Goal: Task Accomplishment & Management: Manage account settings

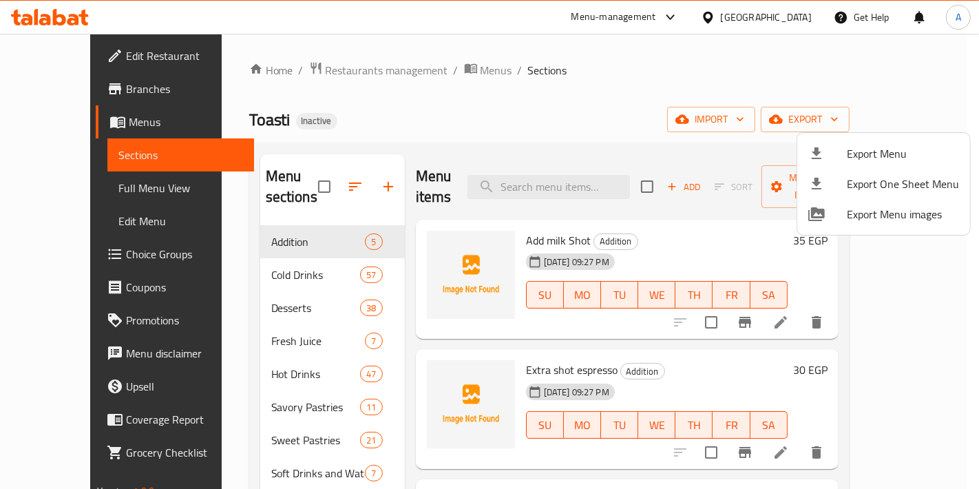
click at [297, 172] on div at bounding box center [489, 244] width 979 height 489
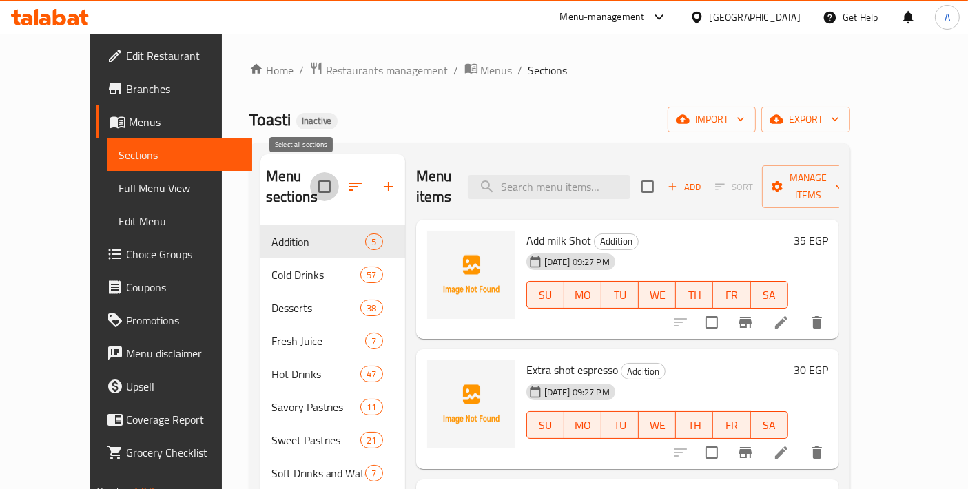
click at [310, 178] on input "checkbox" at bounding box center [324, 186] width 29 height 29
checkbox input "true"
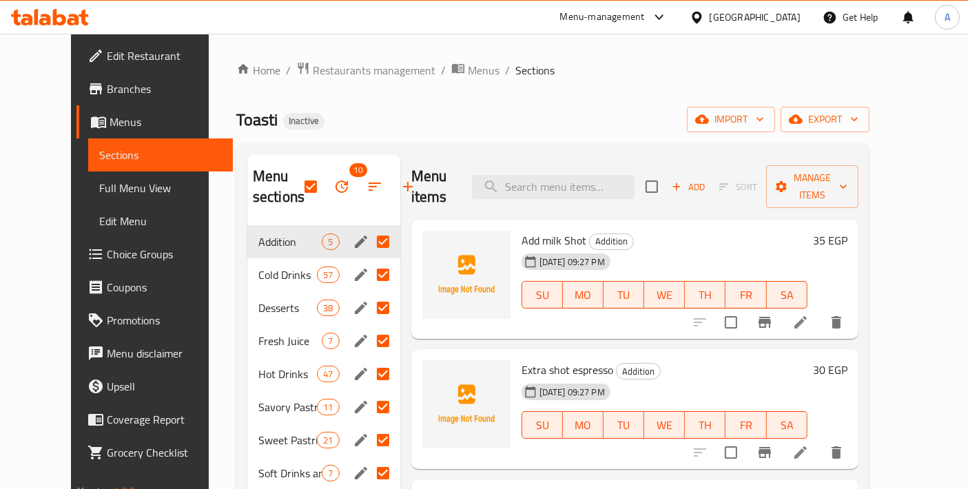
click at [325, 200] on span "10" at bounding box center [341, 186] width 33 height 33
click at [333, 192] on icon "button" at bounding box center [341, 186] width 17 height 17
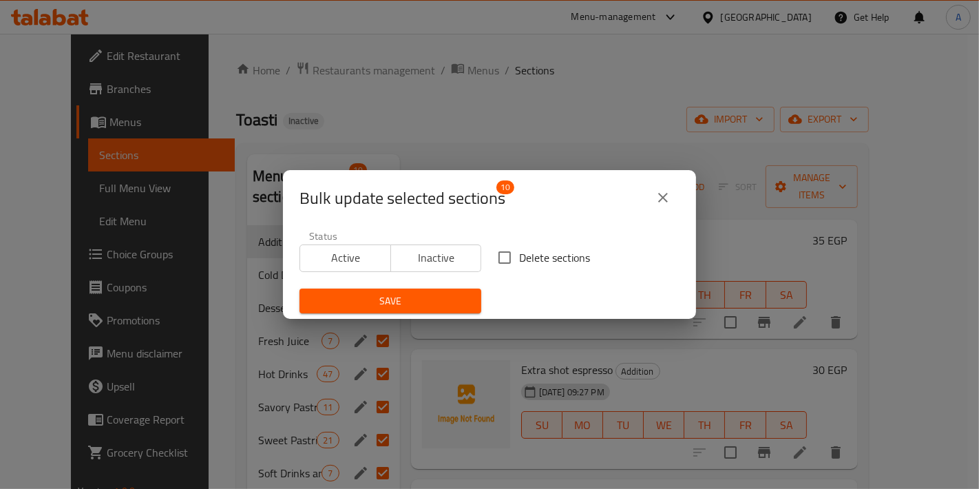
click at [508, 265] on input "Delete sections" at bounding box center [504, 257] width 29 height 29
checkbox input "true"
click at [437, 296] on span "Save" at bounding box center [391, 301] width 160 height 17
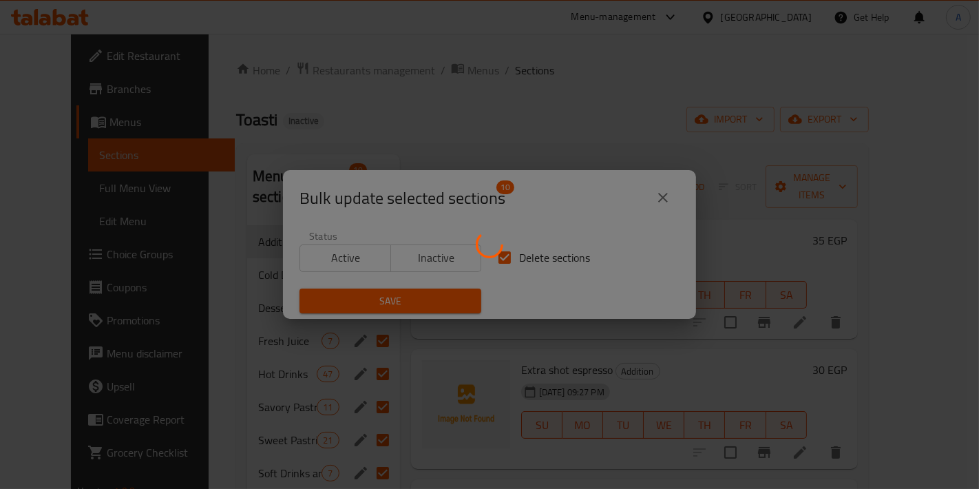
checkbox input "false"
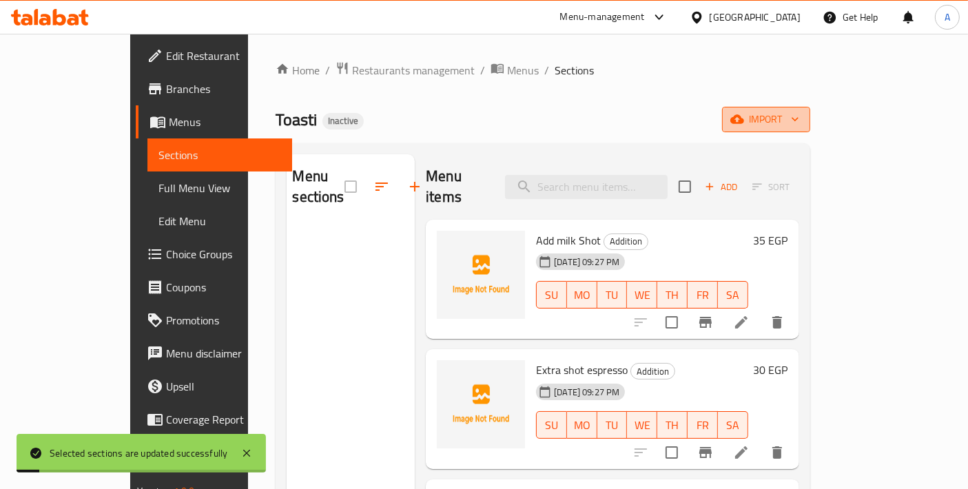
click at [810, 109] on button "import" at bounding box center [766, 119] width 88 height 25
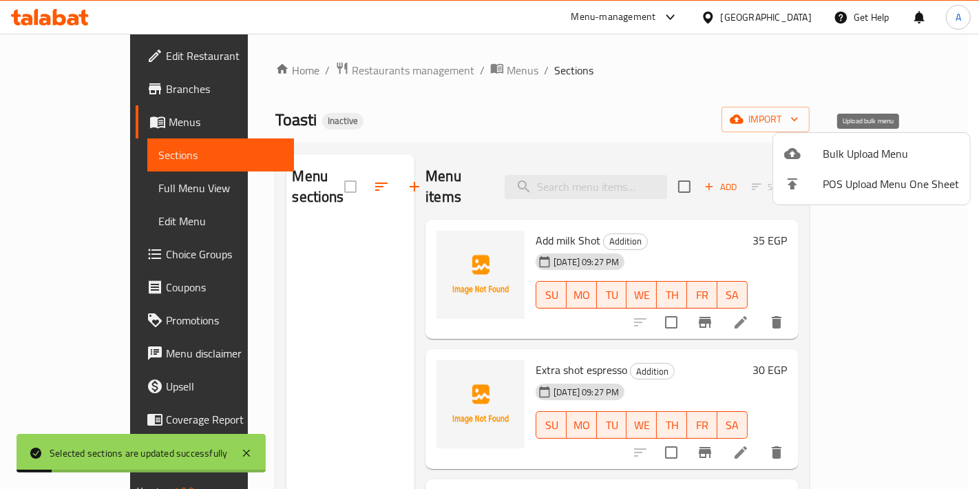
click at [826, 153] on span "Bulk Upload Menu" at bounding box center [891, 153] width 136 height 17
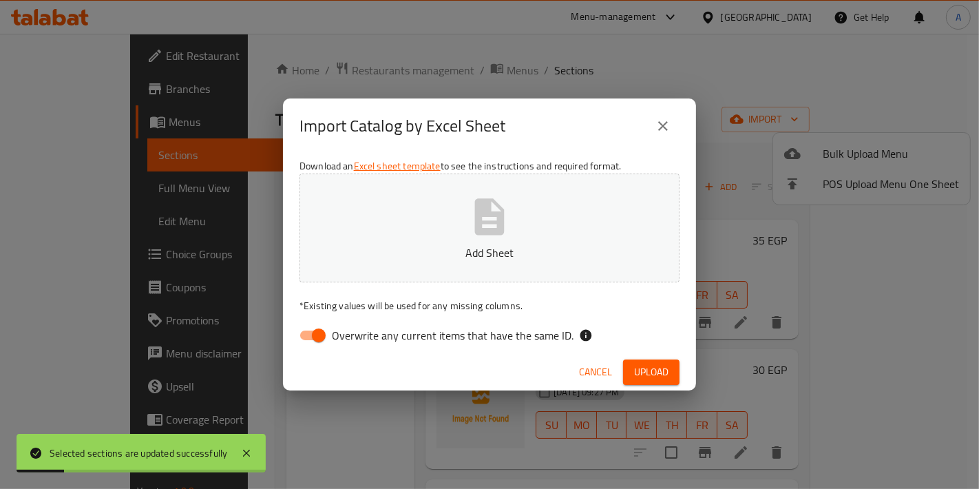
click at [545, 233] on button "Add Sheet" at bounding box center [490, 228] width 380 height 109
click at [315, 335] on input "Overwrite any current items that have the same ID." at bounding box center [319, 335] width 79 height 26
checkbox input "false"
click at [671, 370] on button "Upload" at bounding box center [651, 371] width 56 height 25
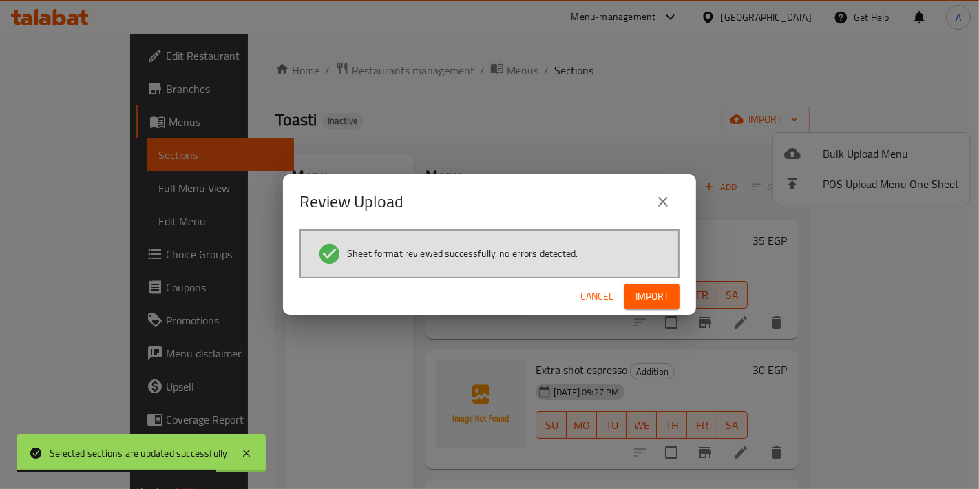
click at [651, 293] on span "Import" at bounding box center [652, 296] width 33 height 17
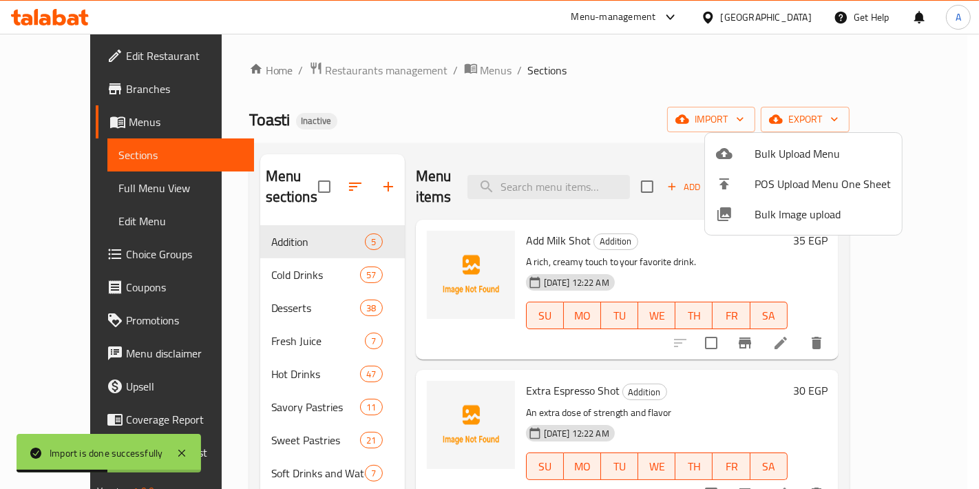
click at [565, 185] on div at bounding box center [489, 244] width 979 height 489
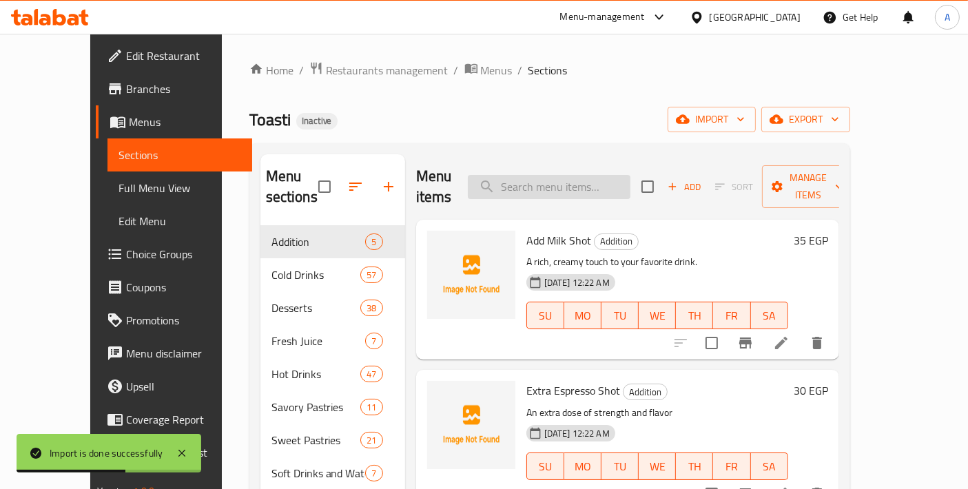
click at [565, 183] on input "search" at bounding box center [549, 187] width 163 height 24
paste input "Plain Cheesecake"
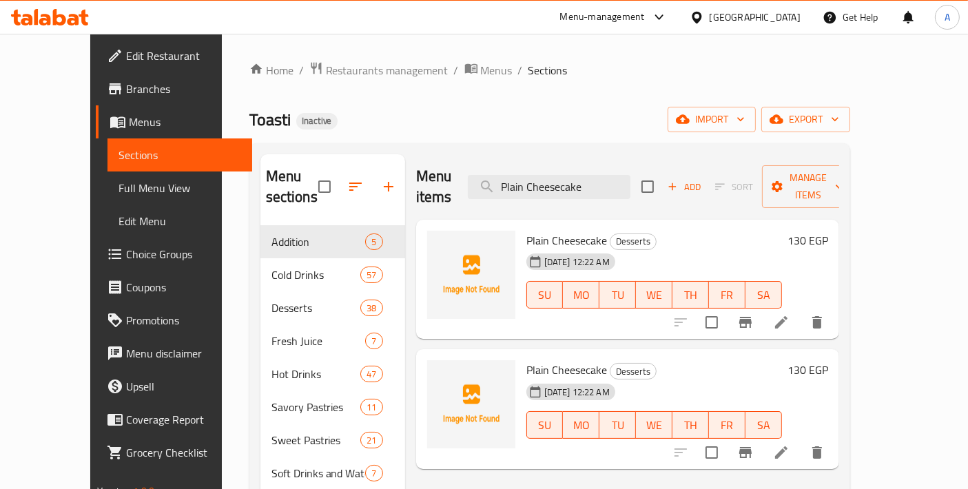
scroll to position [153, 0]
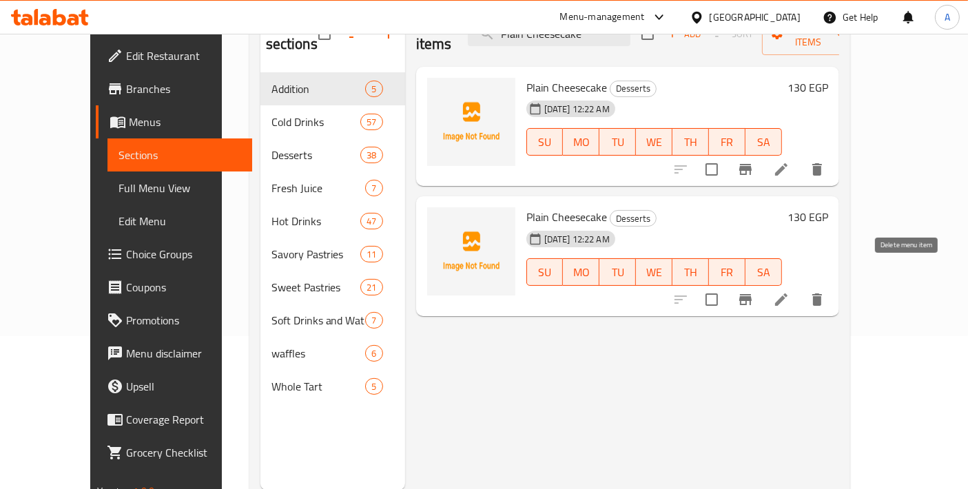
click at [825, 291] on icon "delete" at bounding box center [817, 299] width 17 height 17
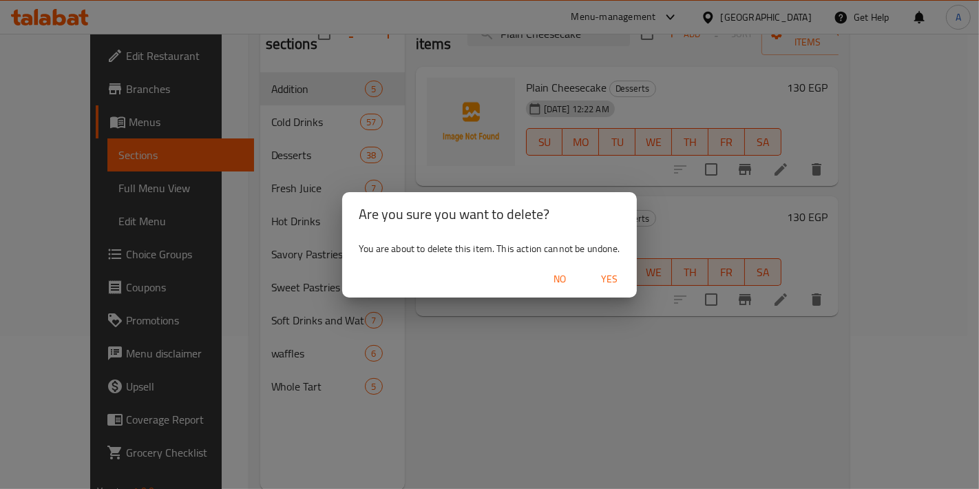
click at [616, 282] on span "Yes" at bounding box center [609, 279] width 33 height 17
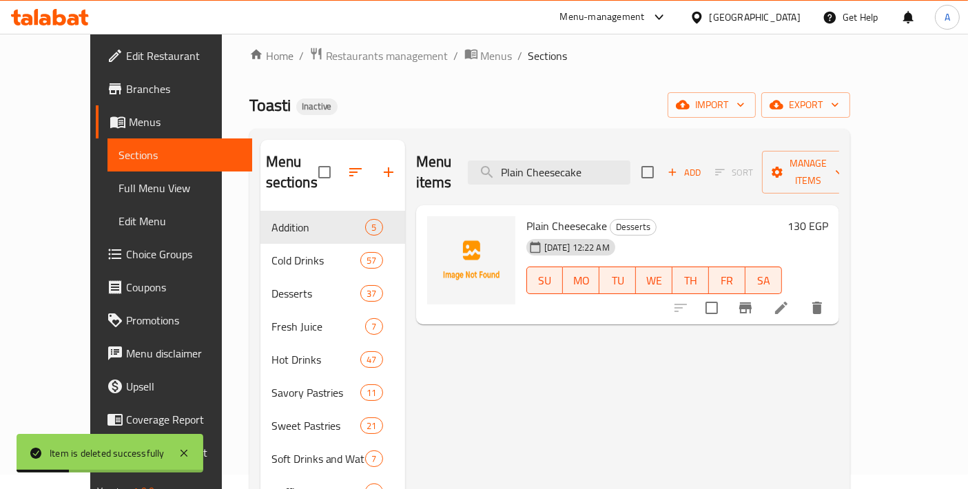
scroll to position [0, 0]
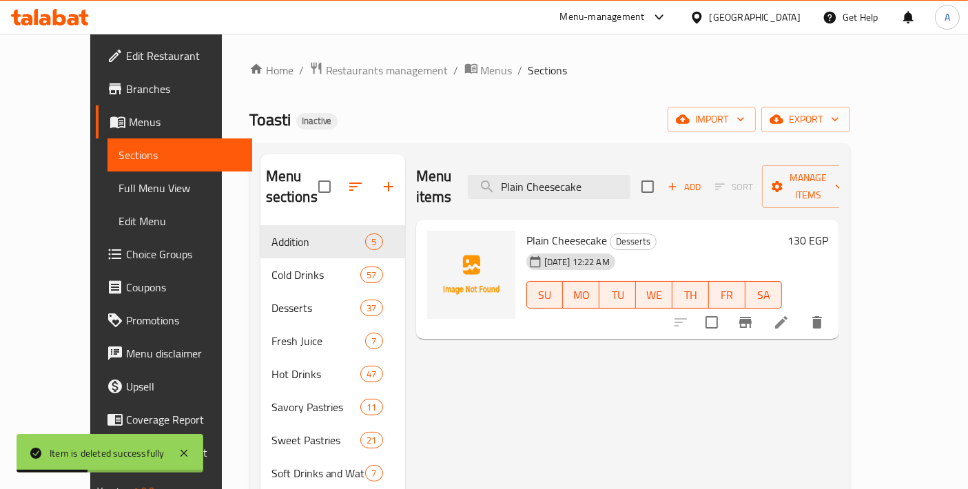
drag, startPoint x: 587, startPoint y: 175, endPoint x: 435, endPoint y: 156, distance: 154.1
click at [436, 156] on div "Menu items Plain Cheesecake Add Sort Manage items" at bounding box center [627, 186] width 423 height 65
paste input "Mango Juic"
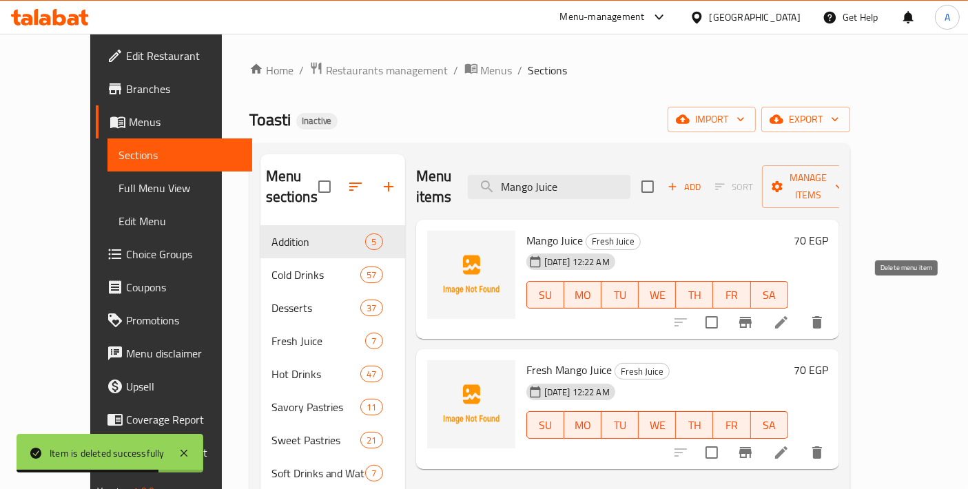
click at [822, 316] on icon "delete" at bounding box center [817, 322] width 10 height 12
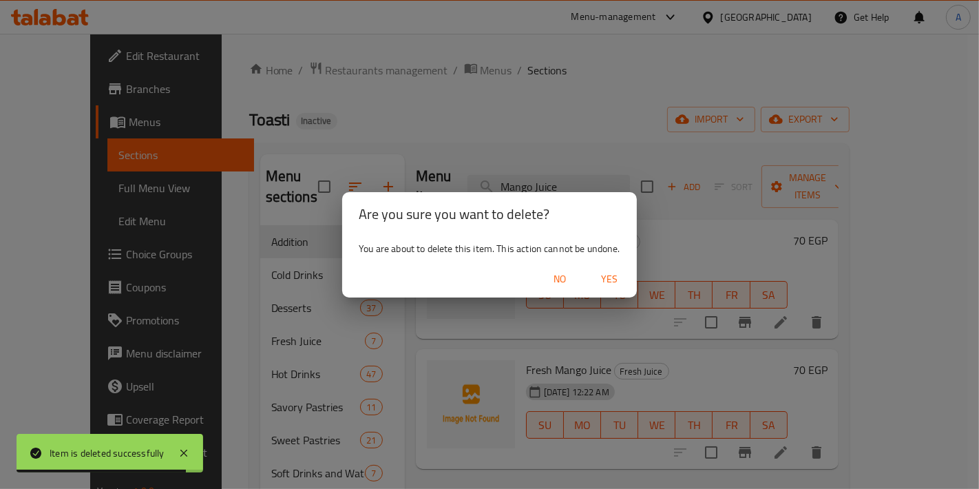
click at [573, 274] on span "No" at bounding box center [559, 279] width 33 height 17
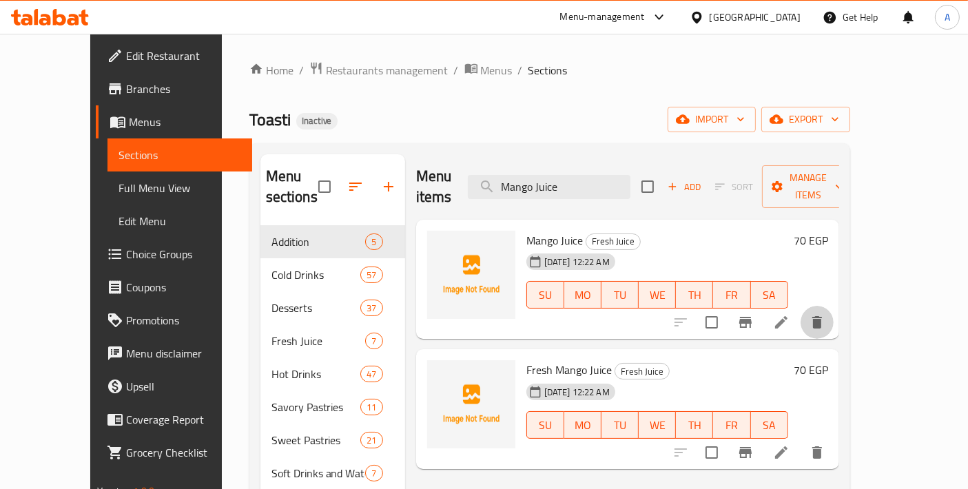
click at [822, 316] on icon "delete" at bounding box center [817, 322] width 10 height 12
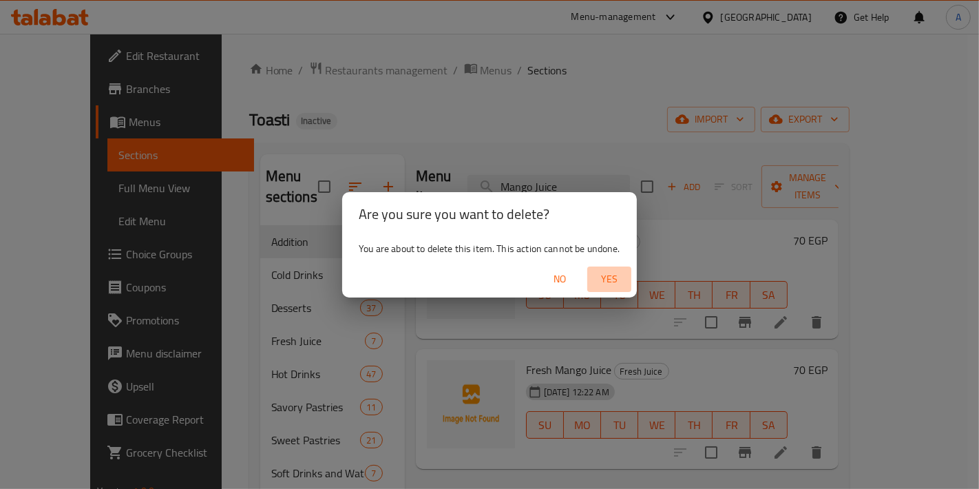
click at [617, 284] on span "Yes" at bounding box center [609, 279] width 33 height 17
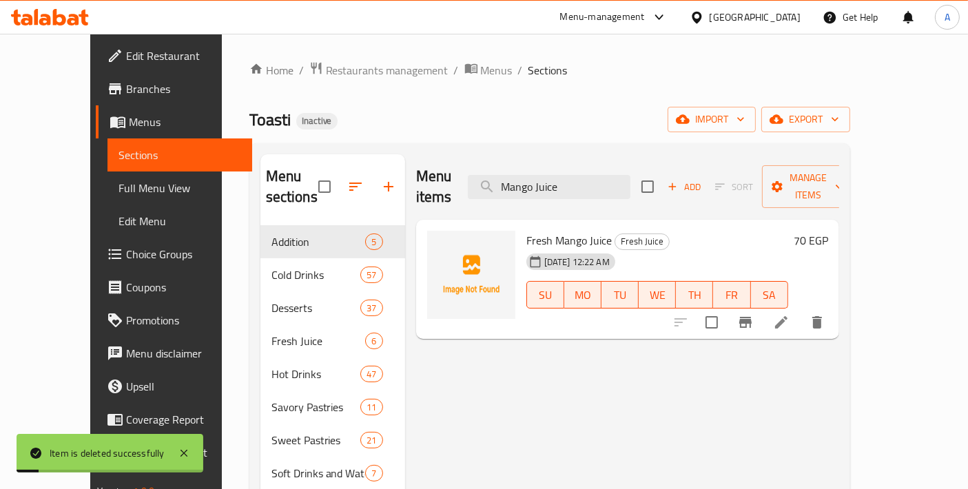
drag, startPoint x: 602, startPoint y: 182, endPoint x: 367, endPoint y: 160, distance: 235.8
click at [367, 160] on div "Menu sections Addition 5 Cold Drinks 57 Desserts 37 Fresh Juice 6 Hot Drinks 47…" at bounding box center [549, 398] width 578 height 489
paste input "Guava"
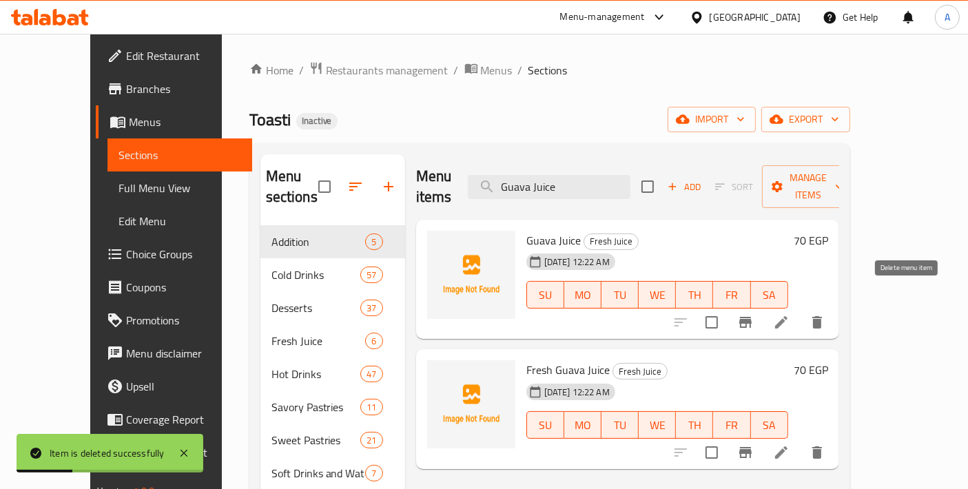
click at [825, 314] on icon "delete" at bounding box center [817, 322] width 17 height 17
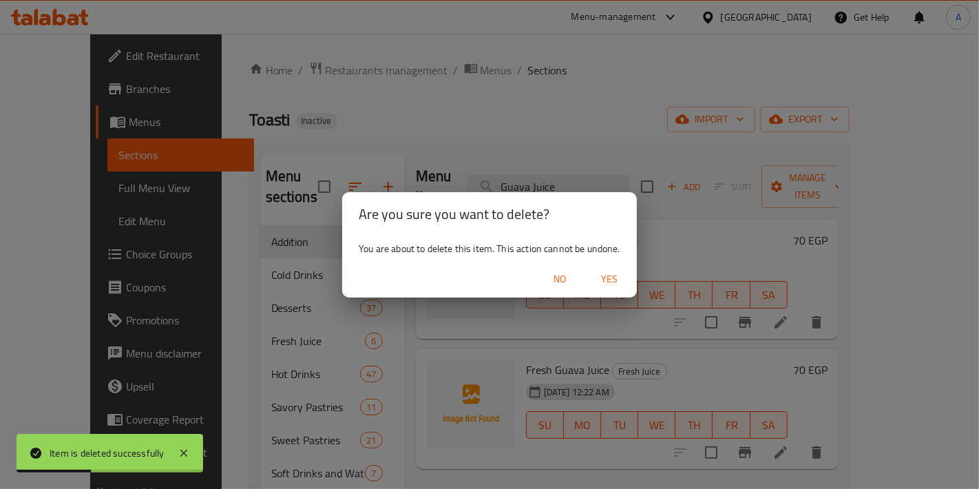
click at [603, 278] on span "Yes" at bounding box center [609, 279] width 33 height 17
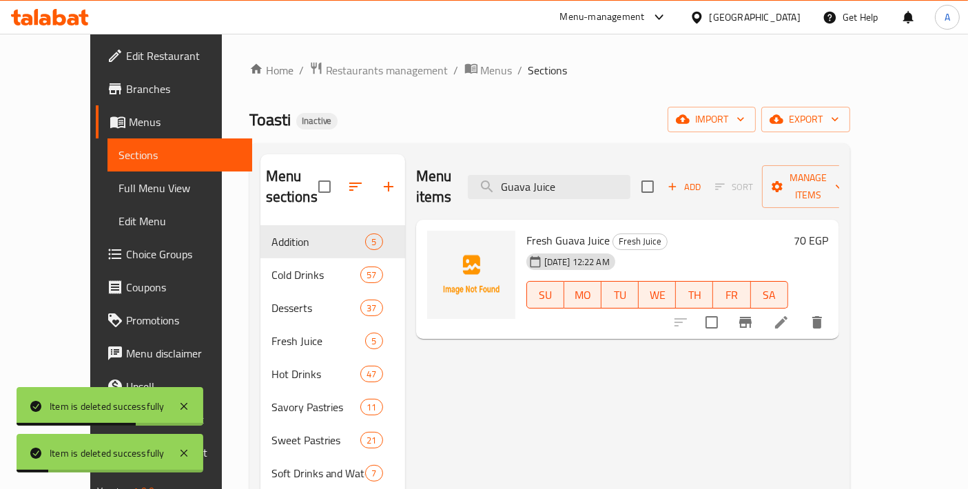
click at [427, 171] on div "Menu items Guava Juice Add Sort Manage items" at bounding box center [627, 186] width 423 height 65
paste input "Strawberry"
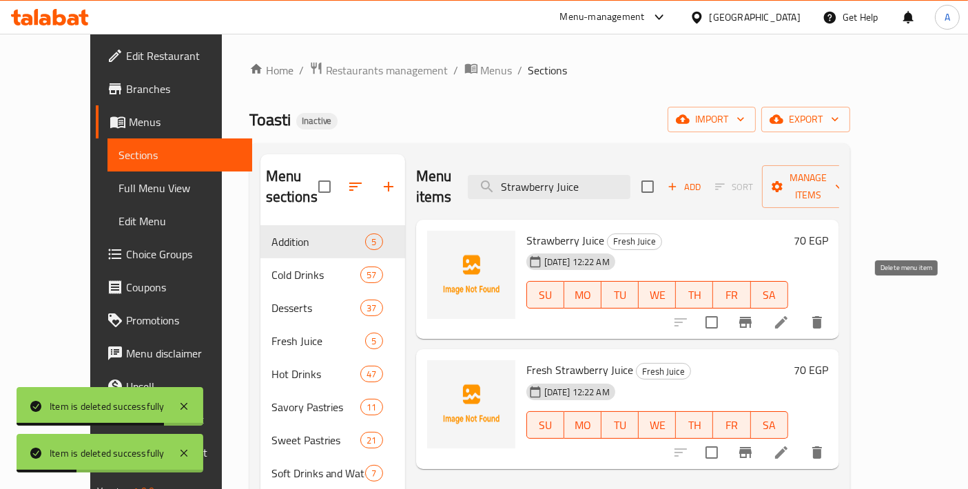
type input "Strawberry Juice"
click at [833, 306] on button "delete" at bounding box center [816, 322] width 33 height 33
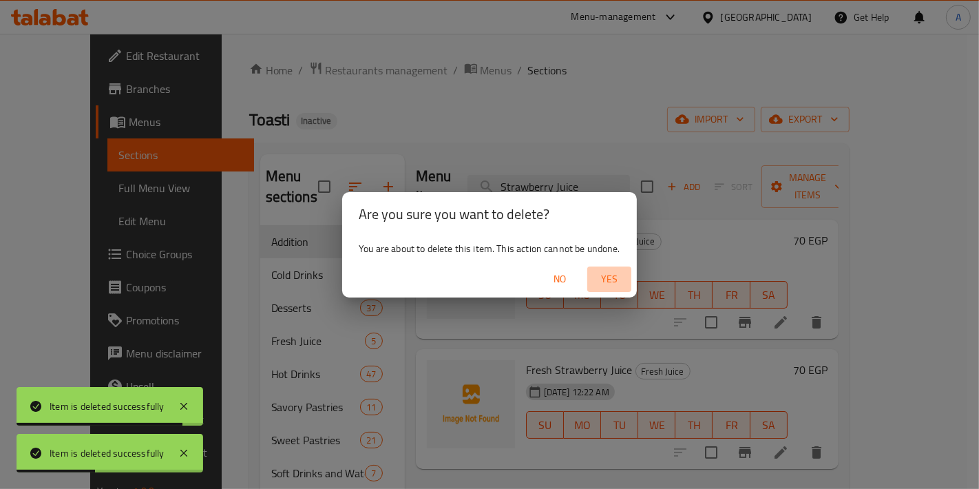
click at [611, 284] on span "Yes" at bounding box center [609, 279] width 33 height 17
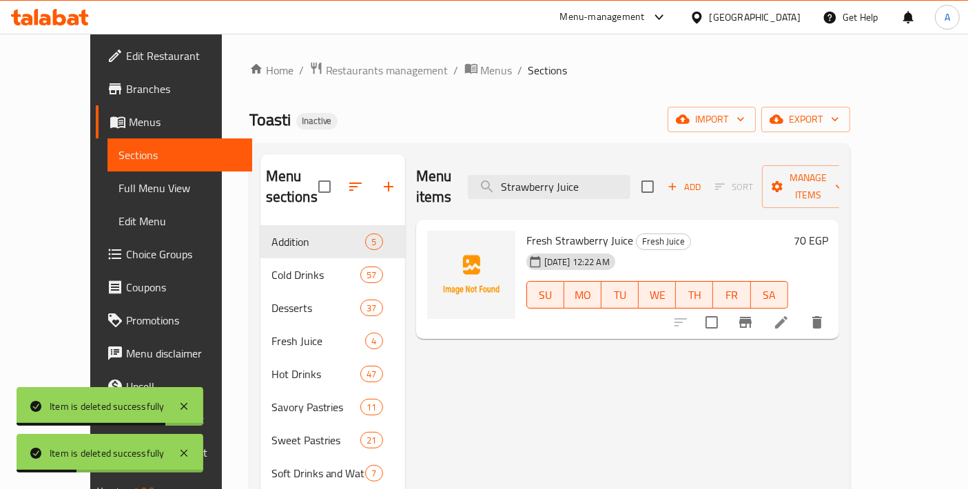
drag, startPoint x: 619, startPoint y: 174, endPoint x: 387, endPoint y: 174, distance: 232.1
click at [405, 174] on div "Menu items Strawberry Juice Add Sort Manage items Fresh Strawberry Juice Fresh …" at bounding box center [622, 398] width 434 height 489
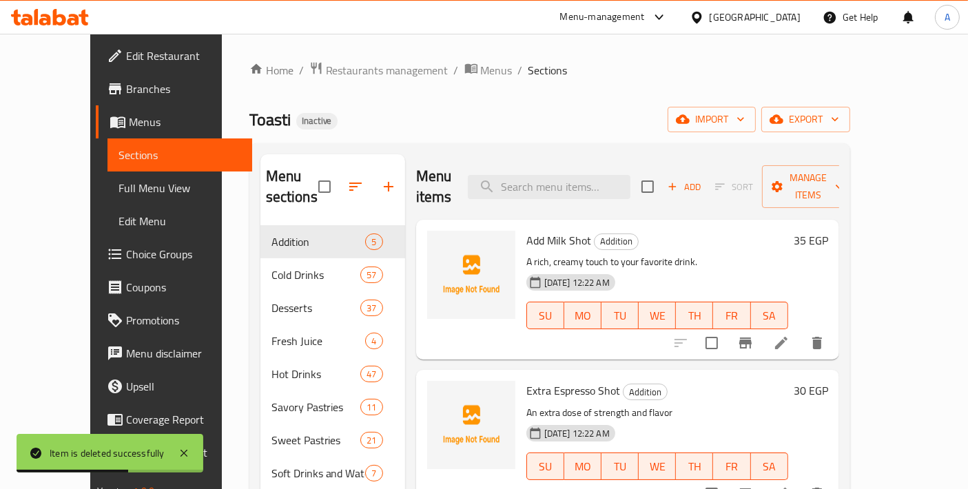
click at [126, 252] on span "Choice Groups" at bounding box center [183, 254] width 115 height 17
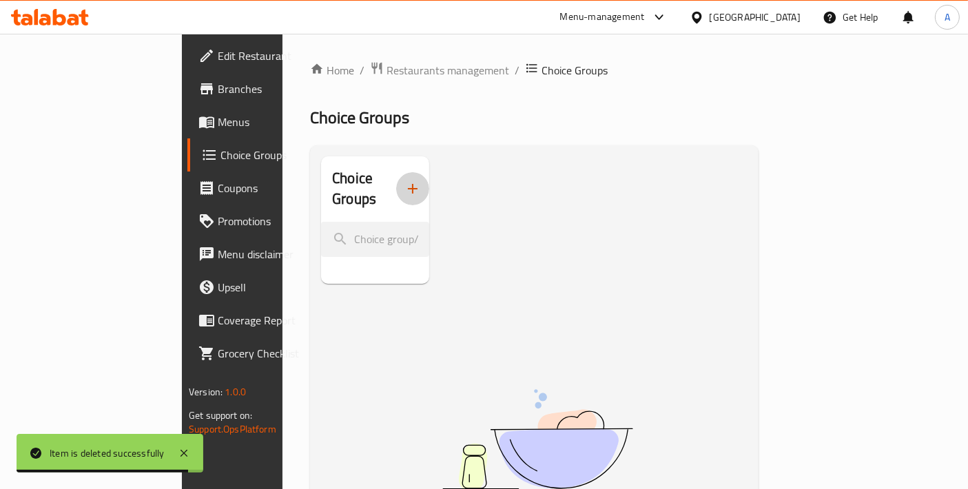
click at [404, 183] on icon "button" at bounding box center [412, 188] width 17 height 17
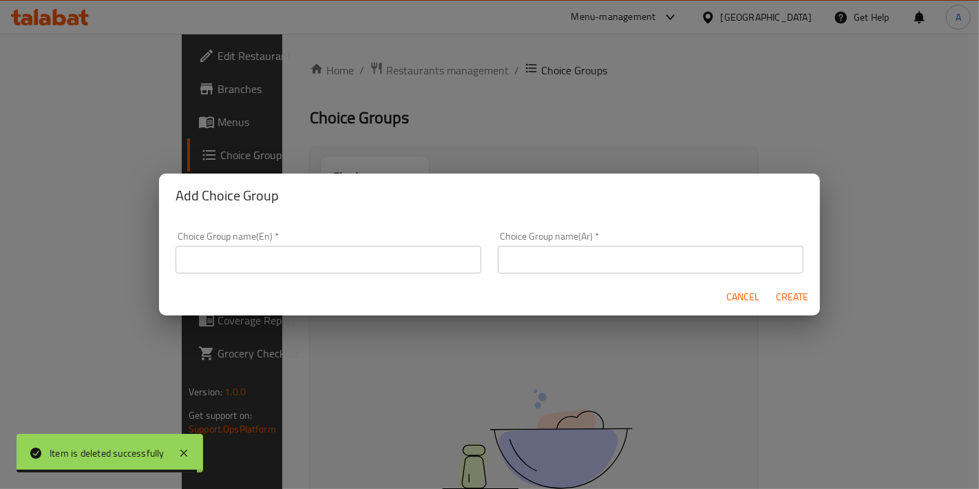
click at [319, 252] on input "text" at bounding box center [329, 260] width 306 height 28
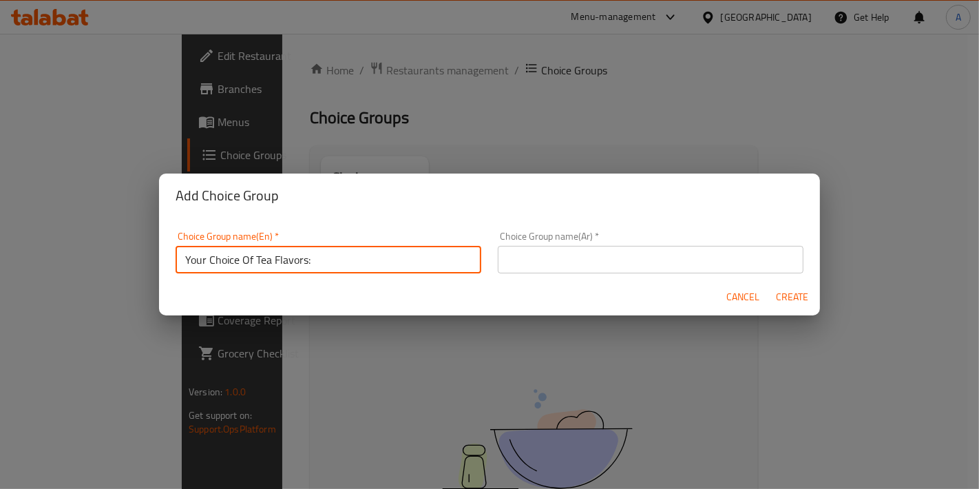
type input "Your Choice Of Tea Flavors:"
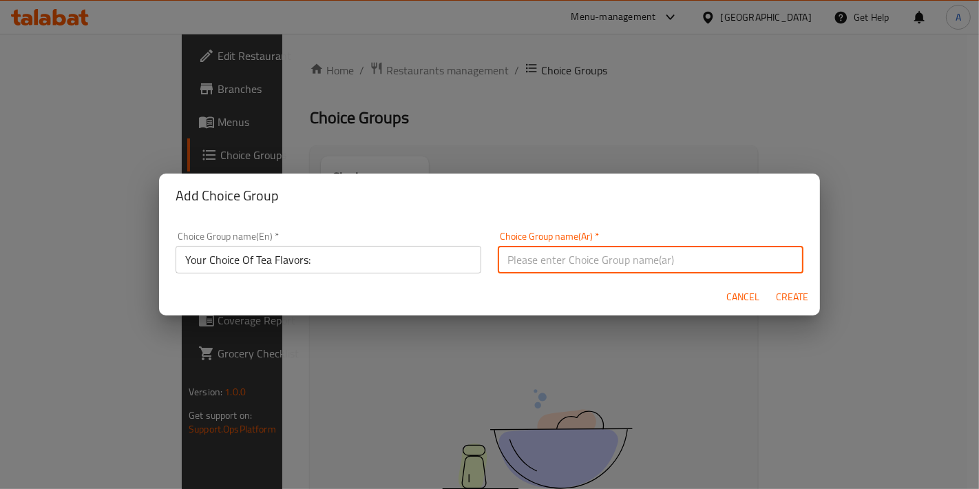
click at [630, 260] on input "text" at bounding box center [651, 260] width 306 height 28
type input "إختيارك من نكهات الشاي:"
click button "Create" at bounding box center [793, 296] width 44 height 25
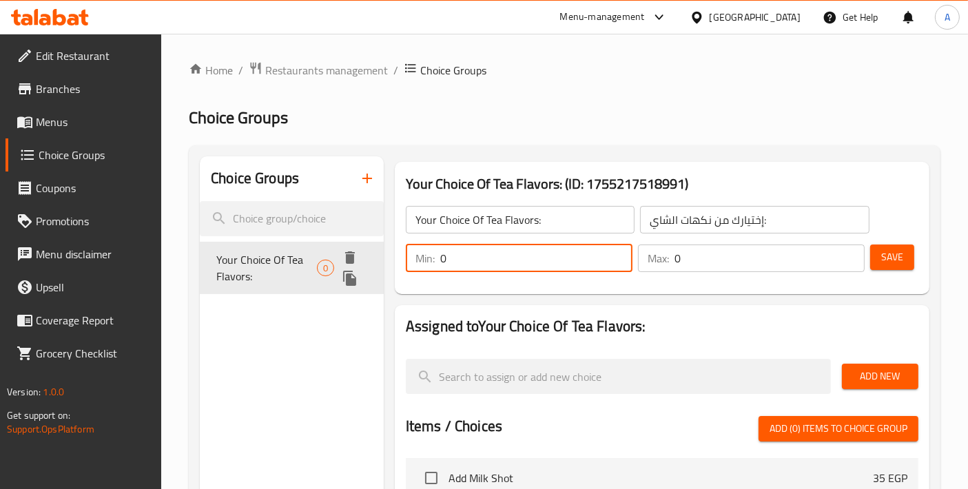
drag, startPoint x: 437, startPoint y: 262, endPoint x: 382, endPoint y: 264, distance: 55.8
type input "1"
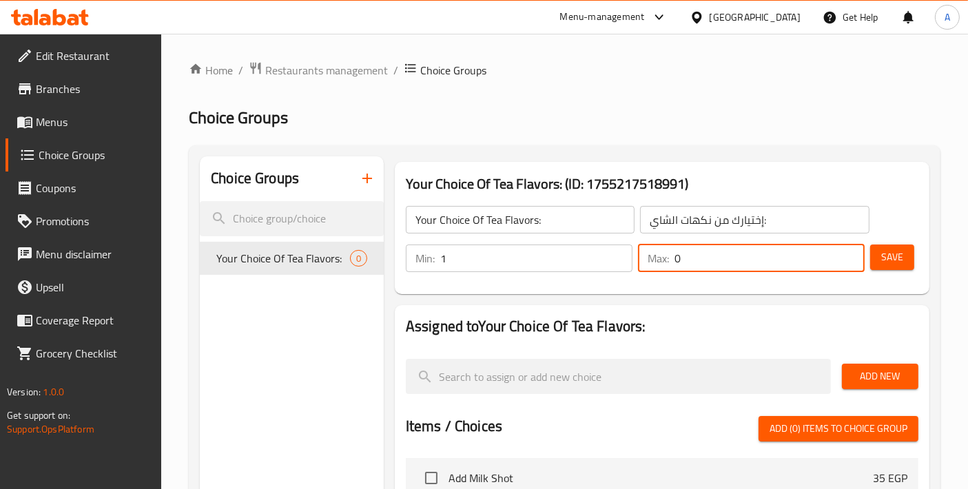
drag, startPoint x: 691, startPoint y: 265, endPoint x: 665, endPoint y: 263, distance: 26.3
click at [665, 263] on div "Max: 0 ​" at bounding box center [751, 258] width 227 height 28
type input "1"
click at [878, 260] on button "Save" at bounding box center [892, 256] width 44 height 25
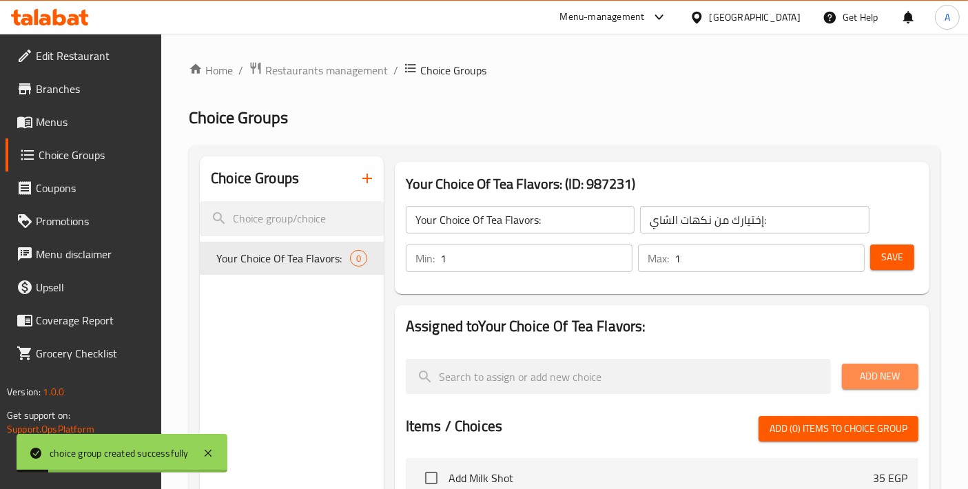
click at [898, 384] on span "Add New" at bounding box center [880, 376] width 54 height 17
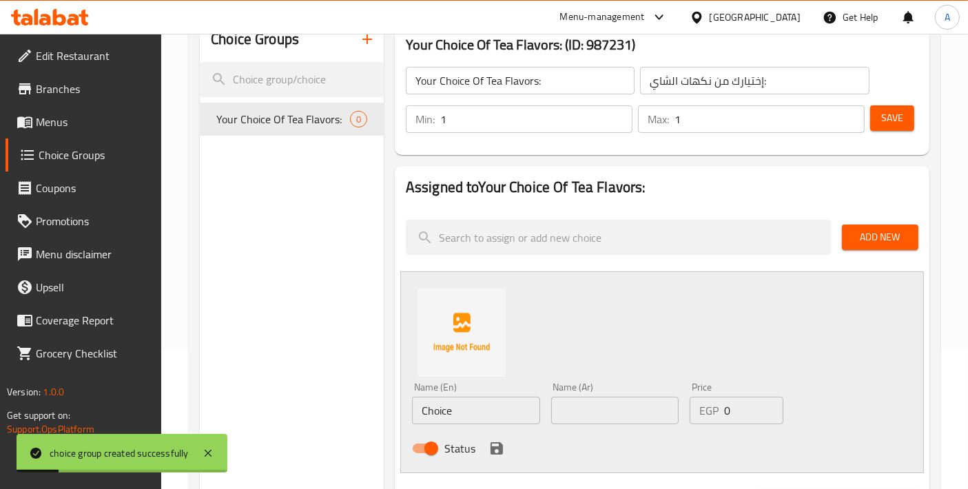
scroll to position [153, 0]
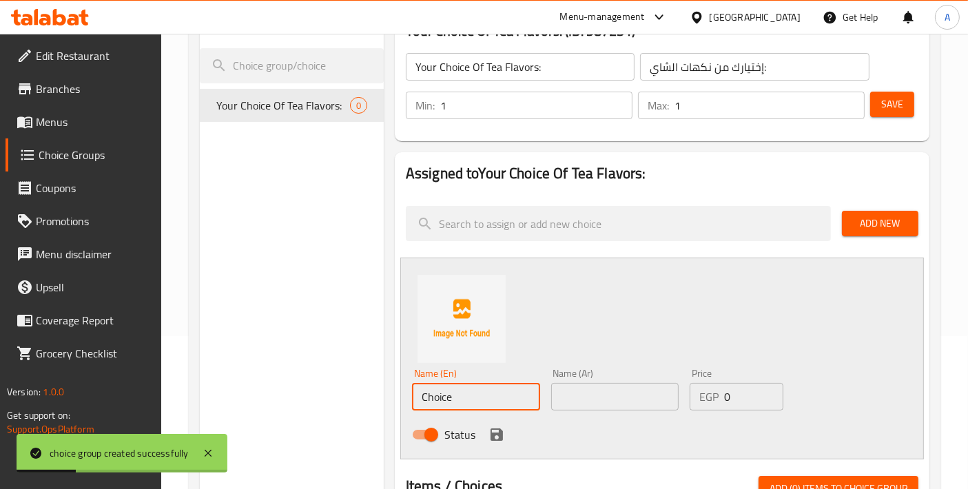
click at [439, 384] on input "Choice" at bounding box center [476, 397] width 128 height 28
click at [439, 386] on input "Choice" at bounding box center [476, 397] width 128 height 28
paste input "Anise"
type input "Anise"
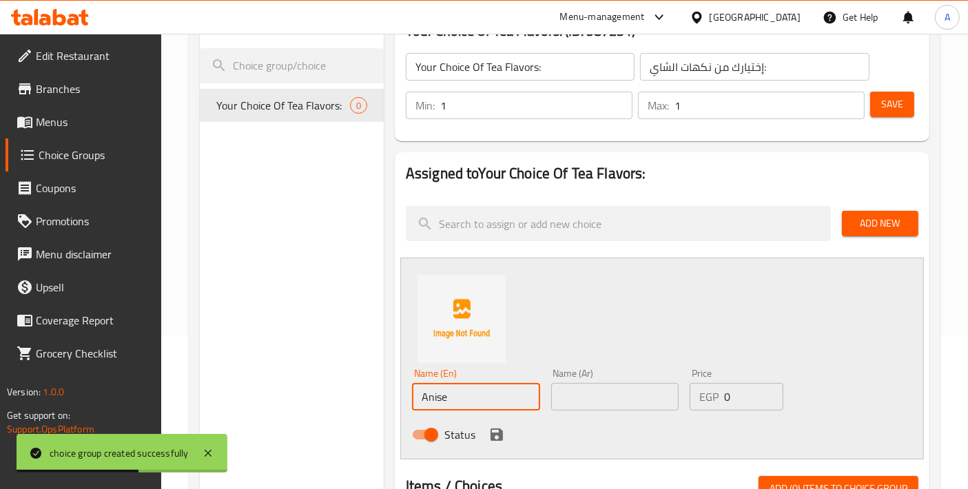
click at [596, 392] on input "text" at bounding box center [615, 397] width 128 height 28
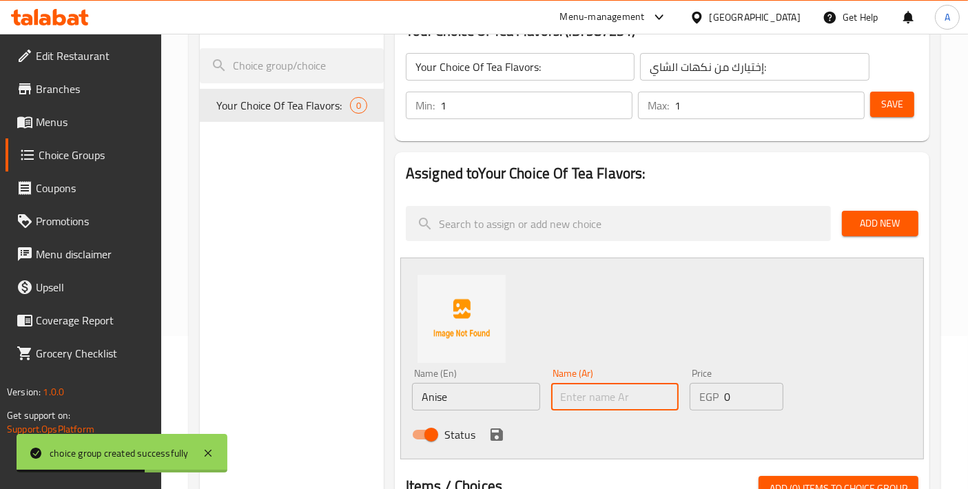
paste input "يانسون"
click at [584, 397] on input "يانسون" at bounding box center [615, 397] width 128 height 28
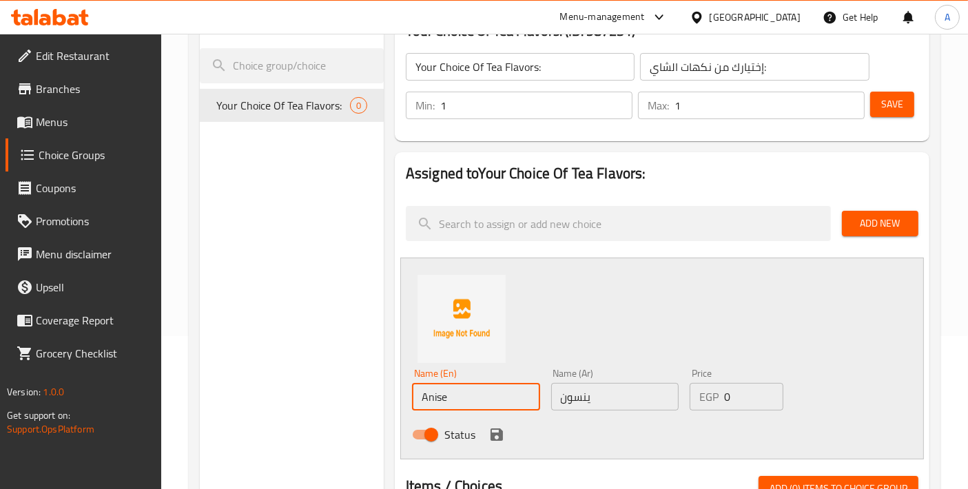
drag, startPoint x: 467, startPoint y: 401, endPoint x: 382, endPoint y: 401, distance: 85.4
click at [382, 401] on div "Choice Groups Your Choice Of Tea Flavors: 0 Your Choice Of Tea Flavors: (ID: 98…" at bounding box center [567, 460] width 735 height 915
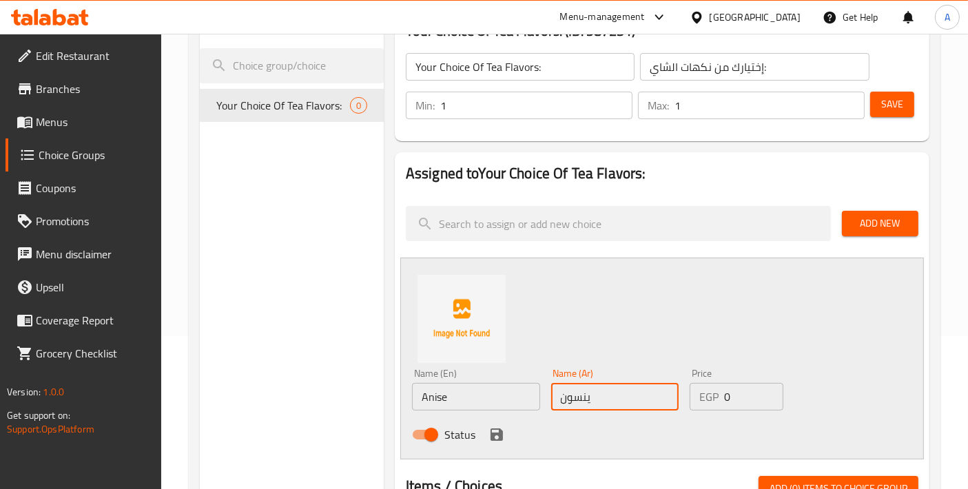
drag, startPoint x: 638, startPoint y: 404, endPoint x: 501, endPoint y: 395, distance: 137.3
click at [501, 395] on div "Name (En) Anise Name (En) Name (Ar) ينسون Name (Ar) Price EGP 0 Price Status" at bounding box center [614, 408] width 417 height 90
paste input "text"
type input "ينسون"
click at [493, 438] on icon "save" at bounding box center [496, 434] width 12 height 12
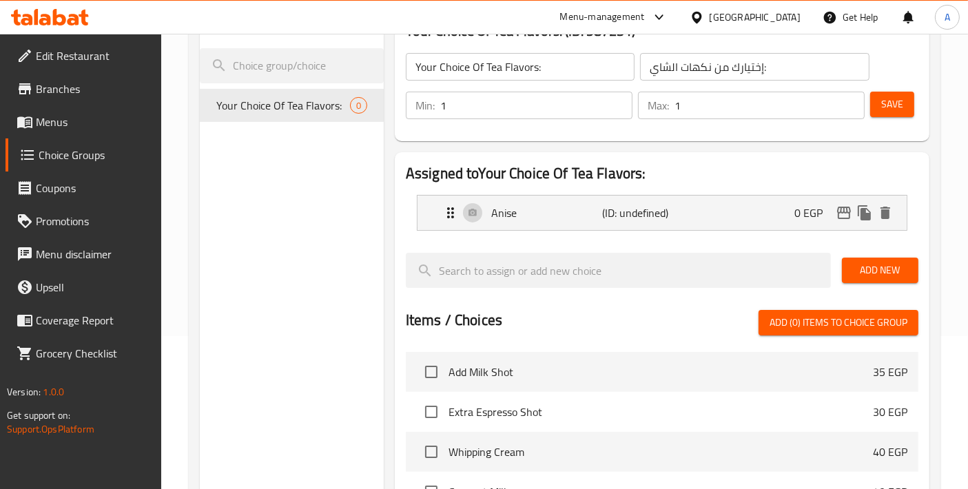
click at [903, 273] on span "Add New" at bounding box center [880, 270] width 54 height 17
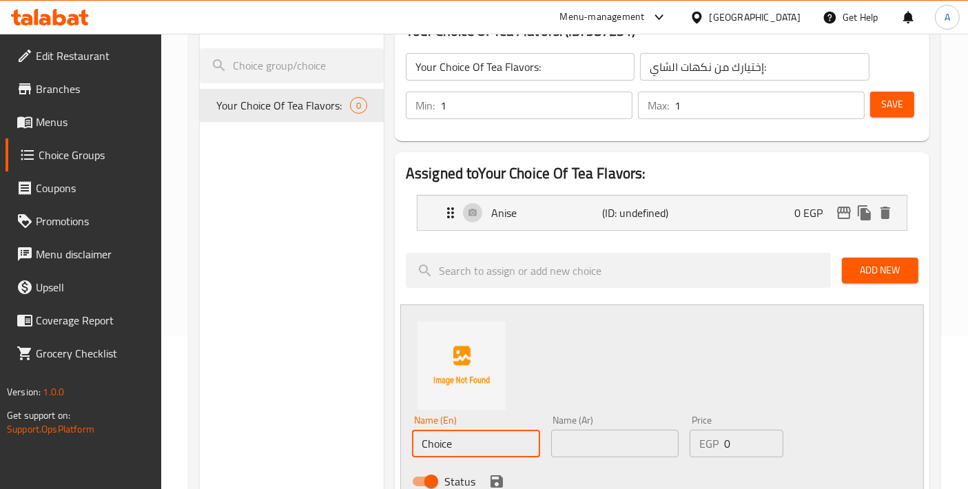
drag, startPoint x: 481, startPoint y: 443, endPoint x: 293, endPoint y: 413, distance: 191.1
click at [293, 413] on div "Choice Groups Your Choice Of Tea Flavors: 0 Your Choice Of Tea Flavors: (ID: 98…" at bounding box center [567, 484] width 735 height 962
paste input "Hibiscus"
type input "Hibiscus"
click at [590, 447] on input "text" at bounding box center [615, 444] width 128 height 28
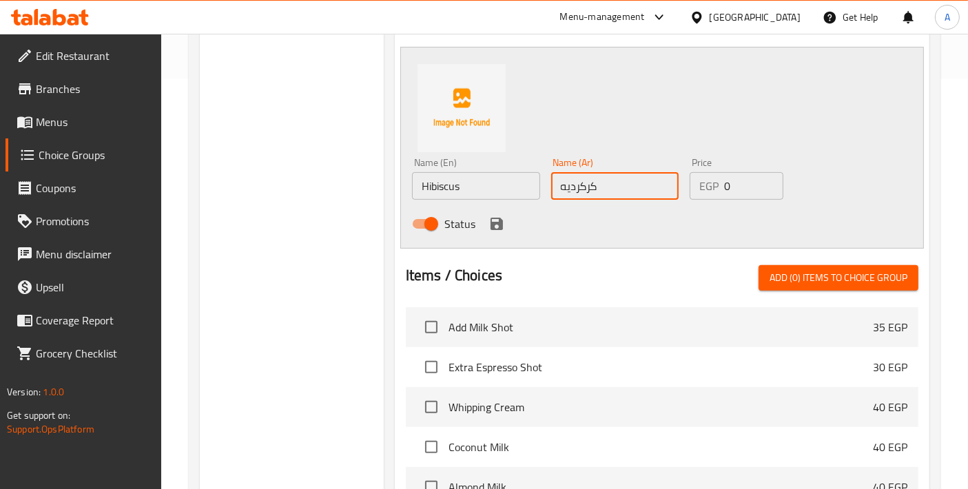
scroll to position [459, 0]
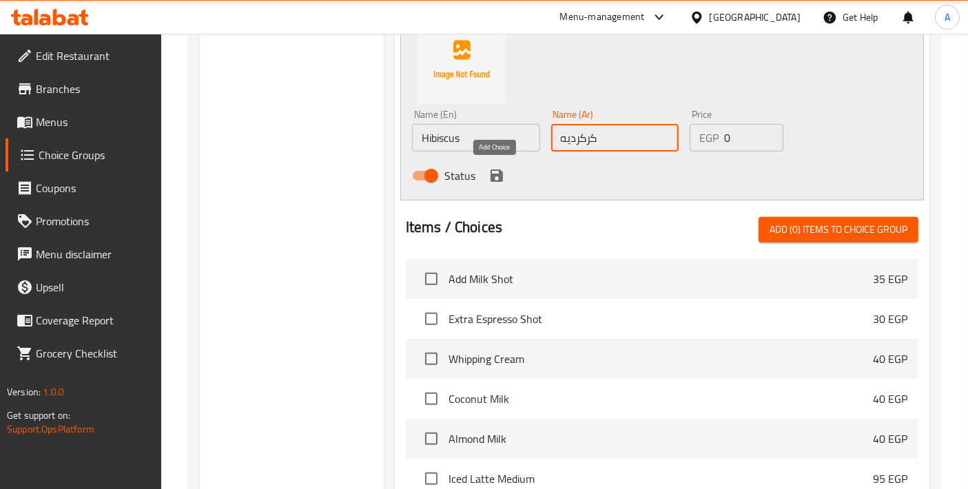
type input "كركرديه"
click at [499, 170] on icon "save" at bounding box center [496, 175] width 12 height 12
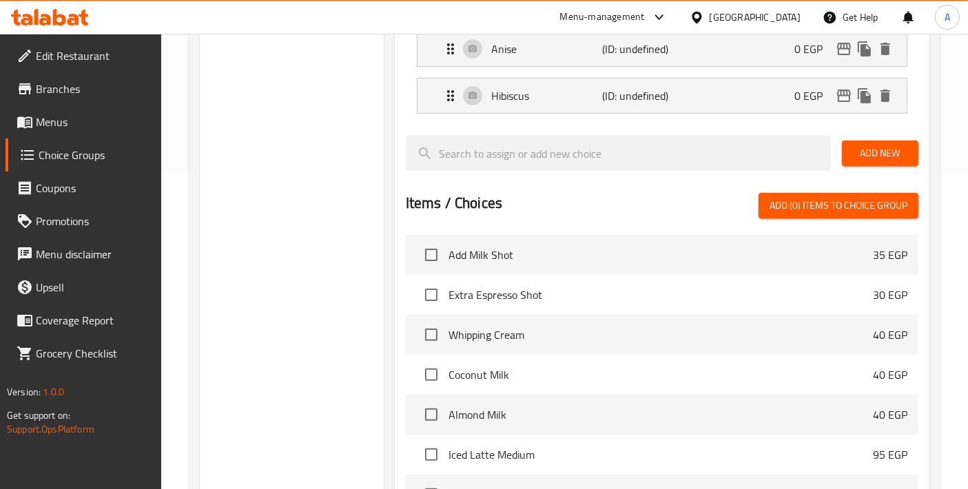
scroll to position [306, 0]
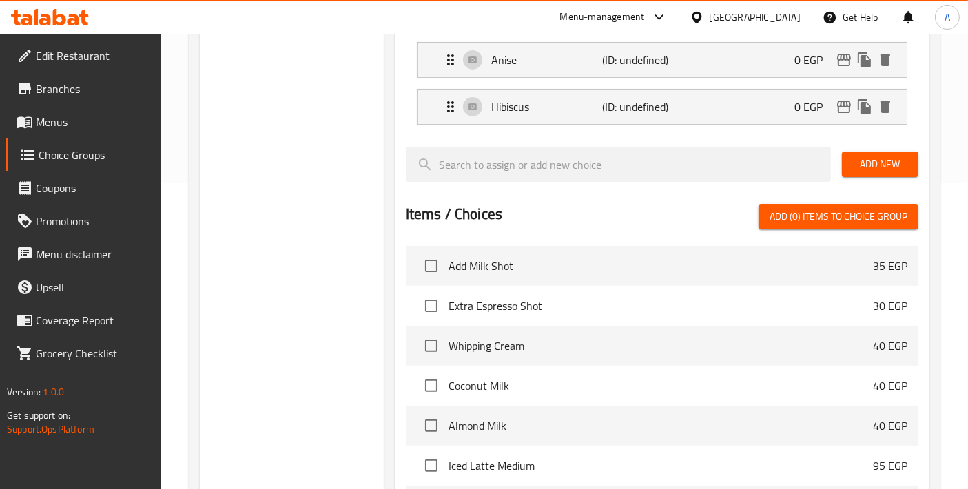
click at [869, 169] on span "Add New" at bounding box center [880, 164] width 54 height 17
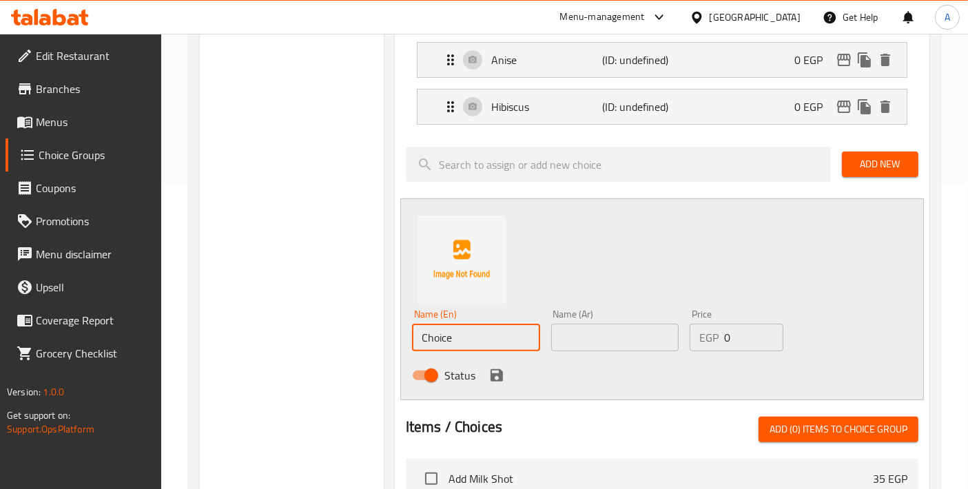
drag, startPoint x: 462, startPoint y: 339, endPoint x: 312, endPoint y: 325, distance: 150.8
click at [312, 325] on div "Choice Groups Your Choice Of Tea Flavors: 0 Your Choice Of Tea Flavors: (ID: 98…" at bounding box center [567, 355] width 735 height 1009
paste input "innamon"
type input "Cinnamon"
click at [575, 352] on div "Name (Ar) Name (Ar)" at bounding box center [614, 330] width 139 height 53
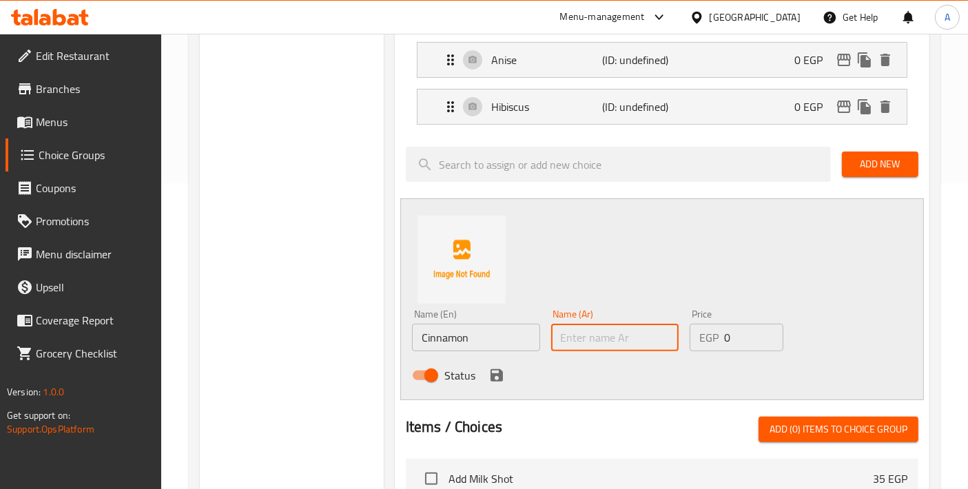
click at [577, 340] on input "text" at bounding box center [615, 338] width 128 height 28
type input "قرفة"
click at [494, 373] on icon "save" at bounding box center [496, 375] width 12 height 12
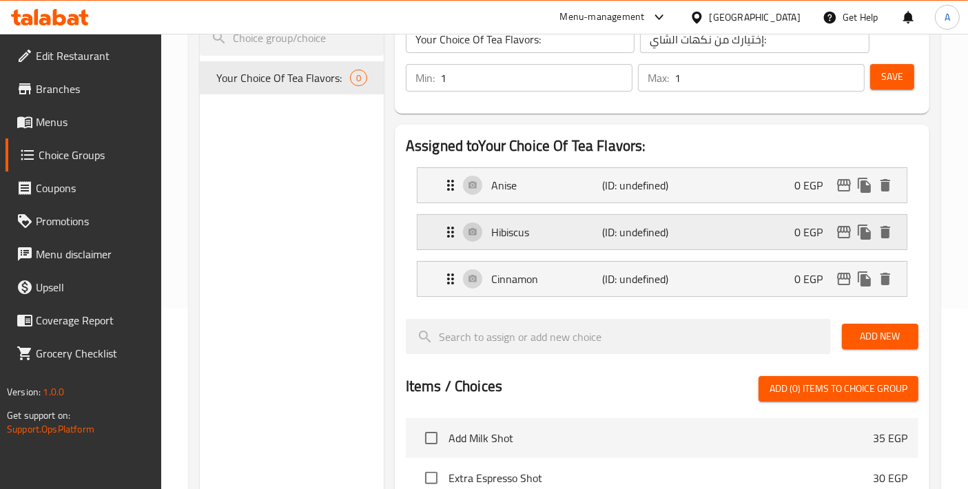
scroll to position [153, 0]
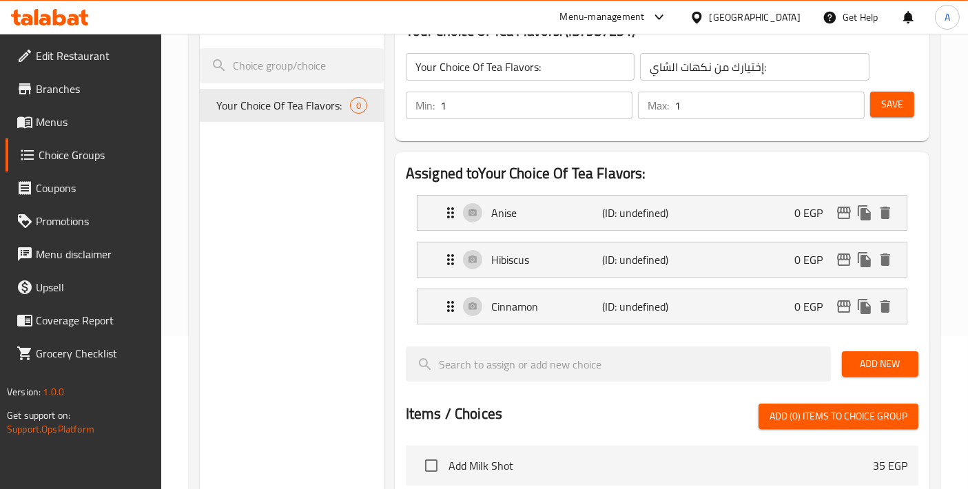
click at [889, 127] on div "Min: 1 ​ Max: 1 ​ Save" at bounding box center [658, 105] width 523 height 44
click at [894, 118] on div "Save" at bounding box center [888, 105] width 43 height 33
click at [894, 106] on span "Save" at bounding box center [892, 104] width 22 height 17
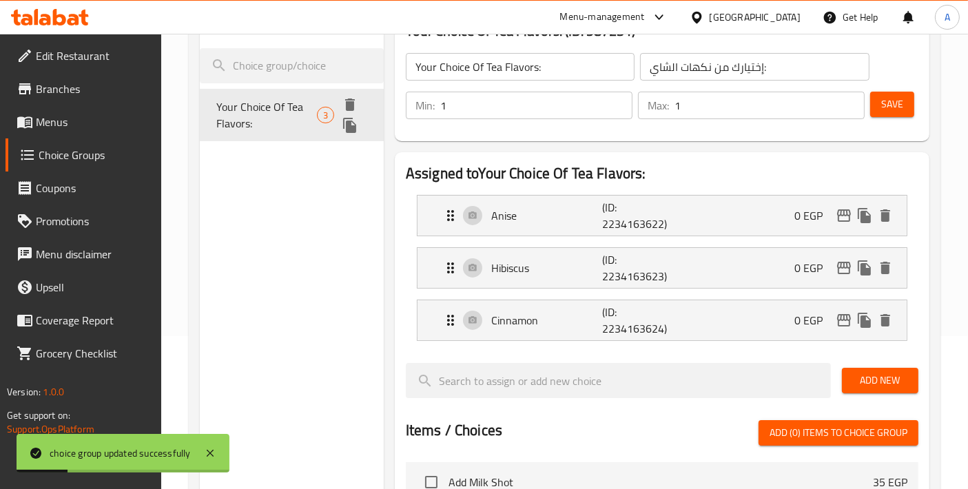
click at [347, 118] on icon "duplicate" at bounding box center [350, 125] width 17 height 17
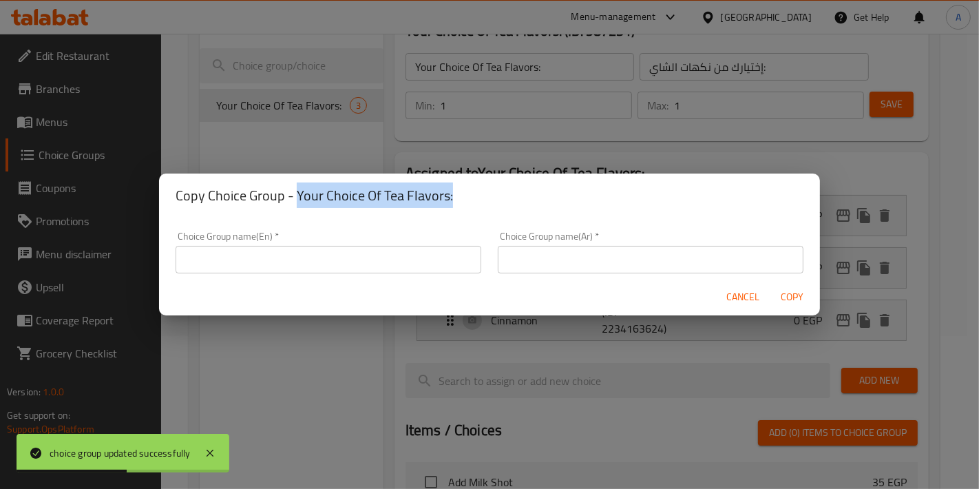
drag, startPoint x: 294, startPoint y: 194, endPoint x: 459, endPoint y: 194, distance: 165.3
click at [459, 194] on h2 "Copy Choice Group - Your Choice Of Tea Flavors:" at bounding box center [490, 196] width 628 height 22
copy h2 "Your Choice Of Tea Flavors:"
click at [331, 257] on input "text" at bounding box center [329, 260] width 306 height 28
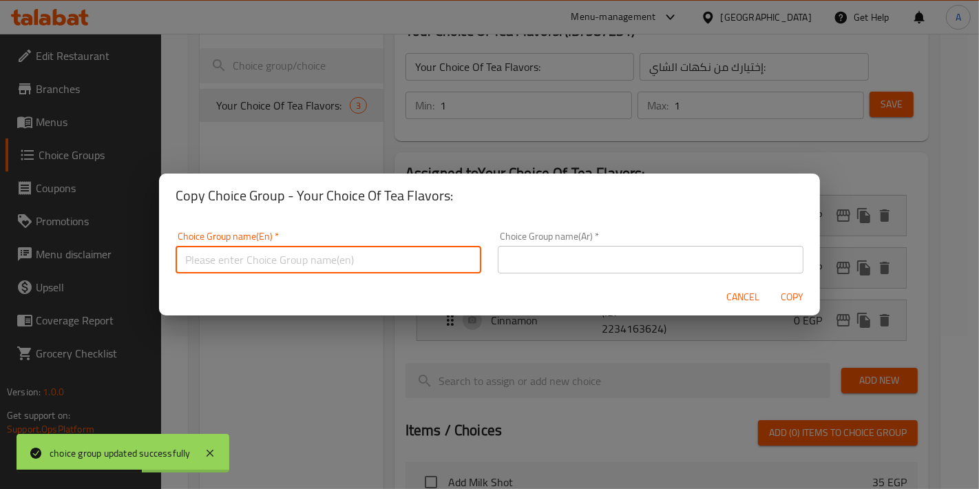
paste input "Your Choice Of Tea Flavors:"
click at [260, 262] on input "Your Choice Of Tea Flavors:" at bounding box center [329, 260] width 306 height 28
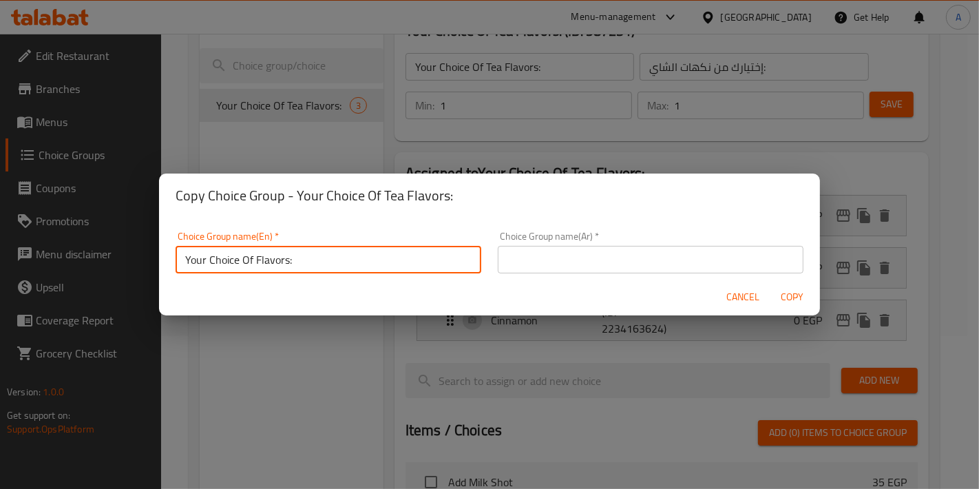
click at [285, 260] on input "Your Choice Of Flavors:" at bounding box center [329, 260] width 306 height 28
type input "Your Choice Of Flavor:"
click at [639, 260] on input "text" at bounding box center [651, 260] width 306 height 28
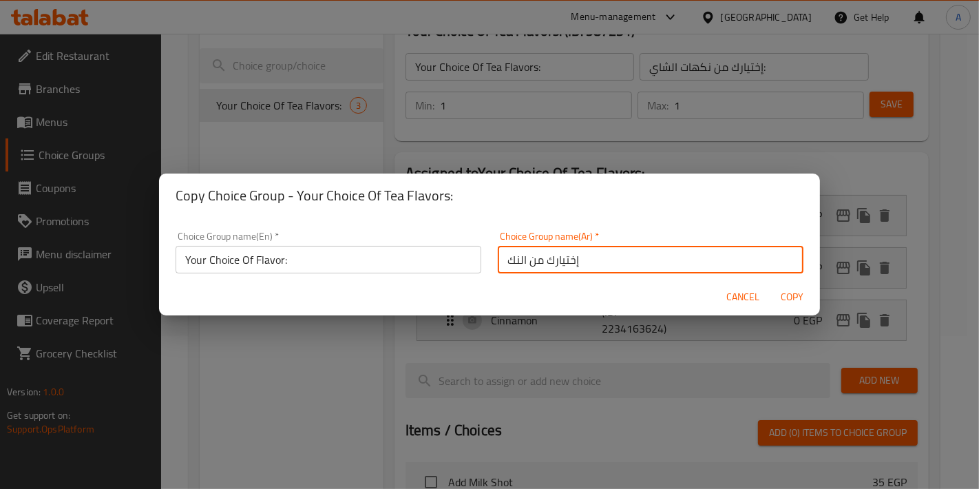
type input "إختيارك من النكهة:"
click at [799, 300] on span "Copy" at bounding box center [792, 297] width 33 height 17
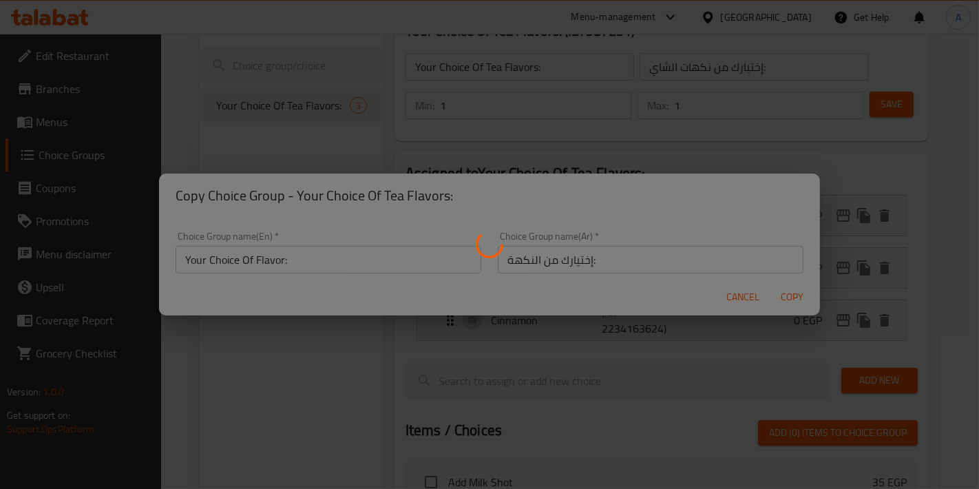
type input "Your Choice Of Flavor:"
type input "إختيارك من النكهة:"
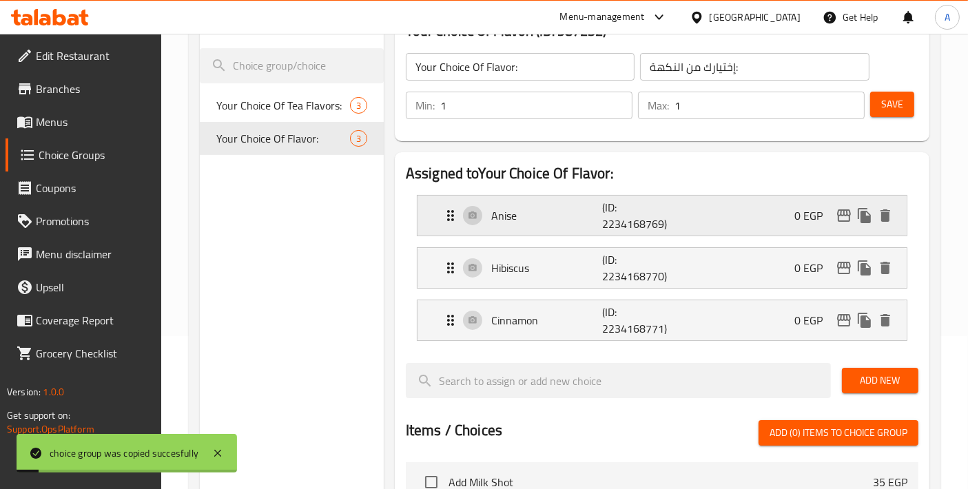
click at [543, 228] on div "Anise (ID: 2234168769) 0 EGP" at bounding box center [666, 216] width 448 height 40
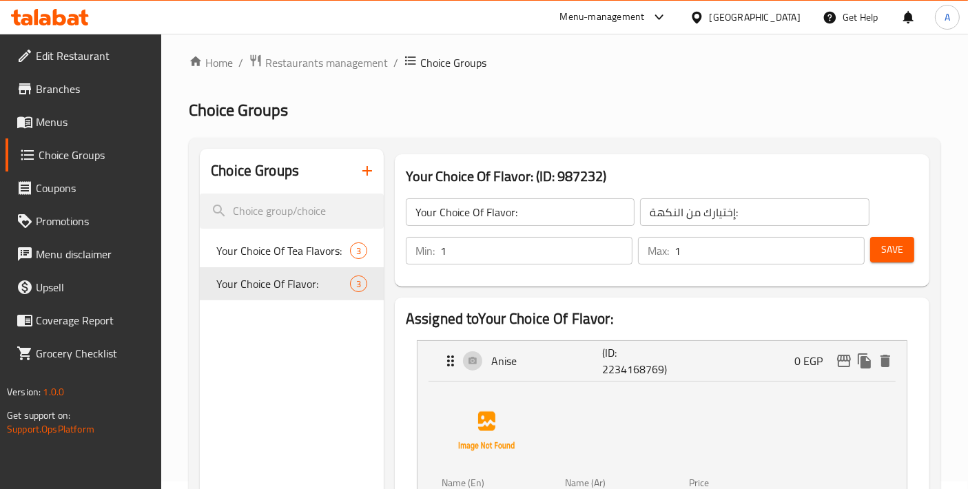
scroll to position [0, 0]
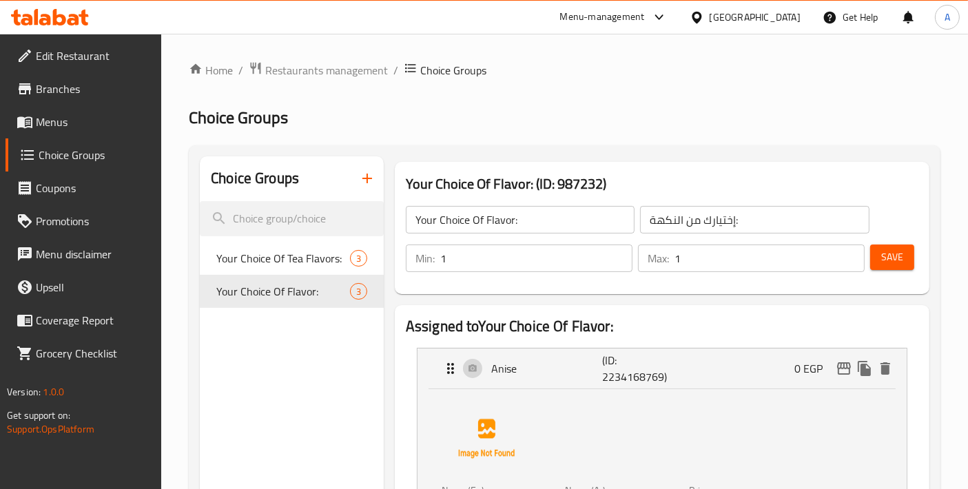
click at [104, 127] on span "Menus" at bounding box center [93, 122] width 115 height 17
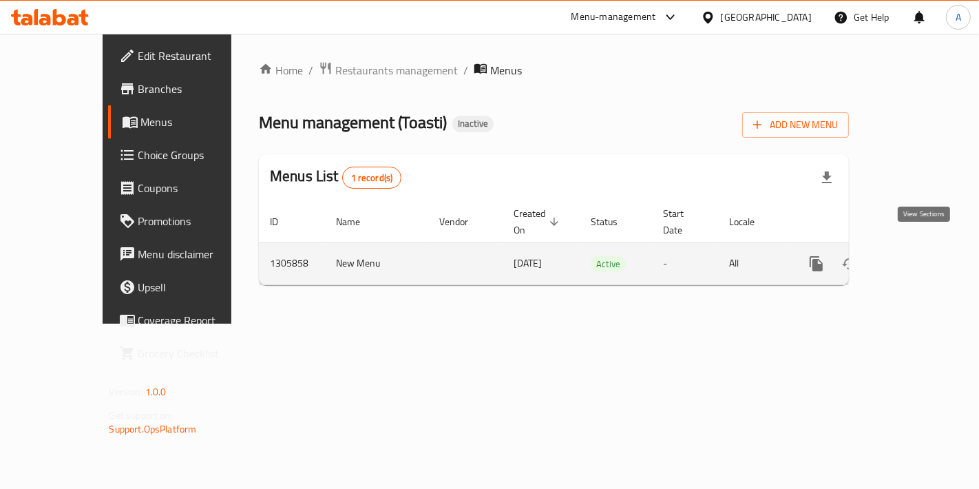
click at [921, 256] on icon "enhanced table" at bounding box center [916, 264] width 17 height 17
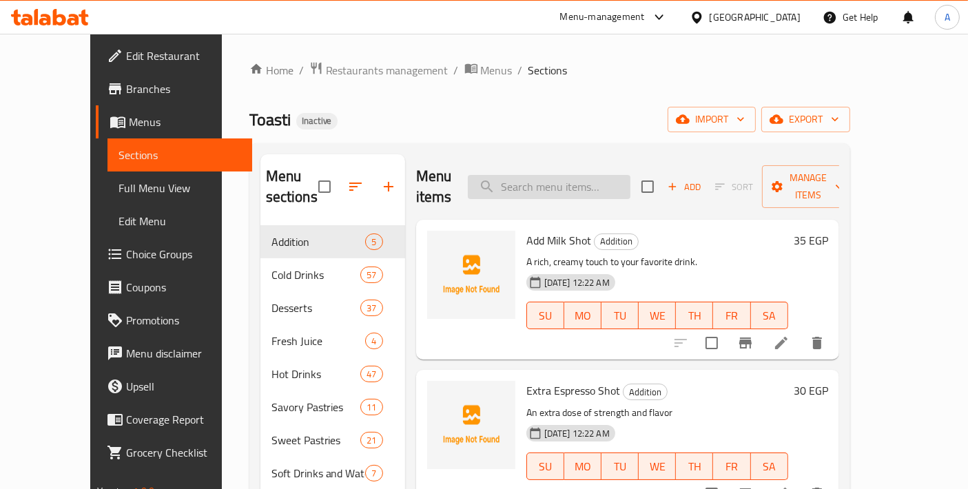
click at [536, 180] on input "search" at bounding box center [549, 187] width 163 height 24
paste input "Cheesecake"
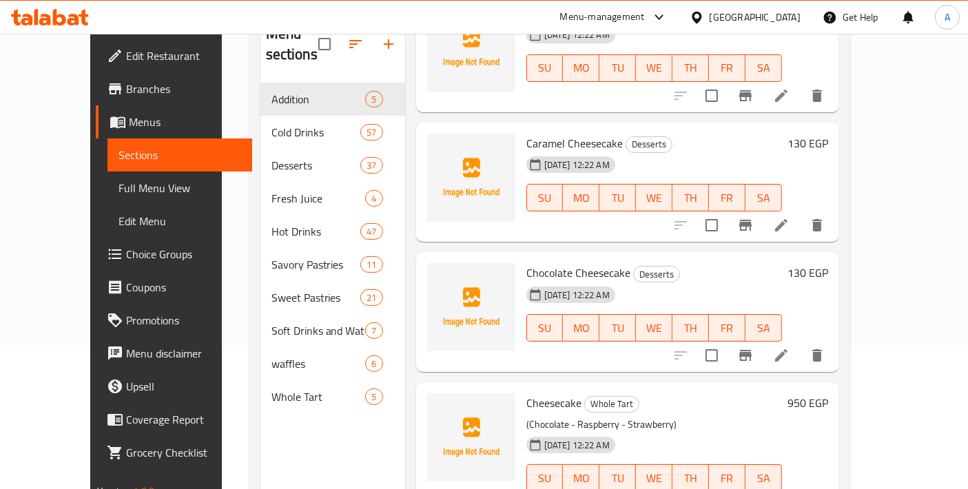
scroll to position [192, 0]
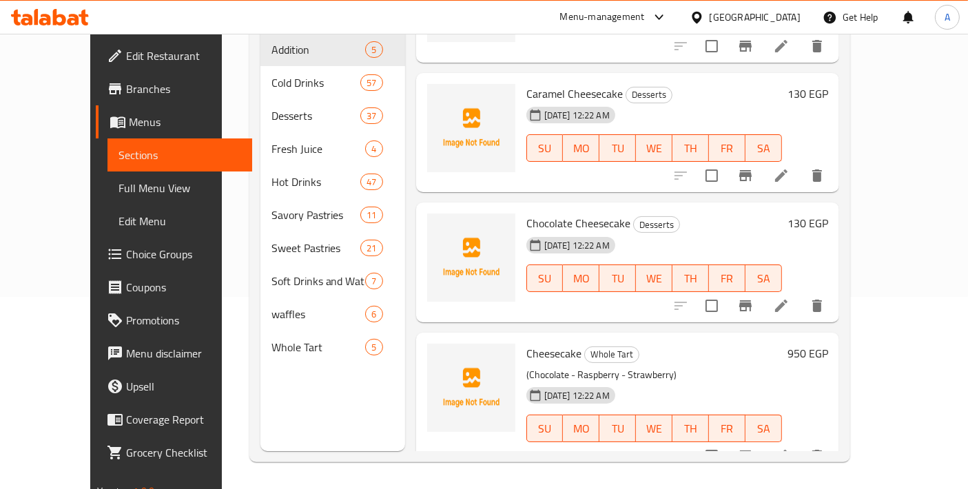
type input "Cheesecake"
click at [800, 444] on li at bounding box center [781, 456] width 39 height 25
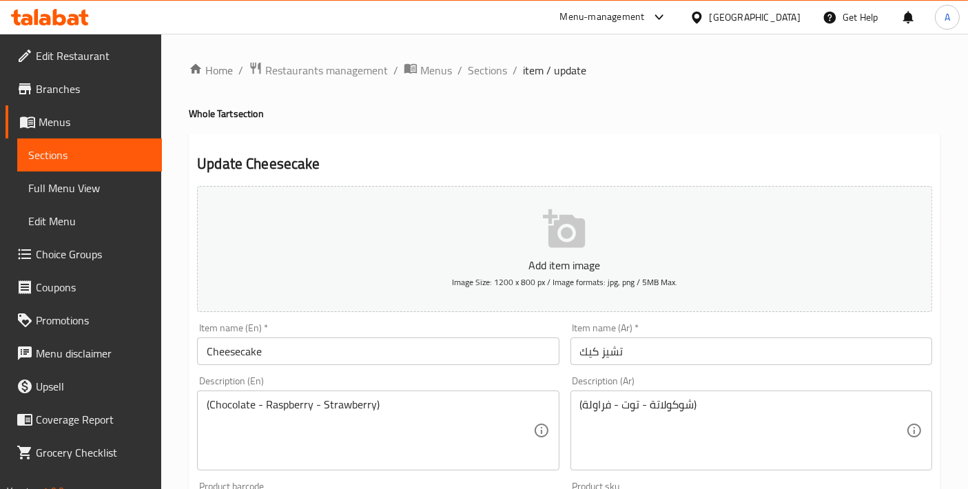
click at [291, 355] on input "Cheesecake" at bounding box center [378, 351] width 362 height 28
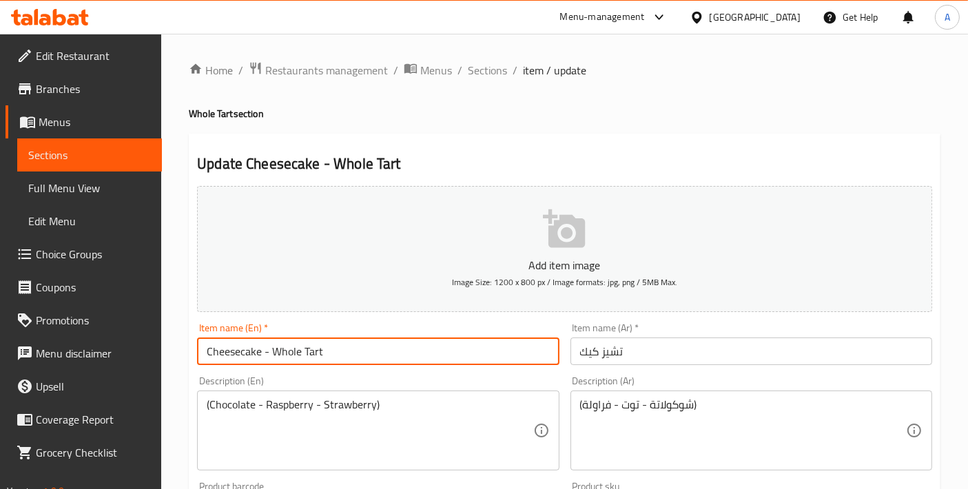
type input "Cheesecake - Whole Tart"
click at [700, 352] on input "تشيز كيك" at bounding box center [751, 351] width 362 height 28
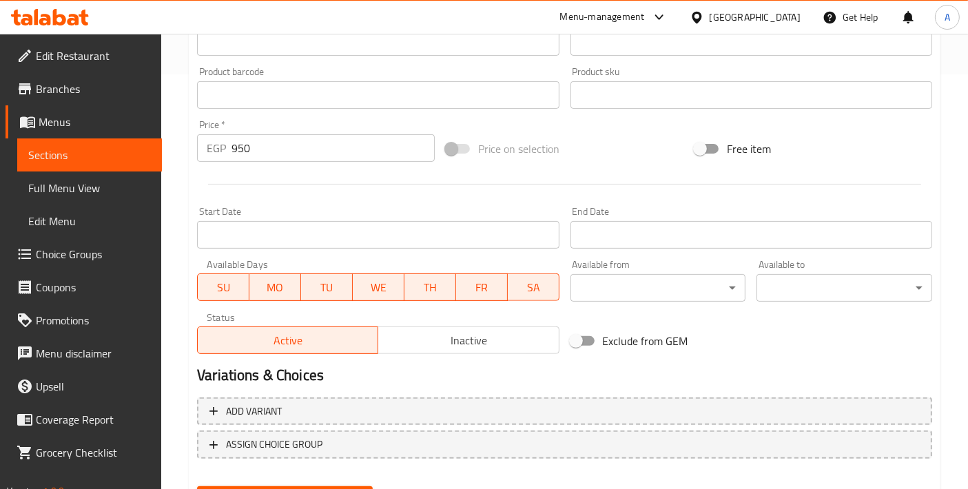
scroll to position [459, 0]
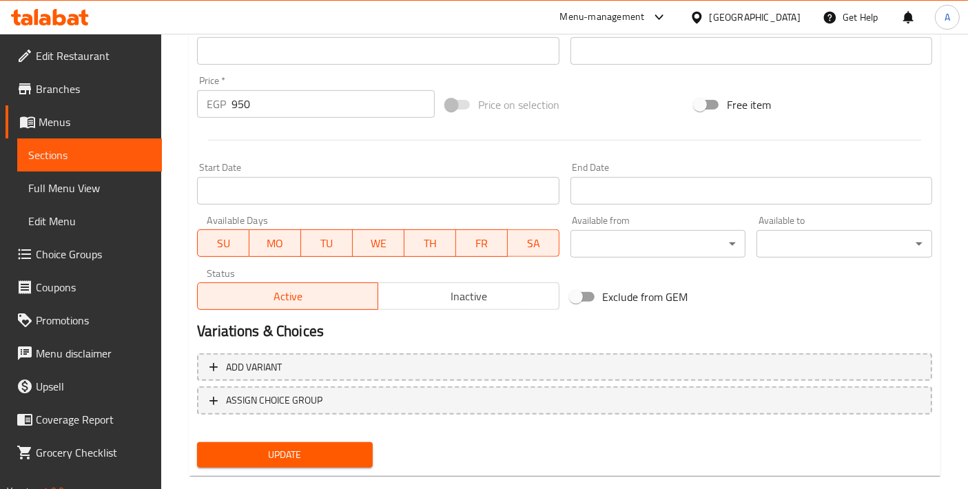
type input "تشيز كيك - تارت كامل"
click at [311, 461] on button "Update" at bounding box center [285, 454] width 176 height 25
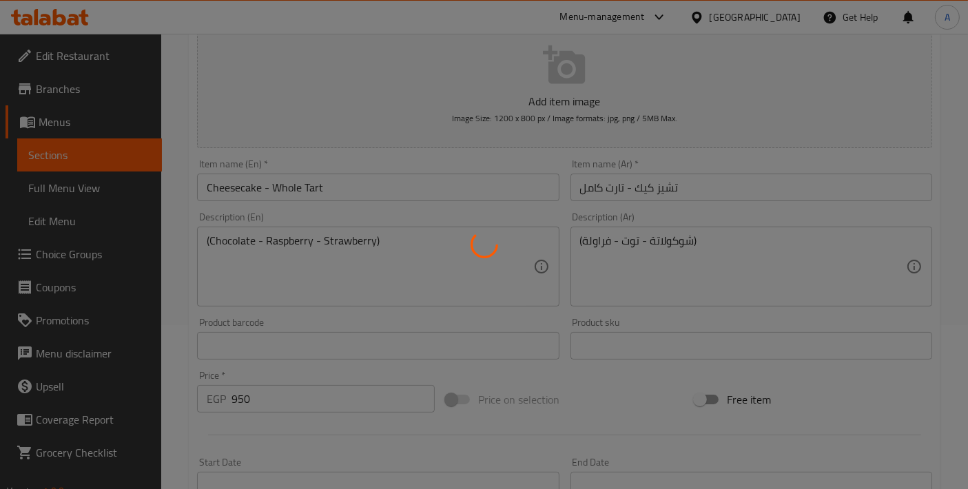
scroll to position [153, 0]
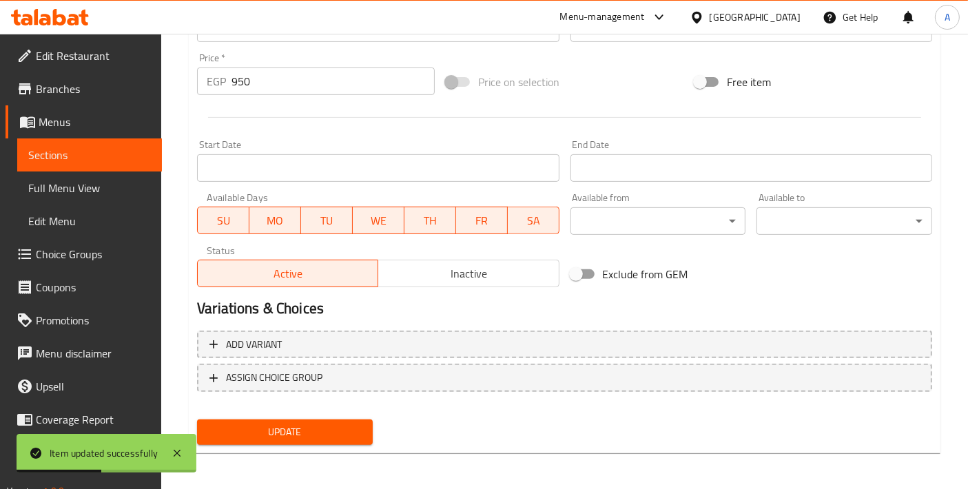
type textarea "(شوكولاتة - توت بري أحمر - فراولة)"
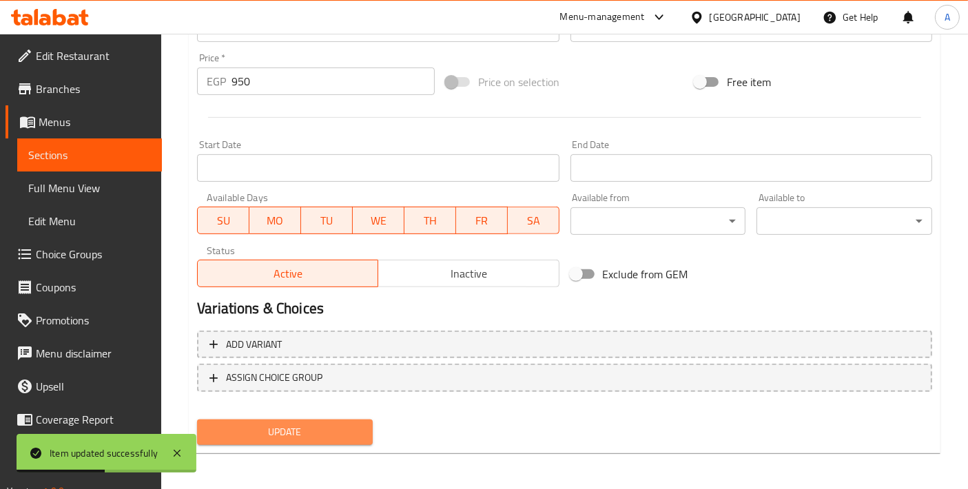
click at [338, 424] on span "Update" at bounding box center [285, 432] width 154 height 17
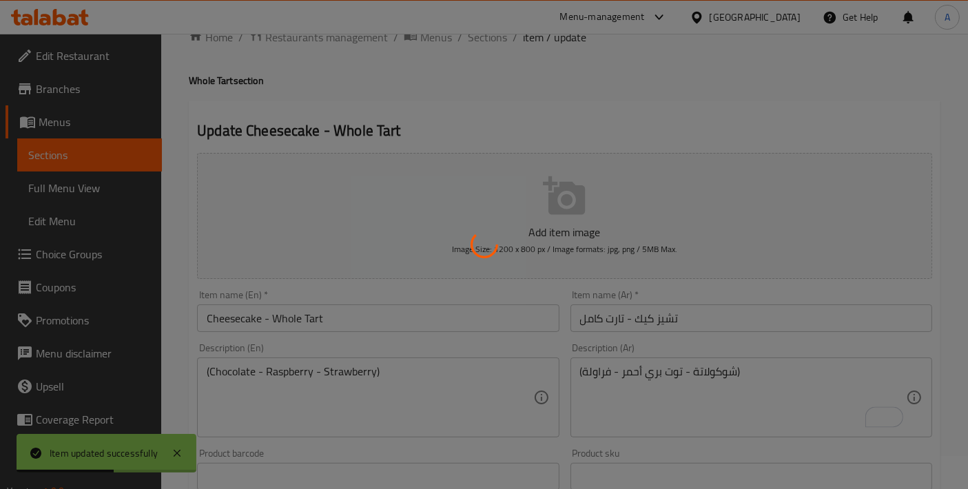
scroll to position [22, 0]
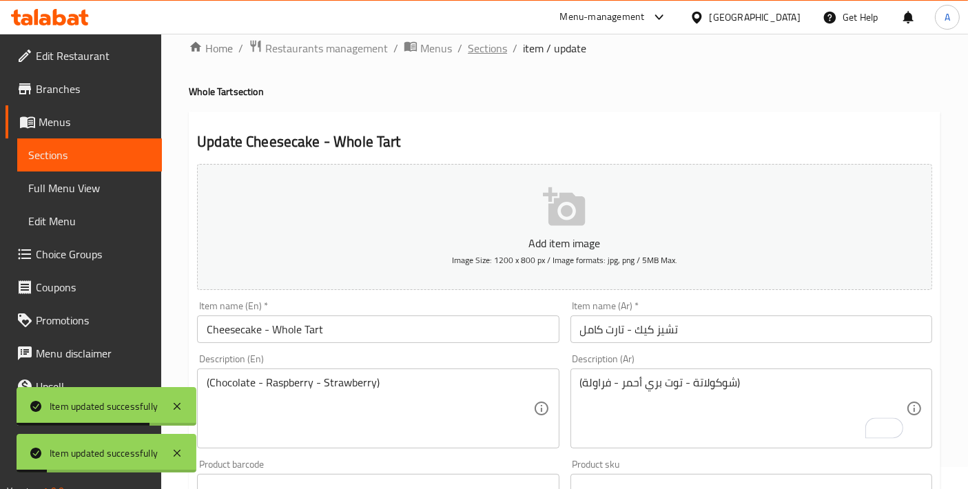
click at [489, 46] on span "Sections" at bounding box center [487, 48] width 39 height 17
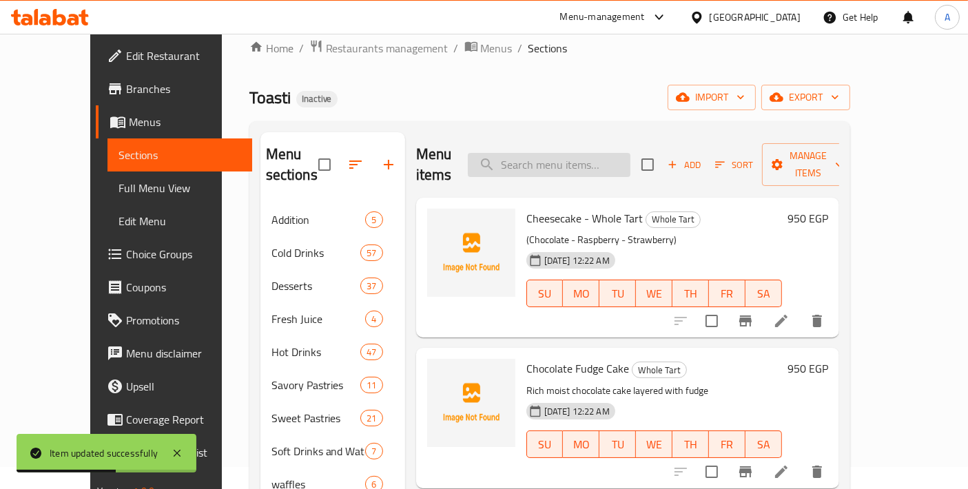
click at [533, 153] on input "search" at bounding box center [549, 165] width 163 height 24
paste input "Herbs Tea"
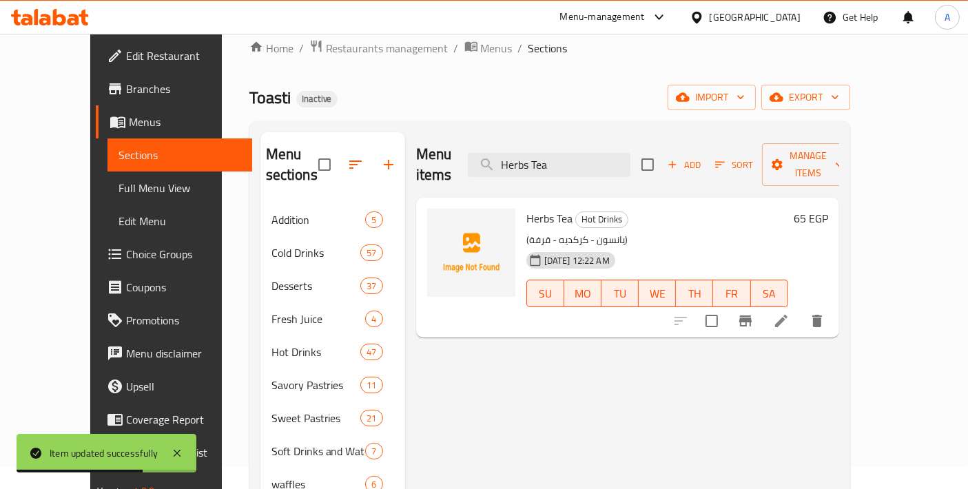
type input "Herbs Tea"
click at [833, 312] on div at bounding box center [748, 320] width 169 height 33
click at [787, 315] on icon at bounding box center [781, 321] width 12 height 12
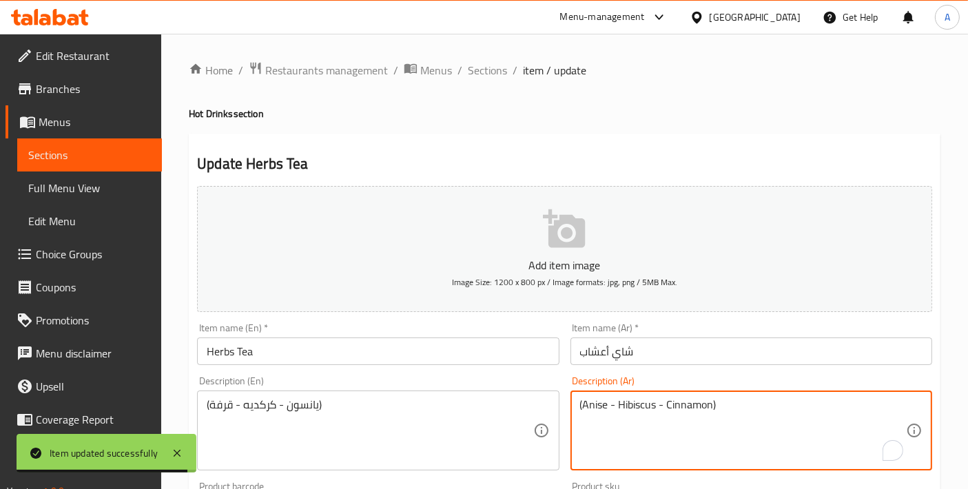
click at [647, 402] on textarea "(Anise - Hibiscus - Cinnamon)" at bounding box center [743, 430] width 326 height 65
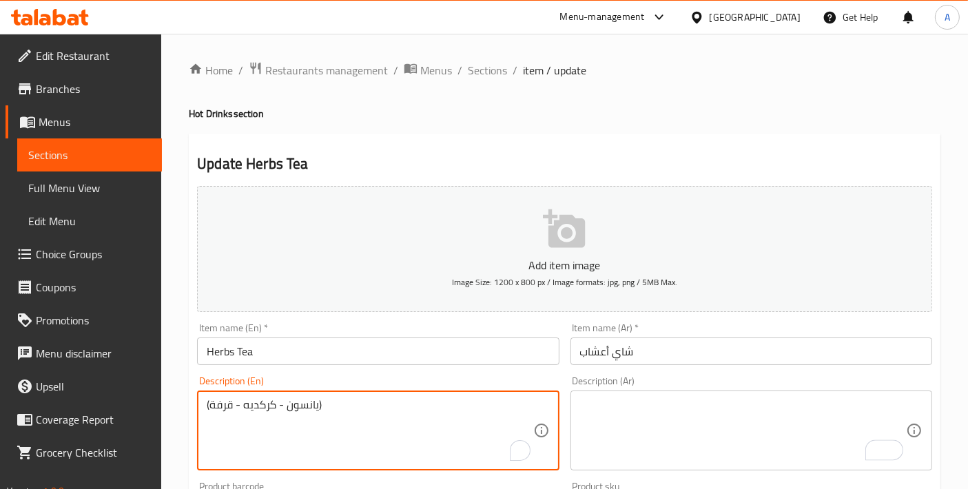
click at [339, 420] on textarea "(يانسون - كركديه - قرفة)" at bounding box center [370, 430] width 326 height 65
paste textarea "Anise - Hibiscus - Cinnamon"
type textarea "(Anise - Hibiscus - Cinnamon)"
click at [471, 415] on textarea "(Anise - Hibiscus - Cinnamon)" at bounding box center [370, 430] width 326 height 65
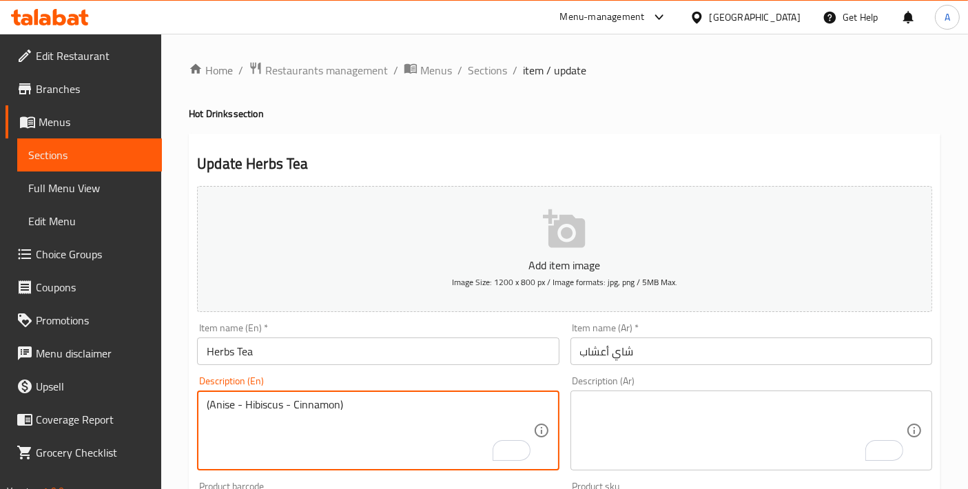
click at [471, 415] on textarea "(Anise - Hibiscus - Cinnamon)" at bounding box center [370, 430] width 326 height 65
click at [649, 398] on textarea "To enrich screen reader interactions, please activate Accessibility in Grammarl…" at bounding box center [743, 430] width 326 height 65
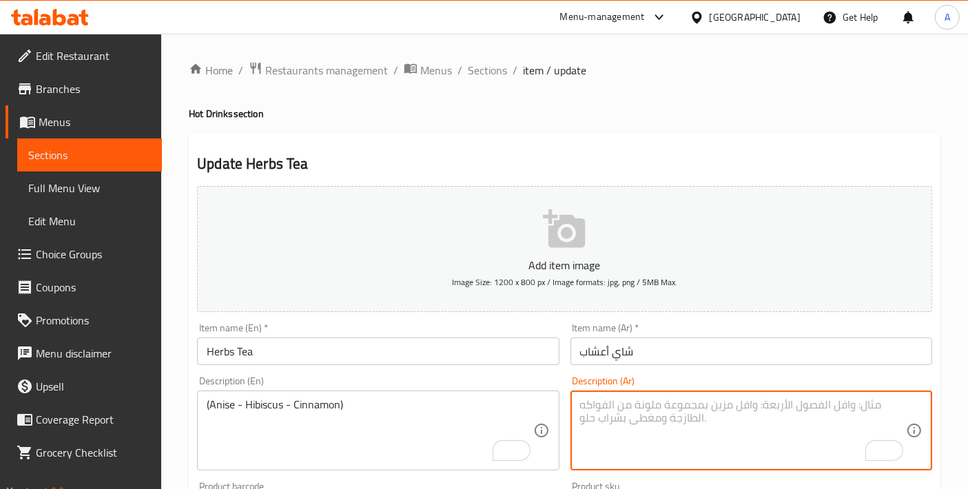
paste textarea "(يانسون - كركديه - قرفة)"
click at [685, 402] on textarea "(يانسون - كركديه - قرفة)" at bounding box center [743, 430] width 326 height 65
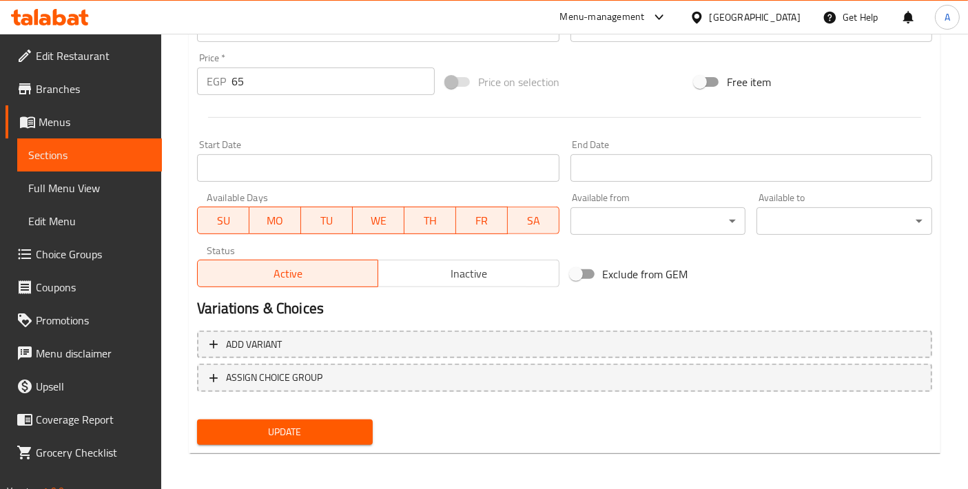
type textarea "(ينسون - كركديه - قرفة)"
click at [340, 446] on div "Update" at bounding box center [284, 432] width 187 height 37
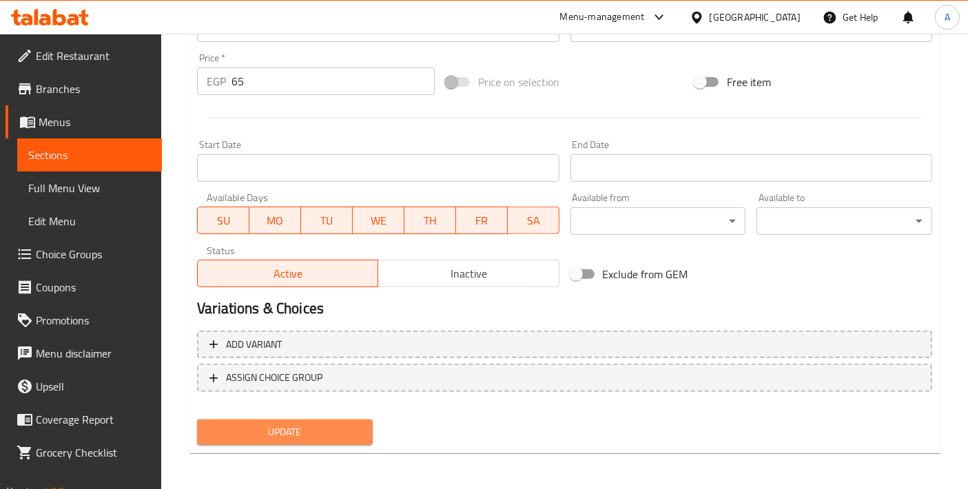
click at [337, 437] on span "Update" at bounding box center [285, 432] width 154 height 17
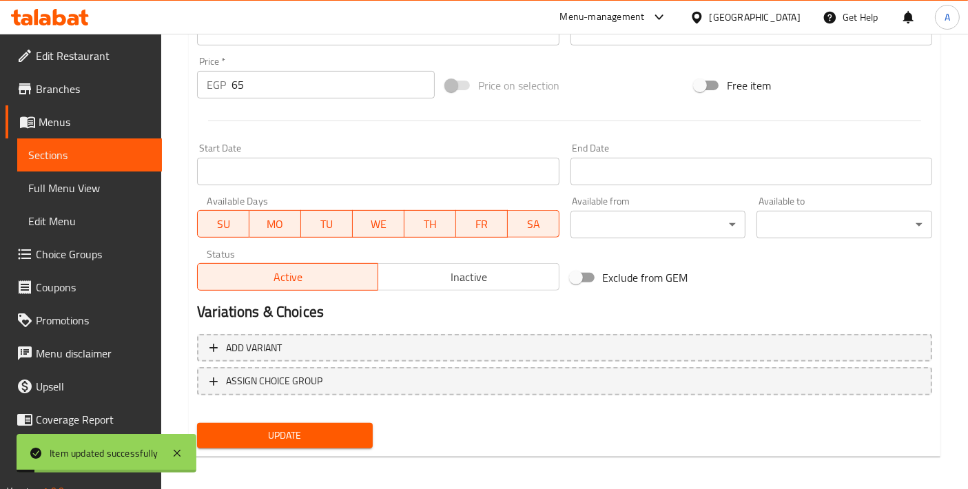
scroll to position [481, 0]
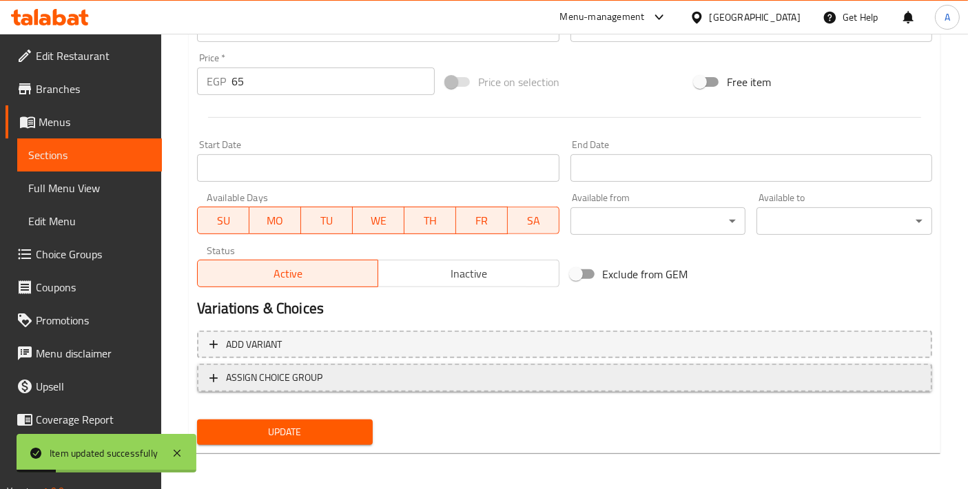
click at [332, 370] on span "ASSIGN CHOICE GROUP" at bounding box center [564, 377] width 710 height 17
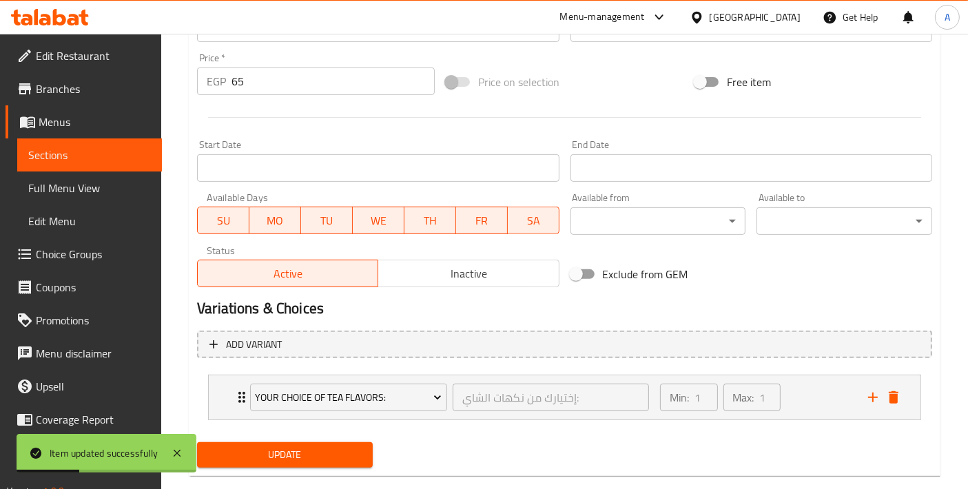
click at [336, 451] on span "Update" at bounding box center [285, 454] width 154 height 17
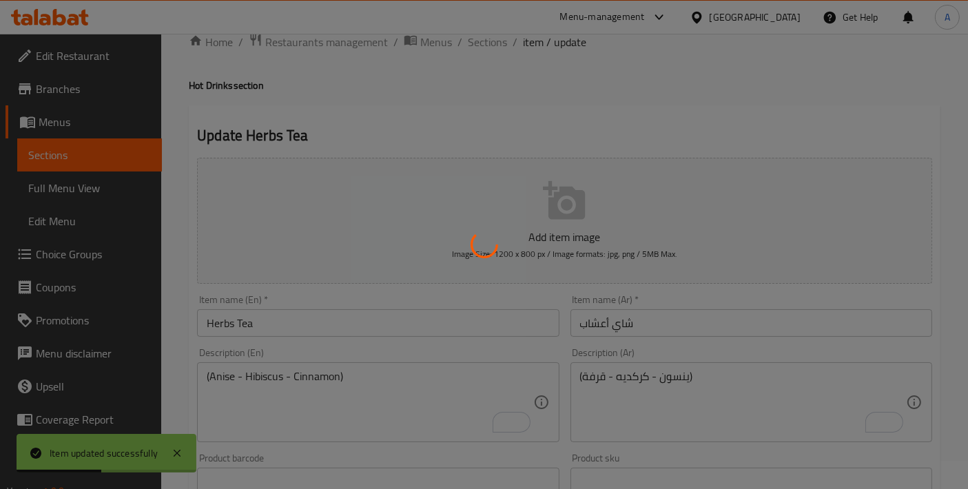
scroll to position [0, 0]
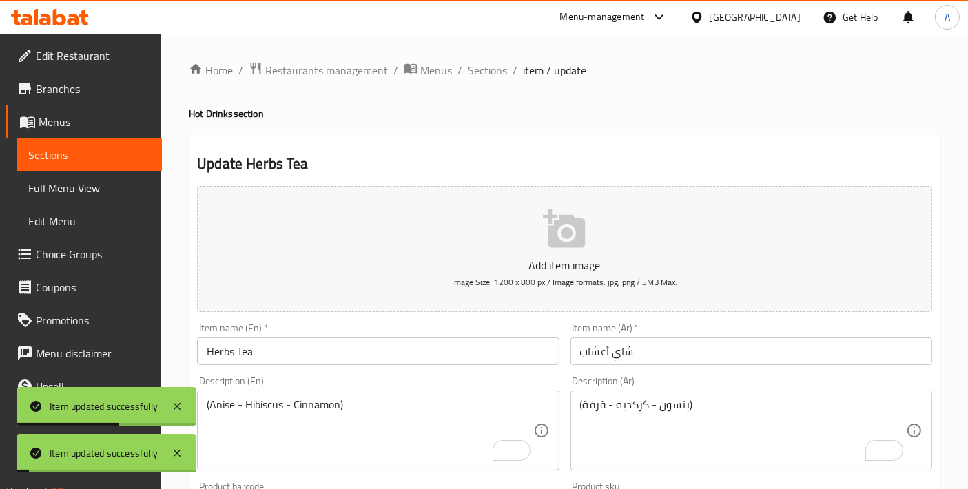
click at [483, 79] on span "Sections" at bounding box center [487, 70] width 39 height 17
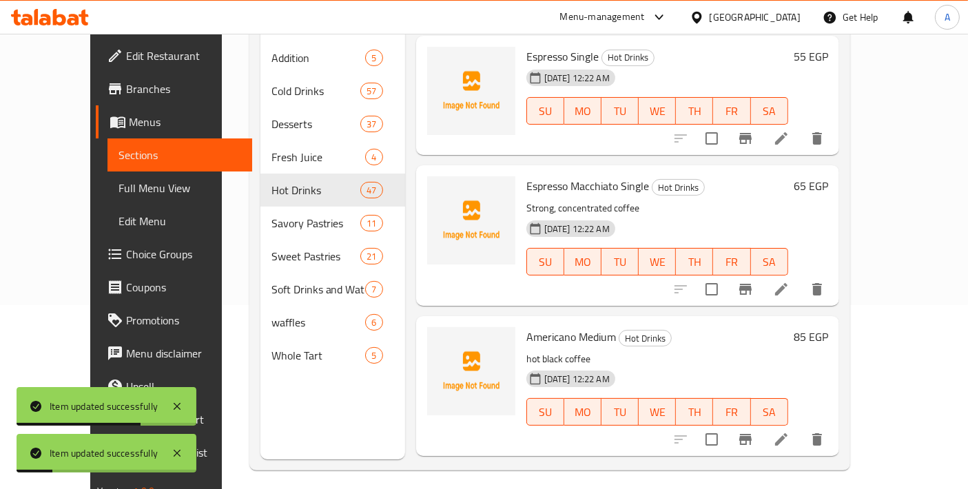
scroll to position [192, 0]
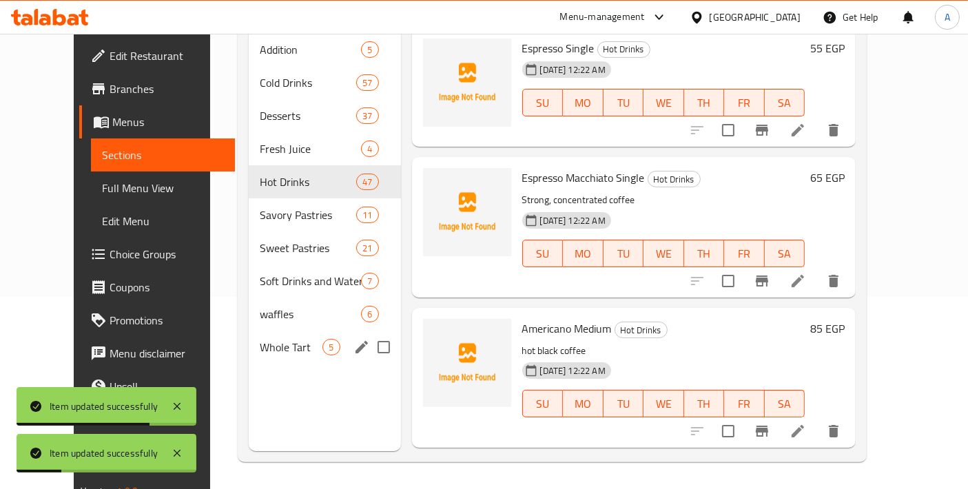
click at [269, 336] on div "Whole Tart 5" at bounding box center [325, 347] width 152 height 33
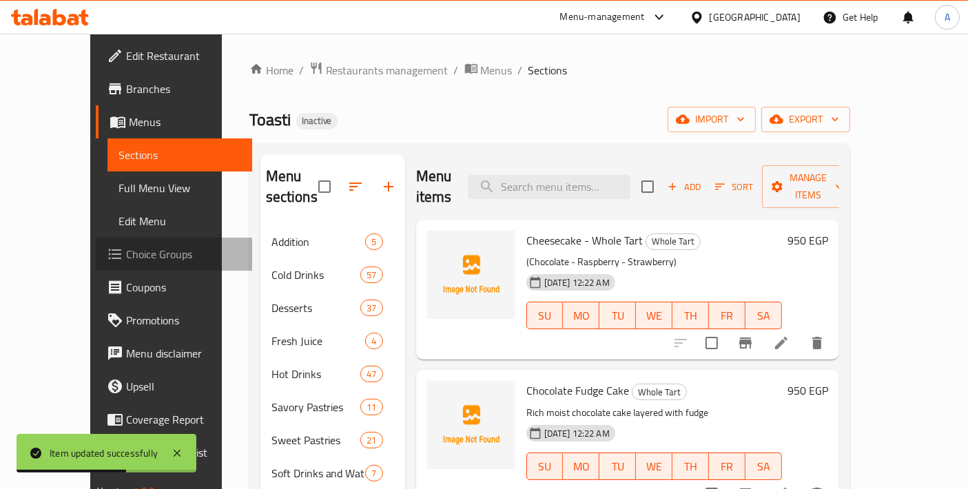
click at [126, 249] on span "Choice Groups" at bounding box center [183, 254] width 115 height 17
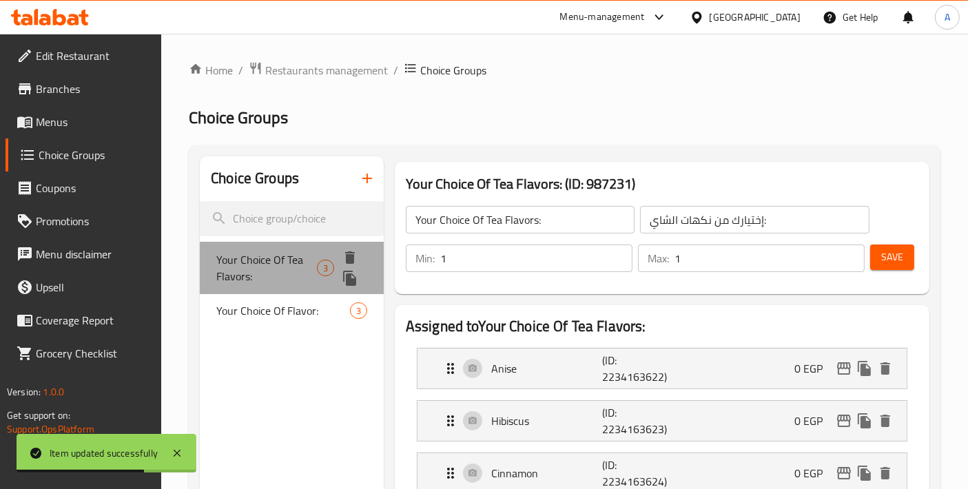
click at [278, 292] on div "Your Choice Of Tea Flavors: 3" at bounding box center [292, 268] width 184 height 52
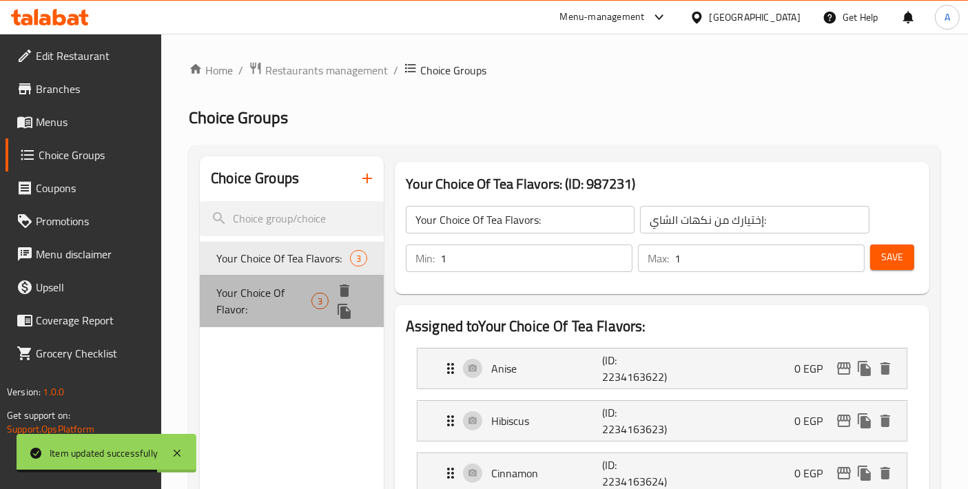
click at [275, 305] on span "Your Choice Of Flavor:" at bounding box center [263, 300] width 95 height 33
type input "Your Choice Of Flavor:"
type input "إختيارك من النكهة:"
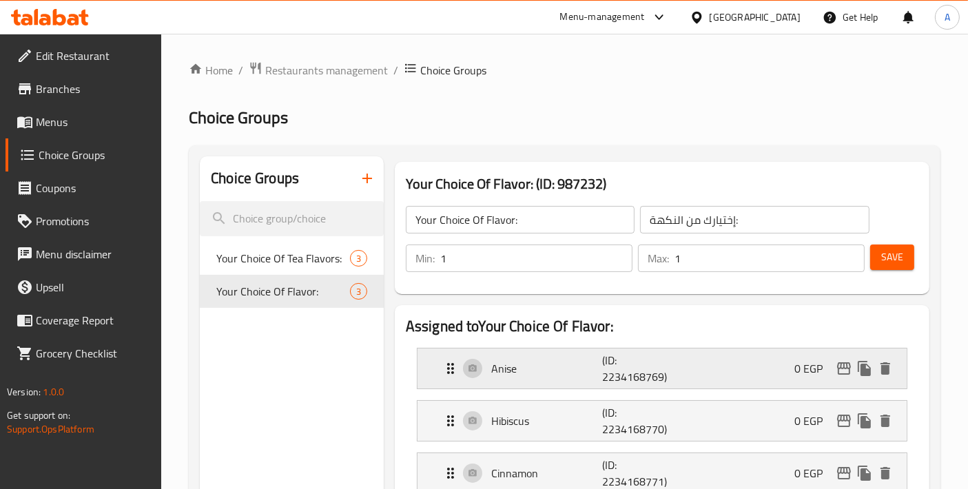
click at [541, 368] on p "Anise" at bounding box center [546, 368] width 111 height 17
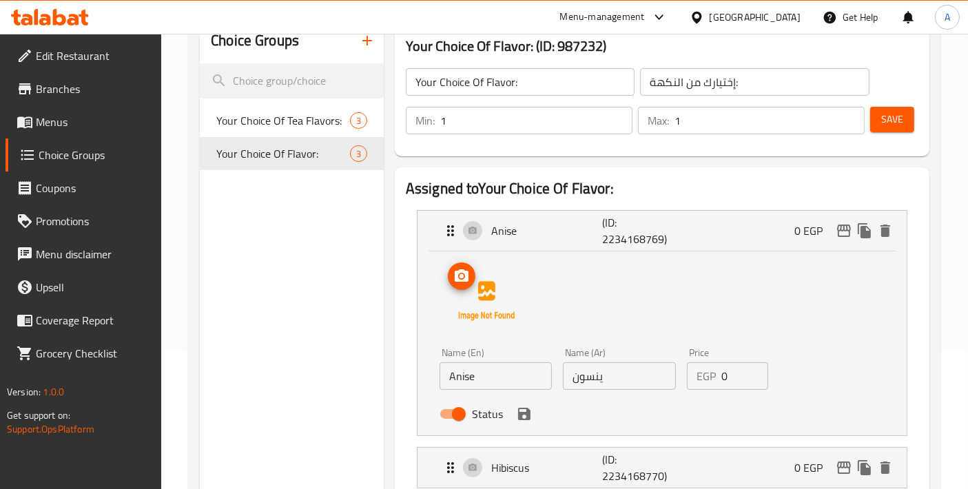
scroll to position [153, 0]
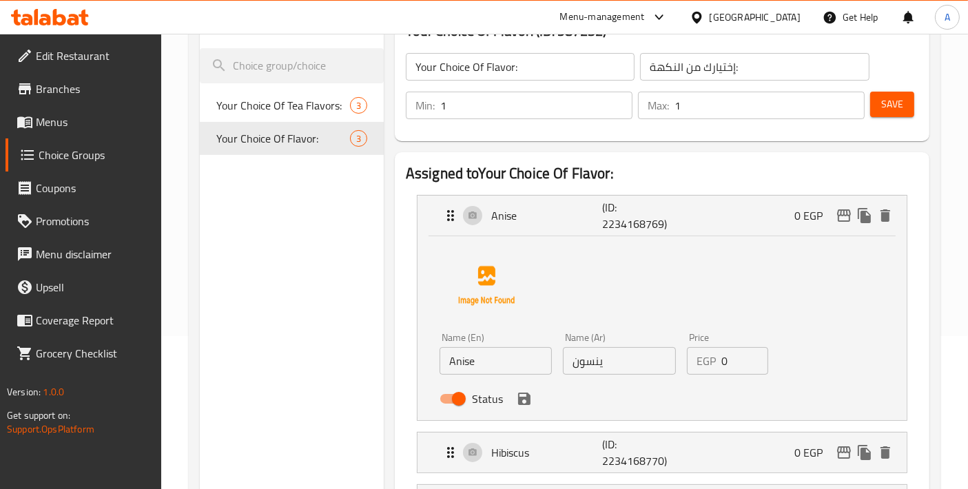
paste input "Chocolat"
type input "Chocolate"
drag, startPoint x: 521, startPoint y: 364, endPoint x: 468, endPoint y: 364, distance: 52.3
click at [473, 364] on div "Name (En) Chocolate Name (En) Name (Ar) ينسون Name (Ar) Price EGP 0 Price Status" at bounding box center [619, 372] width 371 height 90
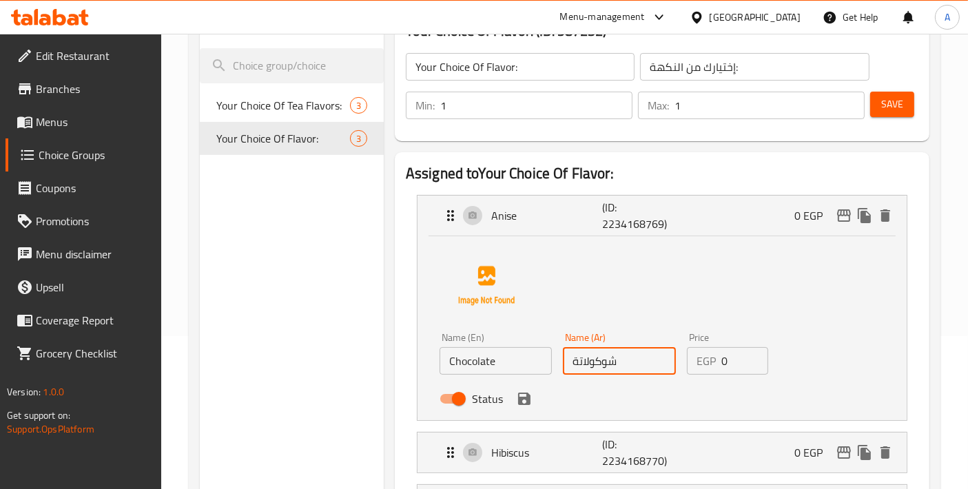
drag, startPoint x: 522, startPoint y: 404, endPoint x: 533, endPoint y: 388, distance: 18.7
click at [522, 404] on icon "save" at bounding box center [524, 399] width 12 height 12
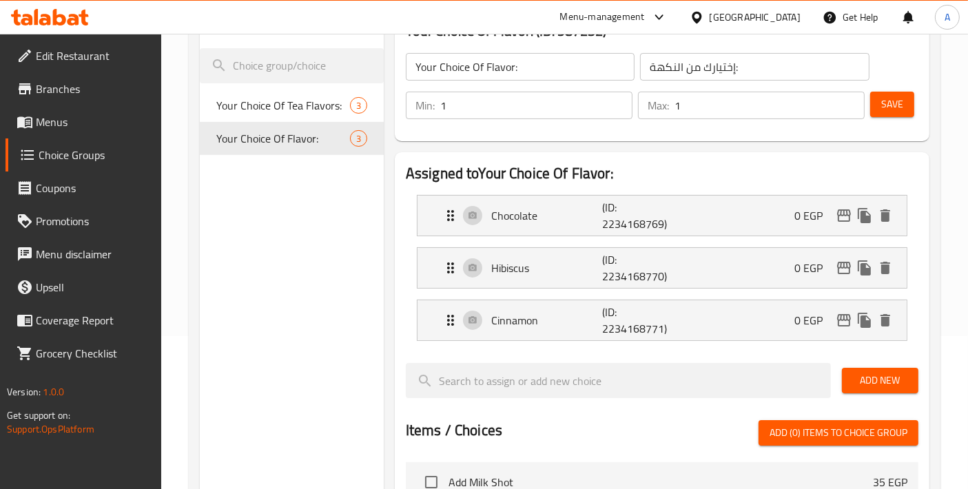
type input "شوكولاتة"
click at [573, 268] on p "Hibiscus" at bounding box center [546, 268] width 111 height 17
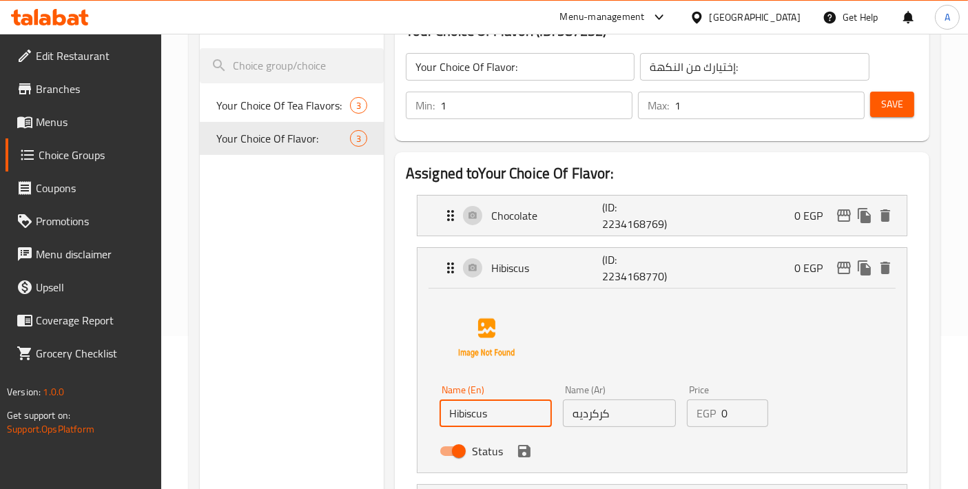
drag, startPoint x: 475, startPoint y: 413, endPoint x: 346, endPoint y: 404, distance: 129.8
paste input "Raspberry"
type input "Raspberry"
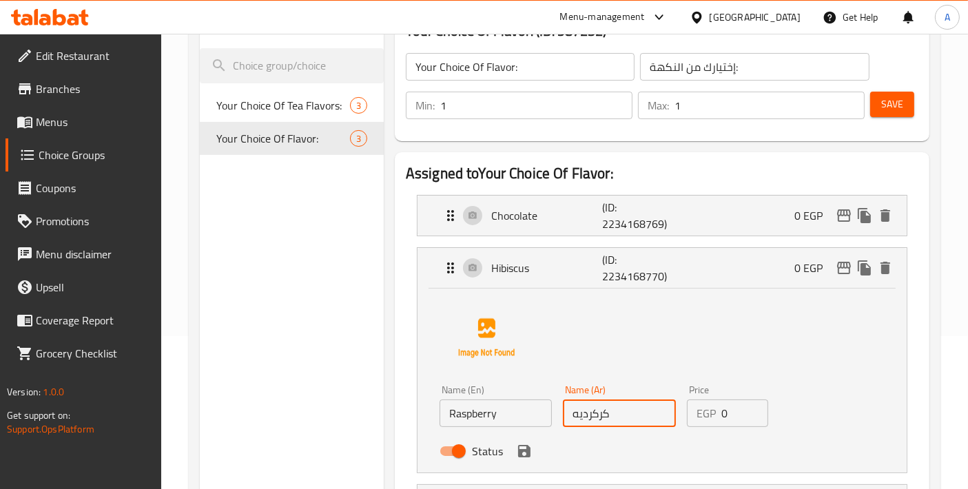
drag, startPoint x: 625, startPoint y: 408, endPoint x: 545, endPoint y: 405, distance: 79.3
click at [545, 405] on div "Name (En) Raspberry Name (En) Name (Ar) كركرديه Name (Ar) Price EGP 0 Price Sta…" at bounding box center [619, 424] width 371 height 90
click at [524, 454] on icon "save" at bounding box center [524, 451] width 17 height 17
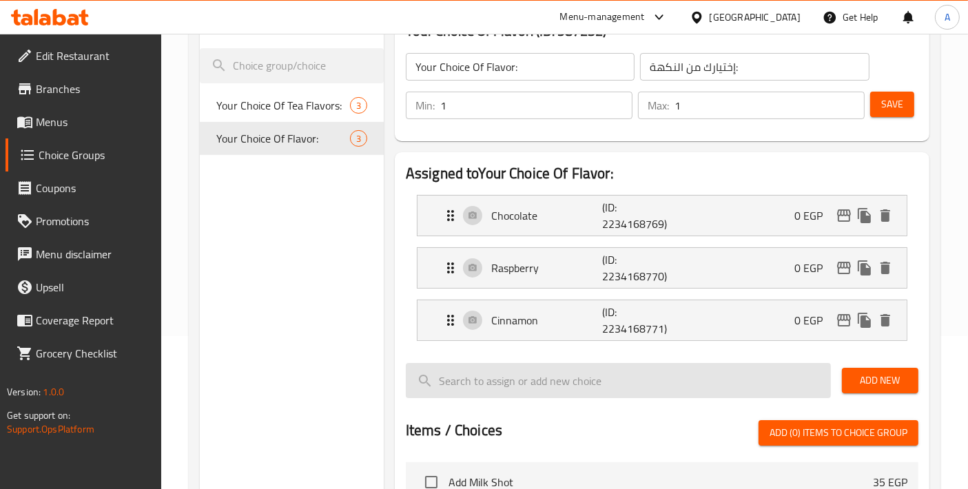
type input "تزت بري أحمر"
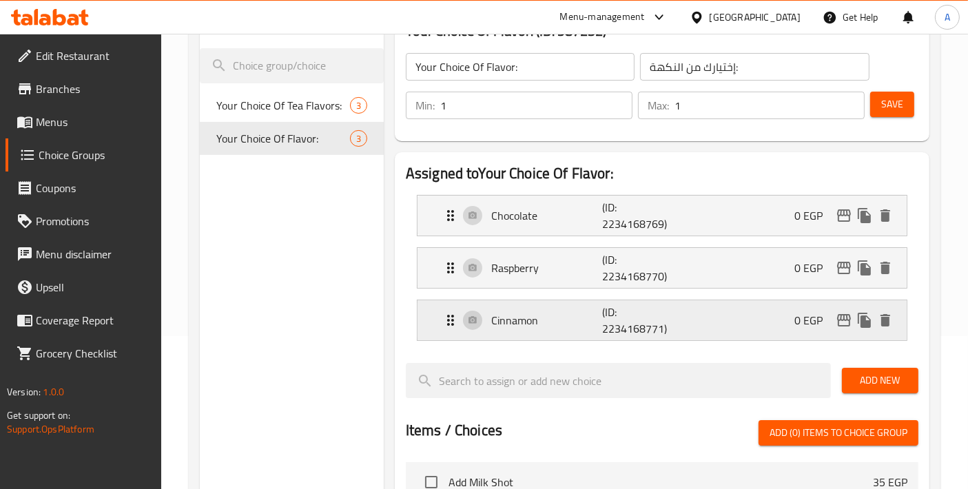
click at [567, 336] on div "Cinnamon (ID: 2234168771) 0 EGP" at bounding box center [666, 320] width 448 height 40
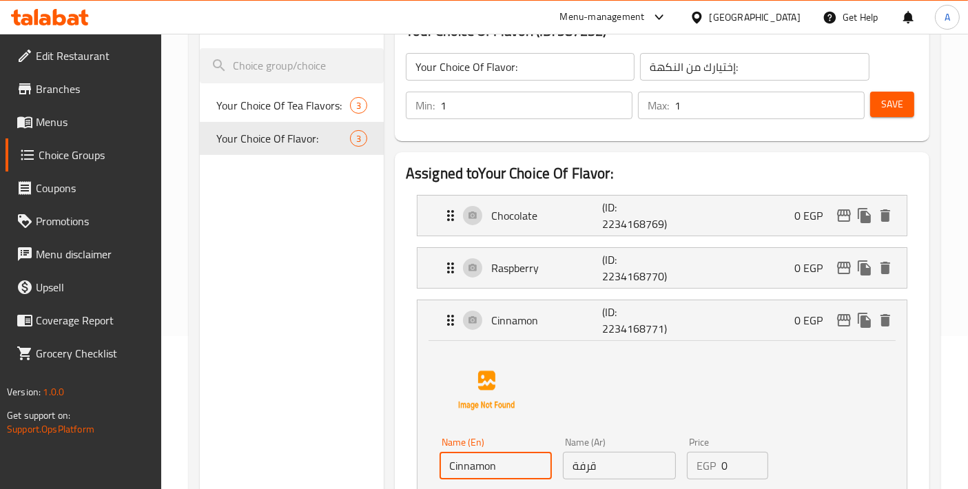
paste input "Strawberry"
drag, startPoint x: 514, startPoint y: 477, endPoint x: 306, endPoint y: 467, distance: 207.6
type input "Strawberry"
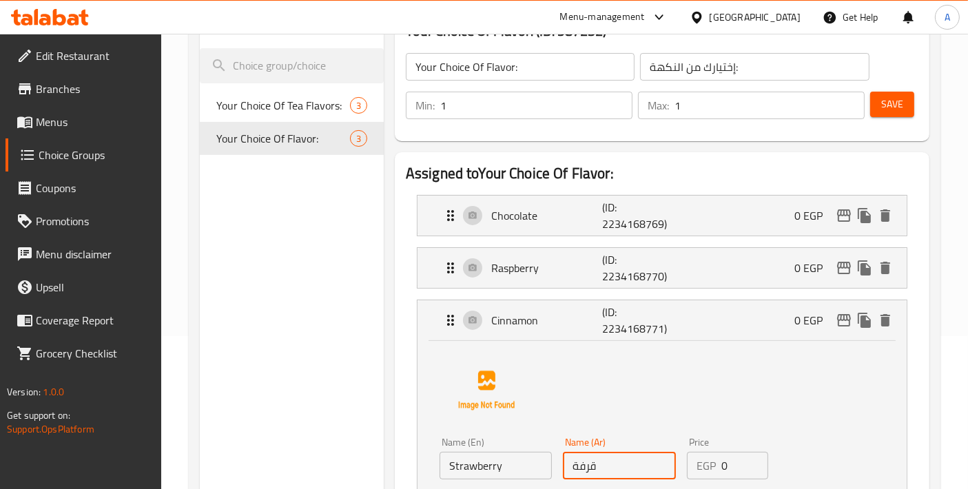
drag, startPoint x: 639, startPoint y: 468, endPoint x: 515, endPoint y: 468, distance: 124.0
click at [516, 468] on div "Name (En) Strawberry Name (En) Name (Ar) قرفة Name (Ar) Price EGP 0 Price Status" at bounding box center [619, 477] width 371 height 90
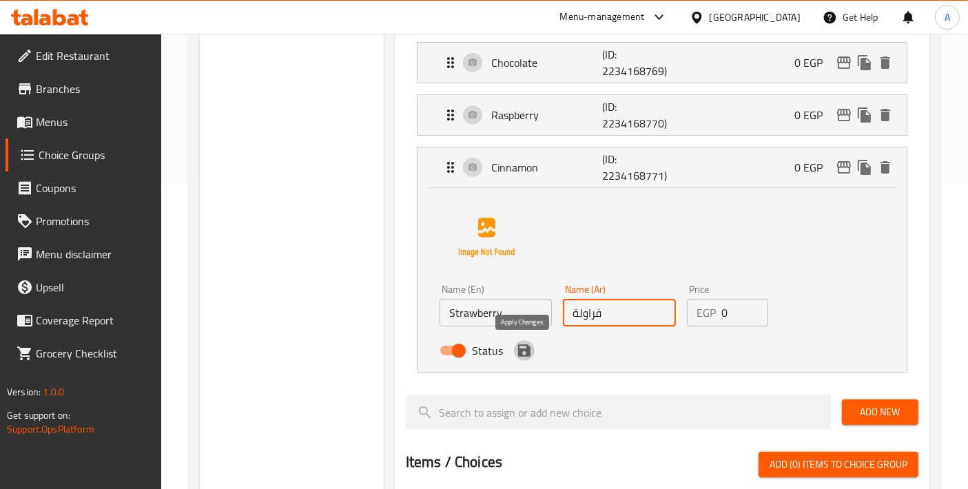
click at [523, 349] on icon "save" at bounding box center [524, 350] width 12 height 12
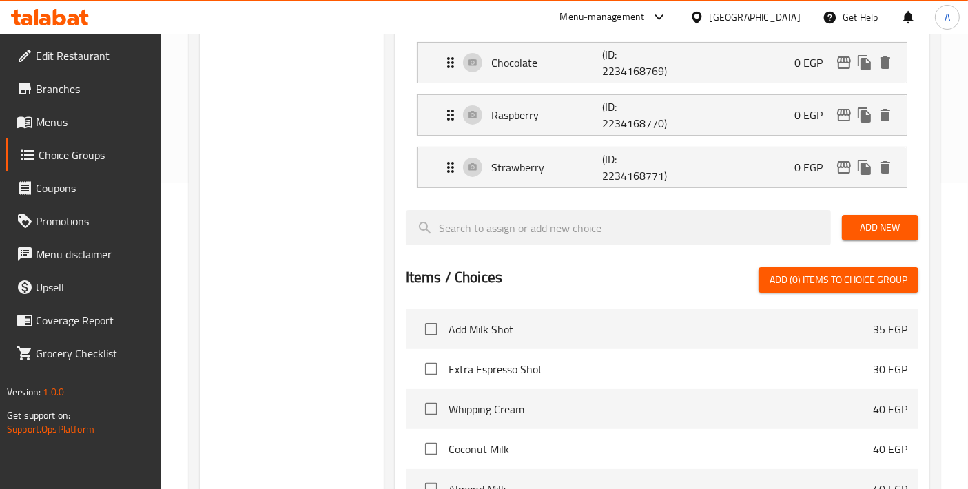
type input "فراولة"
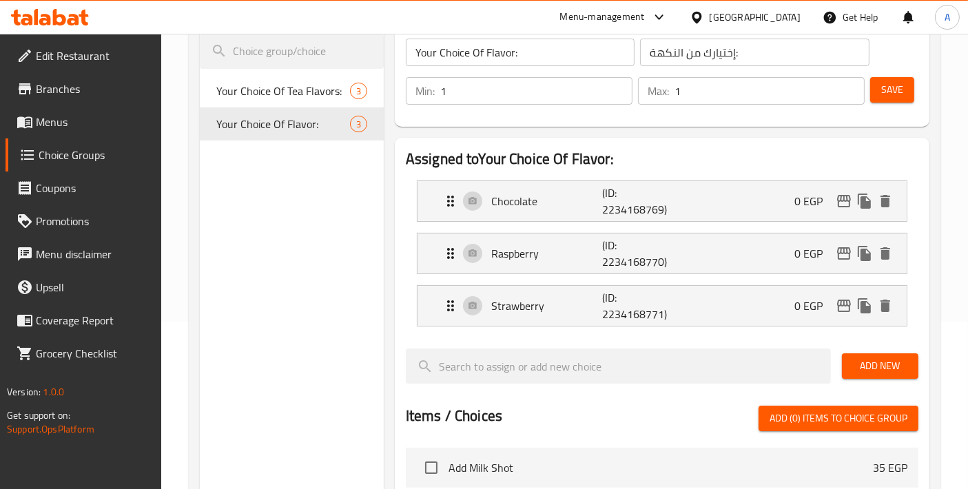
scroll to position [153, 0]
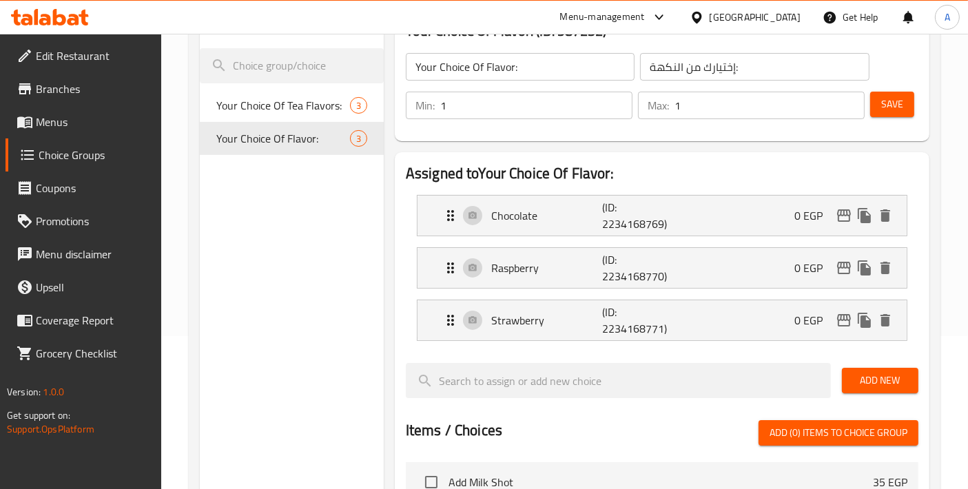
click at [899, 116] on button "Save" at bounding box center [892, 104] width 44 height 25
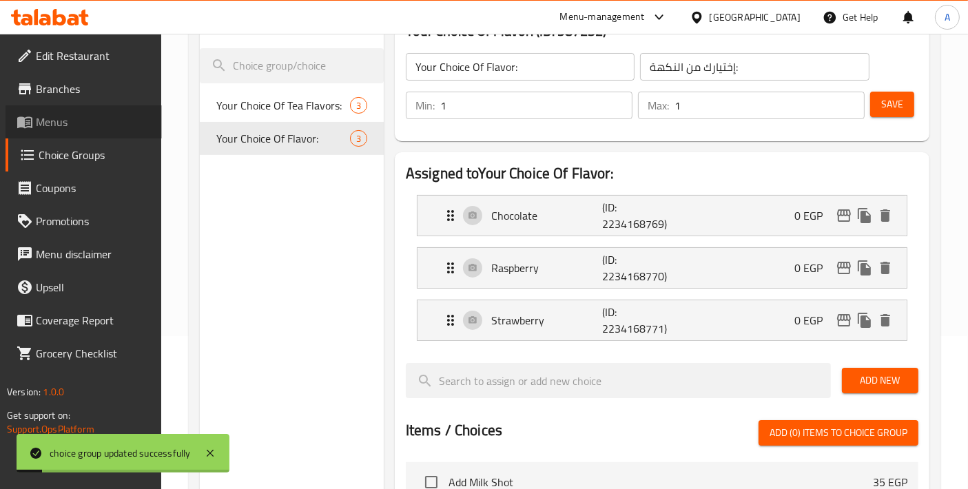
click at [80, 125] on span "Menus" at bounding box center [93, 122] width 115 height 17
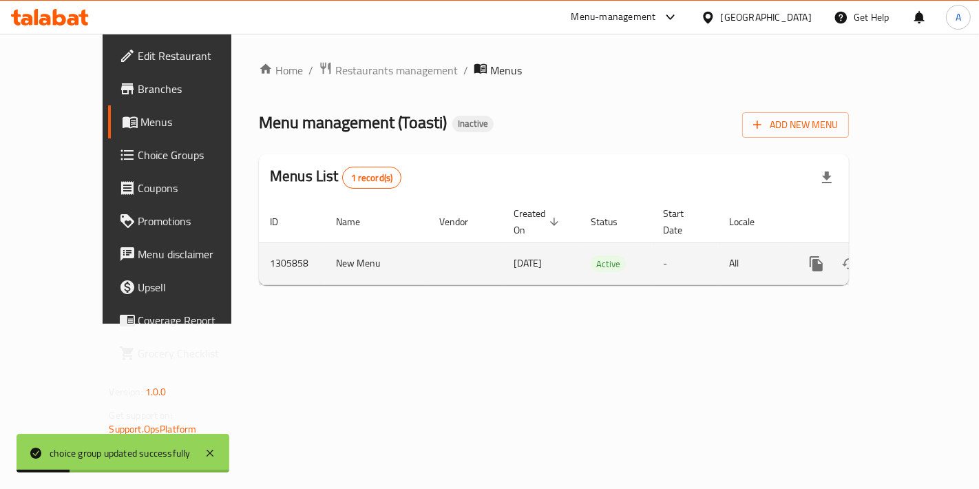
click at [922, 258] on icon "enhanced table" at bounding box center [916, 264] width 12 height 12
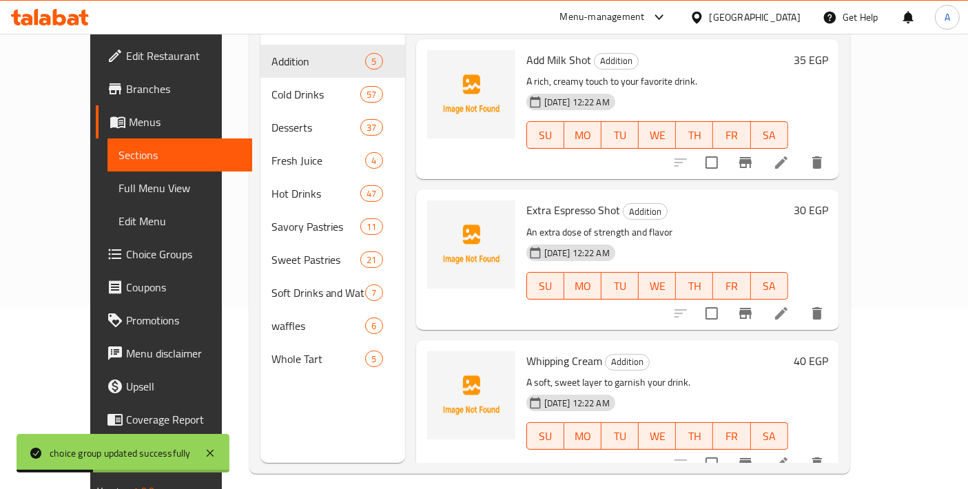
scroll to position [192, 0]
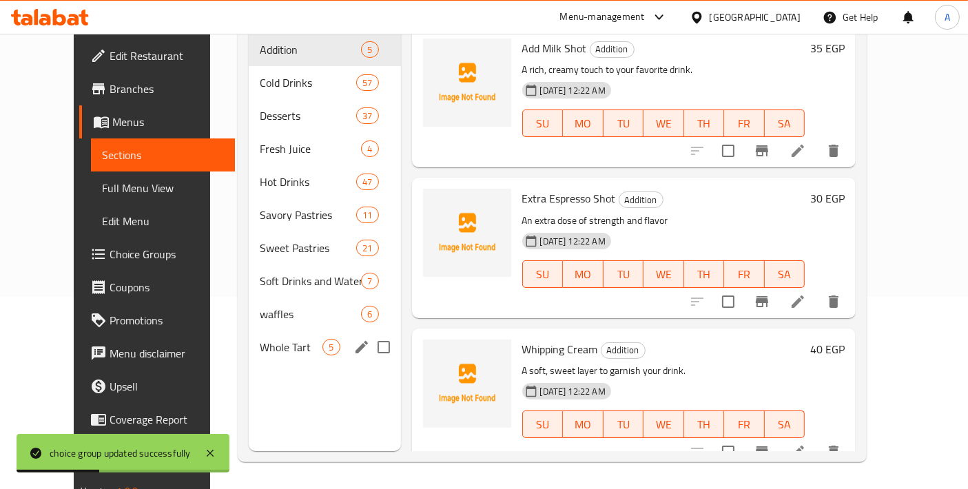
click at [264, 337] on div "Whole Tart 5" at bounding box center [325, 347] width 152 height 33
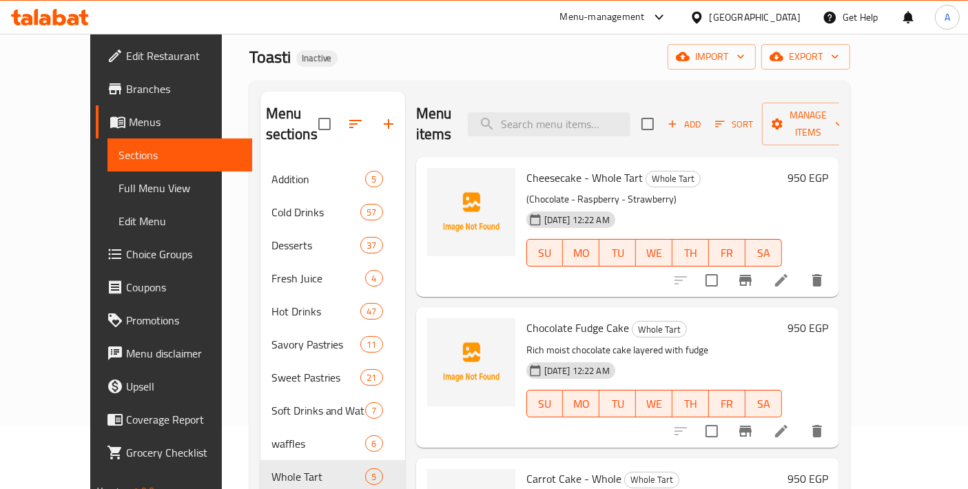
scroll to position [39, 0]
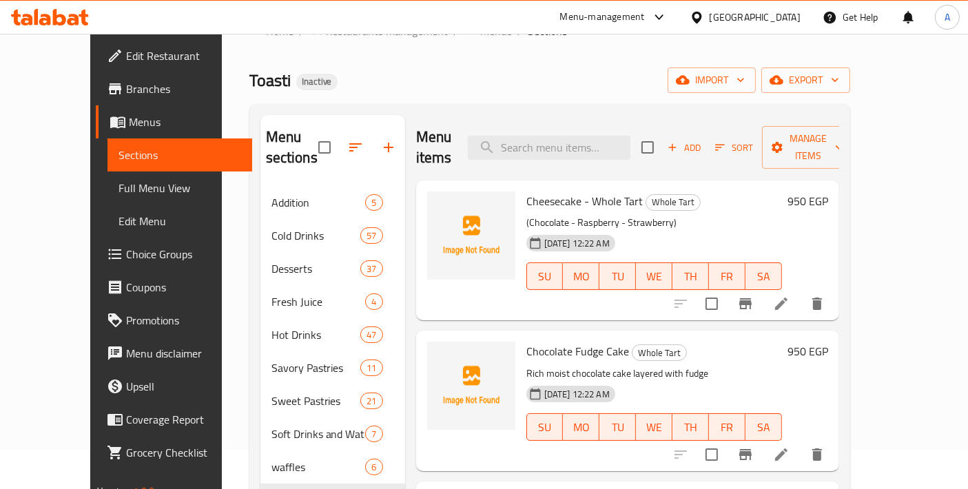
click at [789, 295] on icon at bounding box center [781, 303] width 17 height 17
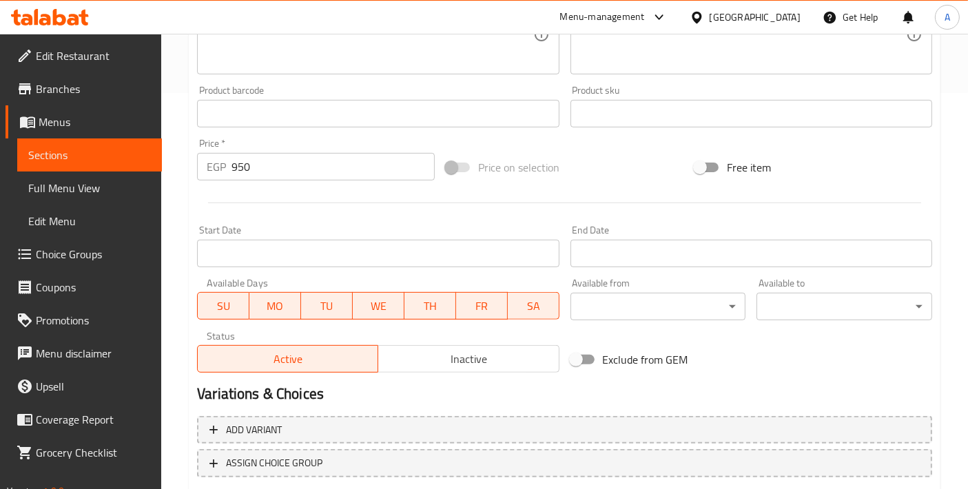
scroll to position [481, 0]
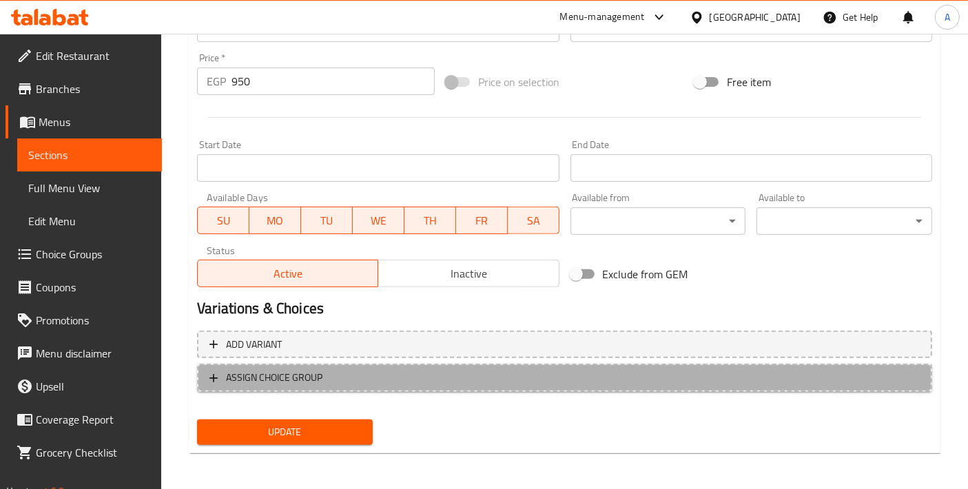
click at [348, 386] on button "ASSIGN CHOICE GROUP" at bounding box center [564, 378] width 735 height 28
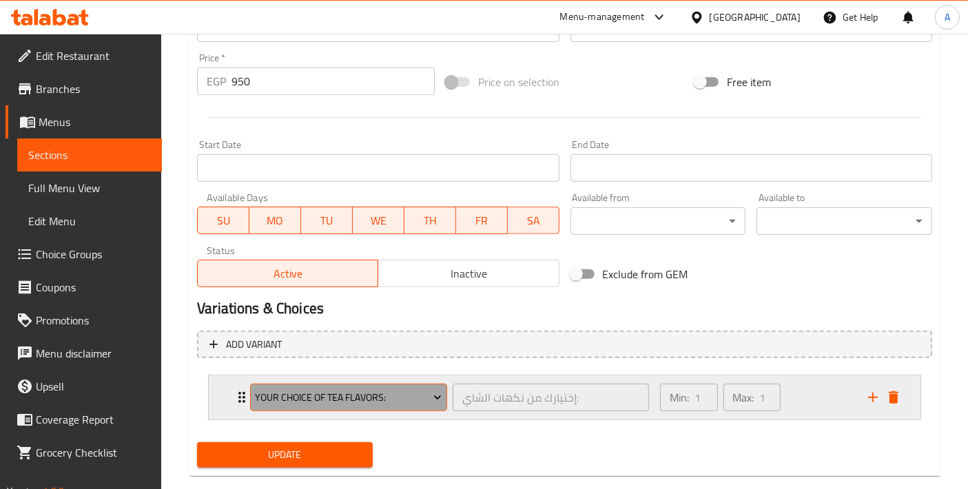
click at [319, 400] on span "Your Choice Of Tea Flavors:" at bounding box center [349, 397] width 187 height 17
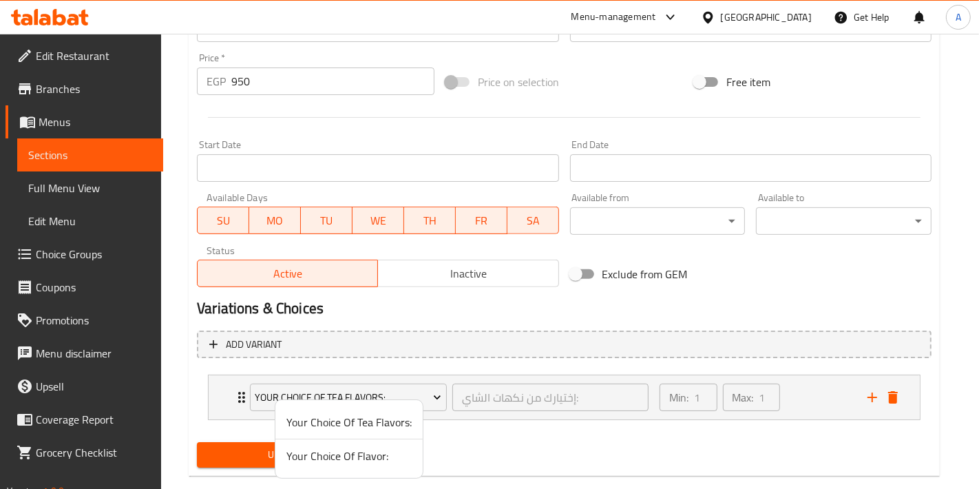
click at [315, 457] on span "Your Choice Of Flavor:" at bounding box center [348, 456] width 125 height 17
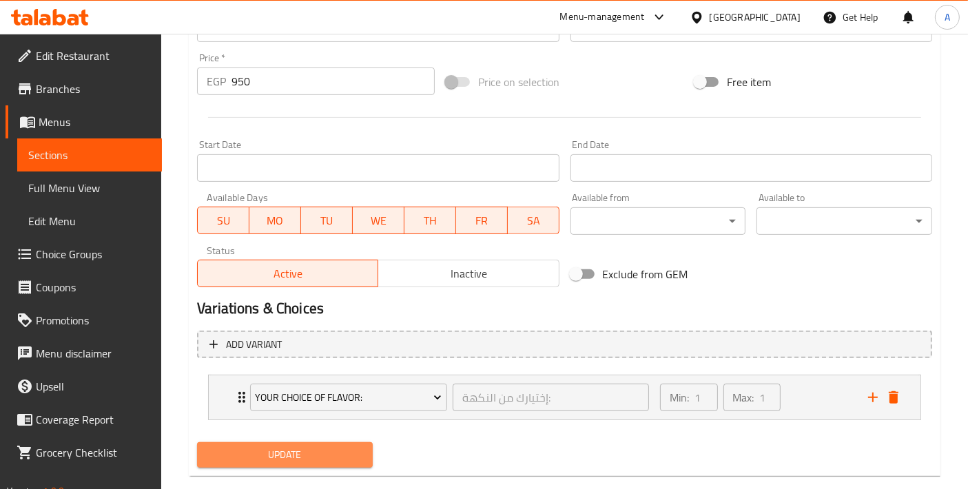
click at [246, 448] on span "Update" at bounding box center [285, 454] width 154 height 17
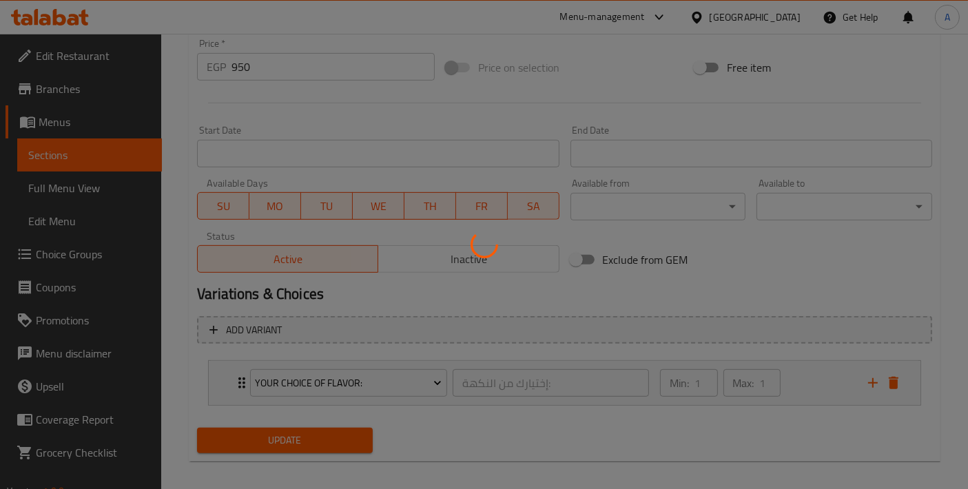
scroll to position [504, 0]
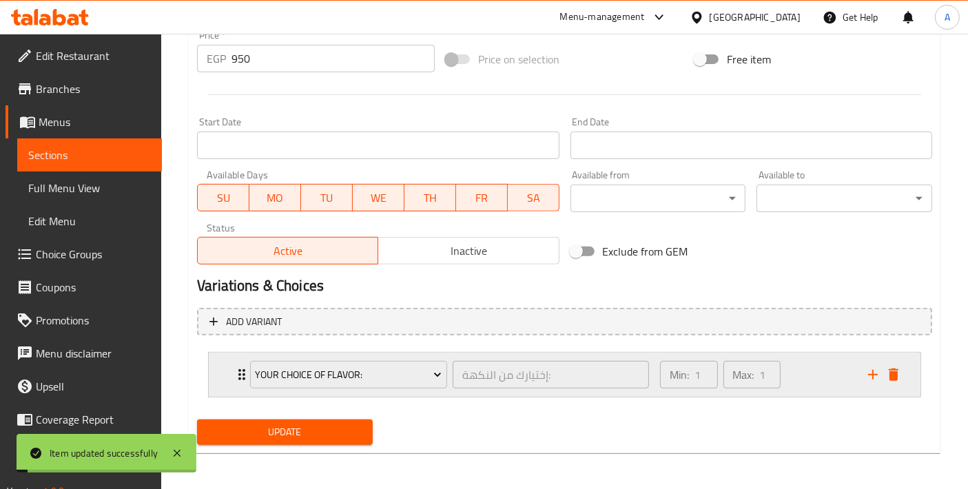
click at [225, 371] on div "Your Choice Of Flavor: إختيارك من النكهة: ​ Min: 1 ​ Max: 1 ​" at bounding box center [564, 375] width 711 height 44
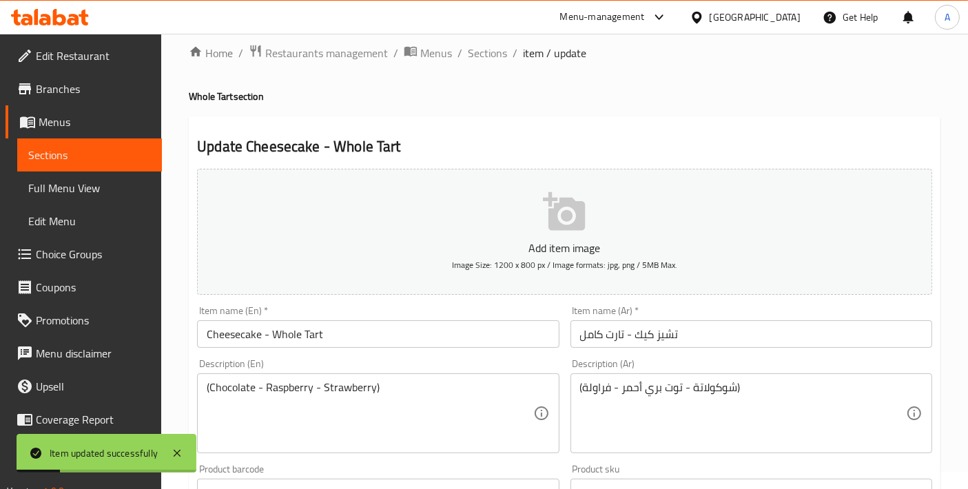
scroll to position [0, 0]
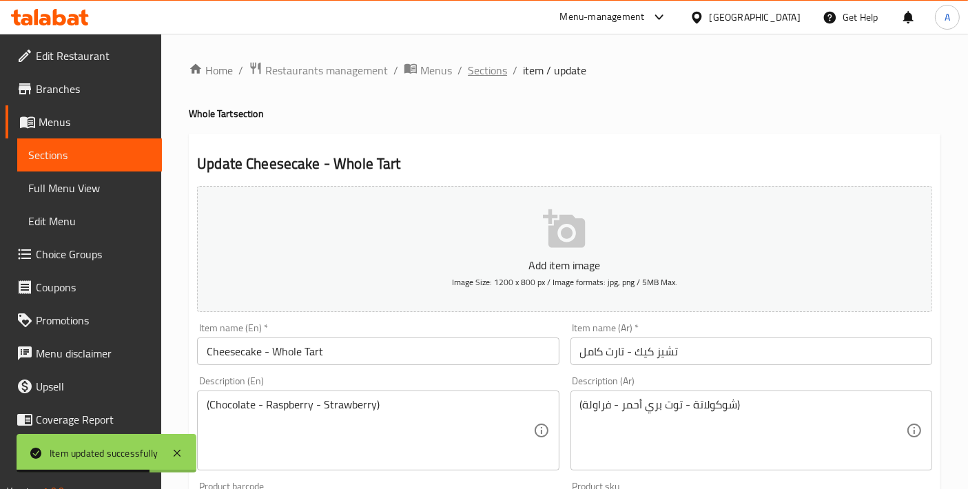
click at [480, 70] on span "Sections" at bounding box center [487, 70] width 39 height 17
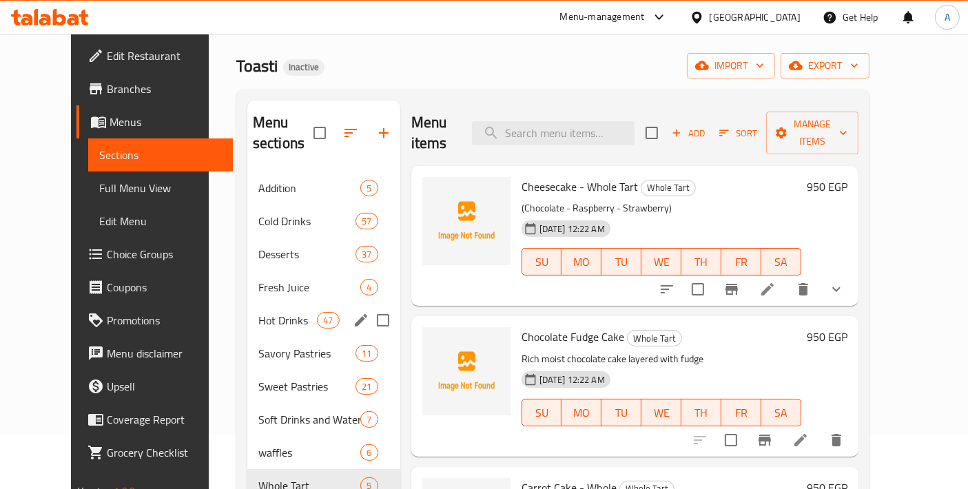
scroll to position [39, 0]
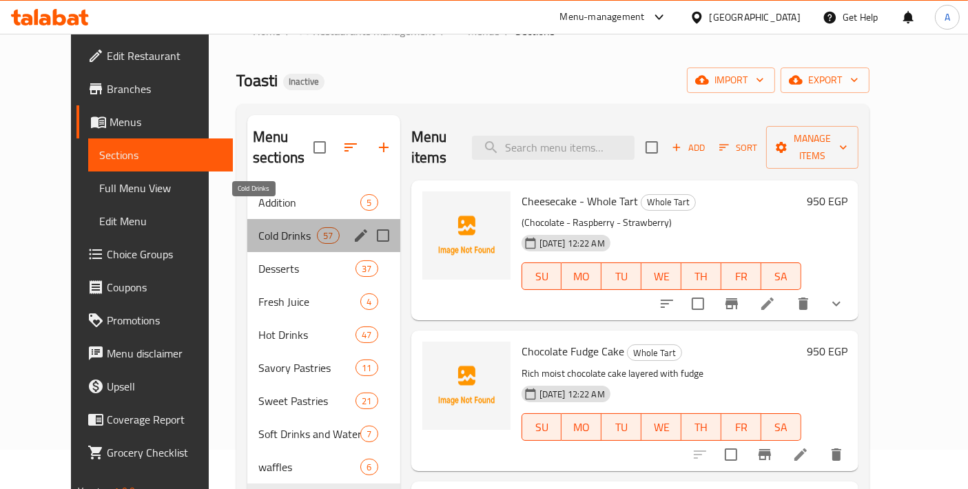
click at [265, 227] on span "Cold Drinks" at bounding box center [287, 235] width 59 height 17
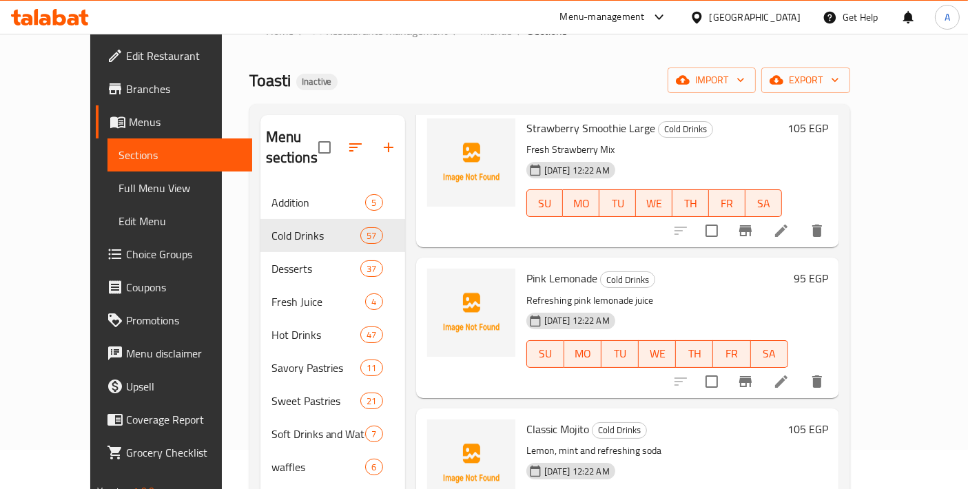
scroll to position [2601, 0]
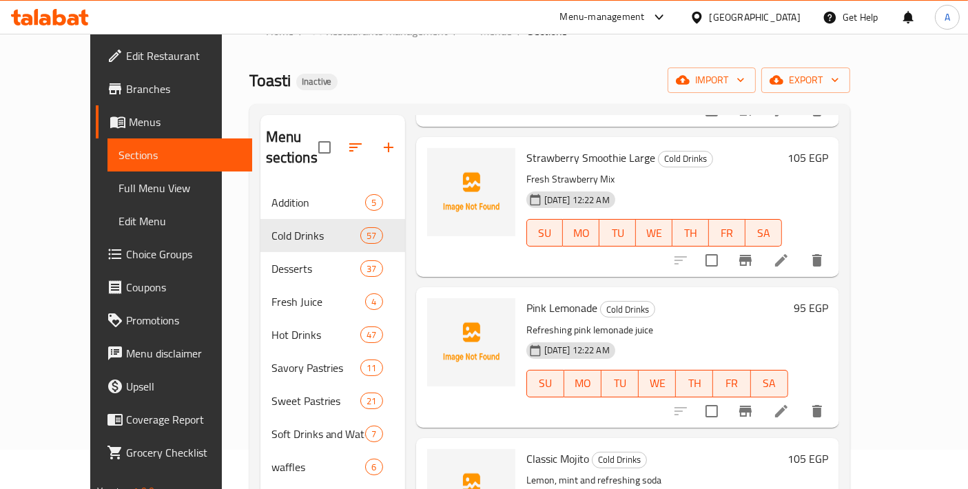
click at [586, 147] on span "Strawberry Smoothie Large" at bounding box center [590, 157] width 129 height 21
copy span "Smoothie"
click at [372, 136] on button "button" at bounding box center [388, 147] width 33 height 33
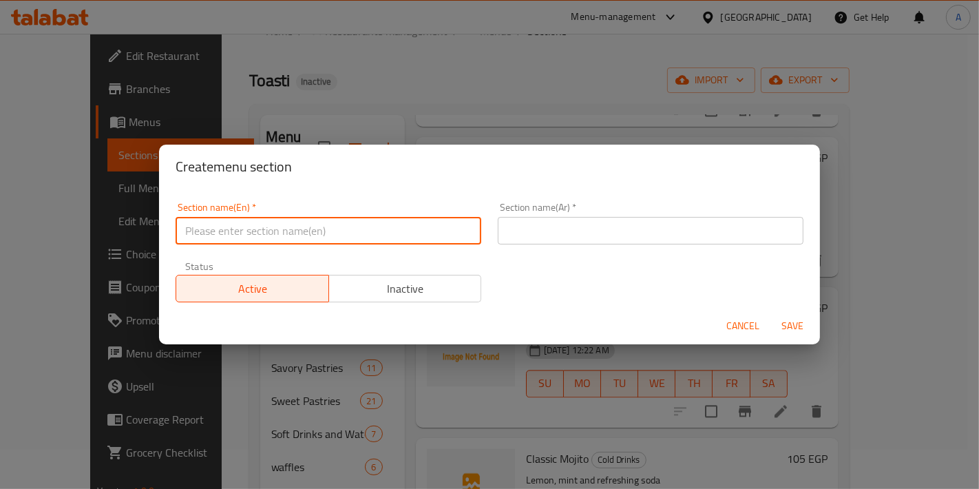
click at [307, 239] on input "text" at bounding box center [329, 231] width 306 height 28
paste input "Smoothie"
type input "Smoothie"
click at [541, 237] on input "text" at bounding box center [651, 231] width 306 height 28
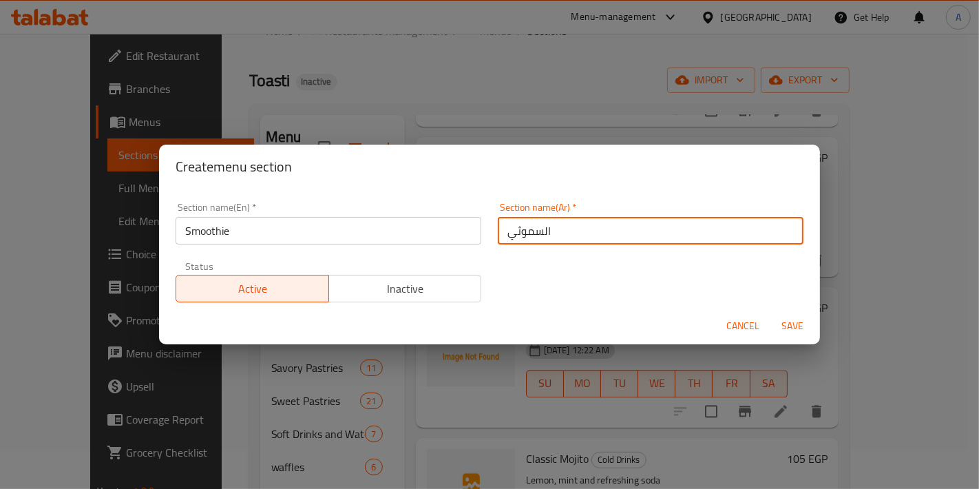
type input "السموثي"
click at [771, 313] on button "Save" at bounding box center [793, 325] width 44 height 25
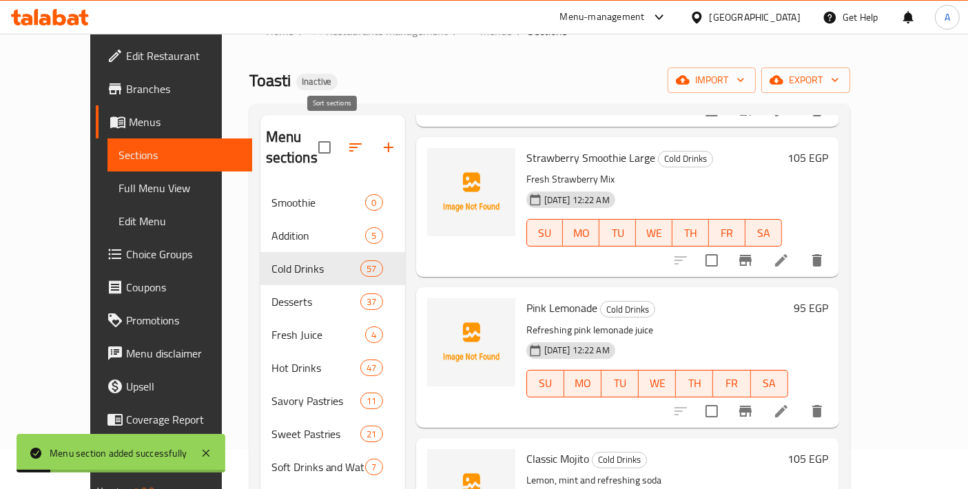
click at [349, 143] on icon "button" at bounding box center [355, 147] width 12 height 8
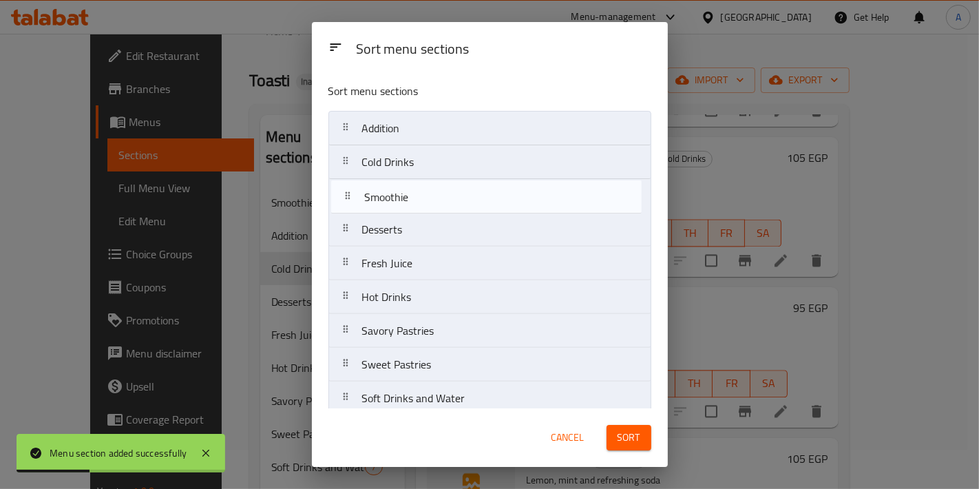
drag, startPoint x: 404, startPoint y: 150, endPoint x: 406, endPoint y: 209, distance: 58.6
click at [406, 209] on nav "Smoothie Addition Cold Drinks Desserts Fresh Juice Hot Drinks Savory Pastries S…" at bounding box center [490, 297] width 323 height 373
click at [640, 444] on button "Sort" at bounding box center [629, 437] width 45 height 25
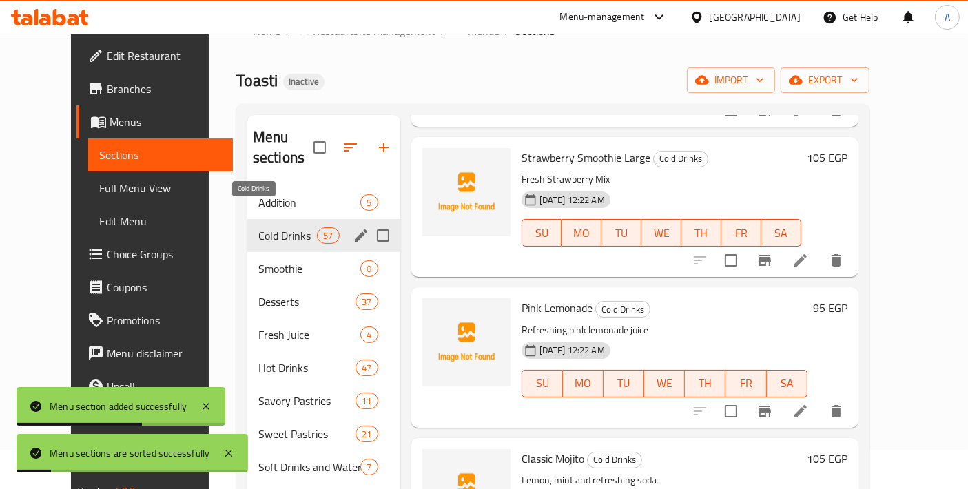
click at [258, 260] on span "Smoothie" at bounding box center [309, 268] width 103 height 17
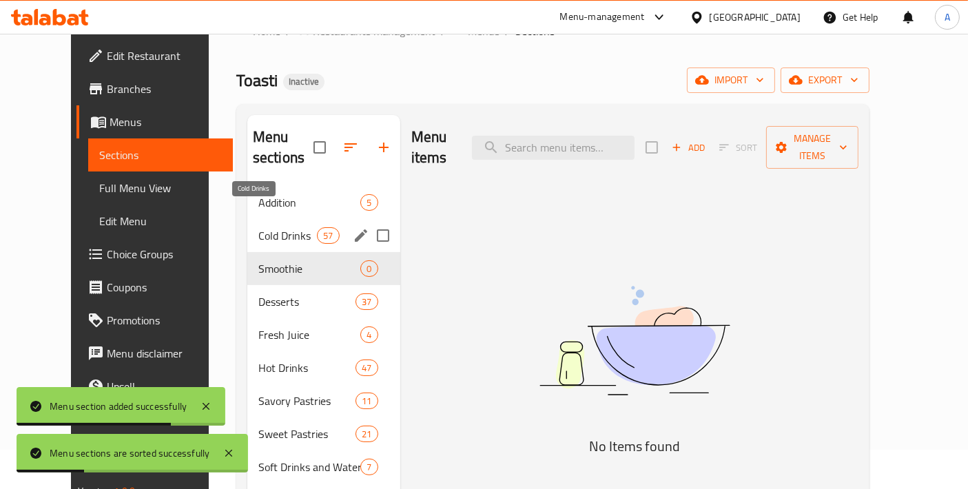
click at [264, 227] on span "Cold Drinks" at bounding box center [287, 235] width 59 height 17
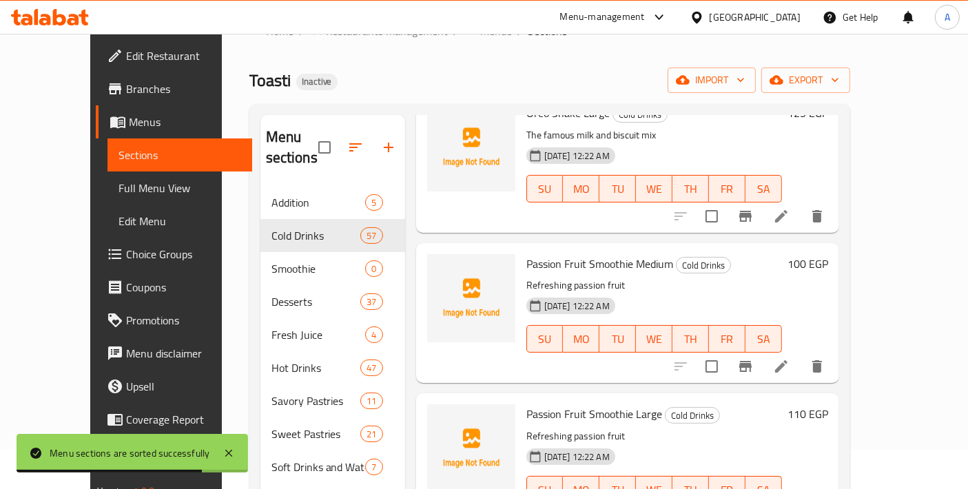
scroll to position [2229, 0]
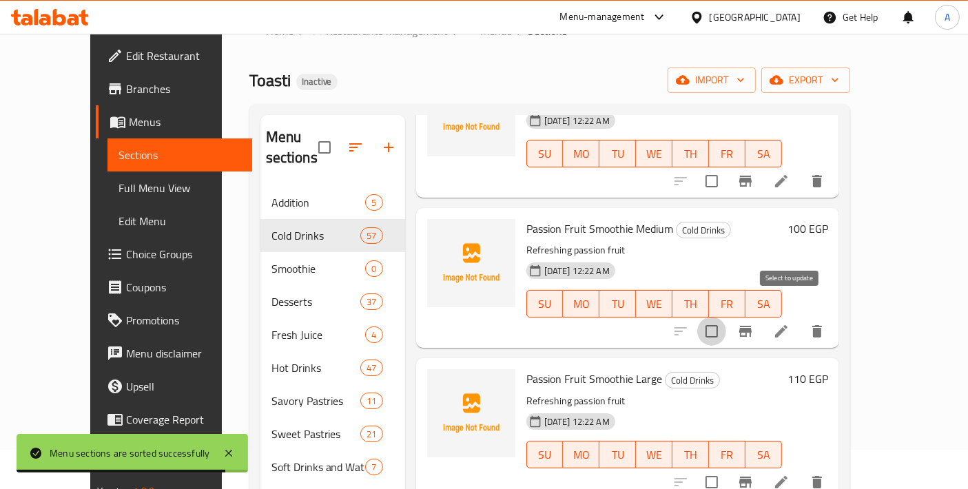
click at [726, 317] on input "checkbox" at bounding box center [711, 331] width 29 height 29
checkbox input "true"
click at [726, 468] on input "checkbox" at bounding box center [711, 482] width 29 height 29
checkbox input "true"
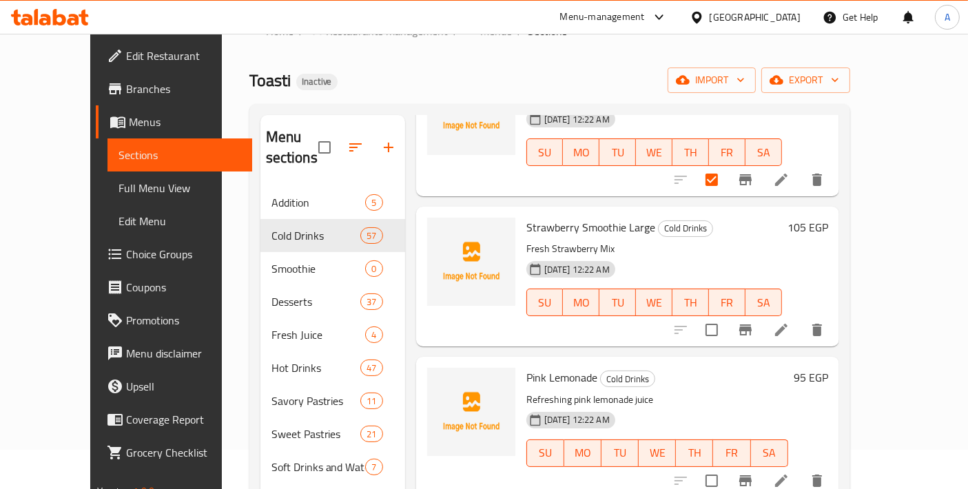
scroll to position [2535, 0]
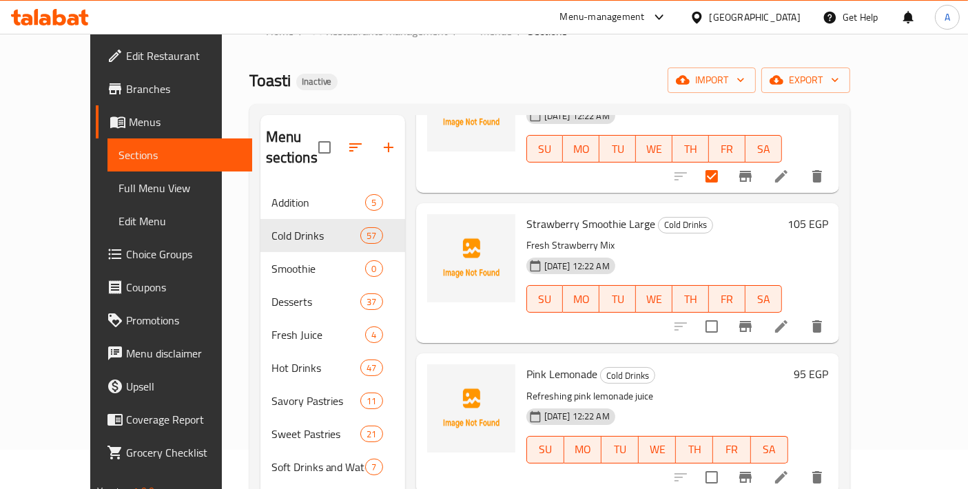
click at [726, 313] on input "checkbox" at bounding box center [711, 326] width 29 height 29
checkbox input "true"
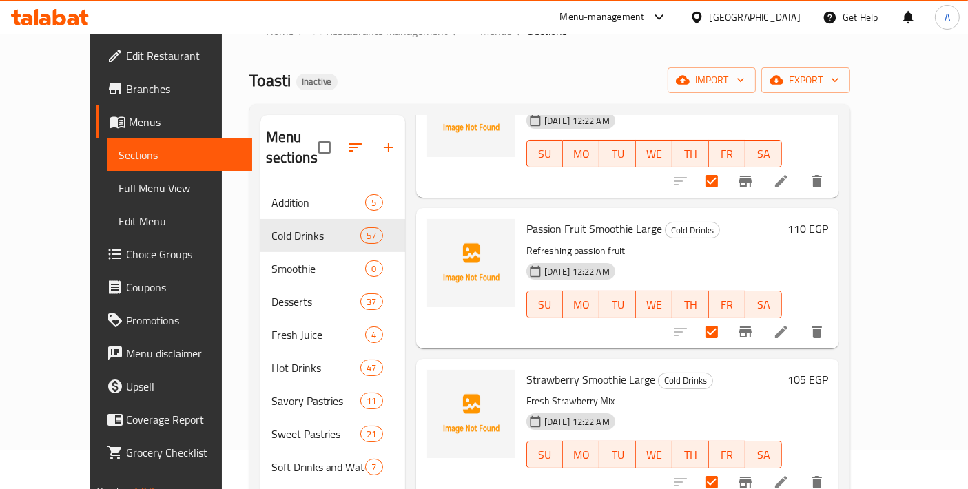
scroll to position [3280, 0]
click at [726, 317] on input "checkbox" at bounding box center [711, 331] width 29 height 29
checkbox input "true"
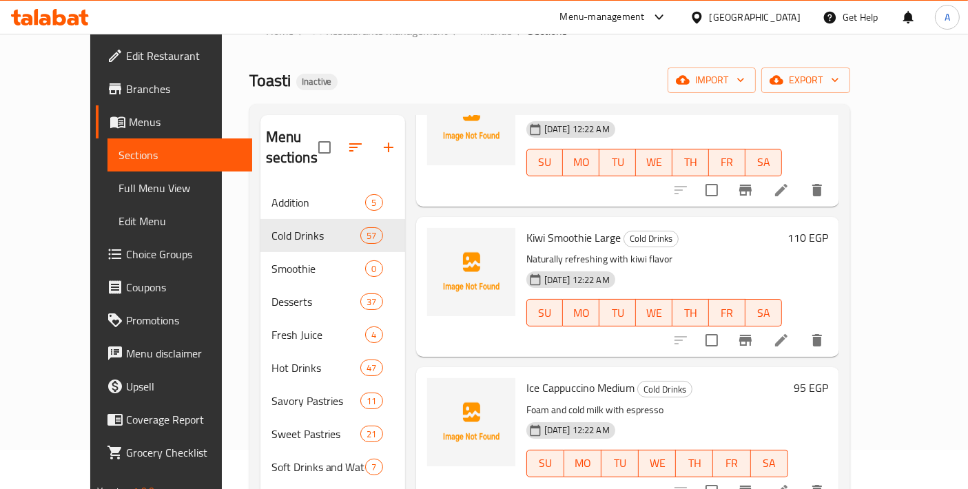
scroll to position [3738, 0]
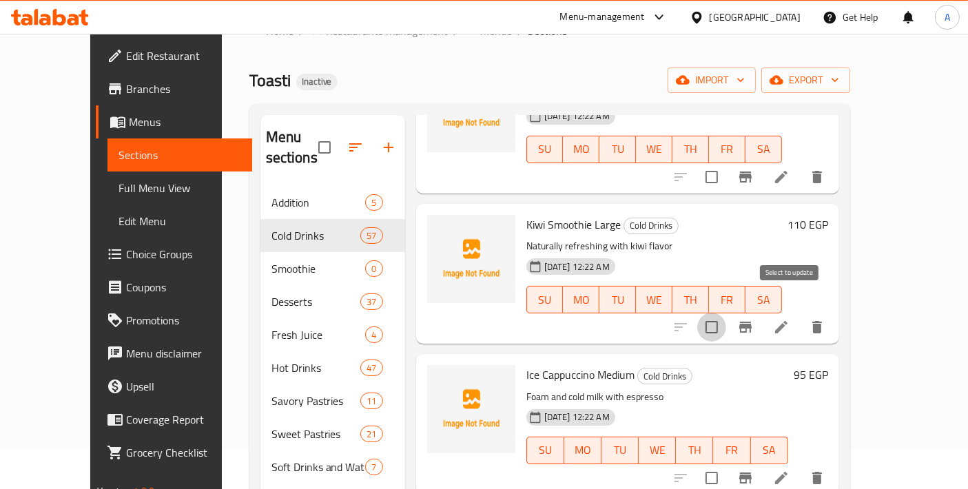
click at [726, 313] on input "checkbox" at bounding box center [711, 327] width 29 height 29
checkbox input "true"
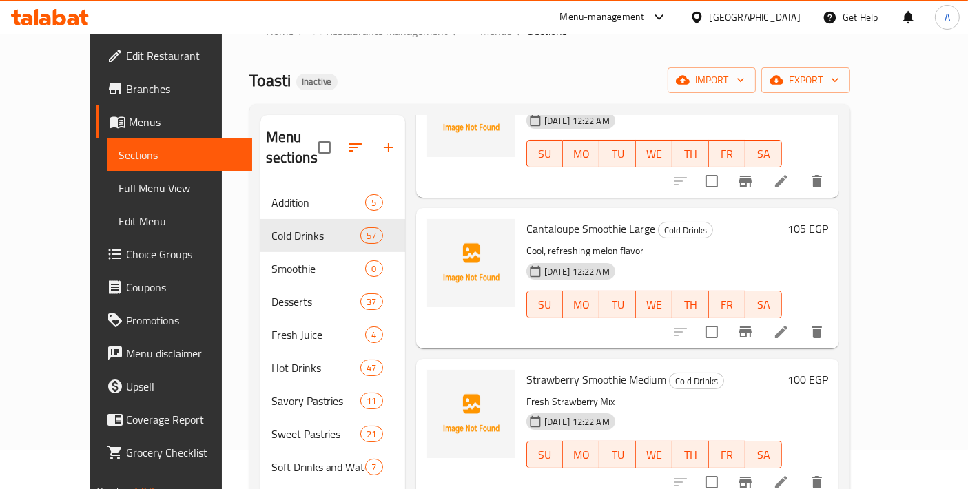
scroll to position [4350, 0]
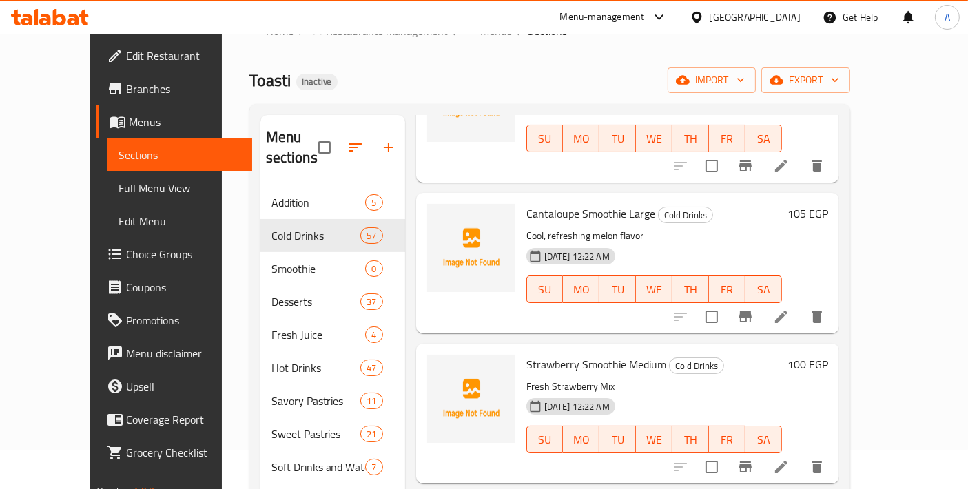
click at [726, 305] on input "checkbox" at bounding box center [711, 316] width 29 height 29
checkbox input "true"
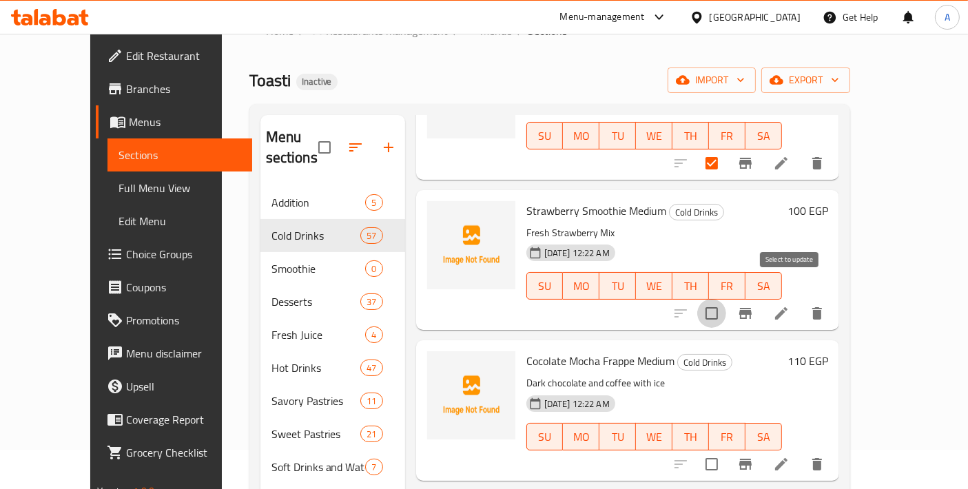
click at [726, 299] on input "checkbox" at bounding box center [711, 313] width 29 height 29
checkbox input "true"
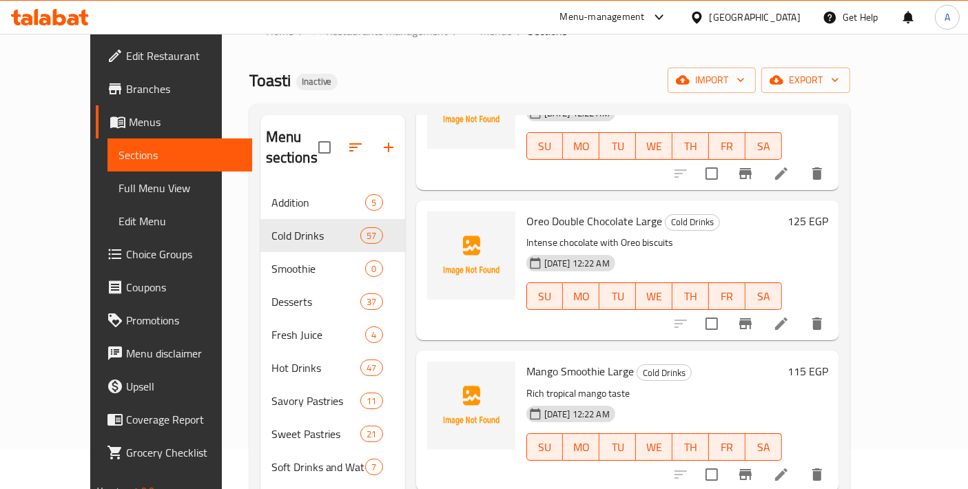
scroll to position [4810, 0]
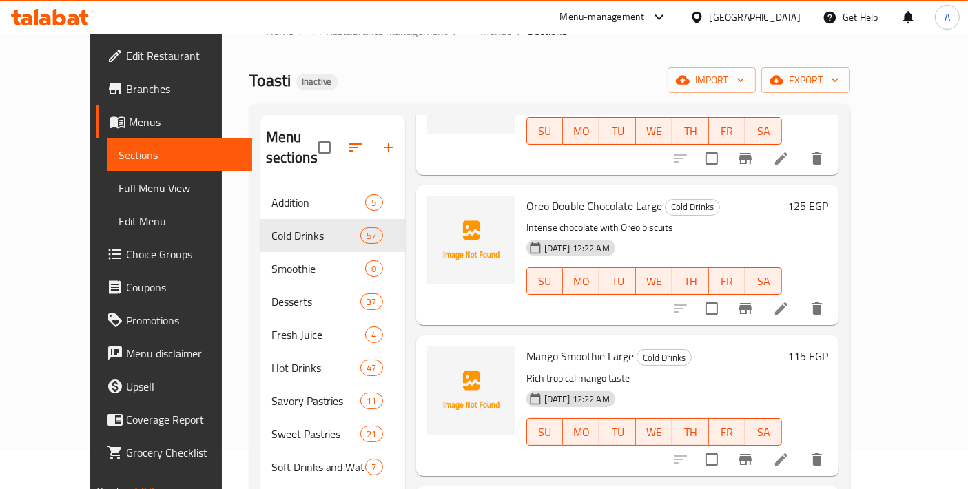
click at [806, 444] on div at bounding box center [748, 459] width 169 height 33
click at [726, 445] on input "checkbox" at bounding box center [711, 459] width 29 height 29
checkbox input "true"
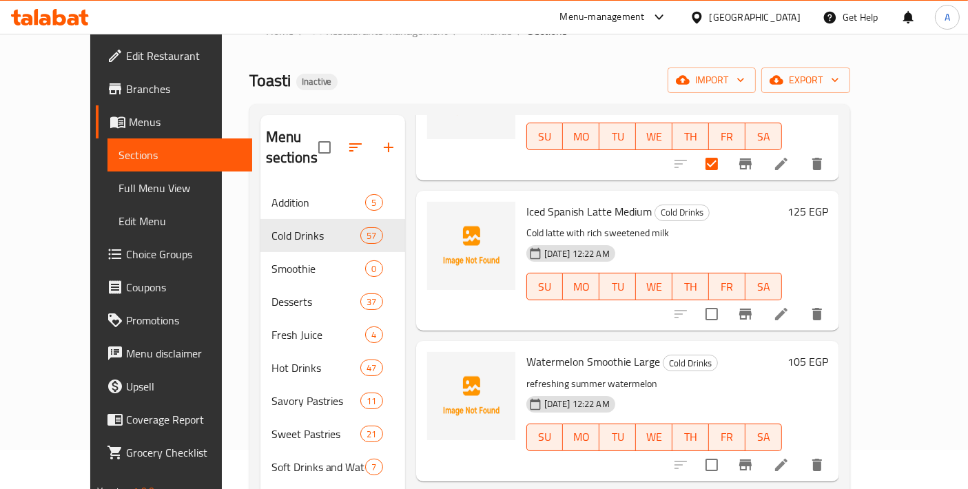
scroll to position [5116, 0]
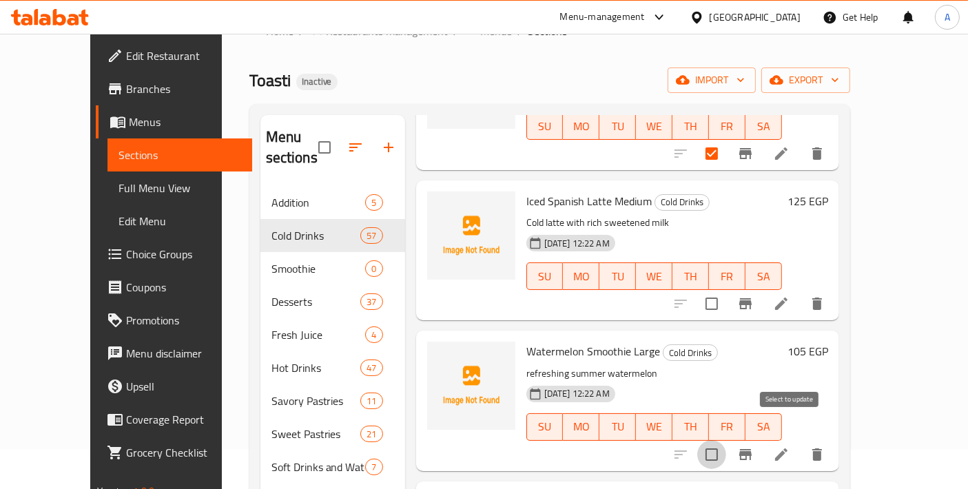
click at [726, 440] on input "checkbox" at bounding box center [711, 454] width 29 height 29
checkbox input "true"
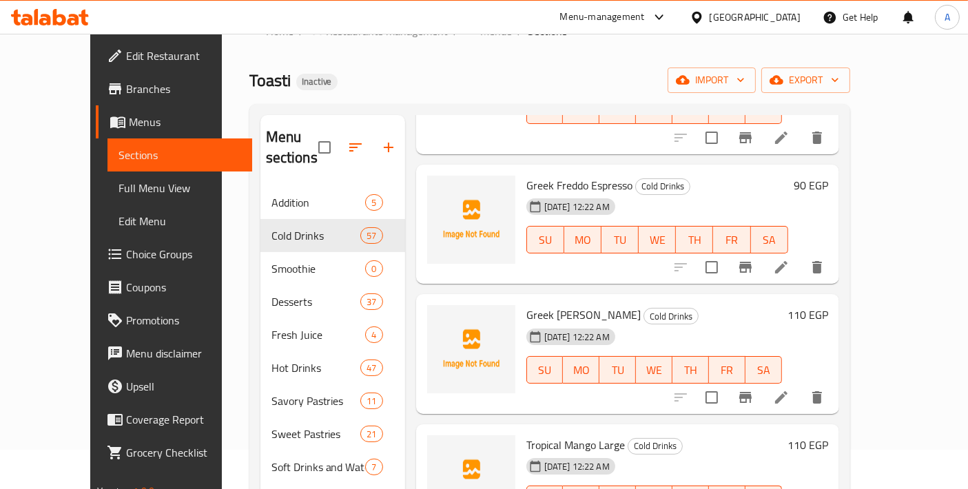
scroll to position [5881, 0]
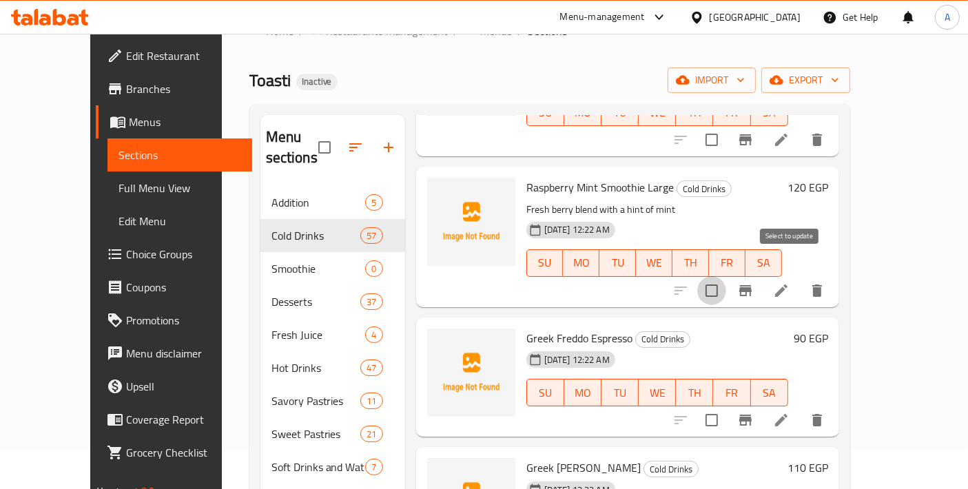
click at [726, 276] on input "checkbox" at bounding box center [711, 290] width 29 height 29
checkbox input "true"
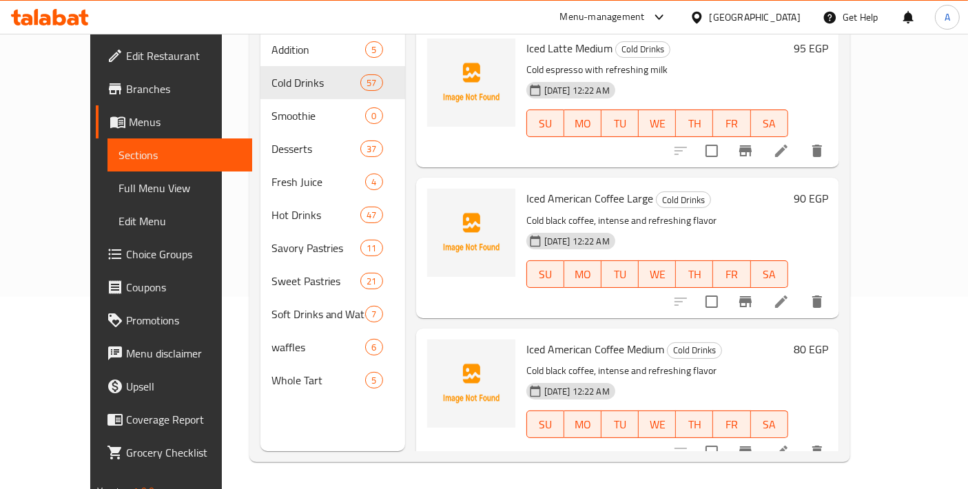
scroll to position [0, 0]
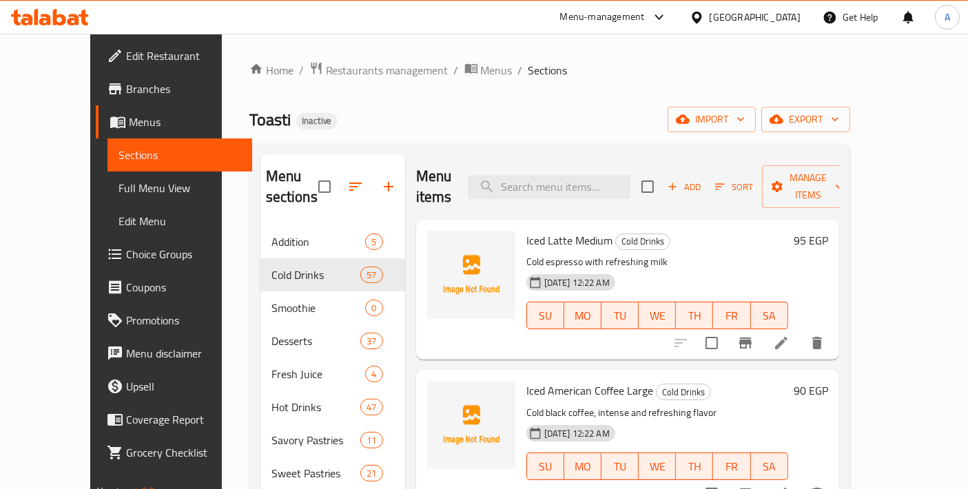
click at [820, 165] on div "Add Sort Manage items" at bounding box center [747, 186] width 213 height 43
click at [824, 171] on span "Manage items" at bounding box center [808, 186] width 70 height 34
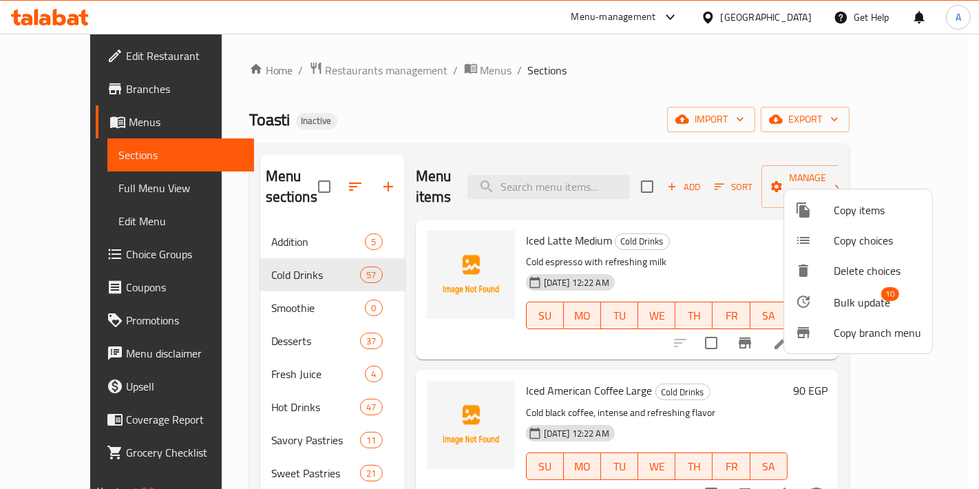
click at [882, 300] on span "Bulk update" at bounding box center [862, 302] width 56 height 17
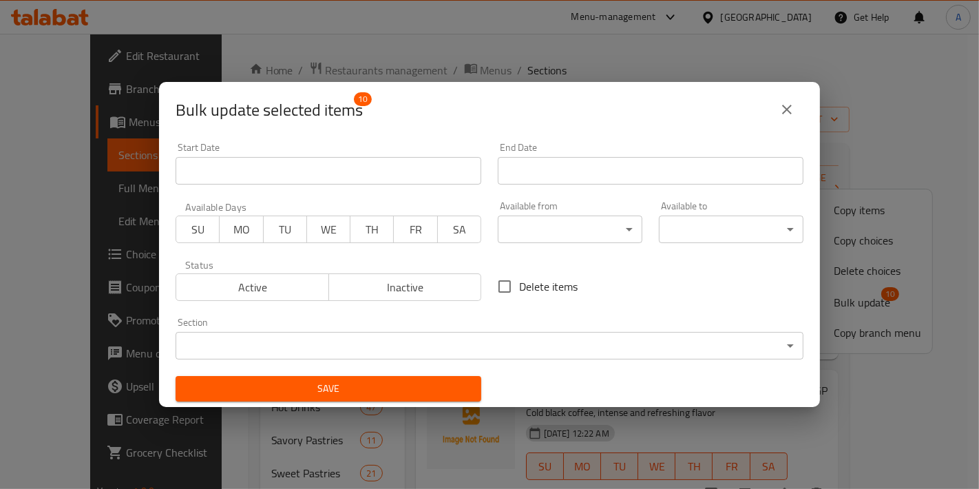
click at [439, 345] on body "​ Menu-management Egypt Get Help A Edit Restaurant Branches Menus Sections Full…" at bounding box center [489, 261] width 979 height 455
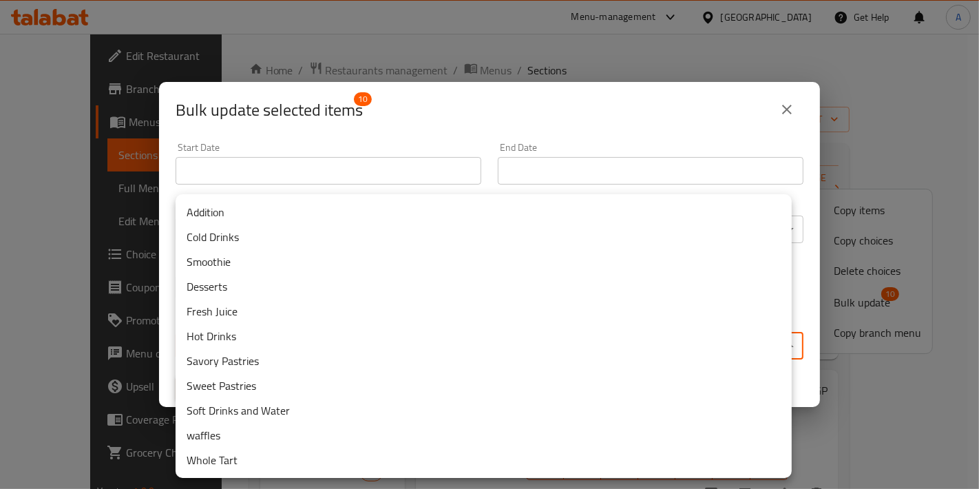
click at [258, 267] on li "Smoothie" at bounding box center [484, 261] width 616 height 25
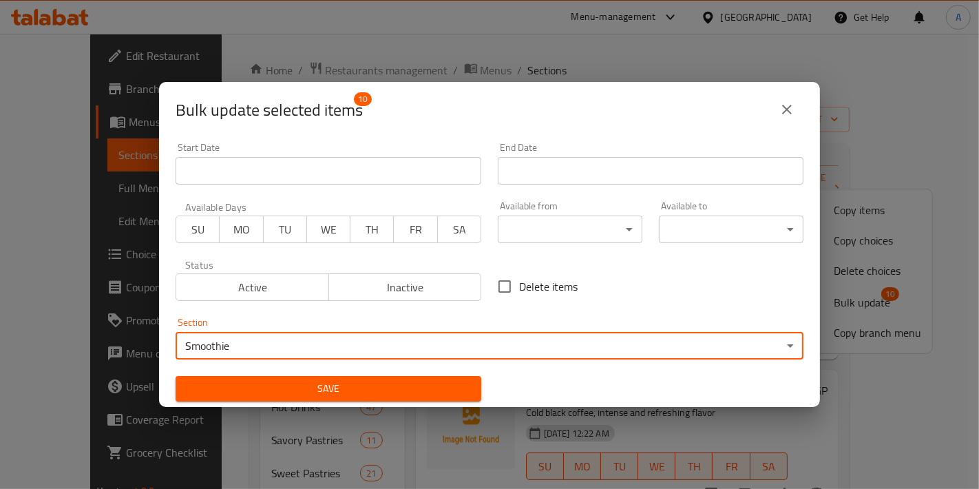
click at [277, 386] on span "Save" at bounding box center [329, 388] width 284 height 17
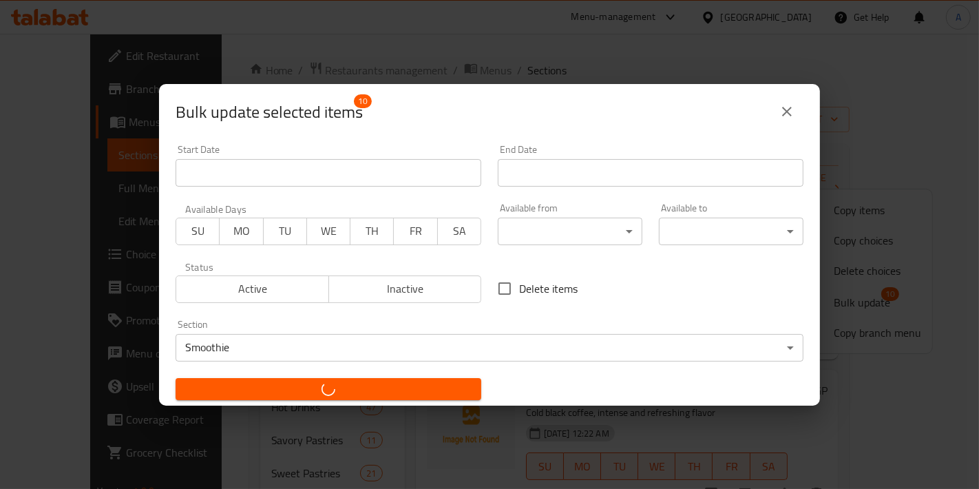
checkbox input "false"
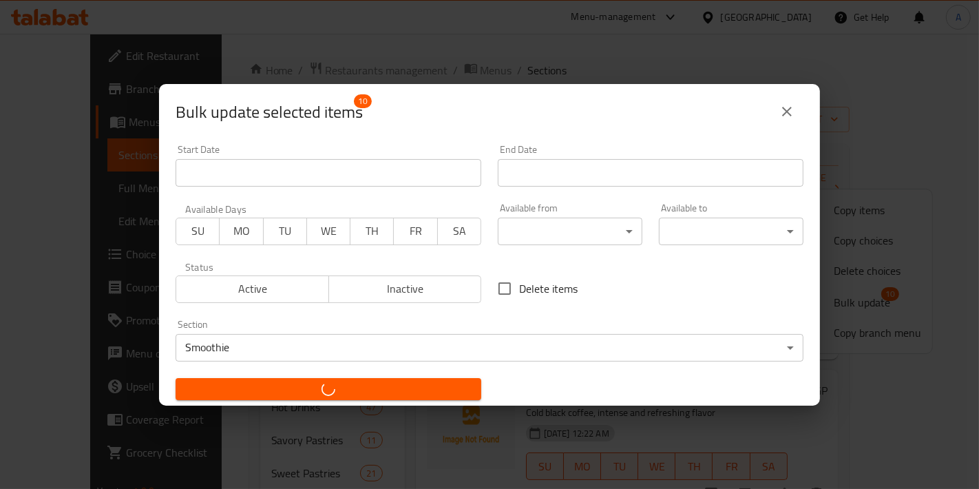
checkbox input "false"
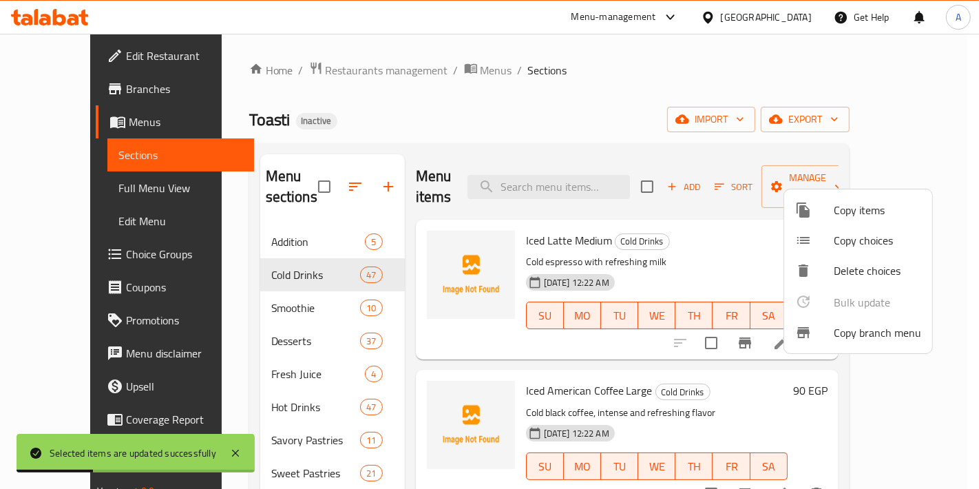
click at [600, 102] on div at bounding box center [489, 244] width 979 height 489
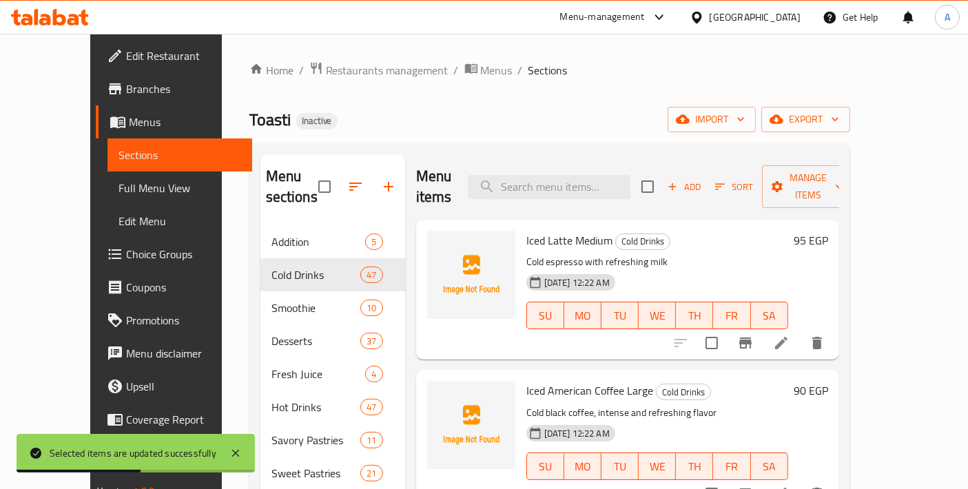
click at [602, 95] on div "Home / Restaurants management / Menus / Sections Toasti Inactive import export …" at bounding box center [549, 357] width 601 height 593
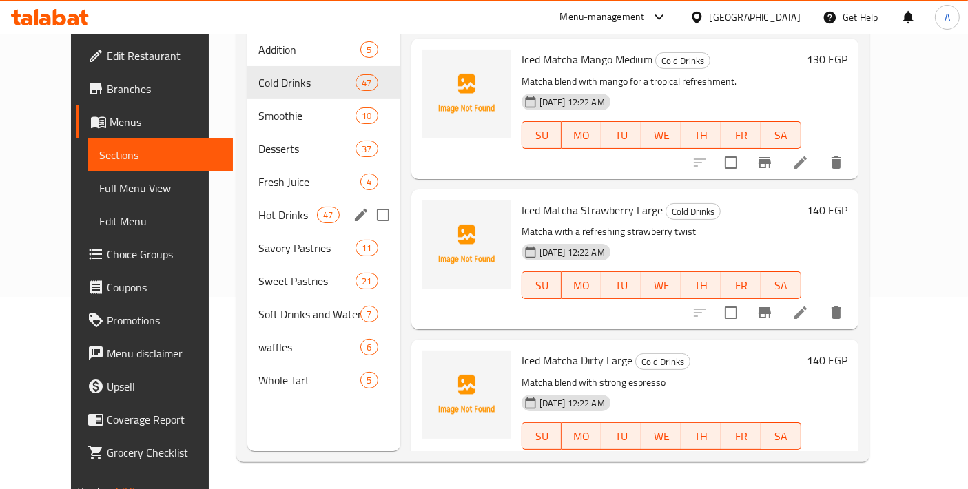
scroll to position [39, 0]
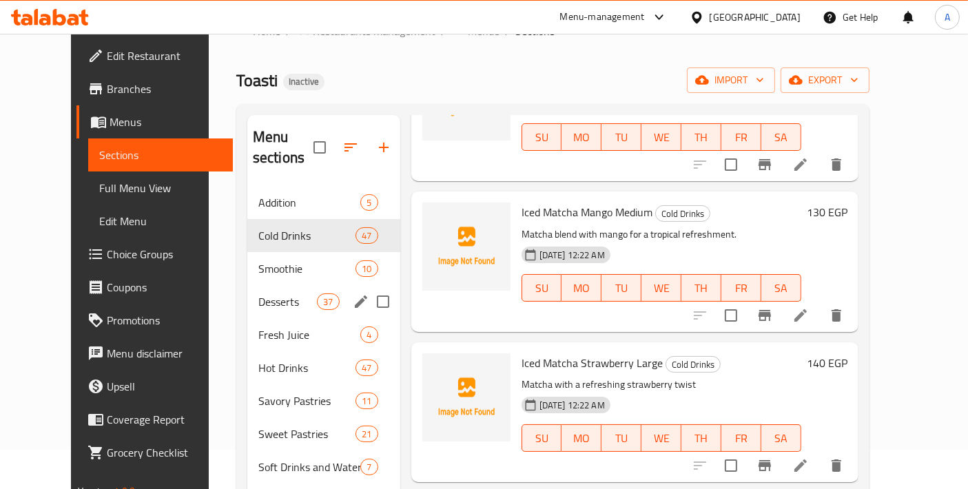
click at [255, 256] on div "Smoothie 10" at bounding box center [323, 268] width 153 height 33
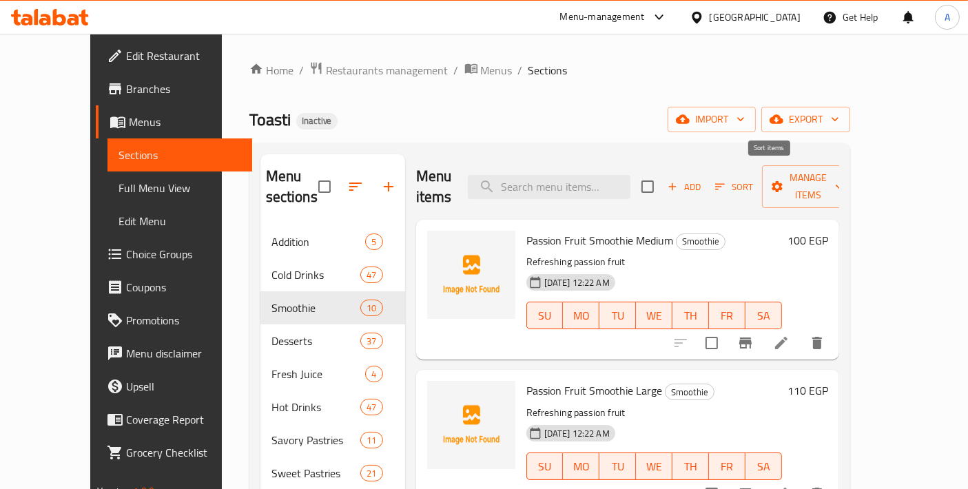
click at [753, 179] on span "Sort" at bounding box center [734, 187] width 38 height 16
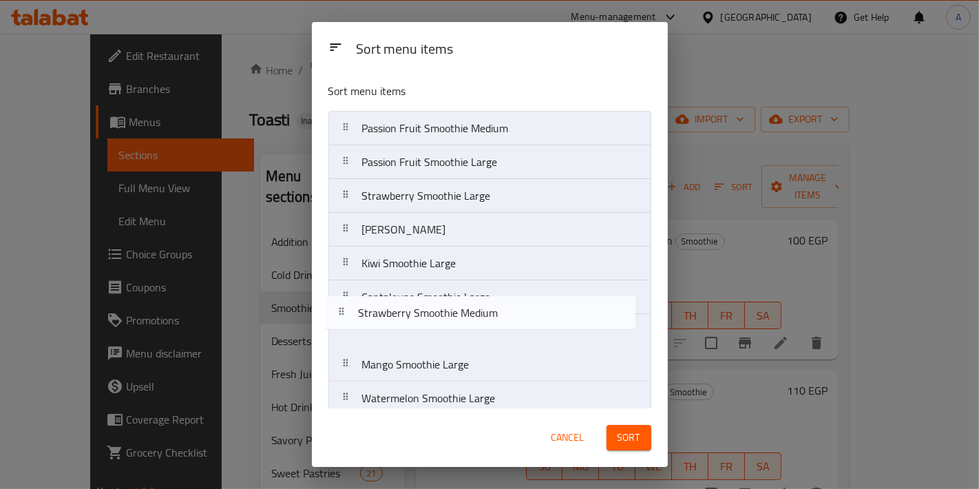
scroll to position [1, 0]
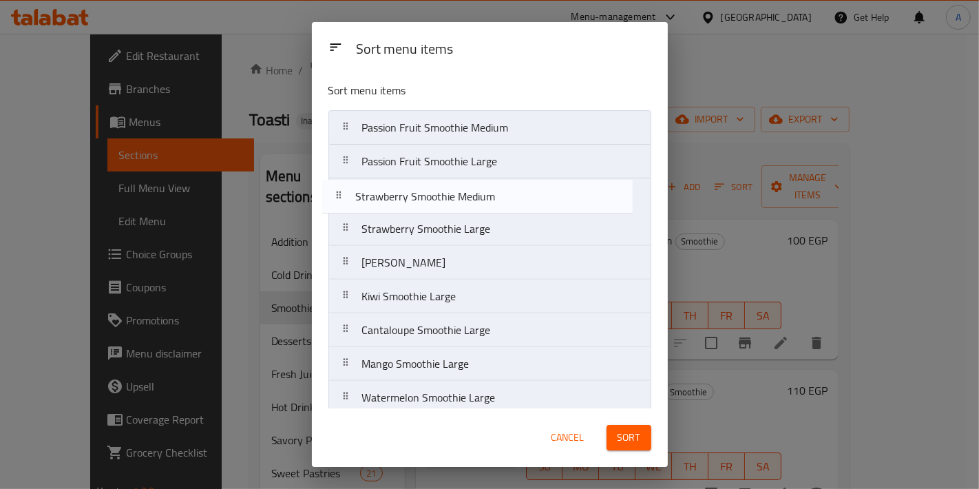
drag, startPoint x: 458, startPoint y: 337, endPoint x: 453, endPoint y: 201, distance: 136.4
click at [453, 201] on nav "Passion Fruit Smoothie Medium Passion Fruit Smoothie Large Strawberry Smoothie …" at bounding box center [490, 279] width 323 height 339
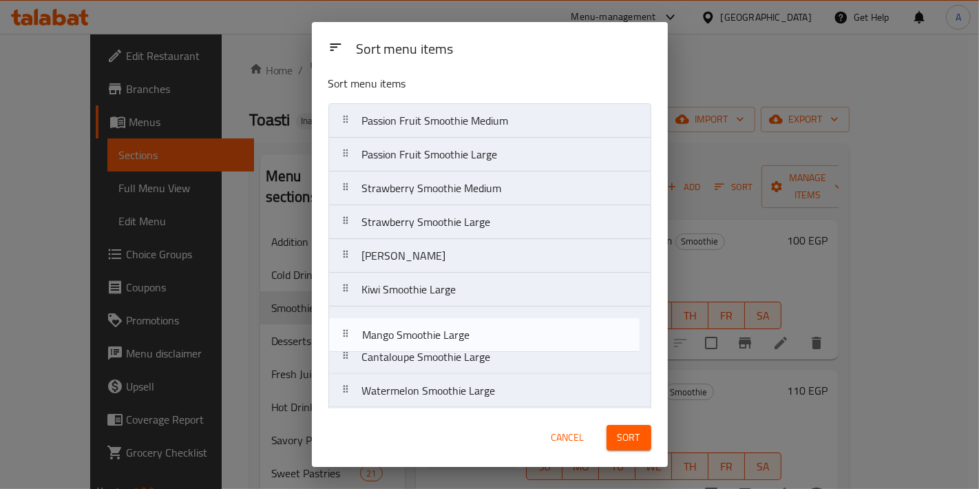
scroll to position [10, 0]
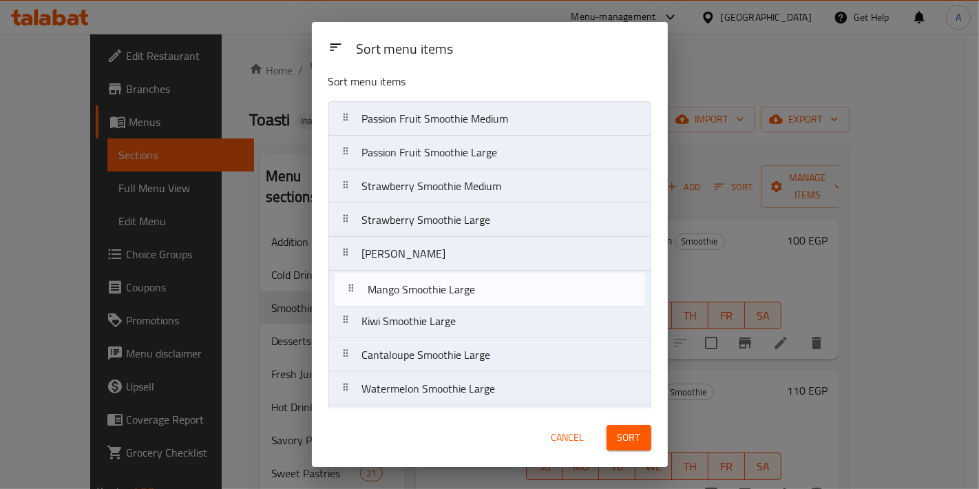
drag, startPoint x: 469, startPoint y: 359, endPoint x: 476, endPoint y: 282, distance: 77.4
click at [476, 282] on nav "Passion Fruit Smoothie Medium Passion Fruit Smoothie Large Strawberry Smoothie …" at bounding box center [490, 270] width 323 height 339
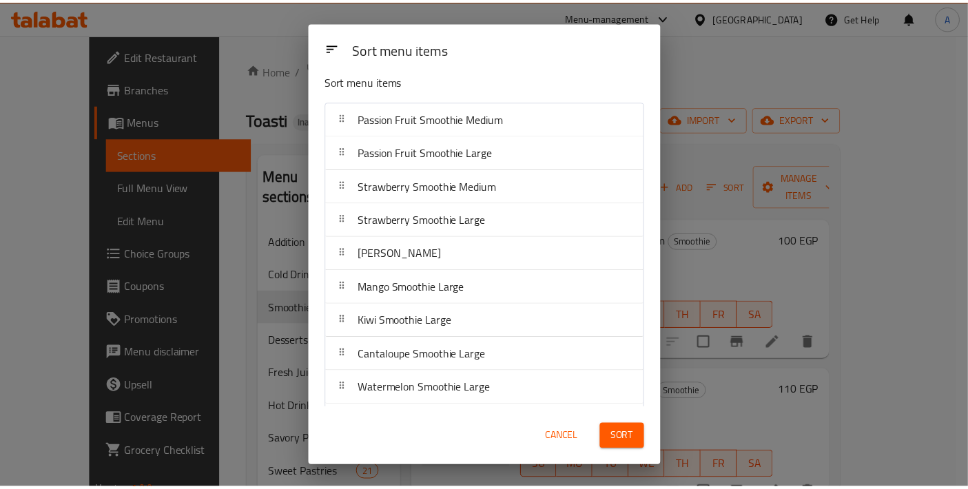
scroll to position [43, 0]
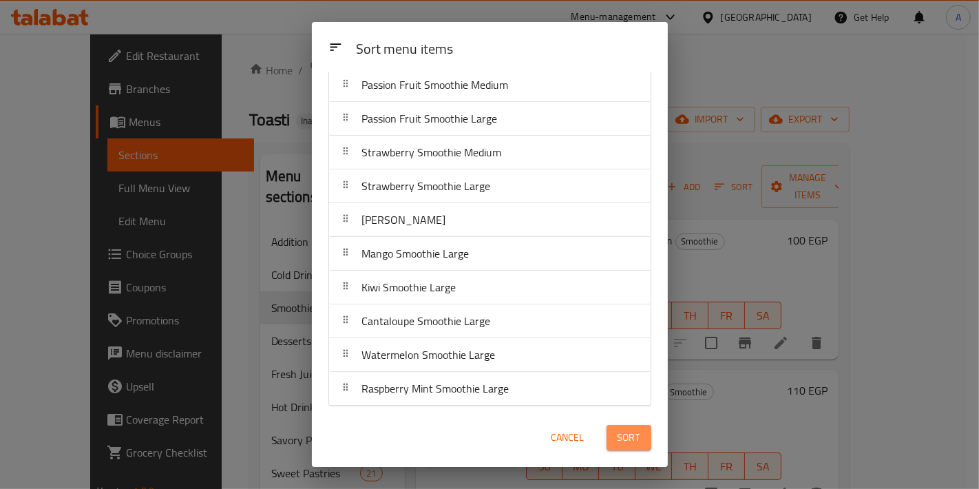
click at [616, 437] on button "Sort" at bounding box center [629, 437] width 45 height 25
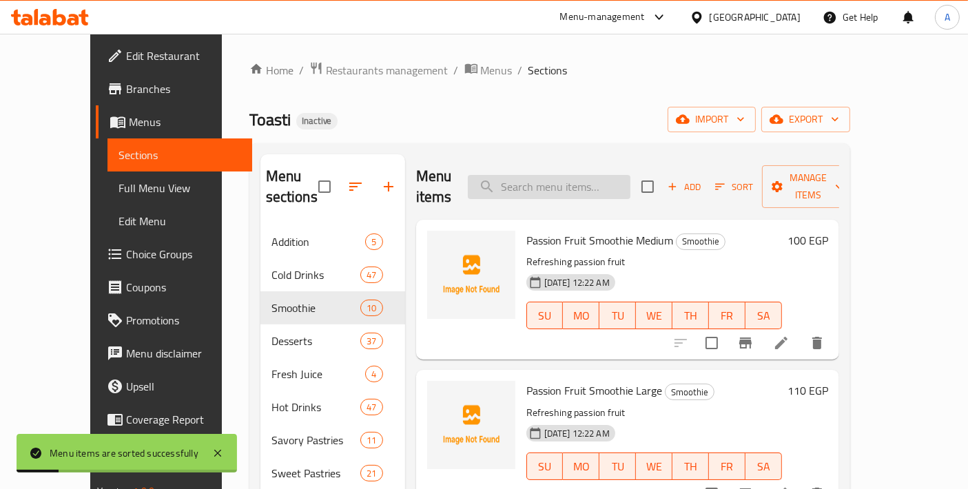
click at [572, 184] on input "search" at bounding box center [549, 187] width 163 height 24
click at [583, 230] on span "Passion Fruit Smoothie Medium" at bounding box center [599, 240] width 147 height 21
copy span "Smoothie"
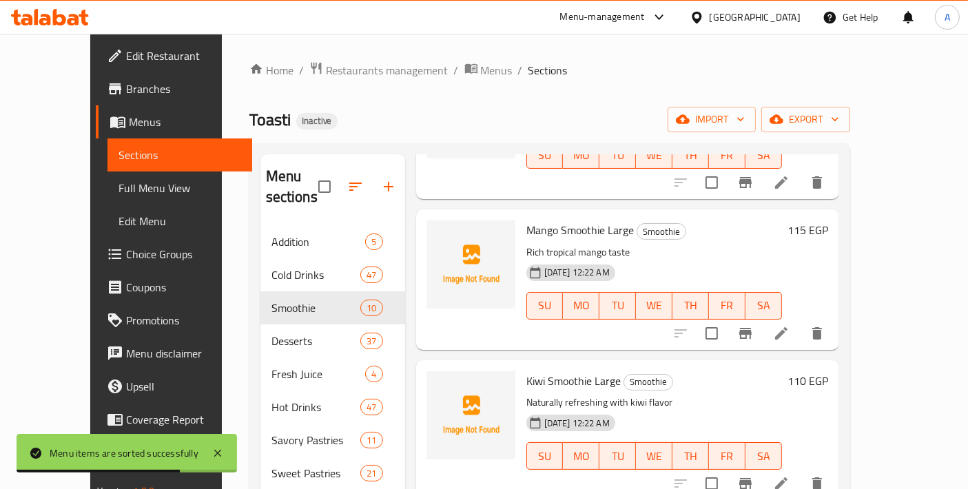
scroll to position [765, 0]
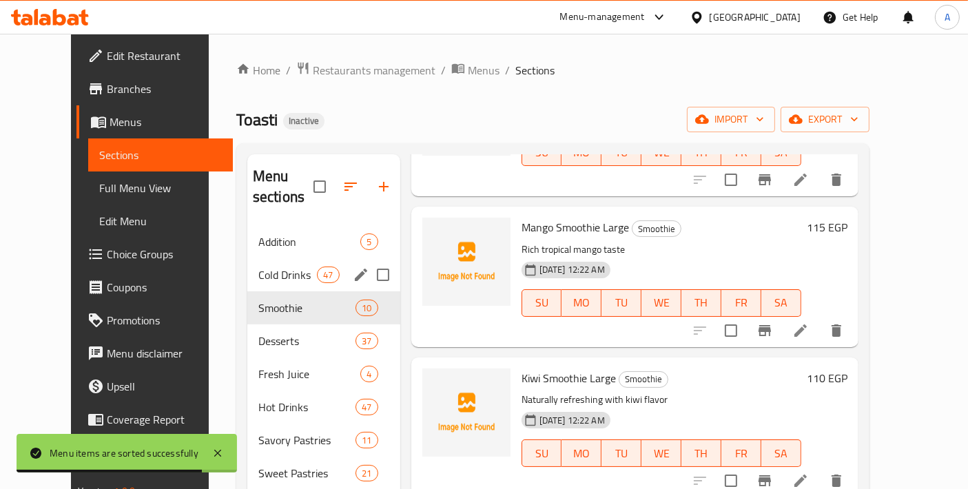
click at [258, 267] on span "Cold Drinks" at bounding box center [287, 275] width 59 height 17
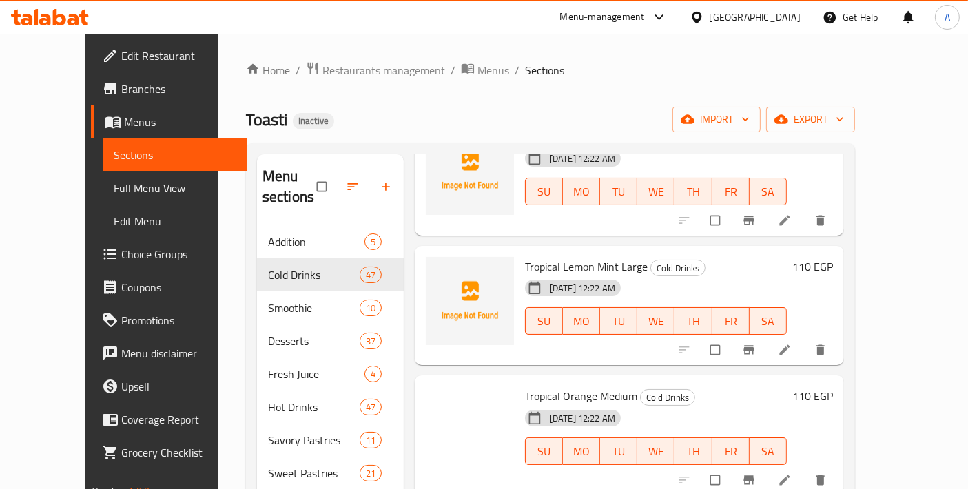
scroll to position [5203, 0]
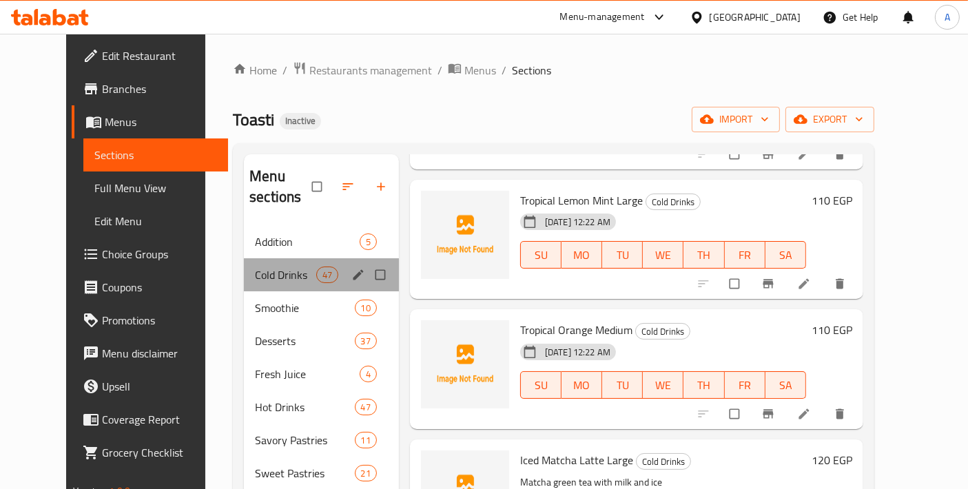
click at [255, 267] on span "Cold Drinks" at bounding box center [285, 275] width 61 height 17
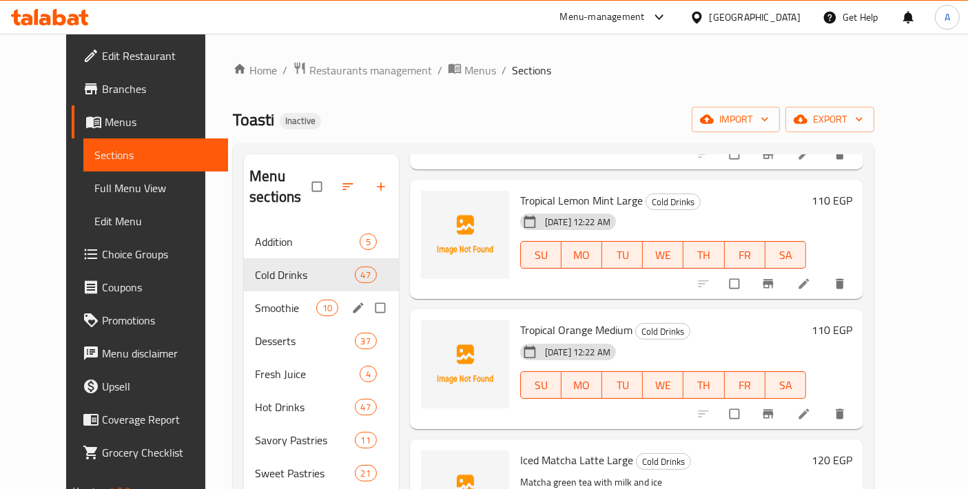
click at [253, 302] on div "Smoothie 10" at bounding box center [321, 307] width 155 height 33
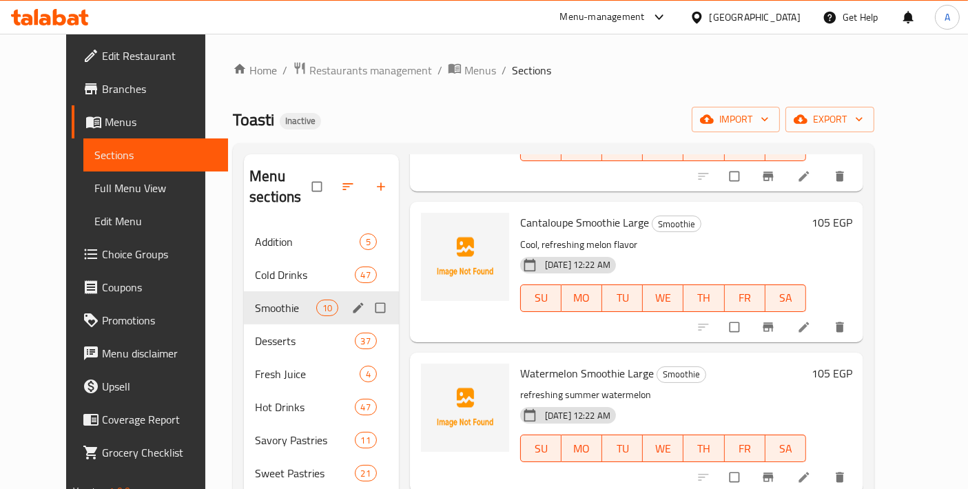
scroll to position [1049, 0]
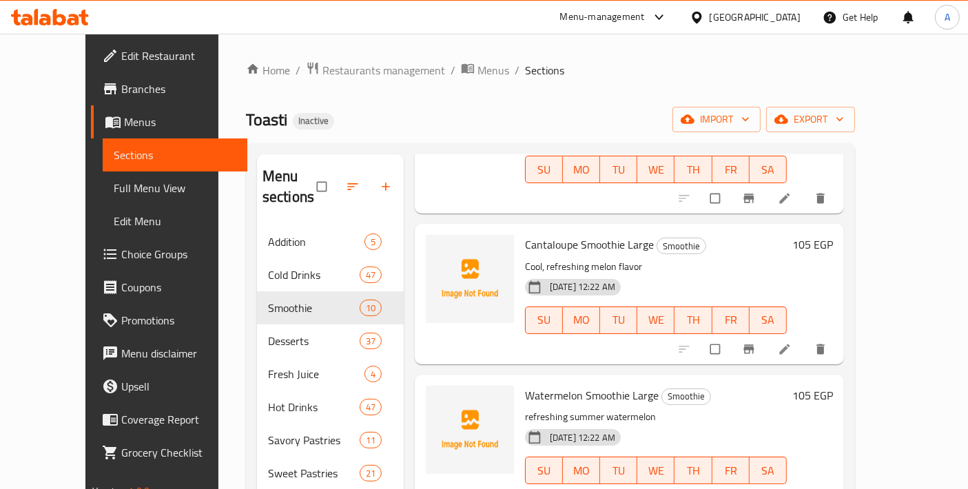
click at [536, 234] on span "Cantaloupe Smoothie Large" at bounding box center [589, 244] width 129 height 21
copy span "Cantaloupe"
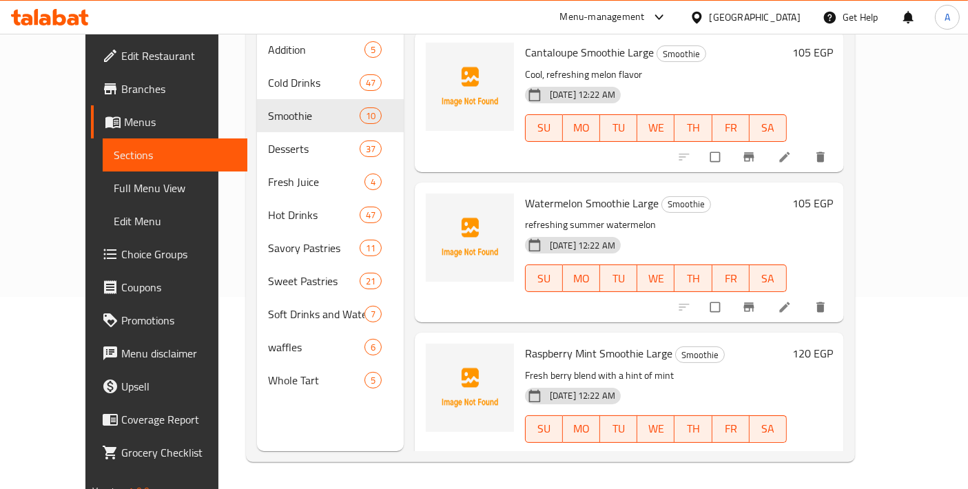
click at [530, 343] on span "Raspberry Mint Smoothie Large" at bounding box center [598, 353] width 147 height 21
copy span "Raspberry"
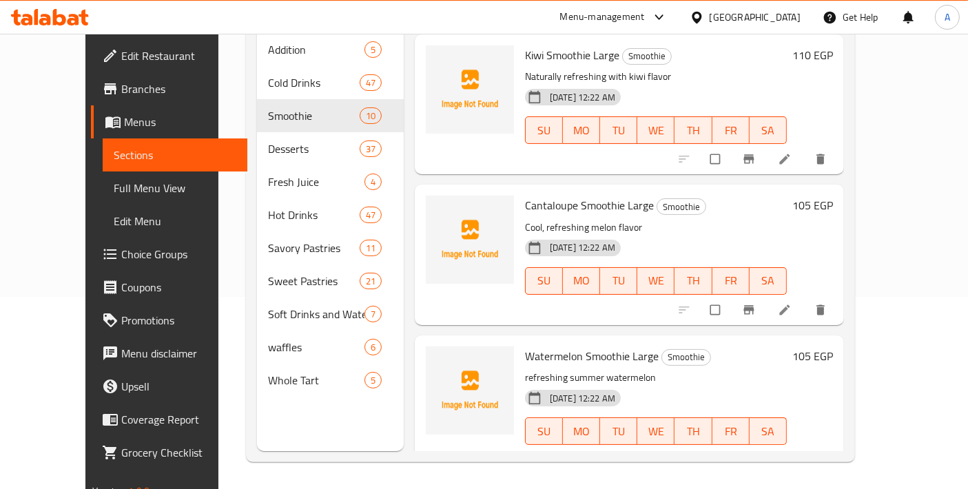
scroll to position [743, 0]
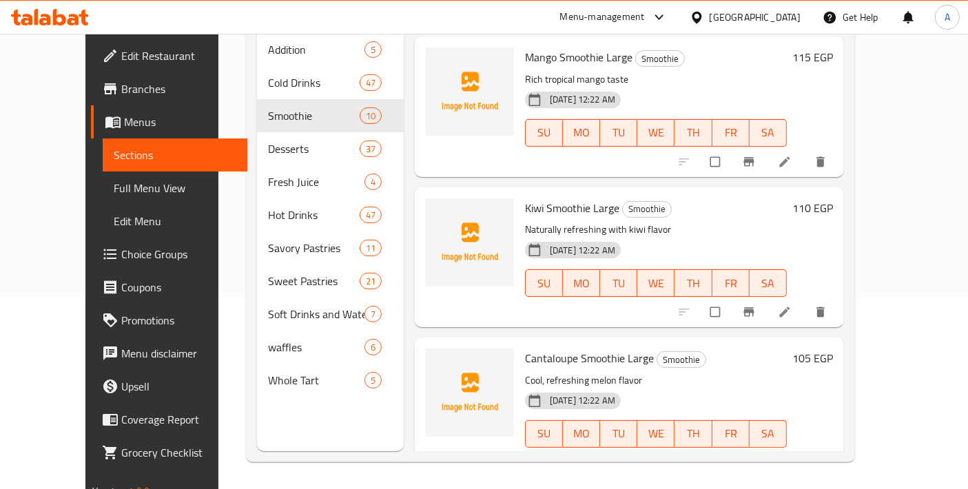
click at [525, 198] on span "Kiwi Smoothie Large" at bounding box center [572, 208] width 94 height 21
copy span "Kiwi"
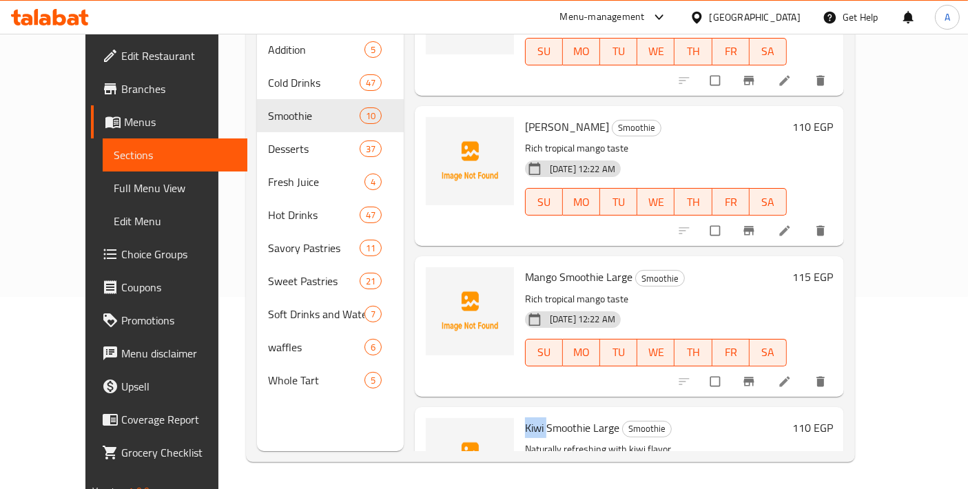
scroll to position [437, 0]
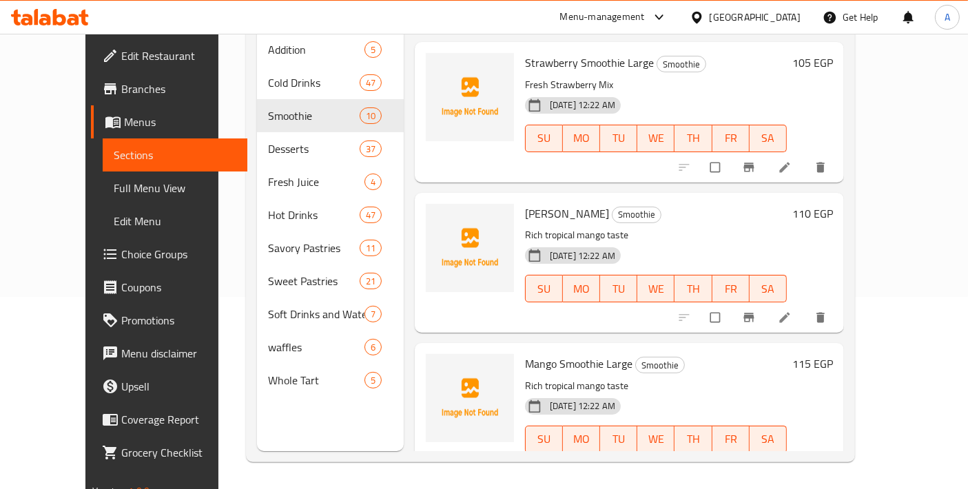
click at [578, 353] on span "Mango Smoothie Large" at bounding box center [578, 363] width 107 height 21
drag, startPoint x: 580, startPoint y: 339, endPoint x: 506, endPoint y: 337, distance: 73.7
click at [525, 353] on span "Mango Smoothie Large" at bounding box center [578, 363] width 107 height 21
copy span "[PERSON_NAME]"
click at [805, 306] on li at bounding box center [786, 317] width 39 height 22
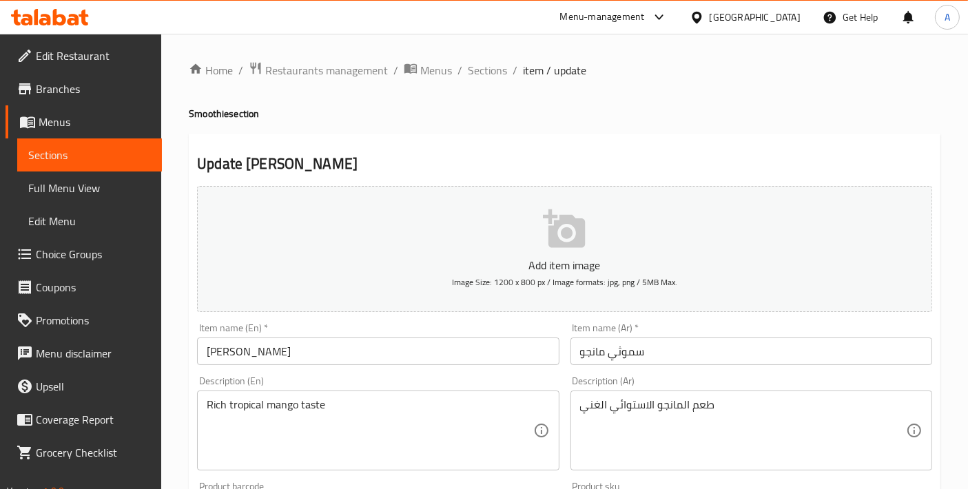
click at [348, 357] on input "[PERSON_NAME]" at bounding box center [378, 351] width 362 height 28
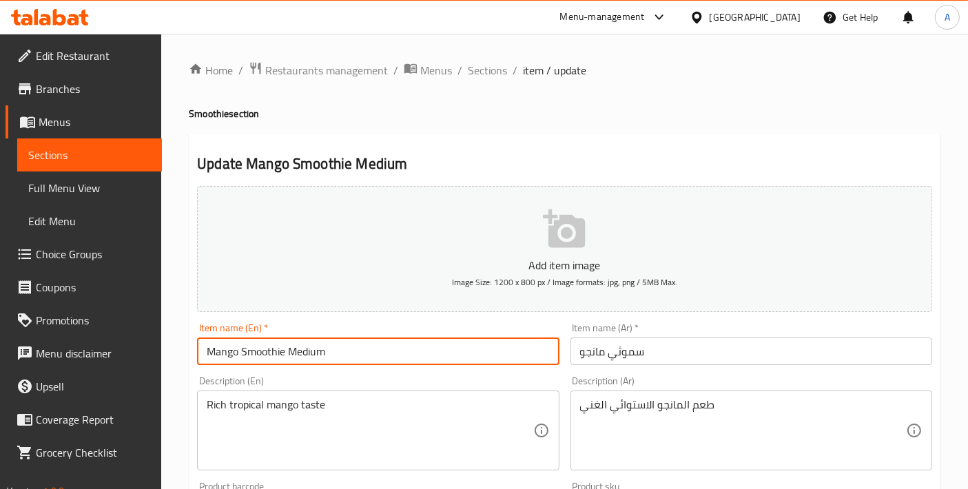
type input "Mango Smoothie Medium"
click at [647, 345] on input "سموثي مانجو" at bounding box center [751, 351] width 362 height 28
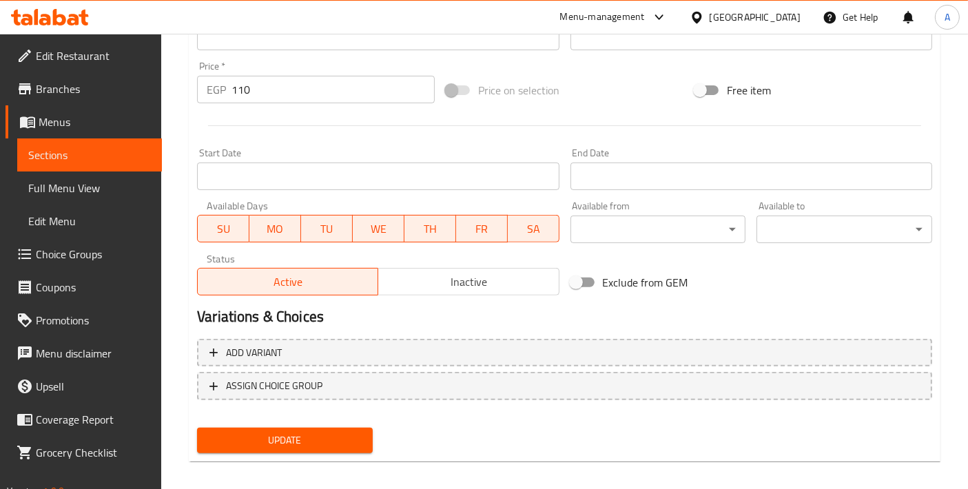
scroll to position [481, 0]
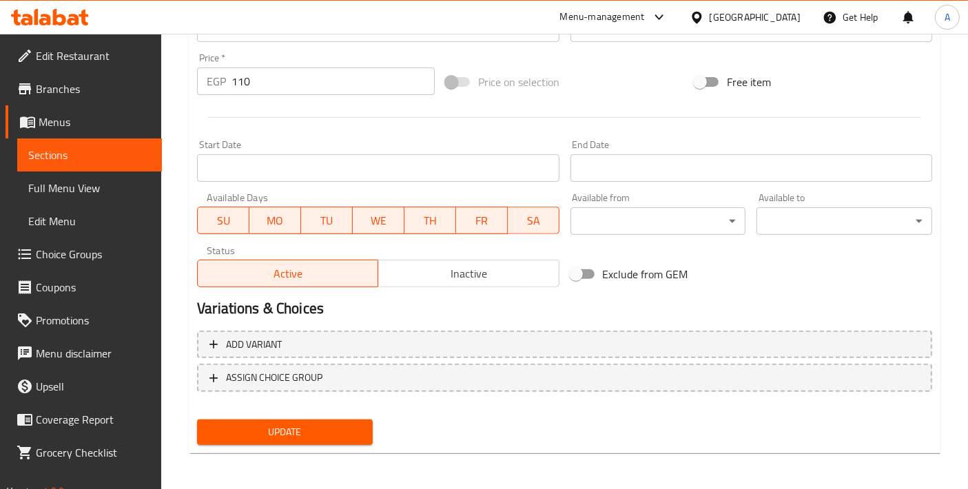
type input "سموثي مانجو وسط"
click at [317, 446] on div "Update" at bounding box center [284, 432] width 187 height 37
click at [316, 443] on div "Update" at bounding box center [284, 432] width 187 height 37
click at [315, 441] on button "Update" at bounding box center [285, 431] width 176 height 25
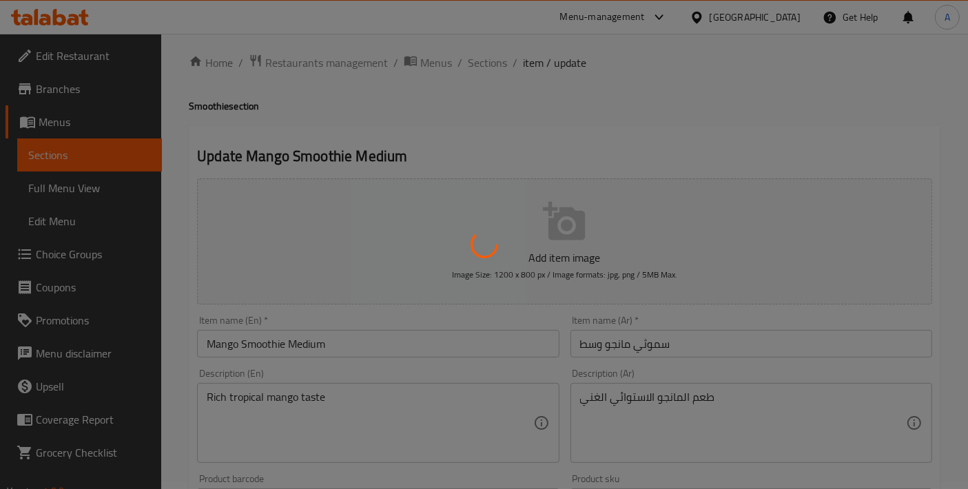
scroll to position [0, 0]
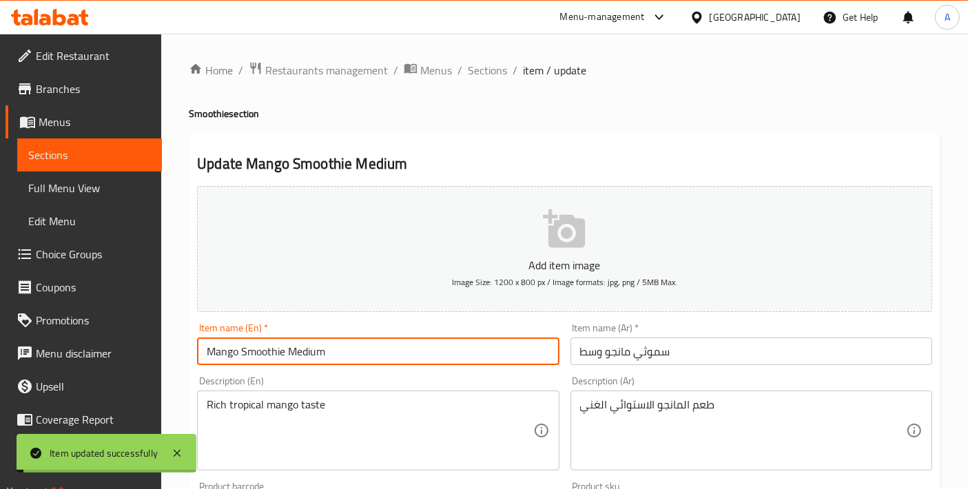
click at [342, 344] on input "Mango Smoothie Medium" at bounding box center [378, 351] width 362 height 28
click at [490, 71] on span "Sections" at bounding box center [487, 70] width 39 height 17
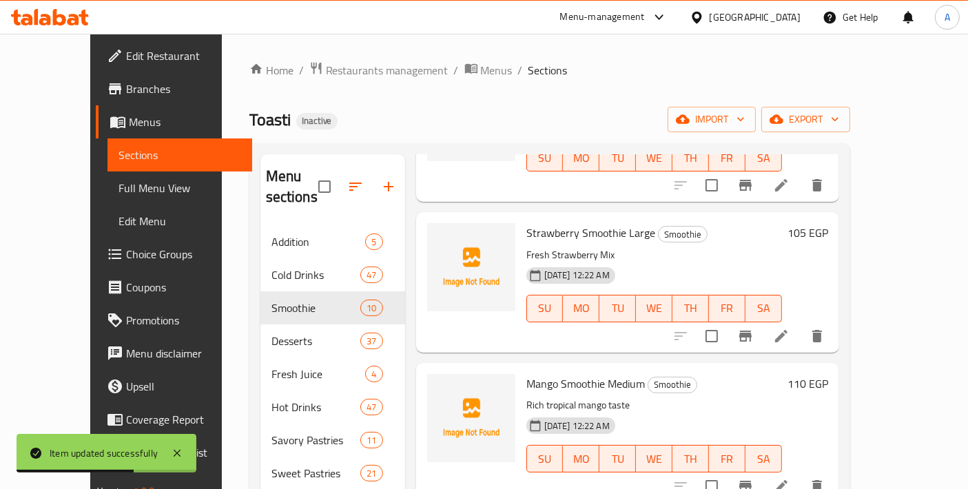
scroll to position [612, 0]
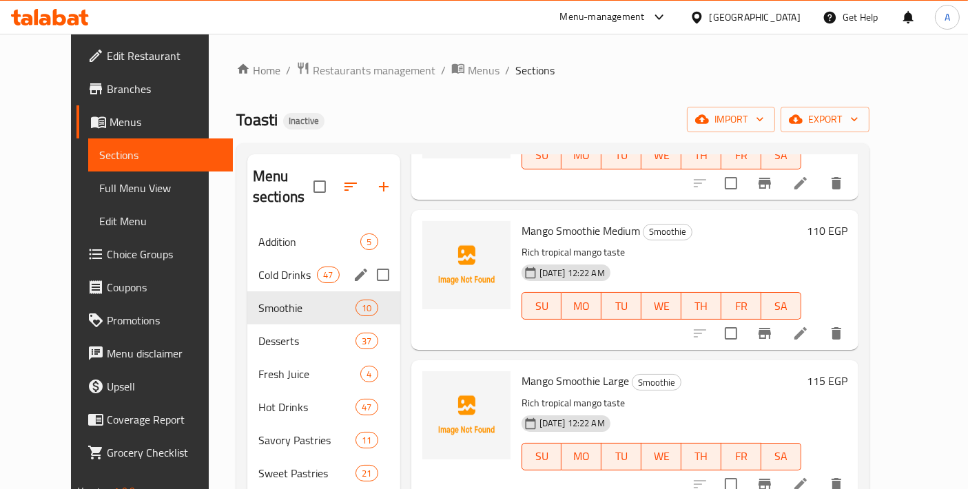
click at [286, 267] on span "Cold Drinks" at bounding box center [287, 275] width 59 height 17
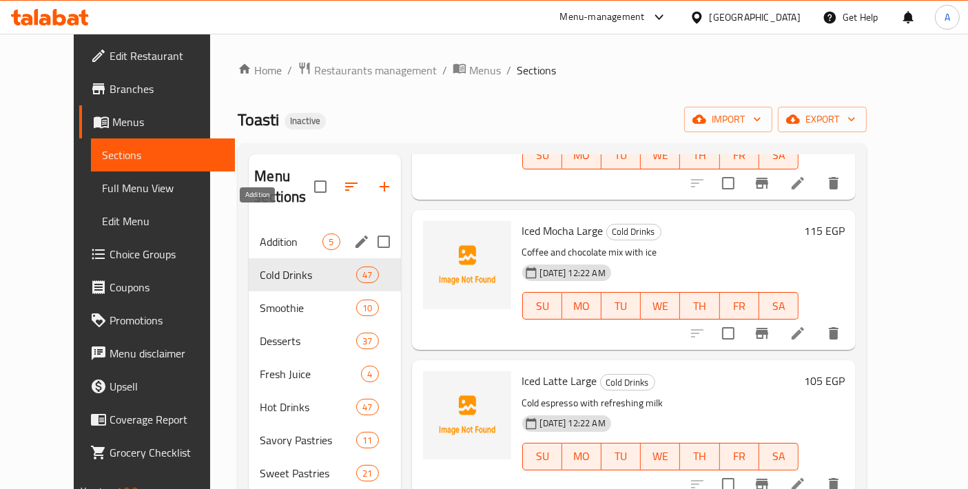
click at [260, 233] on span "Addition" at bounding box center [291, 241] width 63 height 17
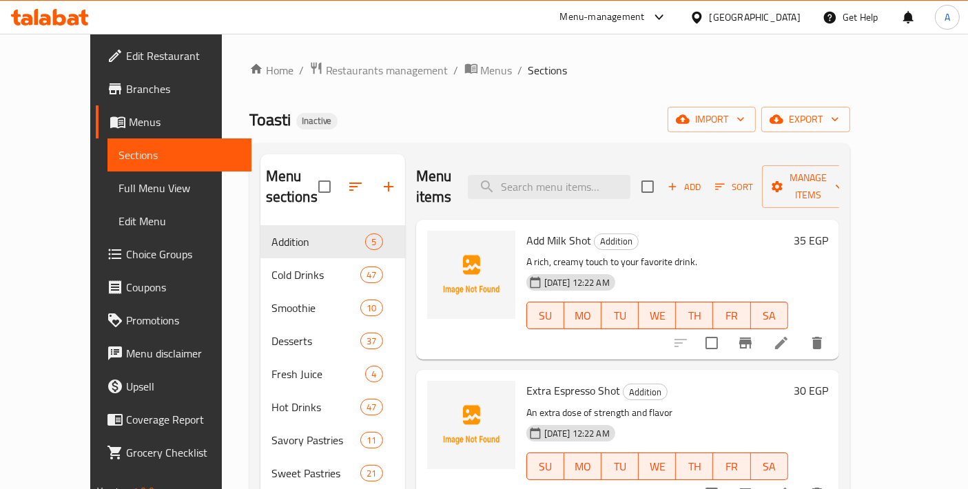
click at [756, 186] on button "Sort" at bounding box center [733, 186] width 45 height 21
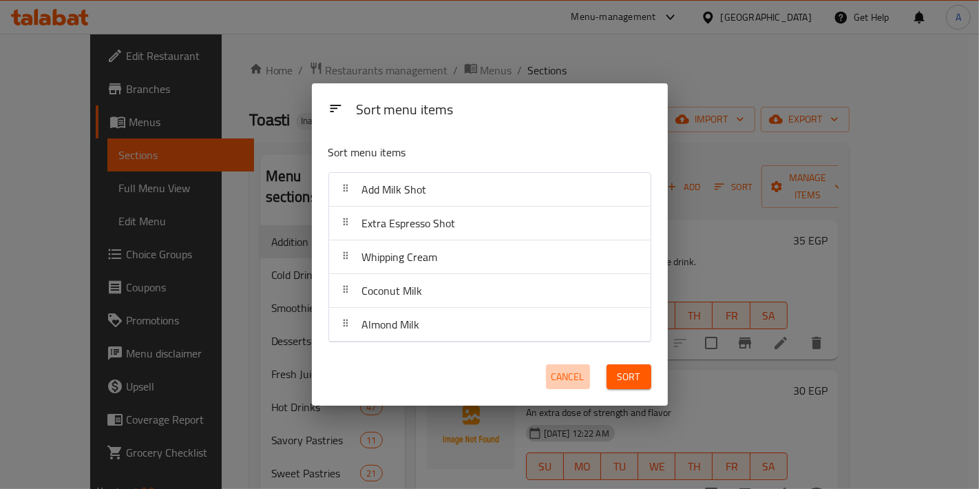
click at [553, 373] on span "Cancel" at bounding box center [568, 376] width 33 height 17
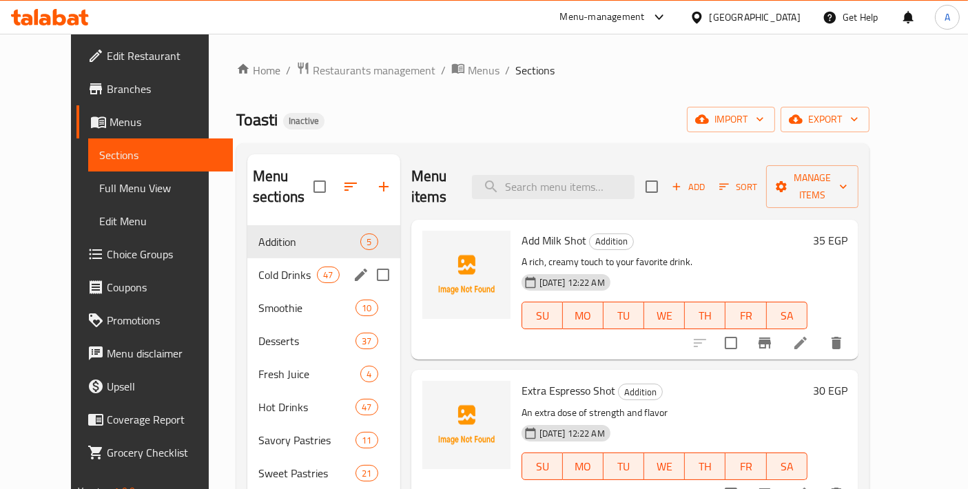
click at [275, 263] on div "Cold Drinks 47" at bounding box center [323, 274] width 153 height 33
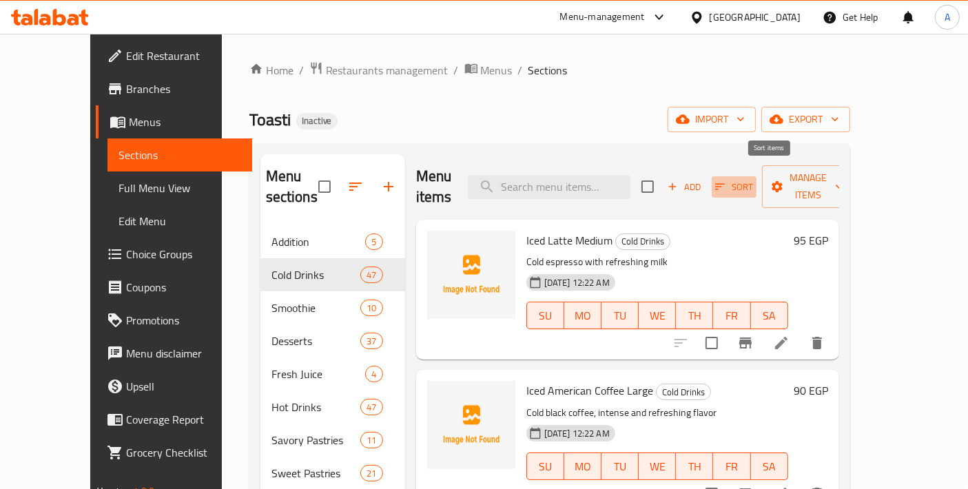
click at [753, 180] on span "Sort" at bounding box center [734, 187] width 38 height 16
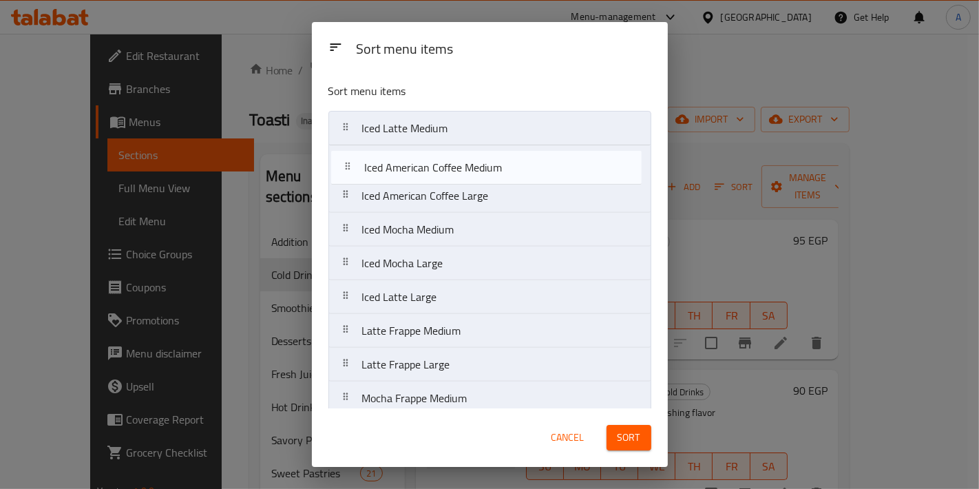
drag, startPoint x: 475, startPoint y: 205, endPoint x: 477, endPoint y: 174, distance: 31.1
drag, startPoint x: 441, startPoint y: 294, endPoint x: 452, endPoint y: 156, distance: 138.9
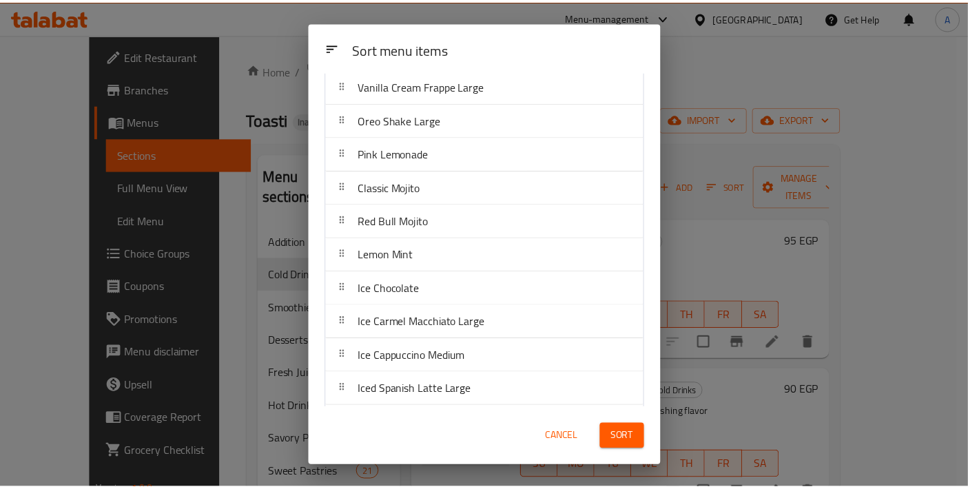
scroll to position [459, 0]
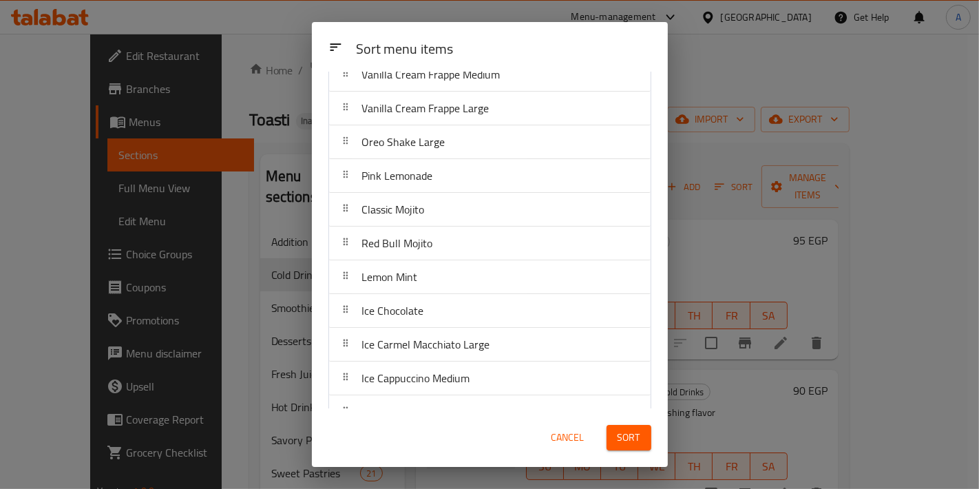
click at [625, 445] on span "Sort" at bounding box center [629, 437] width 23 height 17
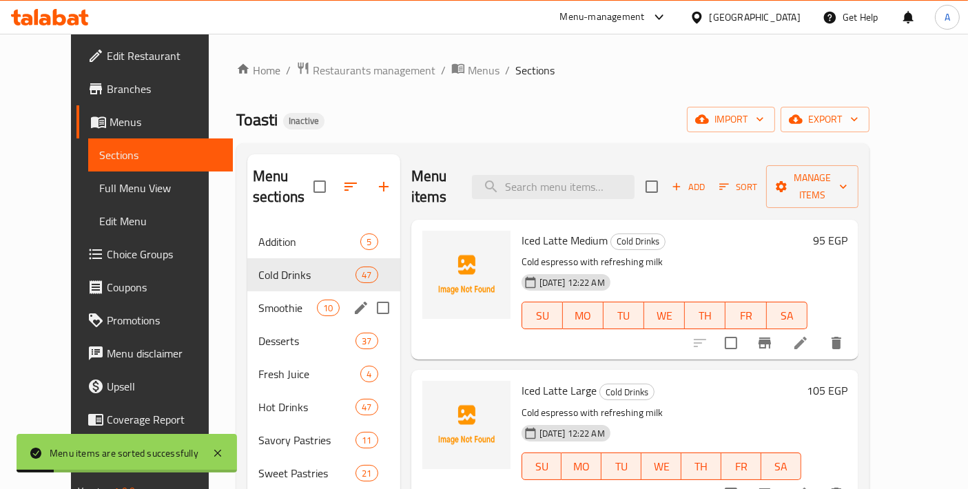
click at [261, 298] on div "Smoothie 10" at bounding box center [323, 307] width 153 height 33
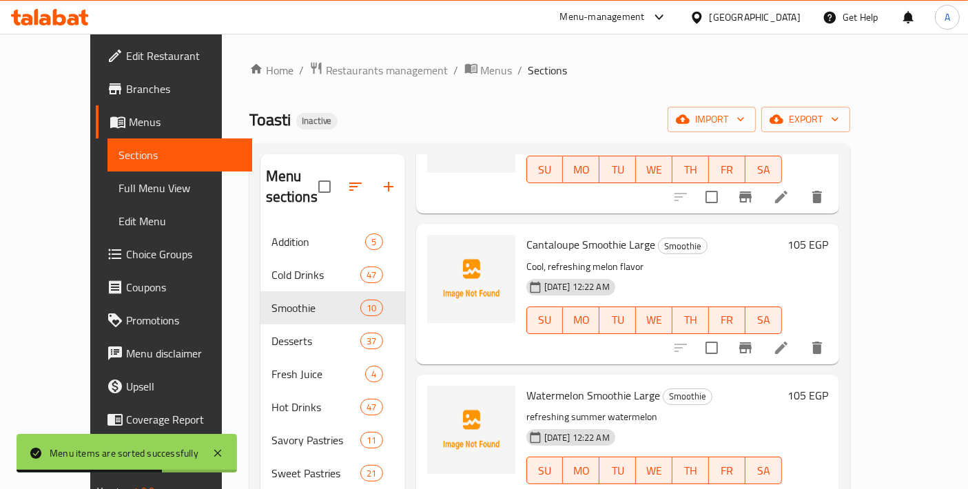
scroll to position [192, 0]
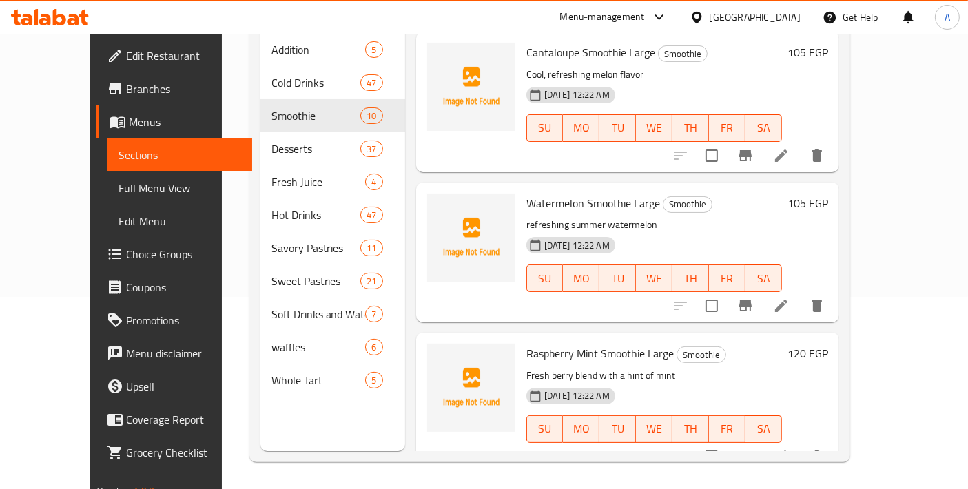
click at [789, 448] on icon at bounding box center [781, 456] width 17 height 17
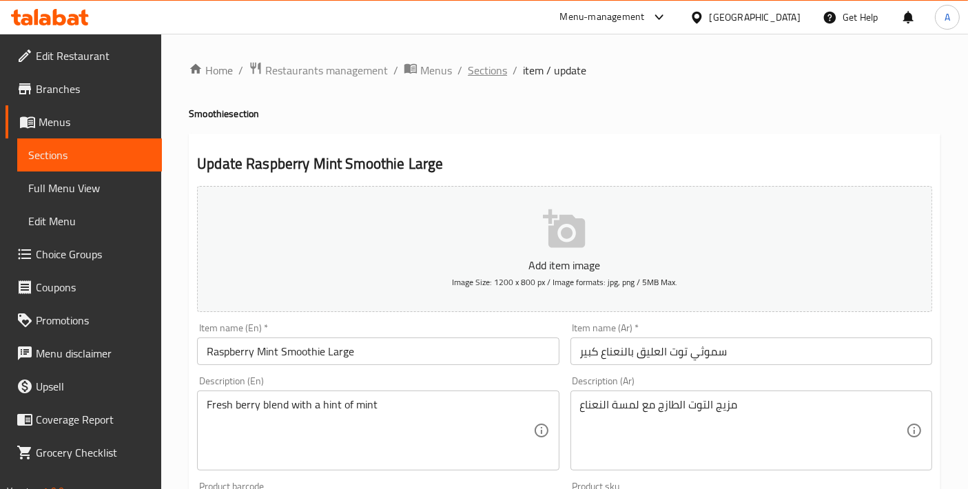
click at [469, 73] on span "Sections" at bounding box center [487, 70] width 39 height 17
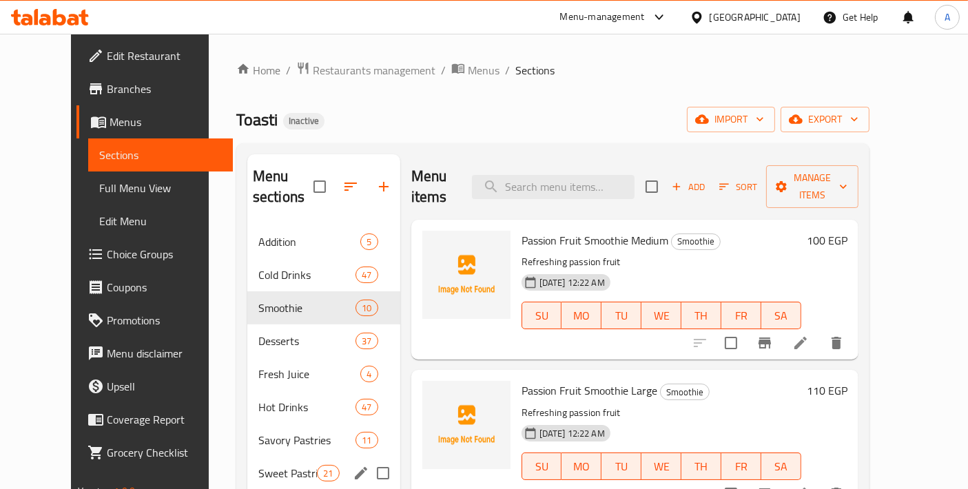
scroll to position [192, 0]
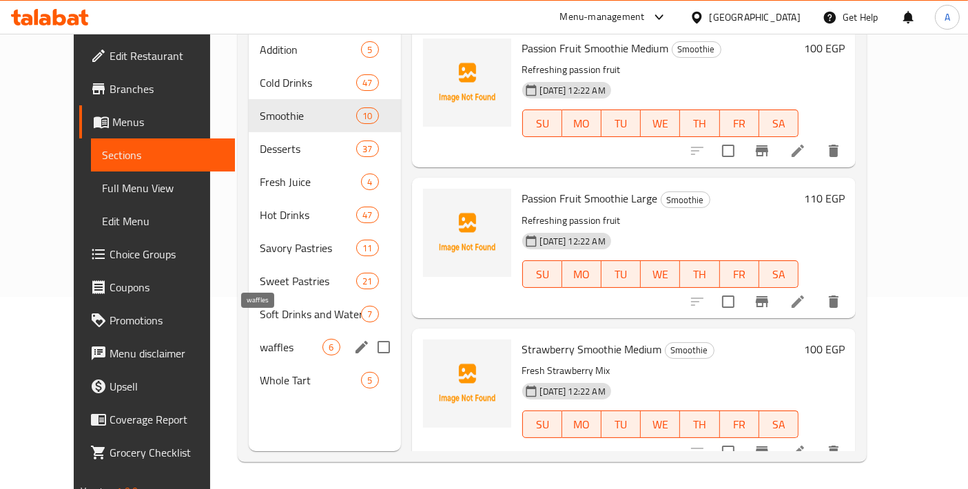
click at [260, 339] on span "waffles" at bounding box center [291, 347] width 63 height 17
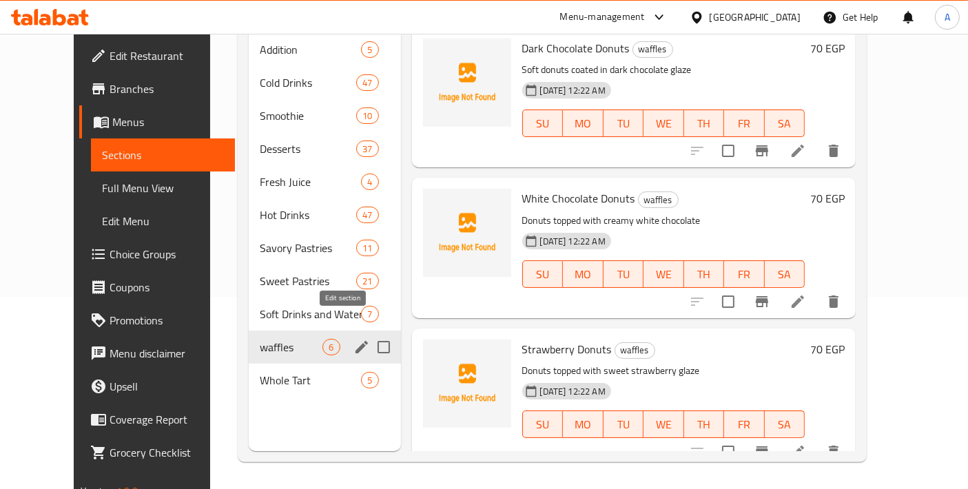
click at [353, 339] on icon "edit" at bounding box center [361, 347] width 17 height 17
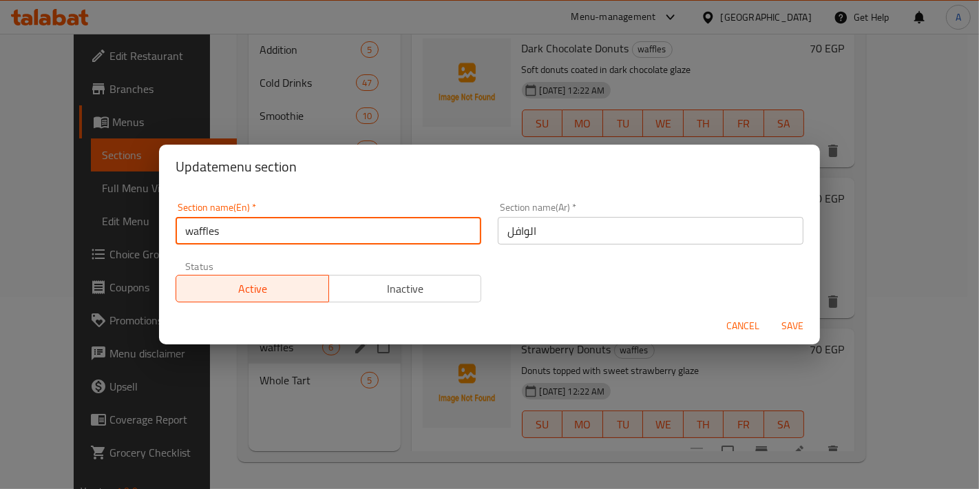
drag, startPoint x: 191, startPoint y: 233, endPoint x: 178, endPoint y: 230, distance: 14.0
click at [178, 230] on input "waffles" at bounding box center [329, 231] width 306 height 28
type input "Waffles"
click at [771, 313] on button "Save" at bounding box center [793, 325] width 44 height 25
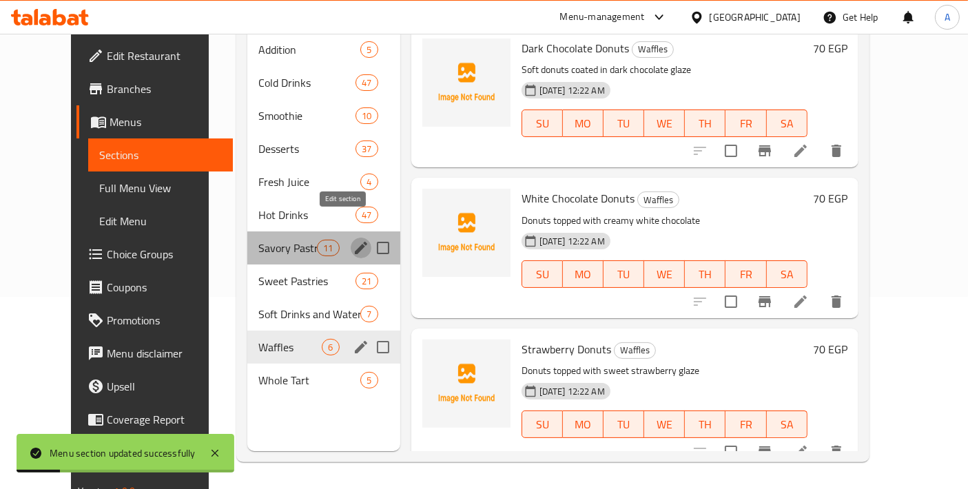
click at [353, 240] on icon "edit" at bounding box center [361, 248] width 17 height 17
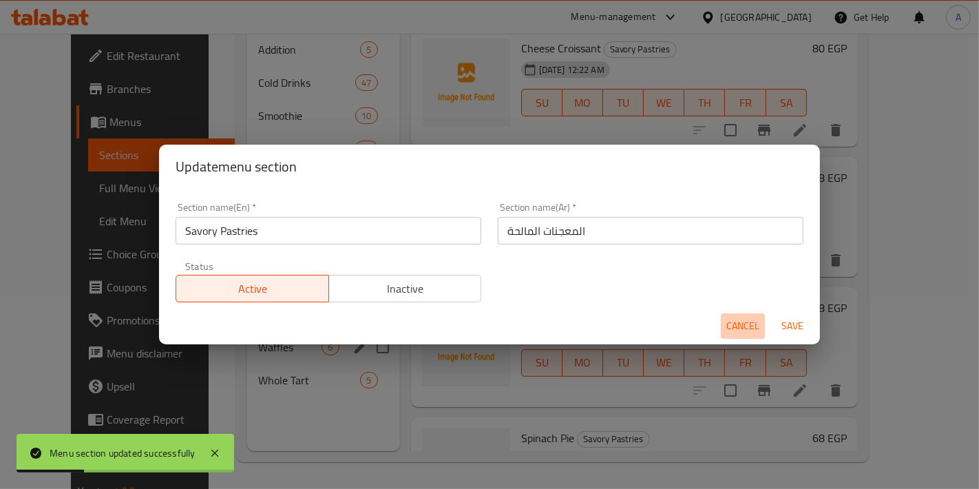
click at [724, 324] on button "Cancel" at bounding box center [743, 325] width 44 height 25
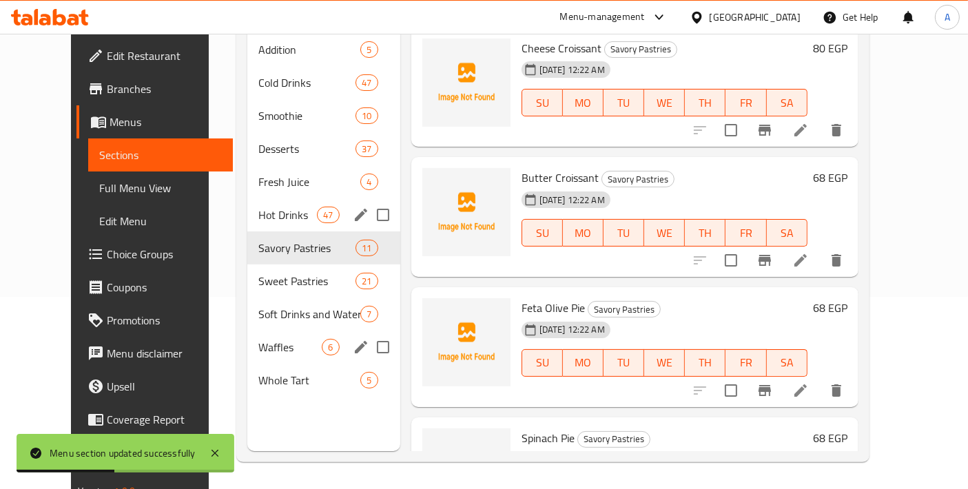
click at [296, 204] on div "Hot Drinks 47" at bounding box center [323, 214] width 153 height 33
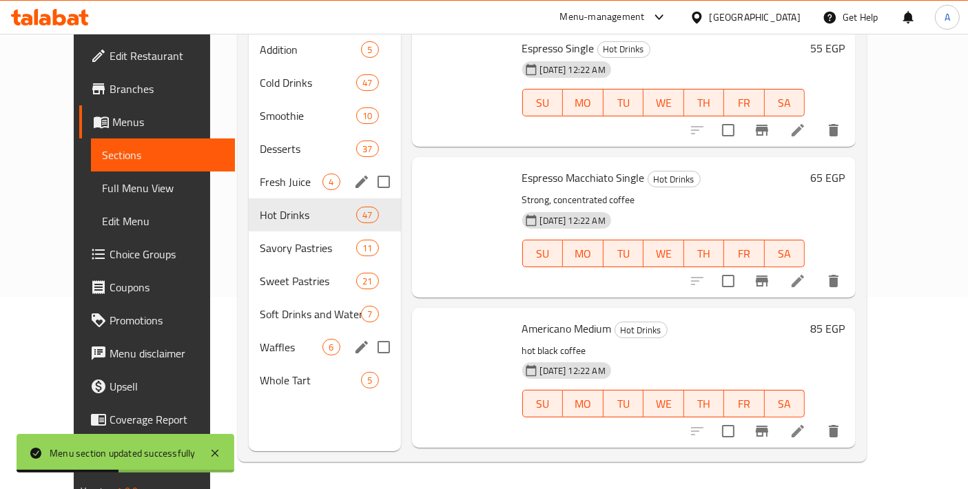
click at [295, 170] on div "Fresh Juice 4" at bounding box center [325, 181] width 152 height 33
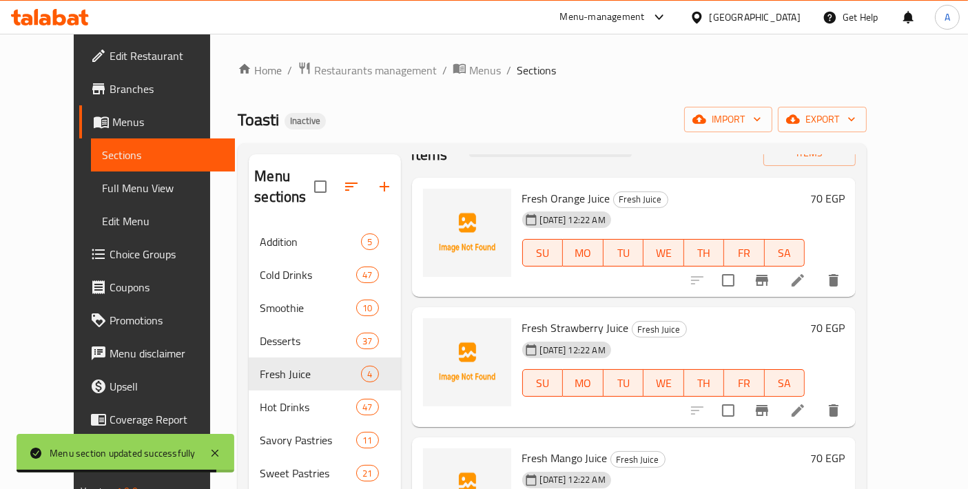
scroll to position [64, 0]
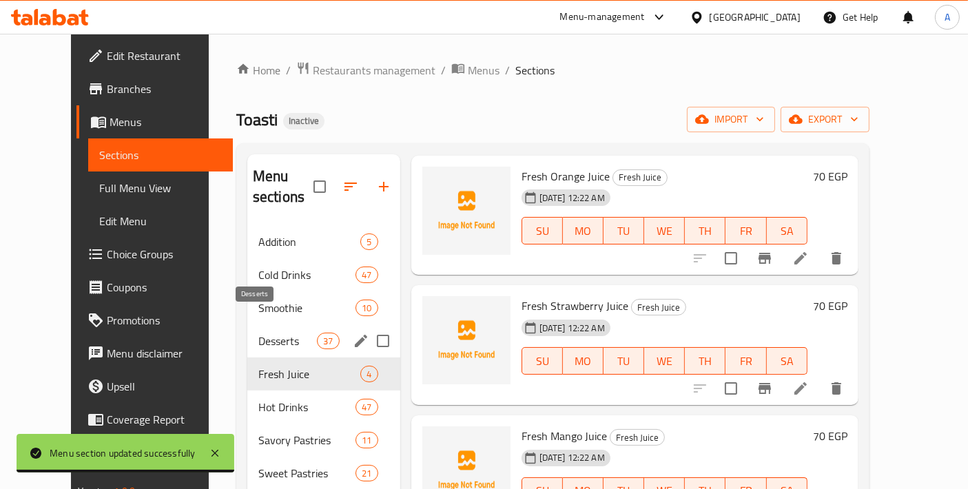
click at [268, 333] on span "Desserts" at bounding box center [287, 341] width 59 height 17
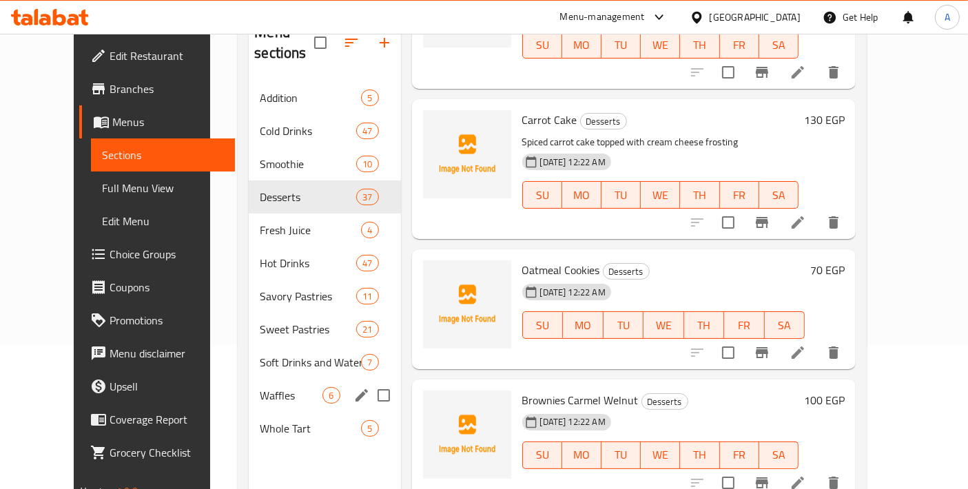
scroll to position [192, 0]
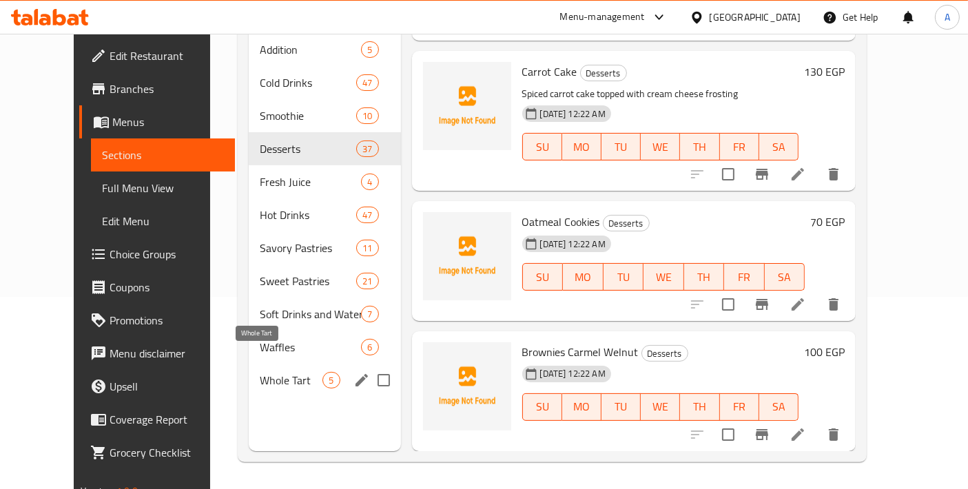
click at [260, 372] on span "Whole Tart" at bounding box center [291, 380] width 63 height 17
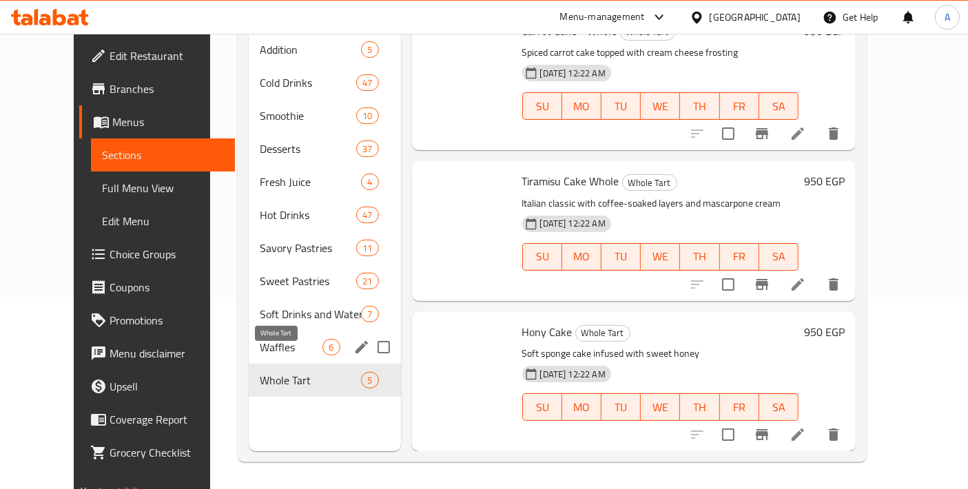
scroll to position [297, 0]
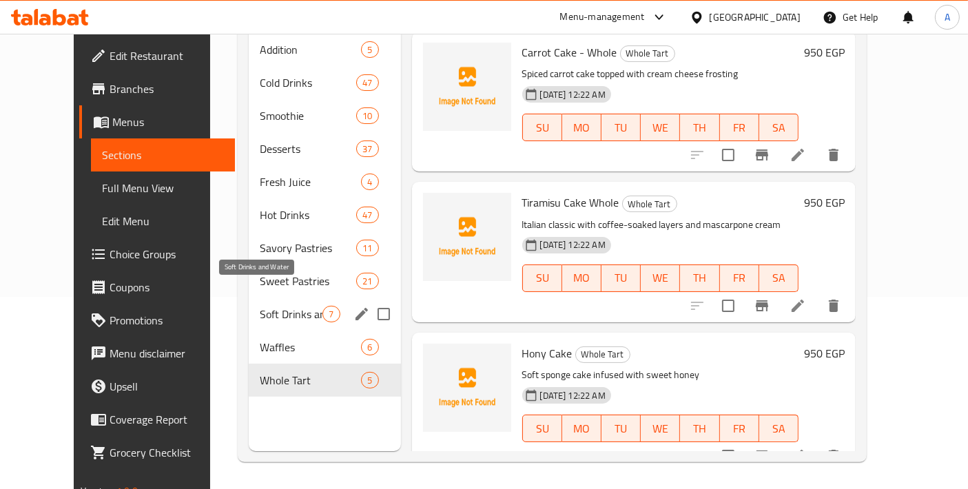
click at [262, 306] on span "Soft Drinks and Water" at bounding box center [291, 314] width 63 height 17
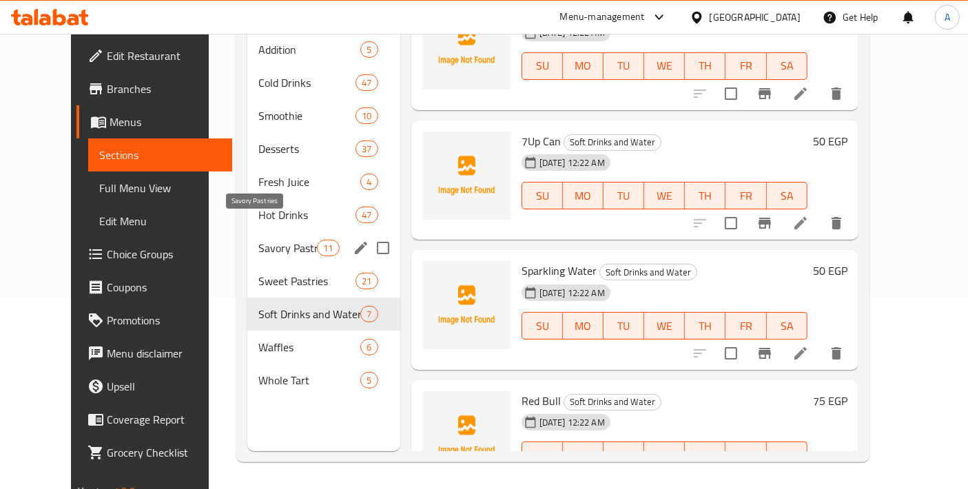
click at [258, 240] on span "Savory Pastries" at bounding box center [287, 248] width 59 height 17
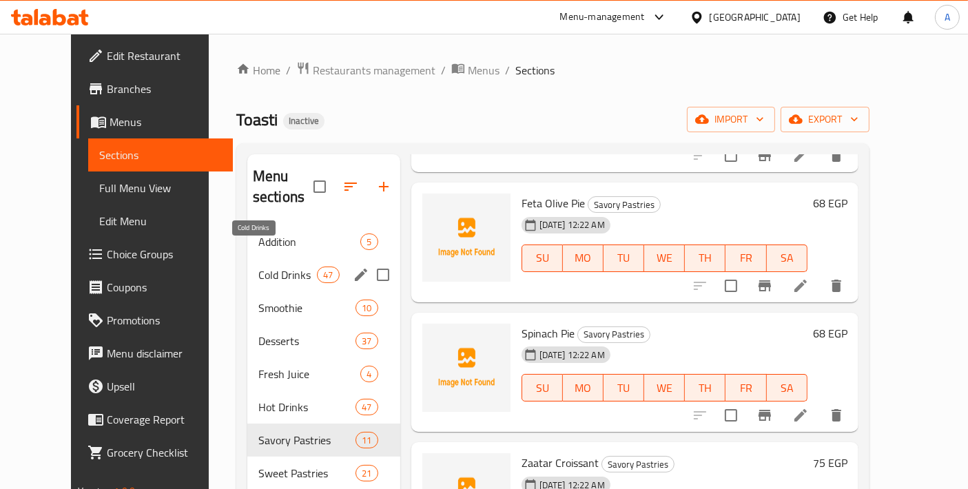
click at [258, 267] on span "Cold Drinks" at bounding box center [287, 275] width 59 height 17
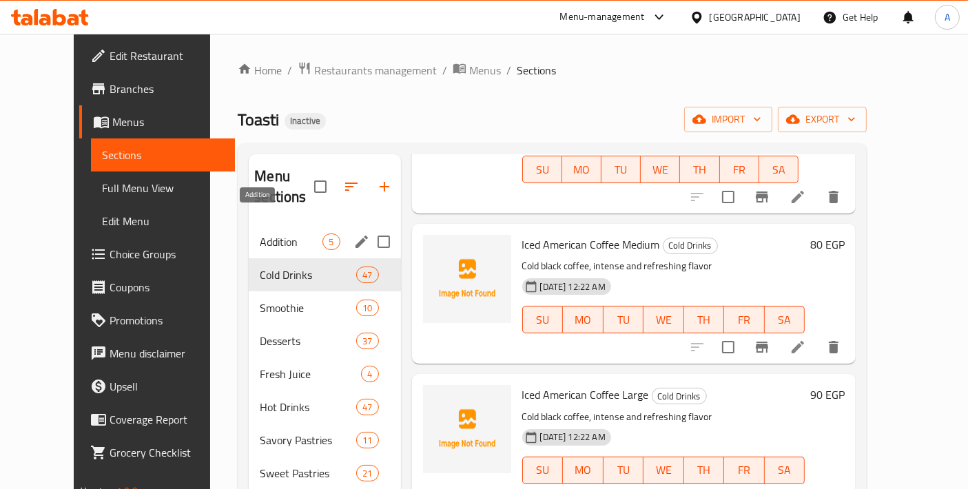
click at [260, 233] on span "Addition" at bounding box center [291, 241] width 63 height 17
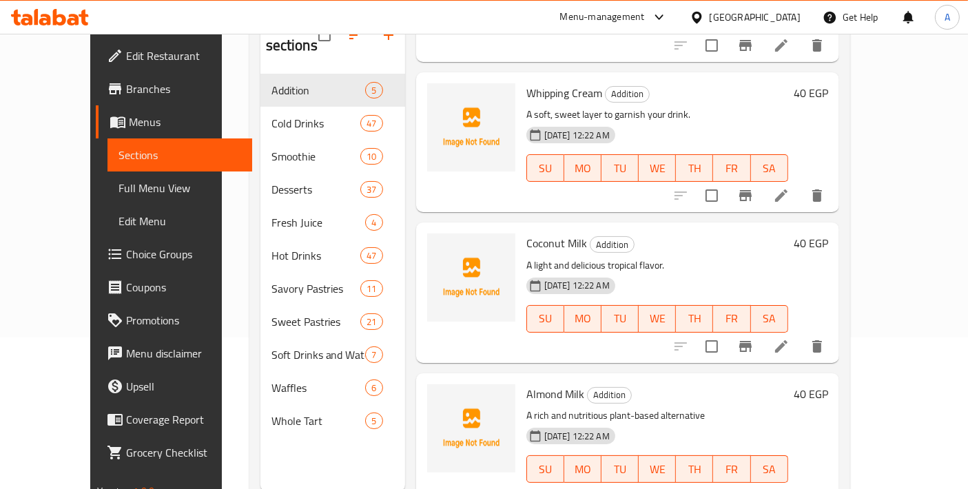
scroll to position [192, 0]
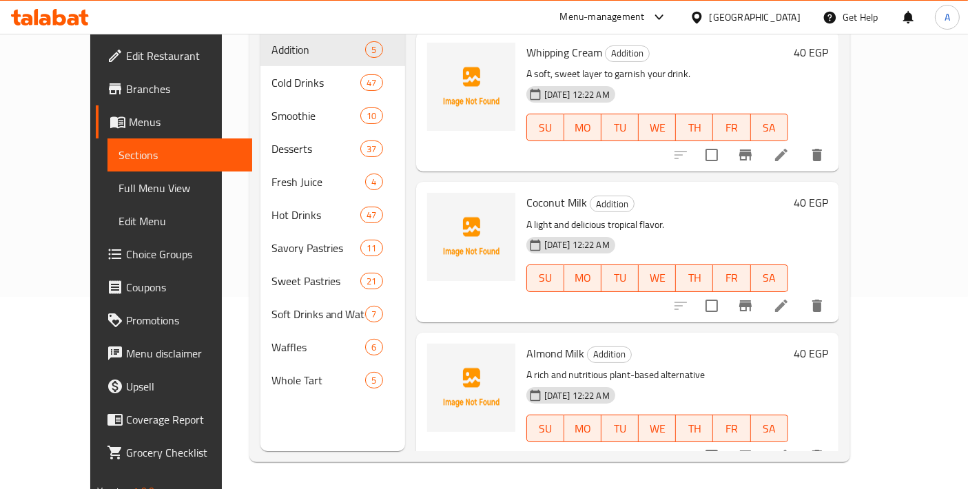
click at [126, 247] on span "Choice Groups" at bounding box center [183, 254] width 115 height 17
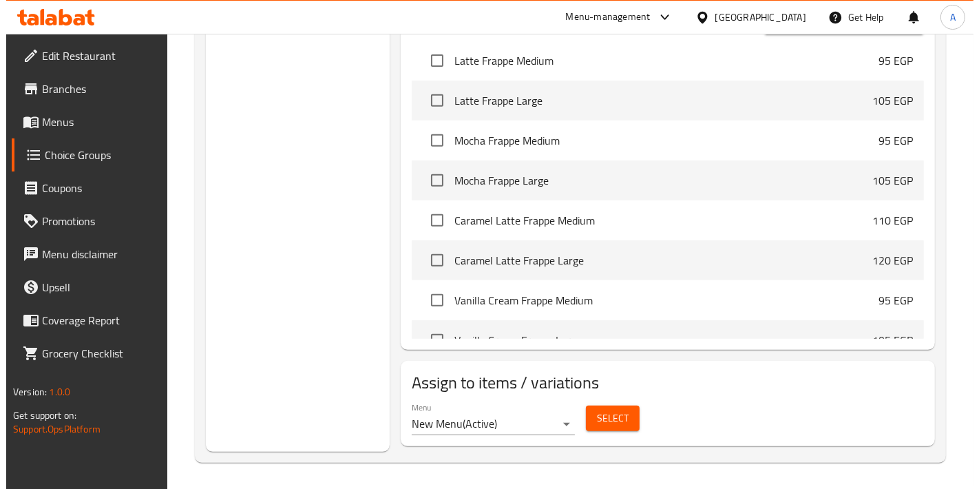
scroll to position [612, 0]
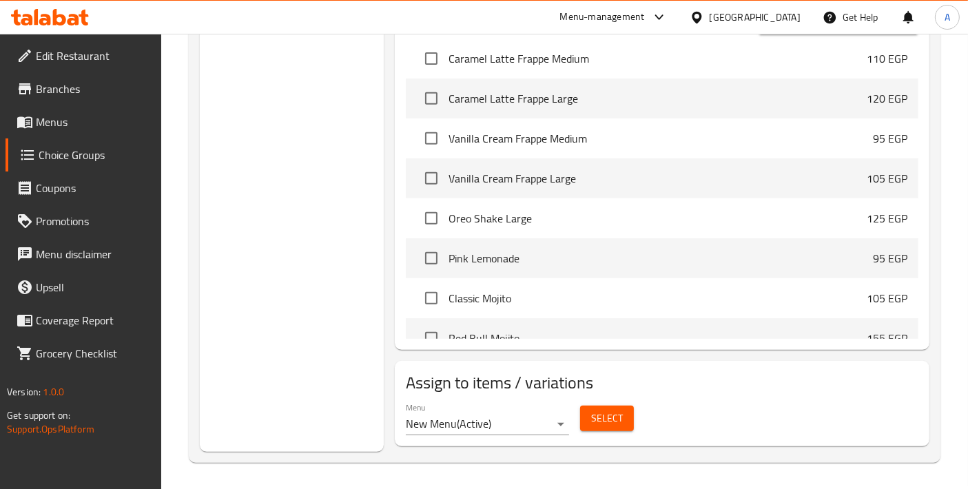
click at [590, 414] on button "Select" at bounding box center [607, 418] width 54 height 25
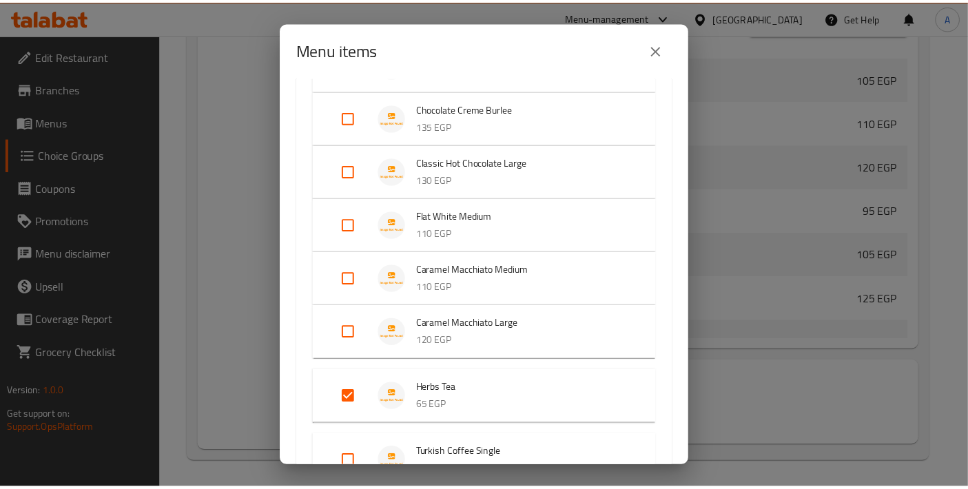
scroll to position [1247, 0]
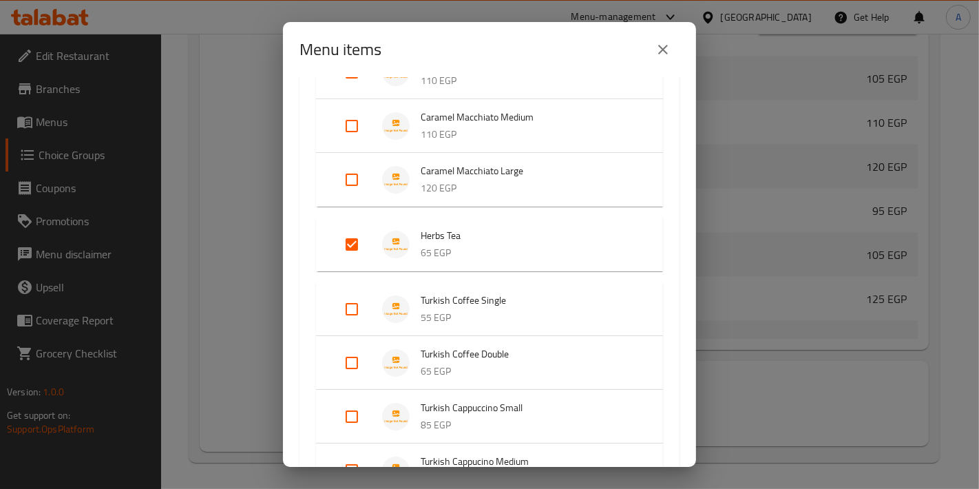
click at [663, 59] on button "close" at bounding box center [663, 49] width 33 height 33
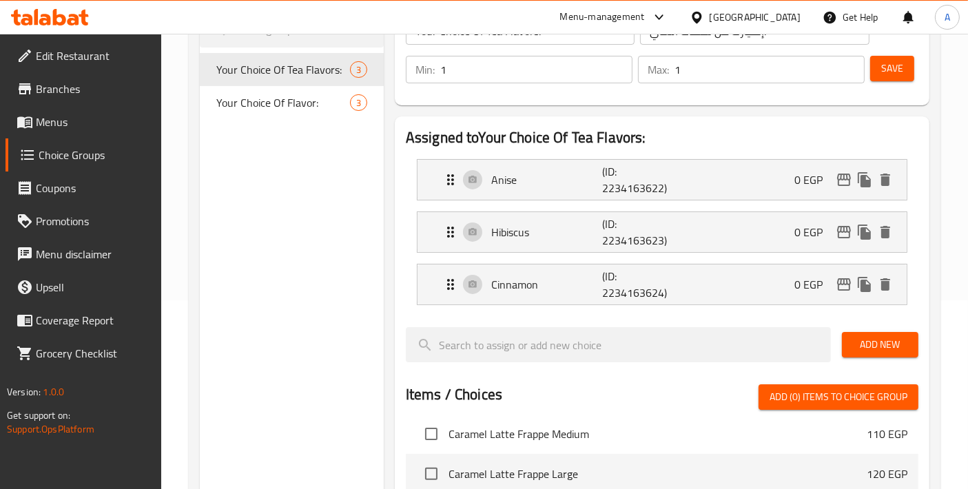
scroll to position [0, 0]
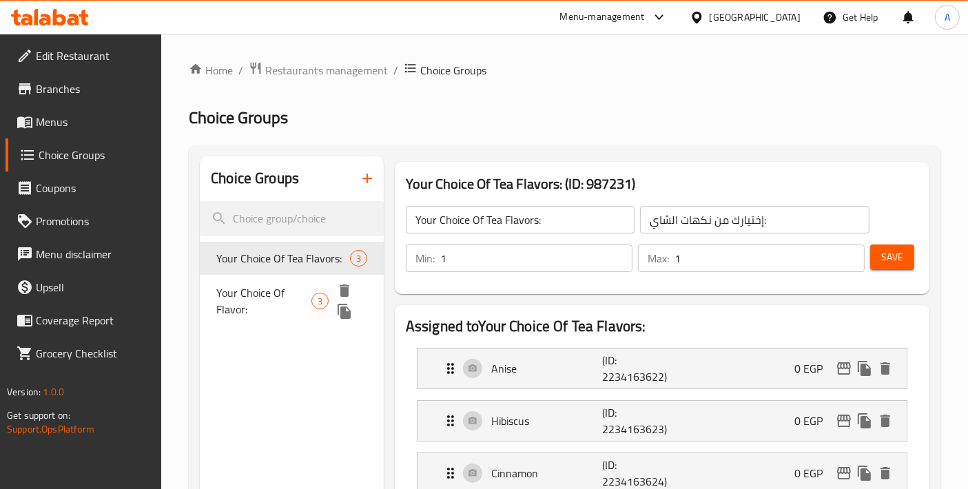
click at [270, 294] on span "Your Choice Of Flavor:" at bounding box center [263, 300] width 95 height 33
type input "Your Choice Of Flavor:"
type input "إختيارك من النكهة:"
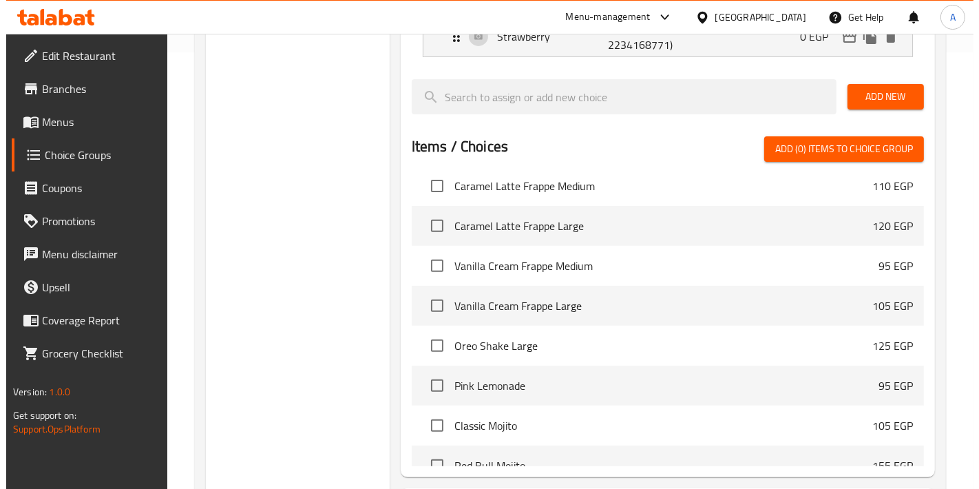
scroll to position [564, 0]
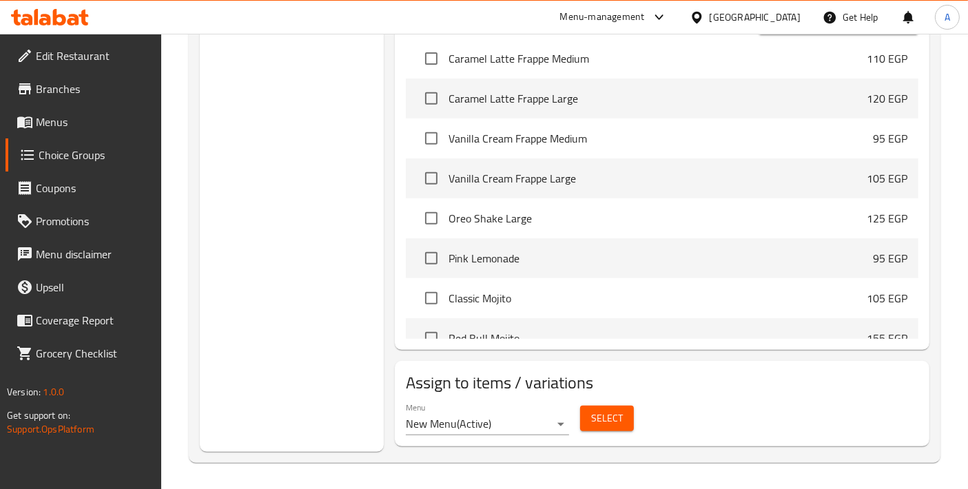
click at [605, 424] on span "Select" at bounding box center [607, 418] width 32 height 17
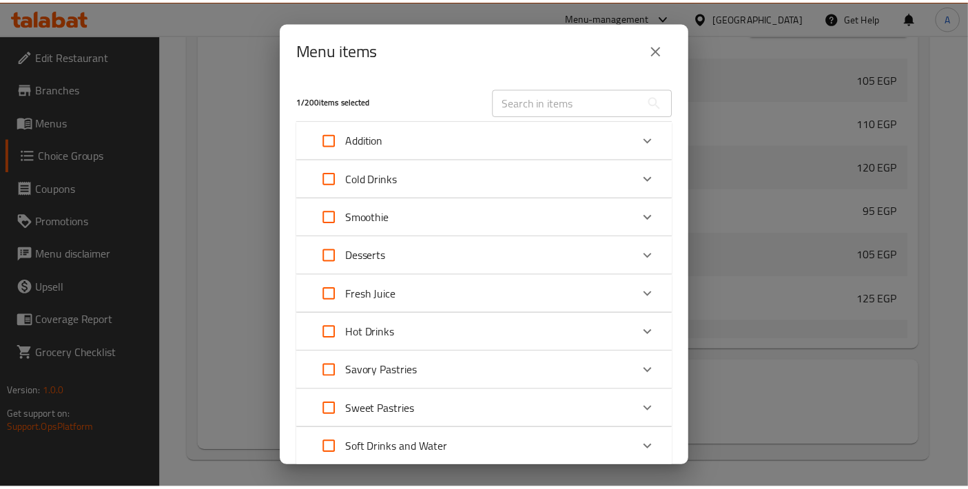
scroll to position [501, 0]
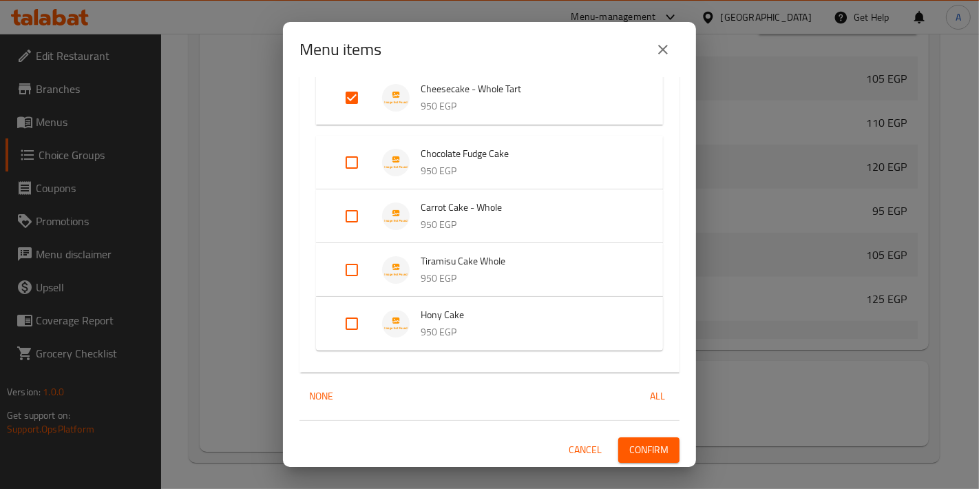
click at [666, 52] on icon "close" at bounding box center [663, 50] width 10 height 10
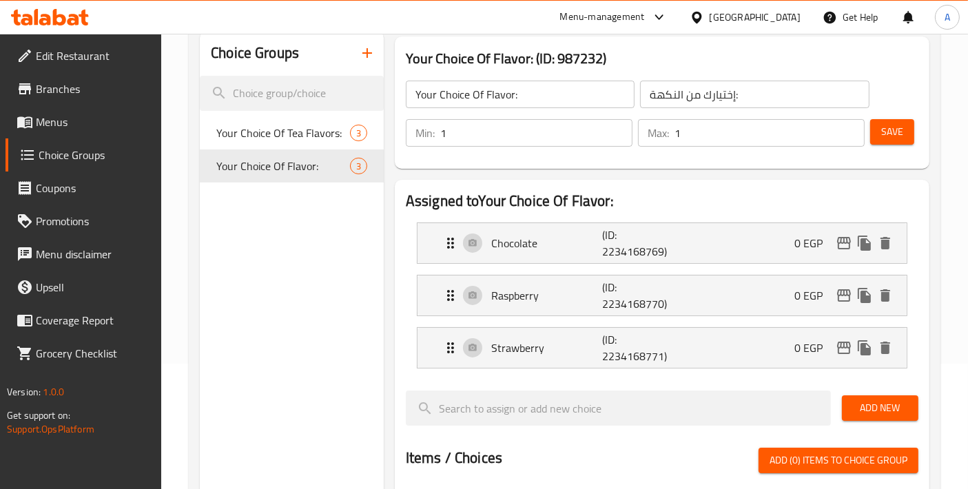
scroll to position [0, 0]
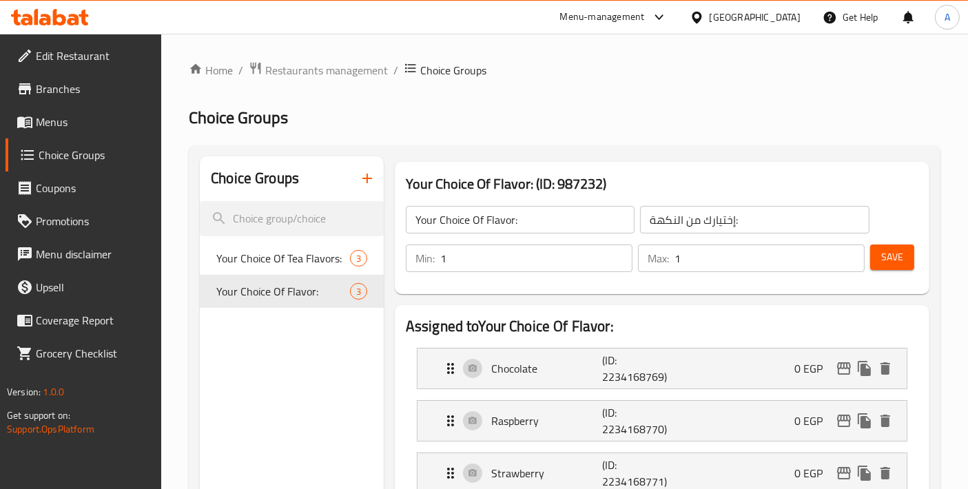
click at [67, 130] on link "Menus" at bounding box center [84, 121] width 156 height 33
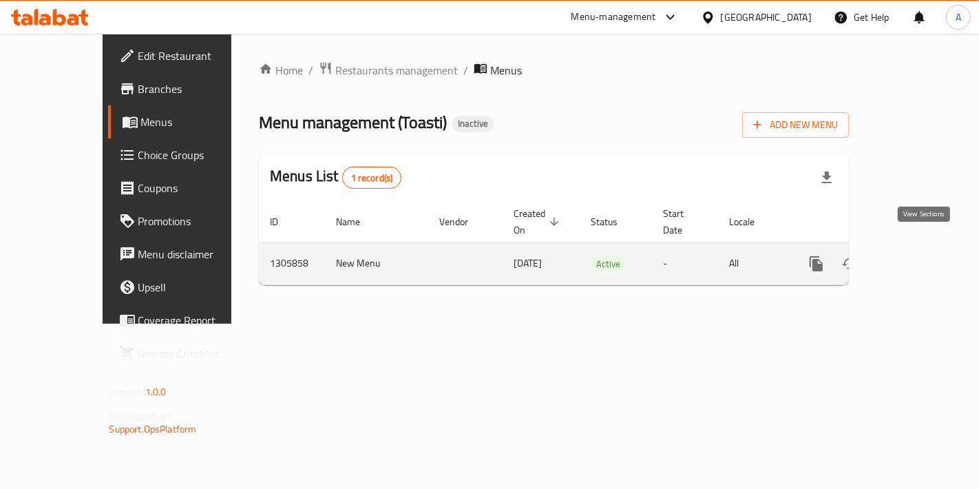
click at [917, 256] on icon "enhanced table" at bounding box center [916, 264] width 17 height 17
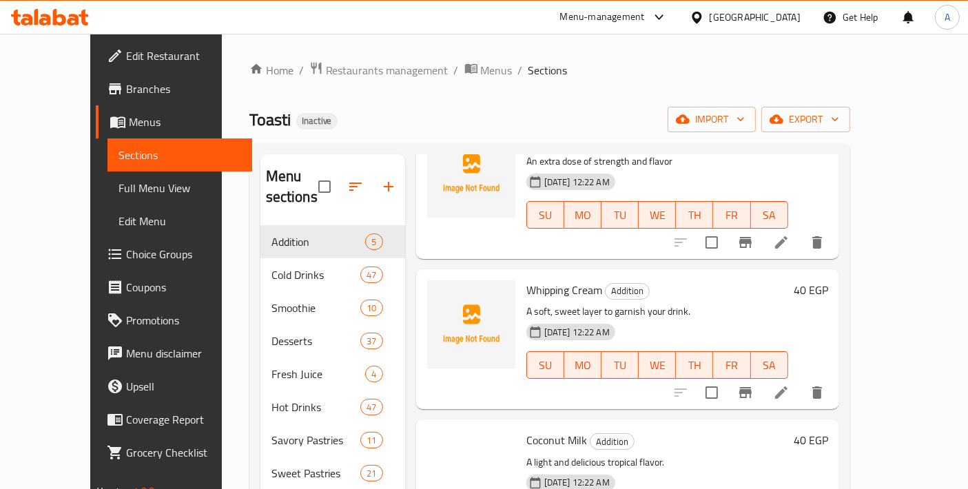
scroll to position [297, 0]
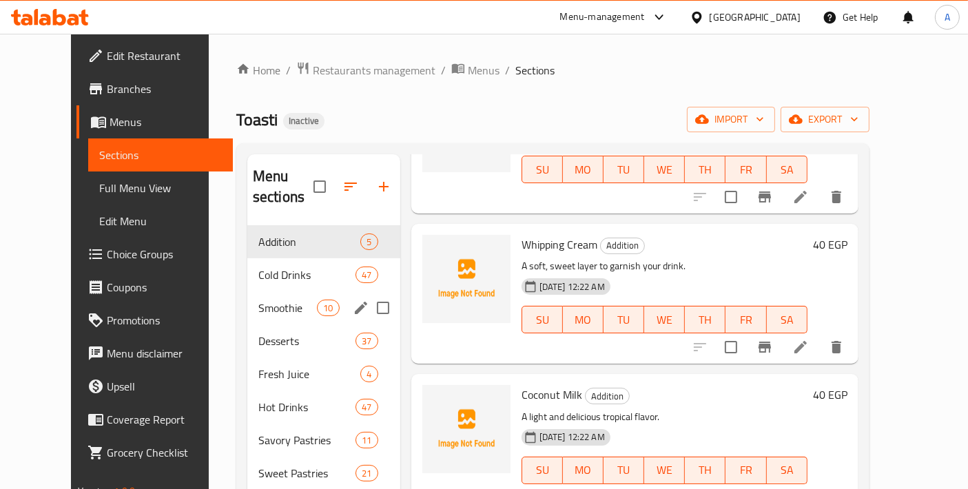
click at [253, 300] on div "Smoothie 10" at bounding box center [323, 307] width 153 height 33
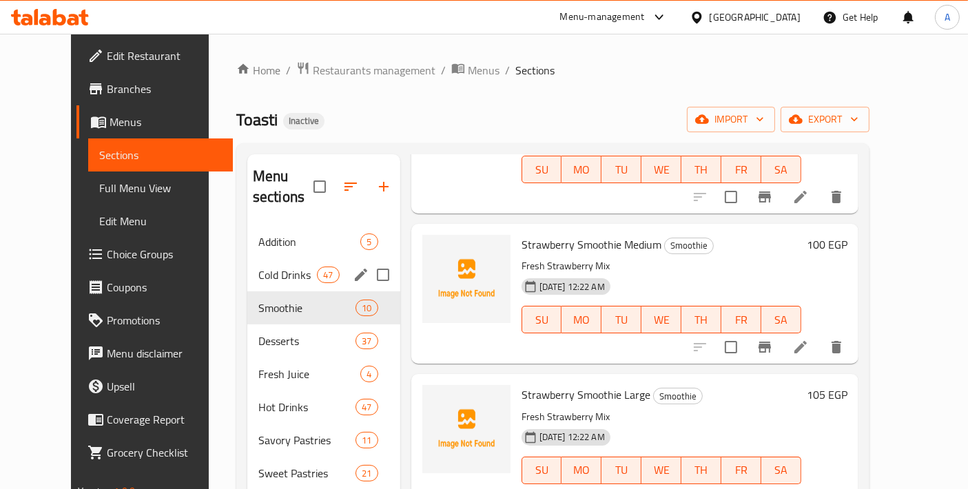
click at [270, 264] on div "Cold Drinks 47" at bounding box center [323, 274] width 153 height 33
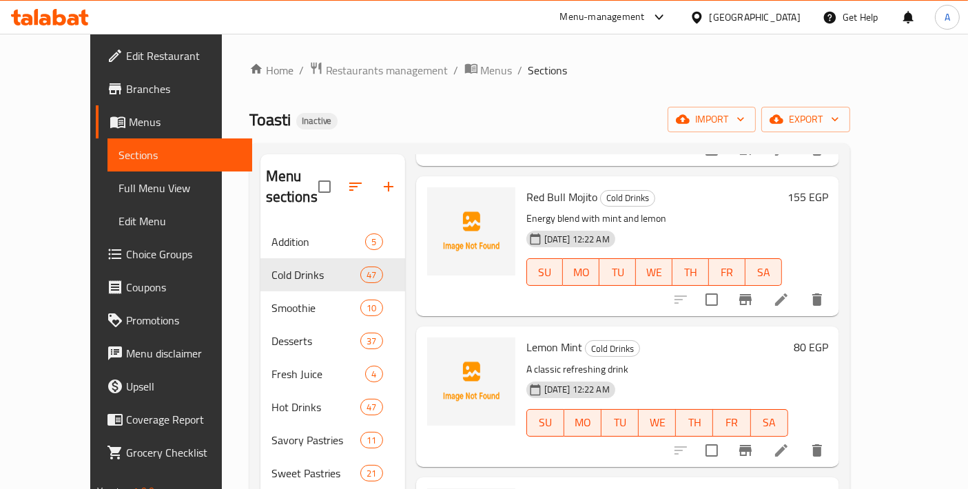
scroll to position [2448, 0]
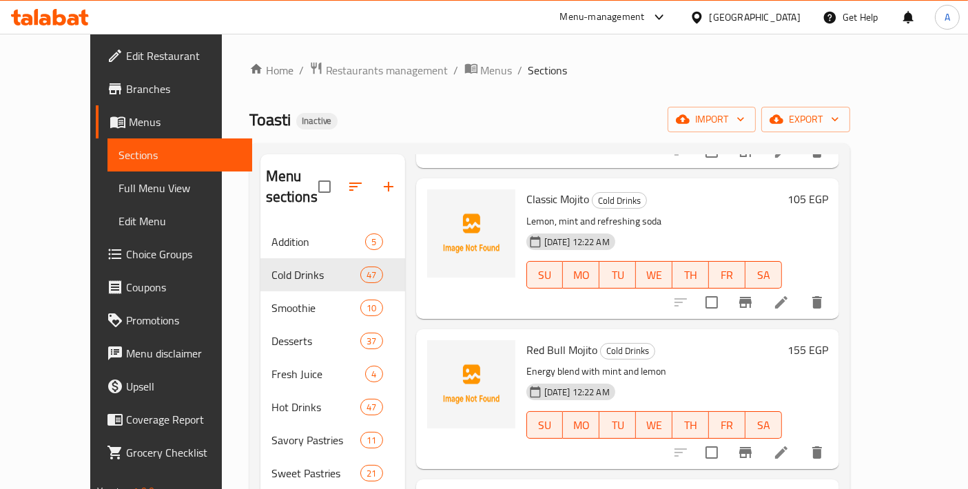
click at [553, 189] on span "Classic Mojito" at bounding box center [557, 199] width 63 height 21
copy h6 "Mojito"
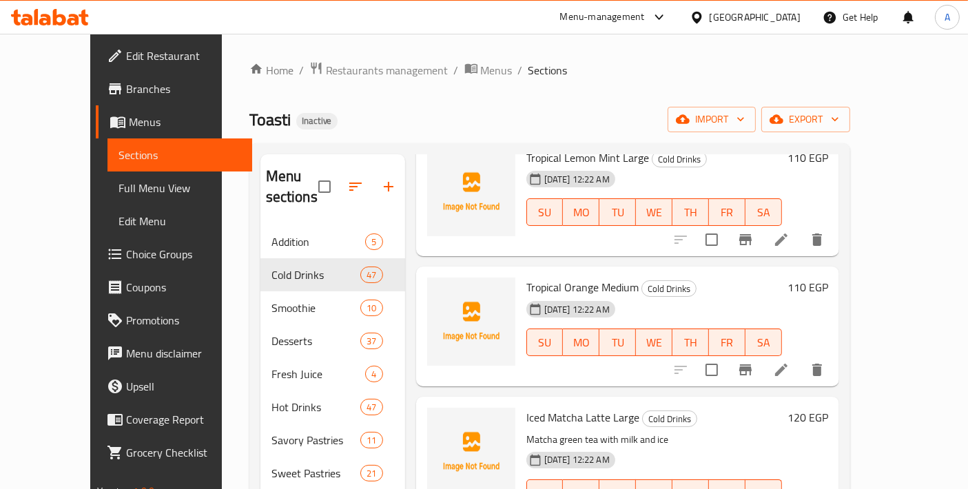
scroll to position [5399, 0]
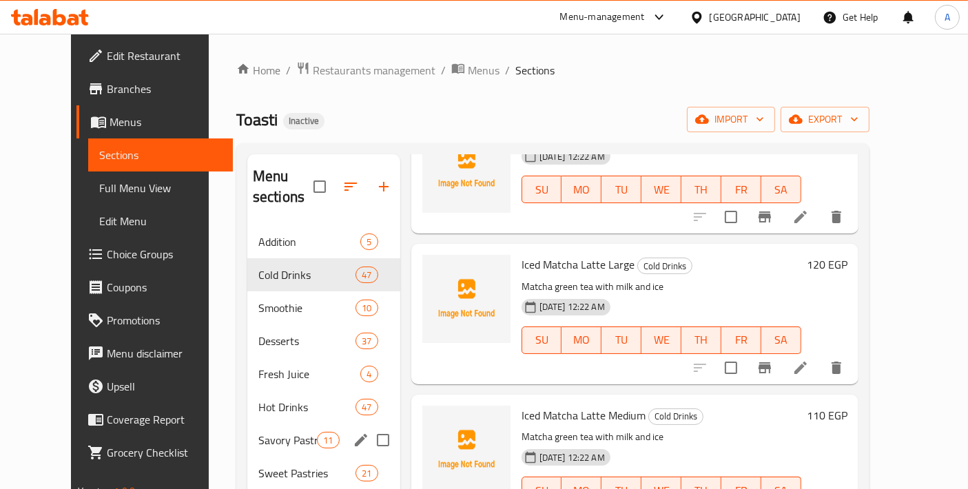
click at [280, 424] on div "Savory Pastries 11" at bounding box center [323, 440] width 153 height 33
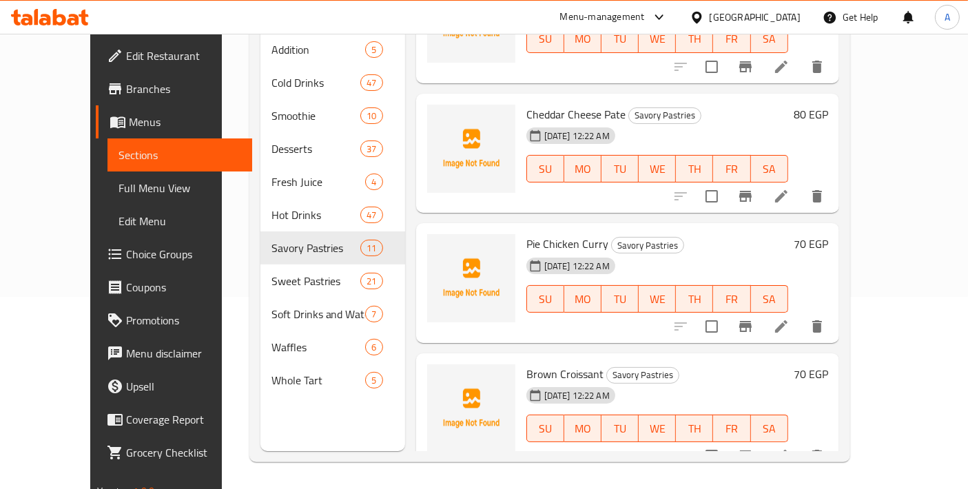
scroll to position [820, 0]
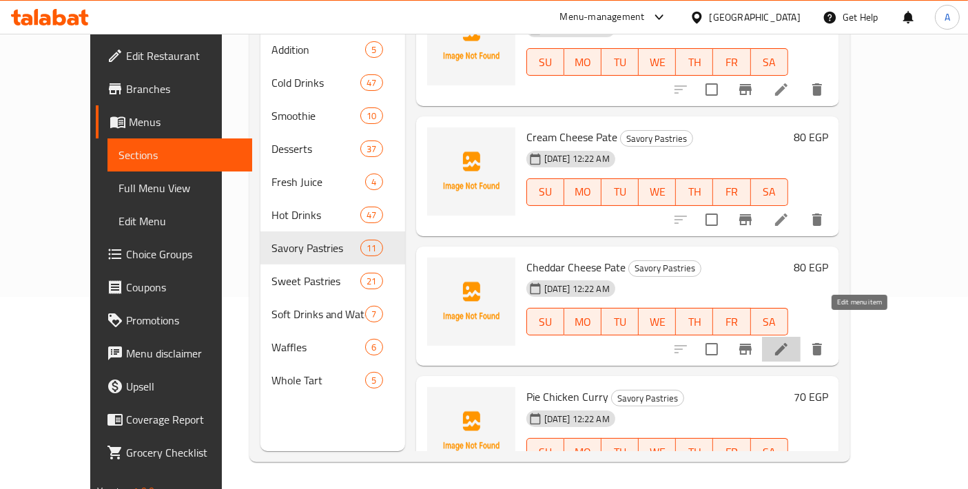
click at [789, 341] on icon at bounding box center [781, 349] width 17 height 17
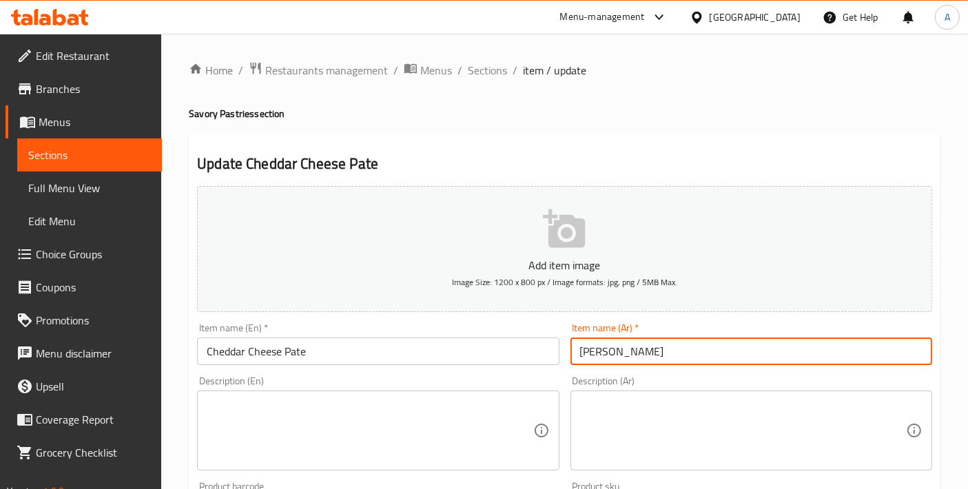
click at [630, 355] on input "[PERSON_NAME]" at bounding box center [751, 351] width 362 height 28
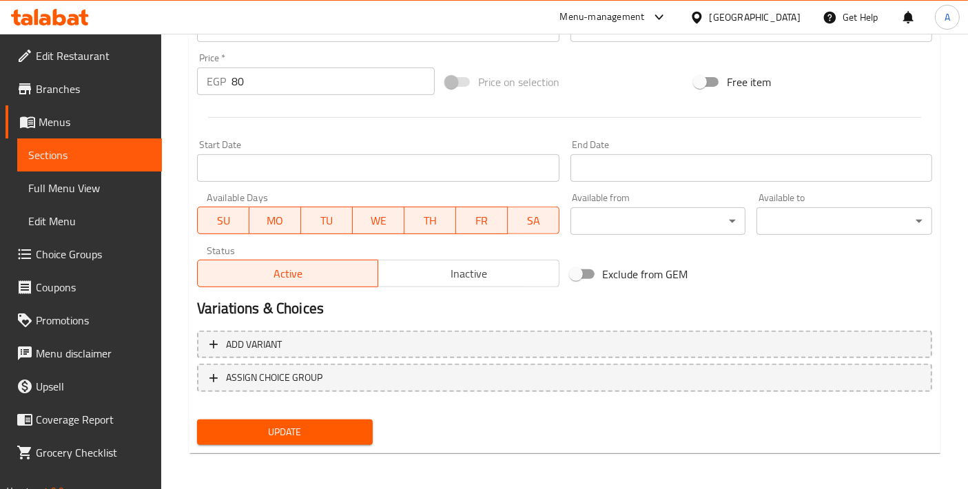
type input "باتيه بالجبنة الشيدر"
click at [322, 428] on span "Update" at bounding box center [285, 432] width 154 height 17
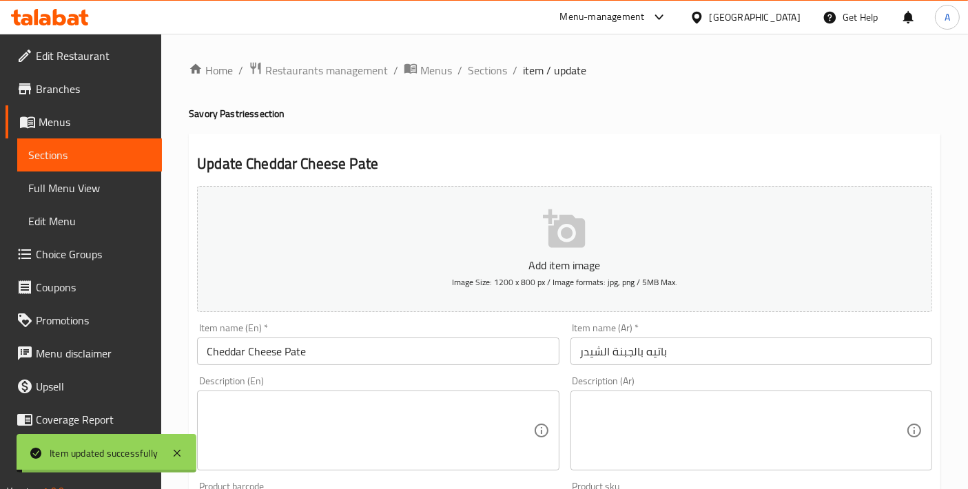
click at [488, 70] on span "Sections" at bounding box center [487, 70] width 39 height 17
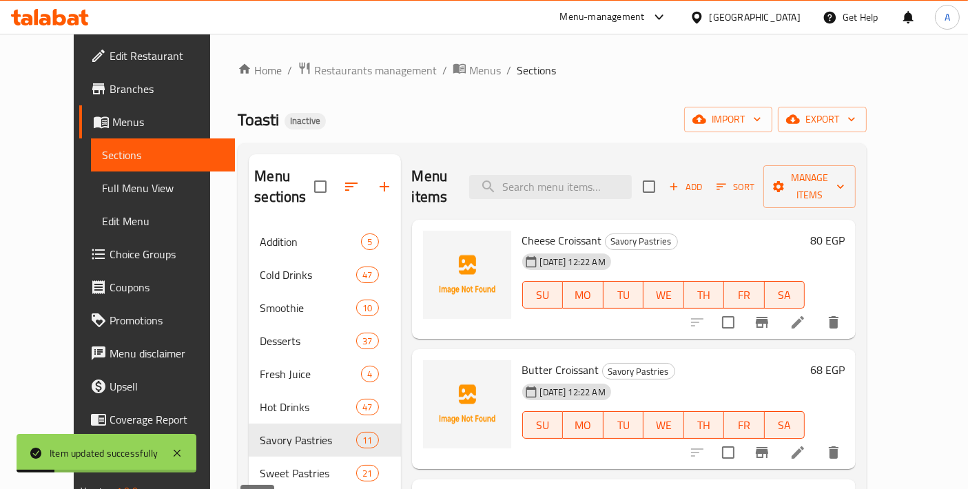
scroll to position [192, 0]
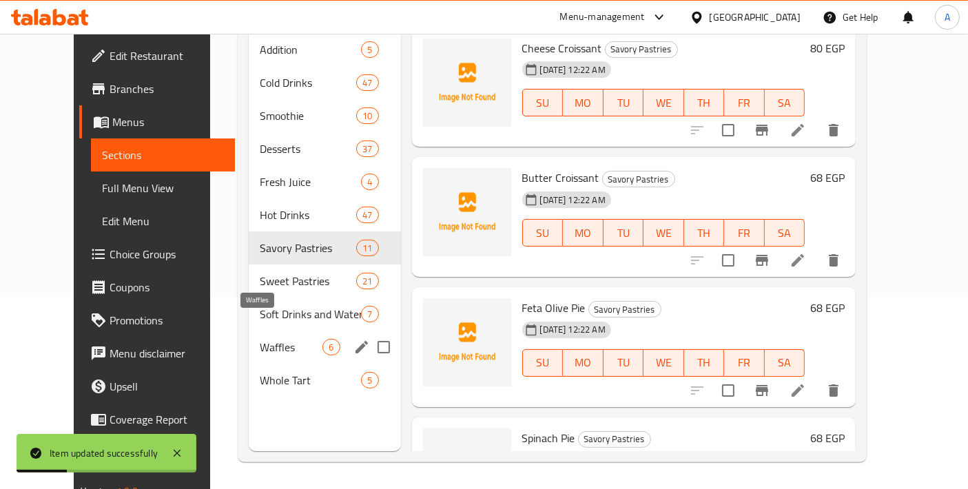
click at [289, 339] on span "Waffles" at bounding box center [291, 347] width 63 height 17
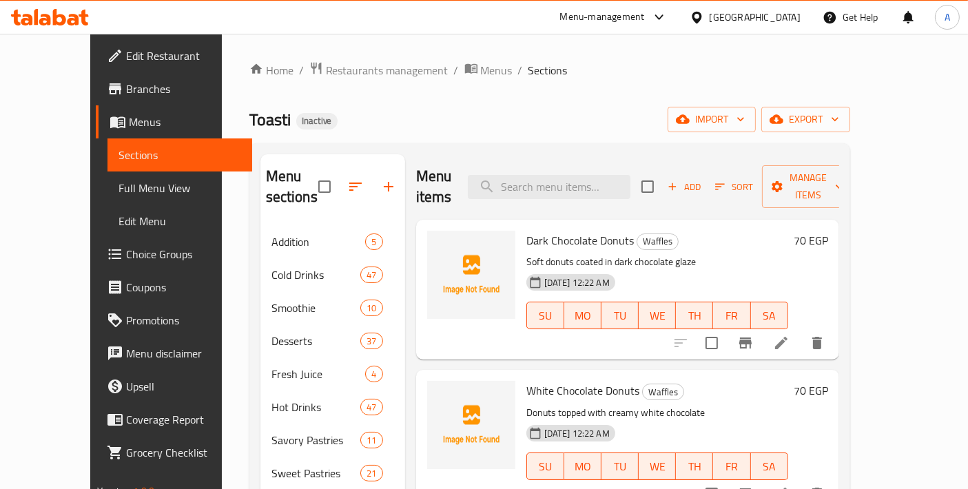
click at [593, 230] on span "Dark Chocolate Donuts" at bounding box center [579, 240] width 107 height 21
copy h6 "Donuts"
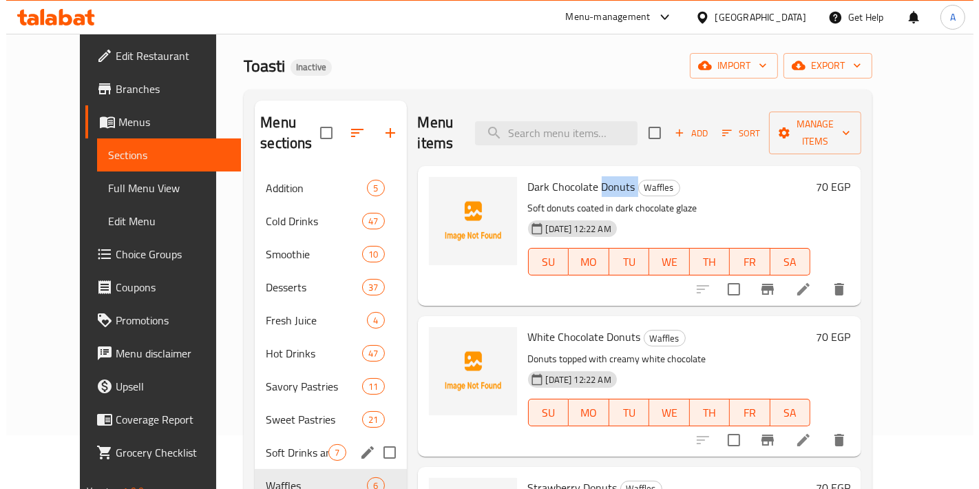
scroll to position [39, 0]
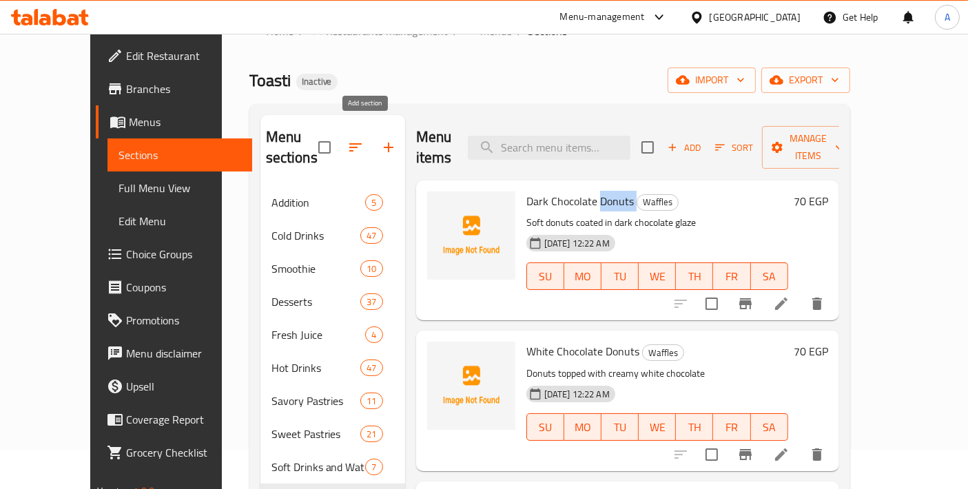
click at [375, 150] on button "button" at bounding box center [388, 147] width 33 height 33
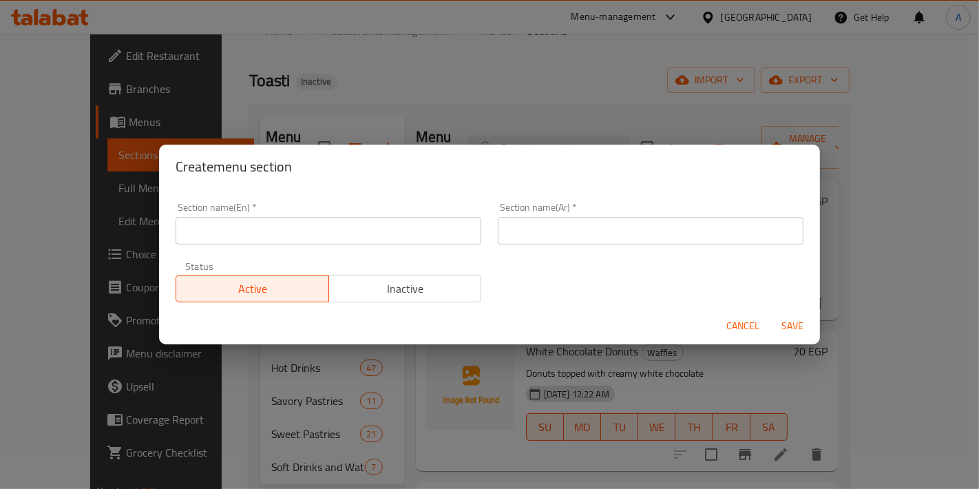
click at [277, 231] on input "text" at bounding box center [329, 231] width 306 height 28
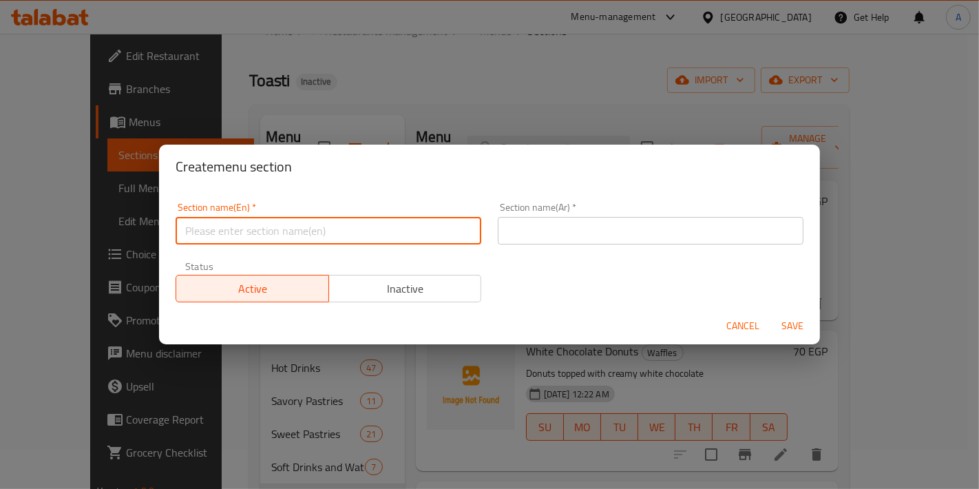
paste input "Donuts"
click at [277, 231] on input "Donuts" at bounding box center [329, 231] width 306 height 28
type input "Donuts"
drag, startPoint x: 501, startPoint y: 209, endPoint x: 523, endPoint y: 227, distance: 28.0
click at [503, 209] on div "Section name(Ar)   * Section name(Ar) *" at bounding box center [651, 223] width 306 height 42
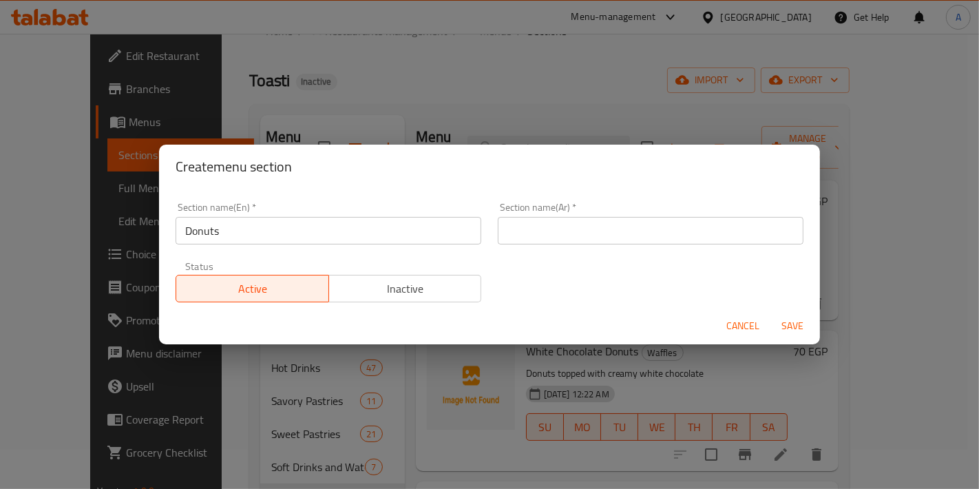
click at [525, 231] on input "text" at bounding box center [651, 231] width 306 height 28
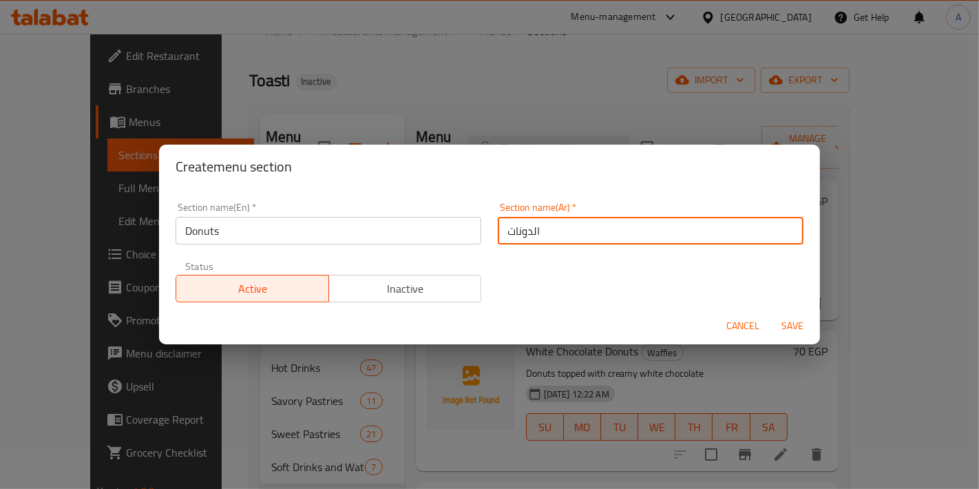
type input "الدونات"
click at [771, 313] on button "Save" at bounding box center [793, 325] width 44 height 25
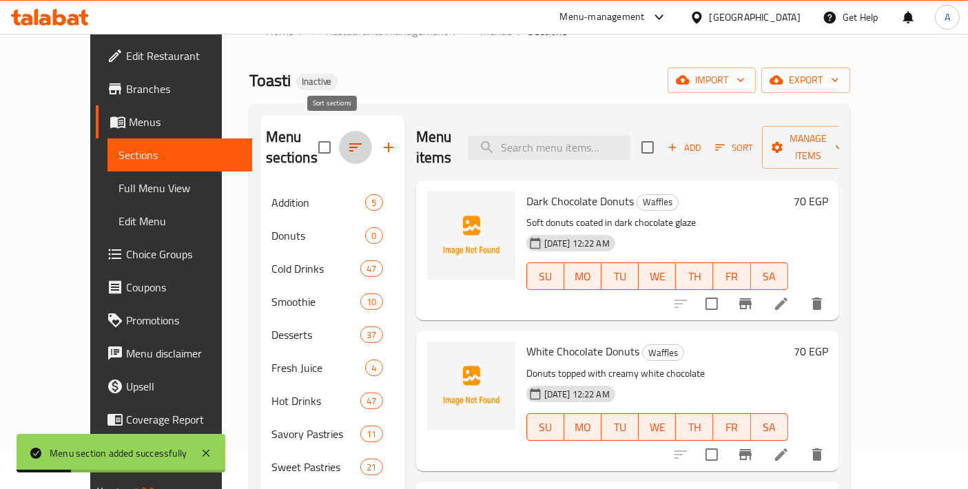
click at [347, 143] on icon "button" at bounding box center [355, 147] width 17 height 17
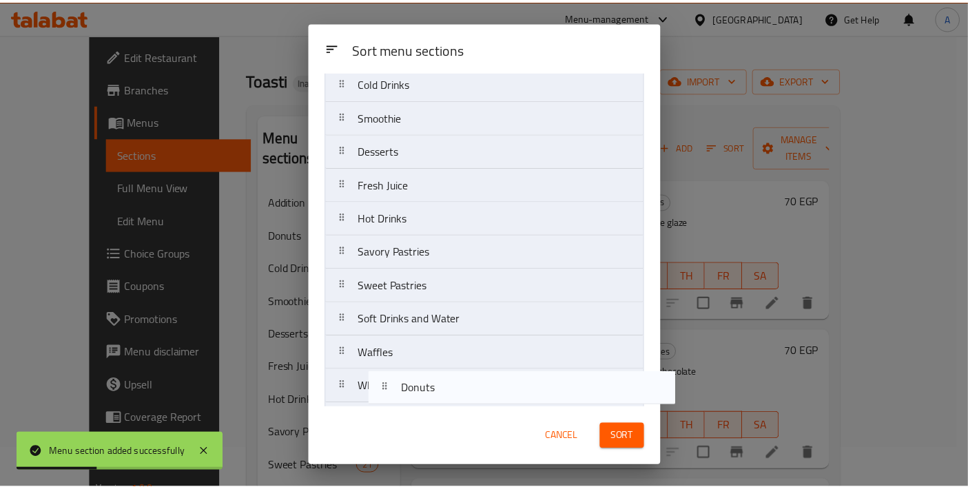
scroll to position [111, 0]
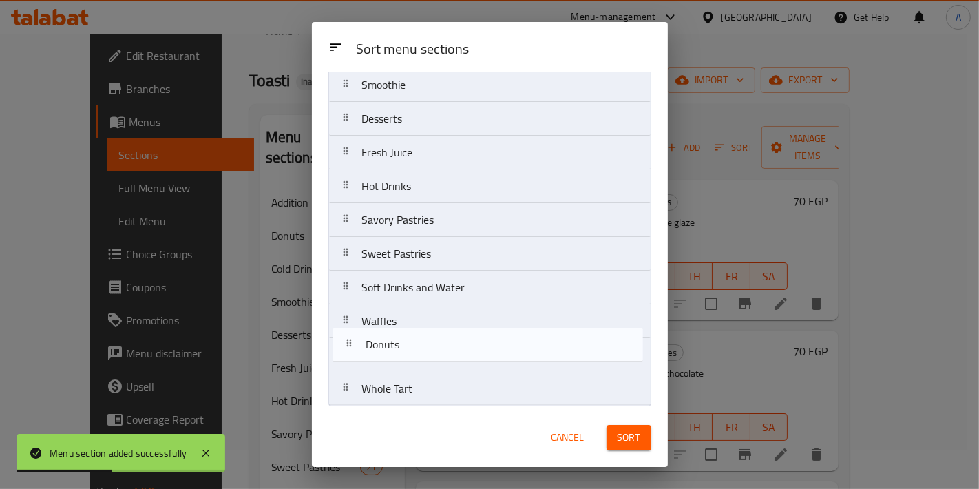
drag, startPoint x: 385, startPoint y: 166, endPoint x: 393, endPoint y: 352, distance: 186.1
click at [393, 352] on nav "Addition Donuts Cold Drinks Smoothie Desserts Fresh Juice Hot Drinks Savory Pas…" at bounding box center [490, 203] width 323 height 406
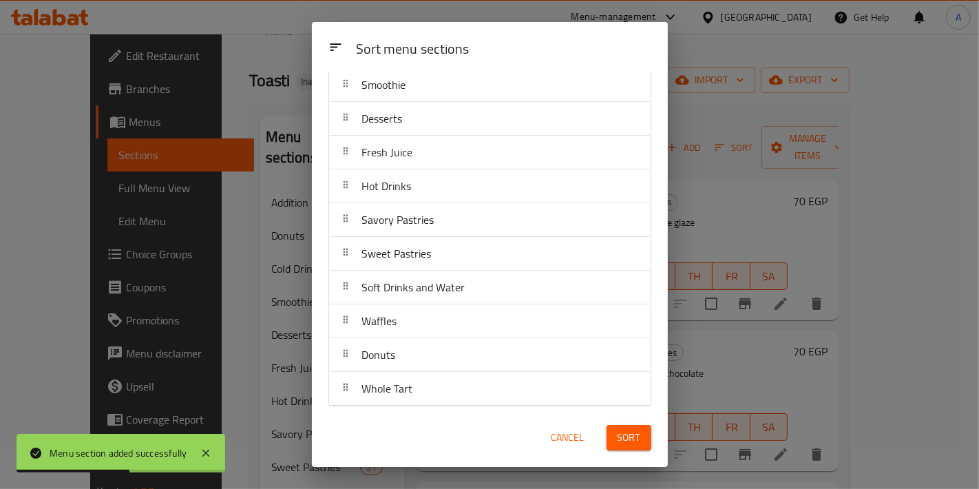
click at [614, 439] on button "Sort" at bounding box center [629, 437] width 45 height 25
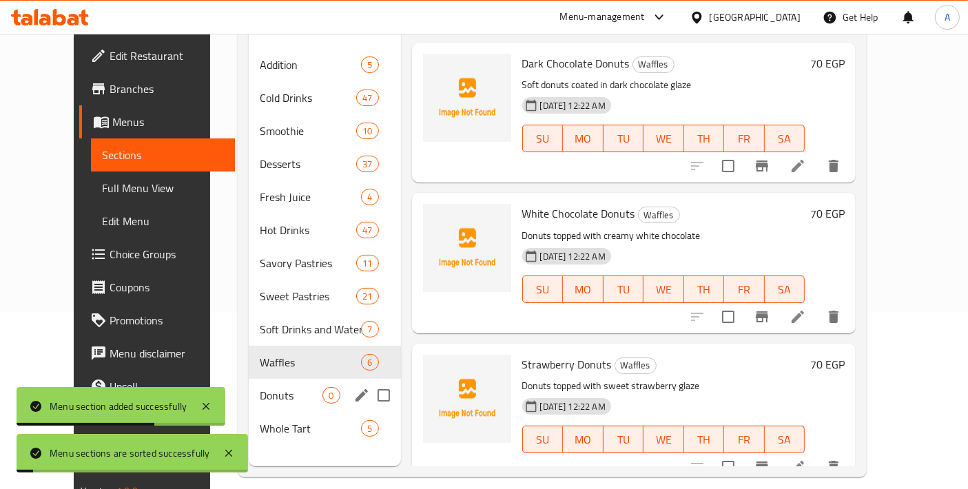
scroll to position [192, 0]
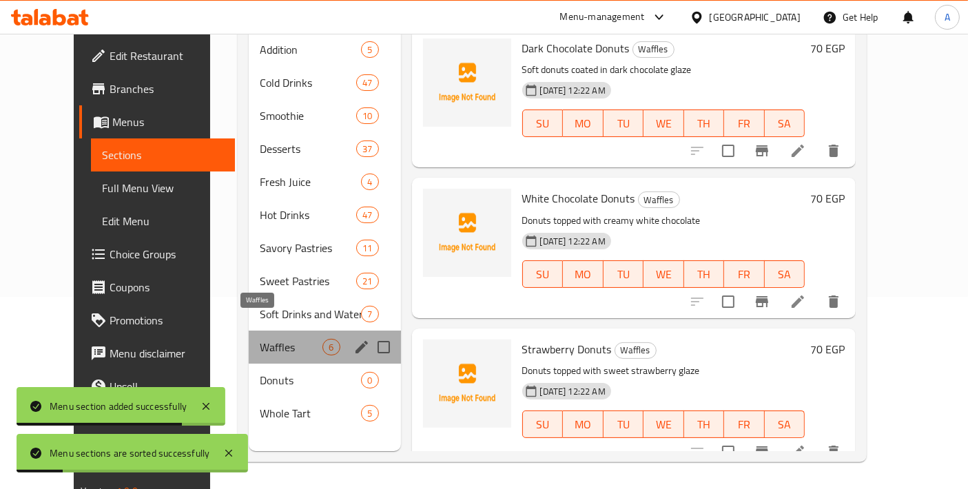
click at [260, 339] on span "Waffles" at bounding box center [291, 347] width 63 height 17
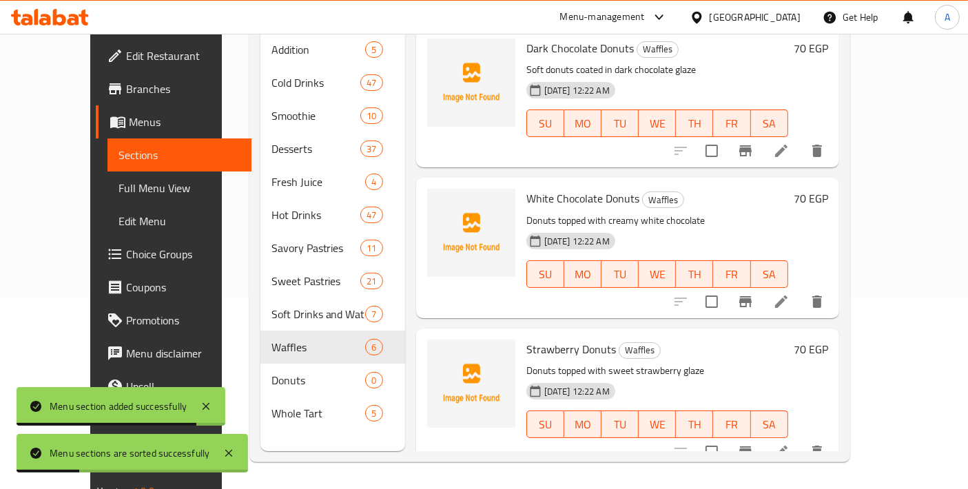
scroll to position [153, 0]
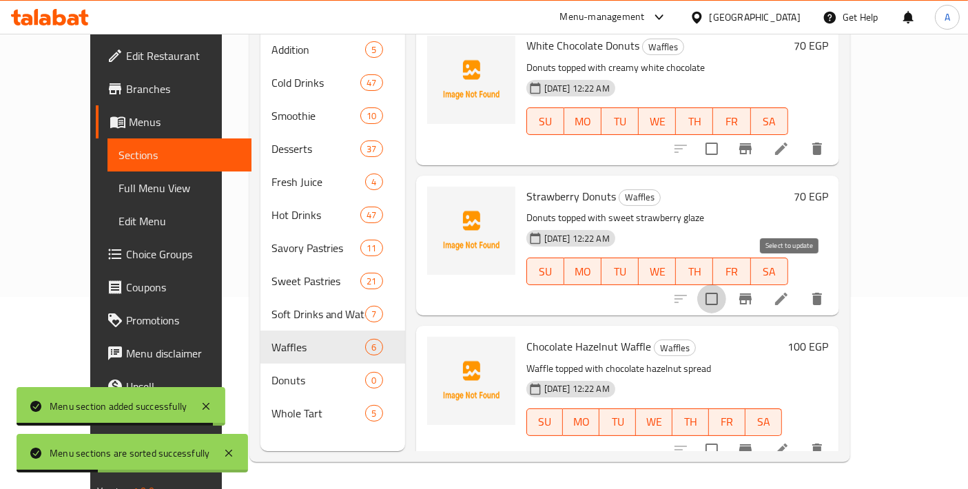
click at [726, 286] on input "checkbox" at bounding box center [711, 298] width 29 height 29
checkbox input "true"
click at [726, 134] on input "checkbox" at bounding box center [711, 148] width 29 height 29
checkbox input "true"
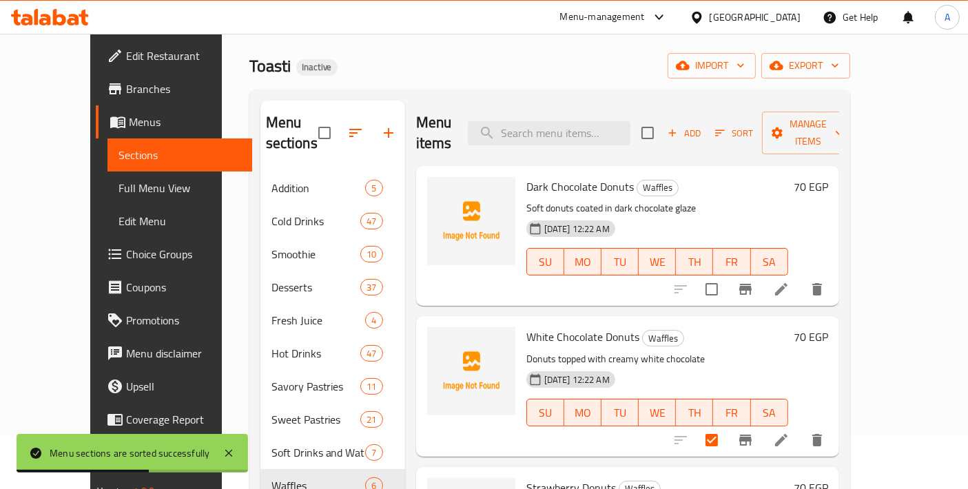
scroll to position [39, 0]
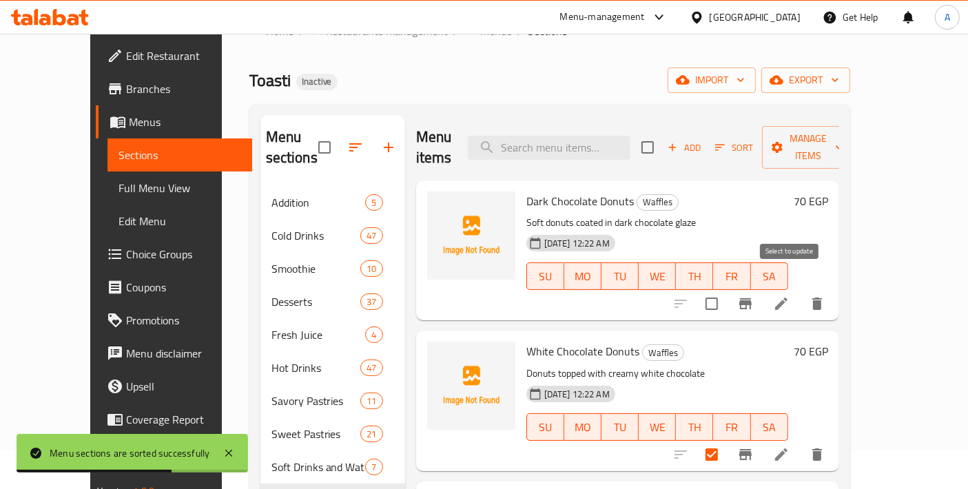
click at [726, 290] on input "checkbox" at bounding box center [711, 303] width 29 height 29
click at [842, 138] on span "Manage items" at bounding box center [808, 147] width 70 height 34
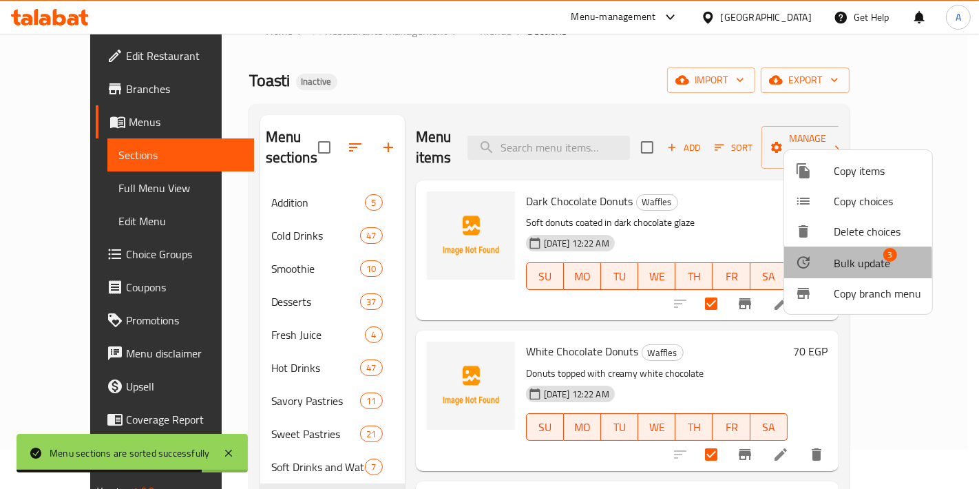
click at [854, 264] on span "Bulk update" at bounding box center [862, 263] width 56 height 17
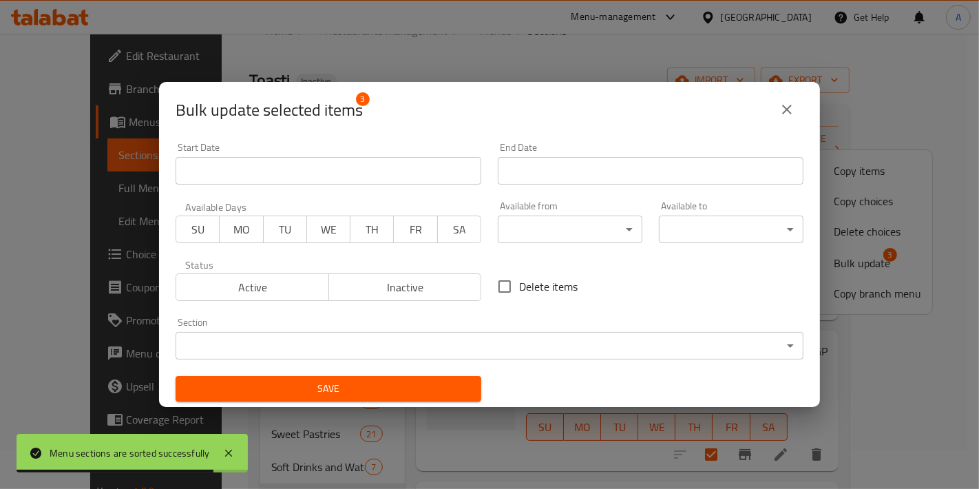
click at [521, 359] on body "Menu sections are sorted successfully ​ Menu-management [GEOGRAPHIC_DATA] Get H…" at bounding box center [489, 221] width 979 height 455
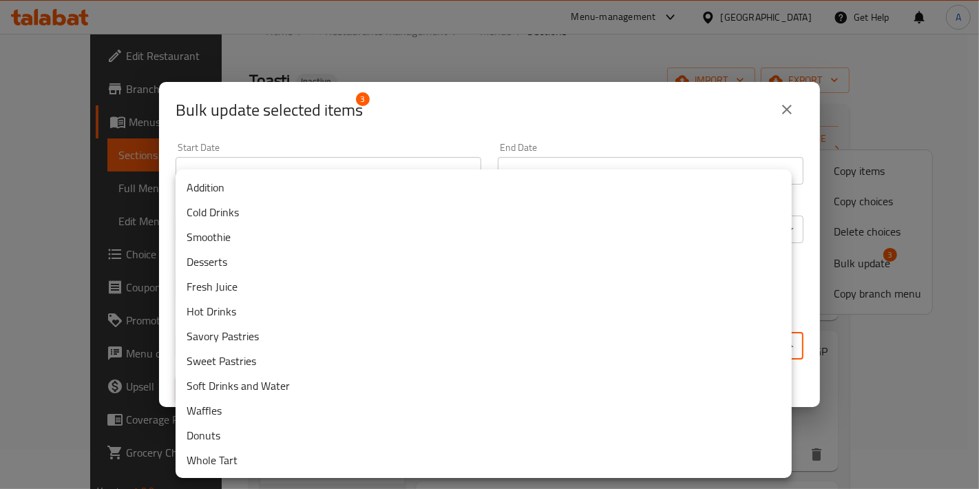
click at [231, 452] on li "Whole Tart" at bounding box center [484, 460] width 616 height 25
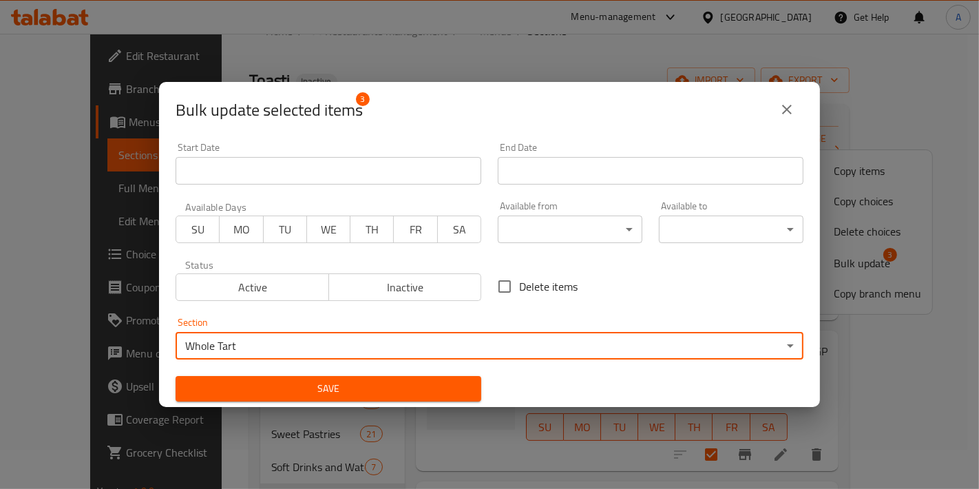
click at [264, 337] on body "​ Menu-management [GEOGRAPHIC_DATA] Get Help A Edit Restaurant Branches Menus S…" at bounding box center [489, 221] width 979 height 455
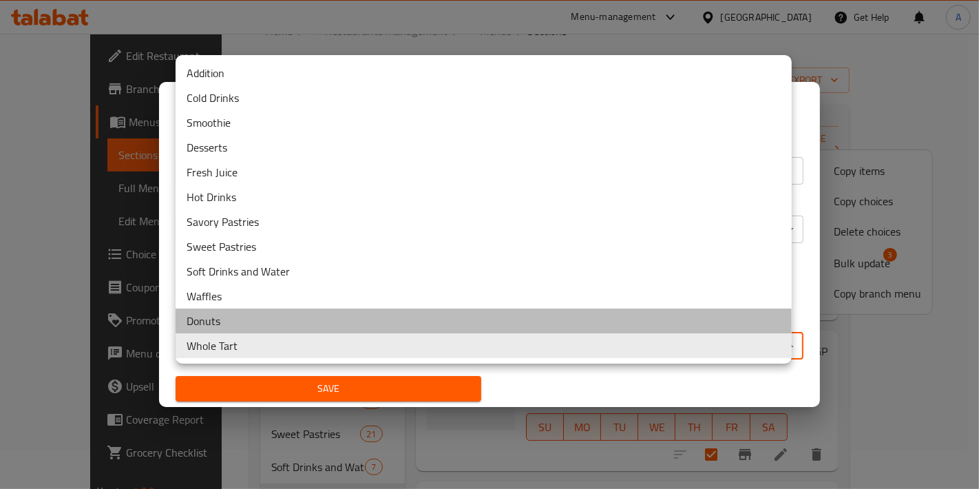
click at [255, 326] on li "Donuts" at bounding box center [484, 321] width 616 height 25
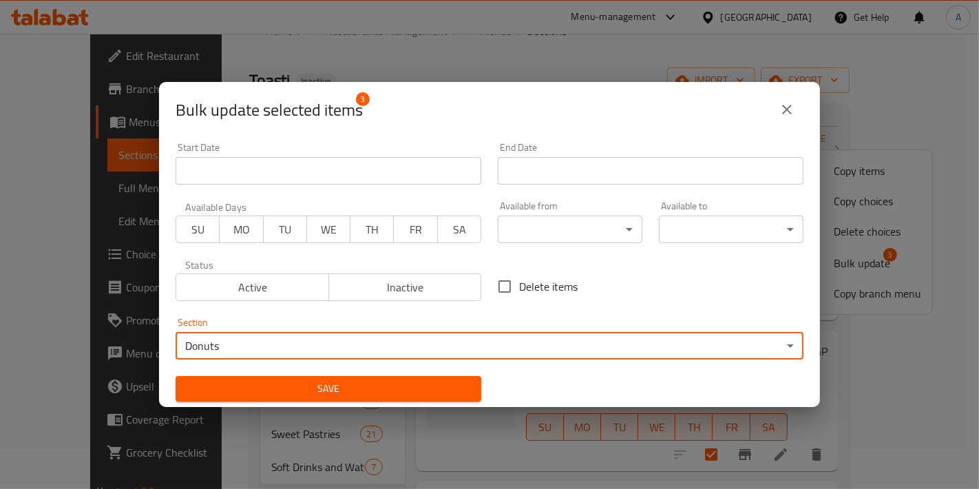
click at [290, 380] on span "Save" at bounding box center [329, 388] width 284 height 17
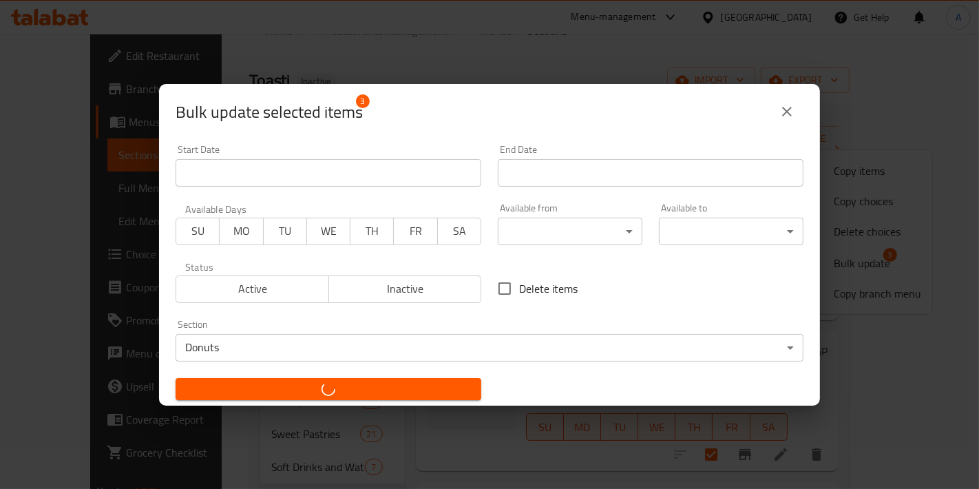
checkbox input "false"
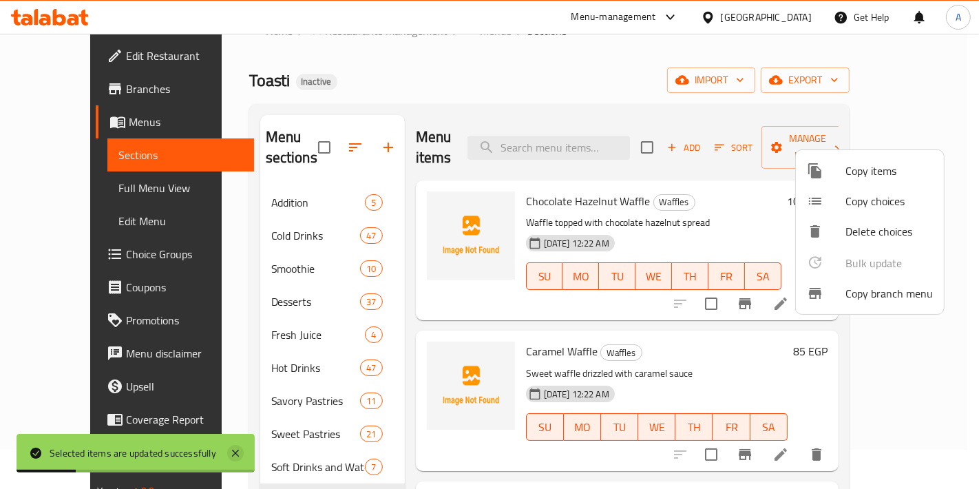
click at [234, 452] on icon at bounding box center [235, 453] width 7 height 7
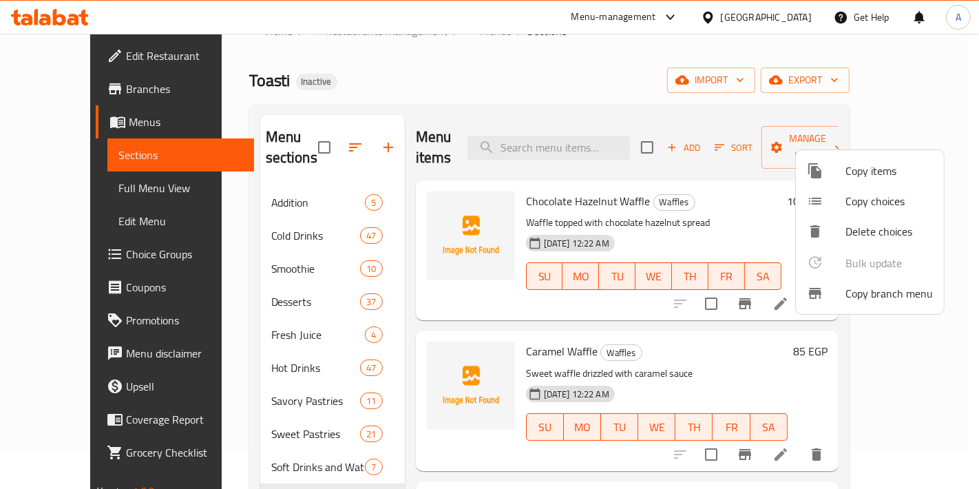
click at [253, 434] on div at bounding box center [489, 244] width 979 height 489
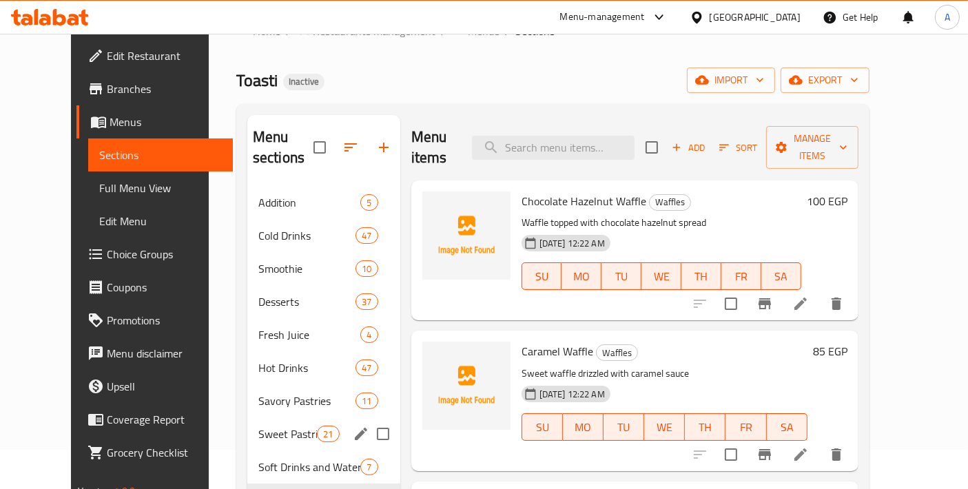
click at [301, 428] on div "Sweet Pastries 21" at bounding box center [323, 433] width 153 height 33
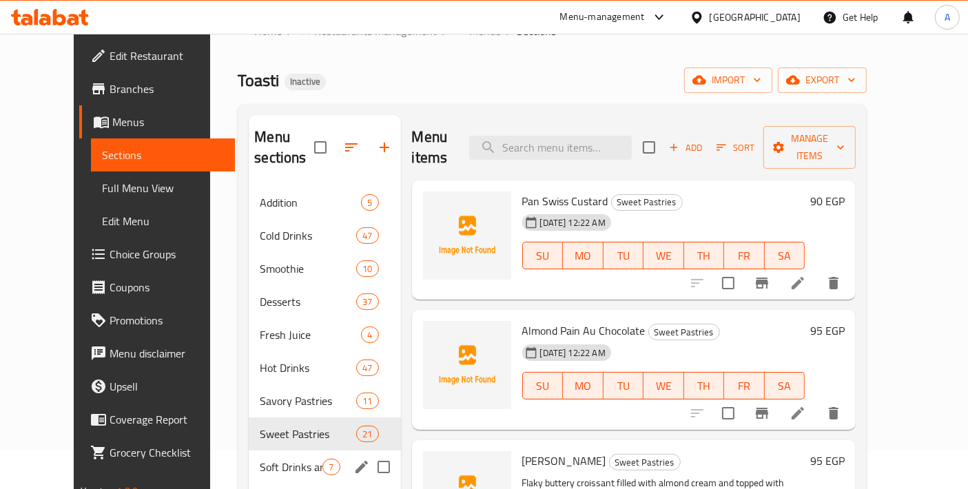
click at [289, 459] on span "Soft Drinks and Water" at bounding box center [291, 467] width 63 height 17
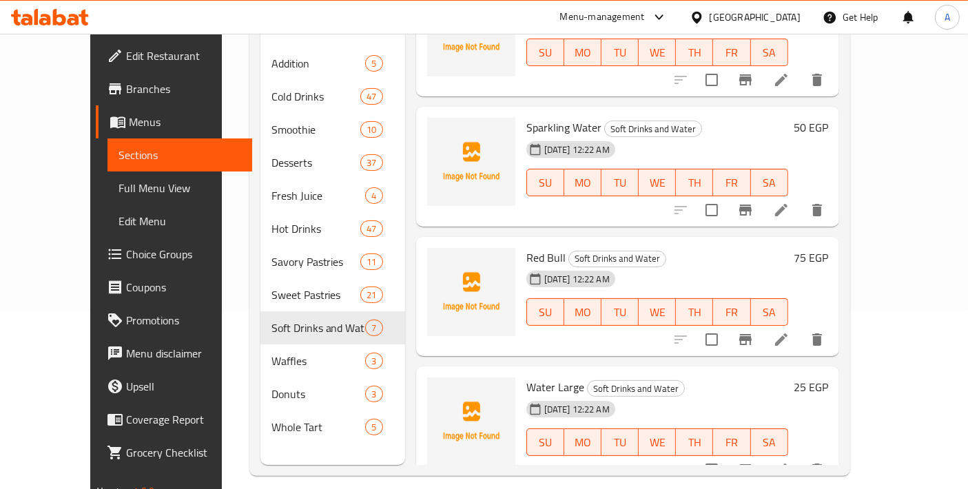
scroll to position [192, 0]
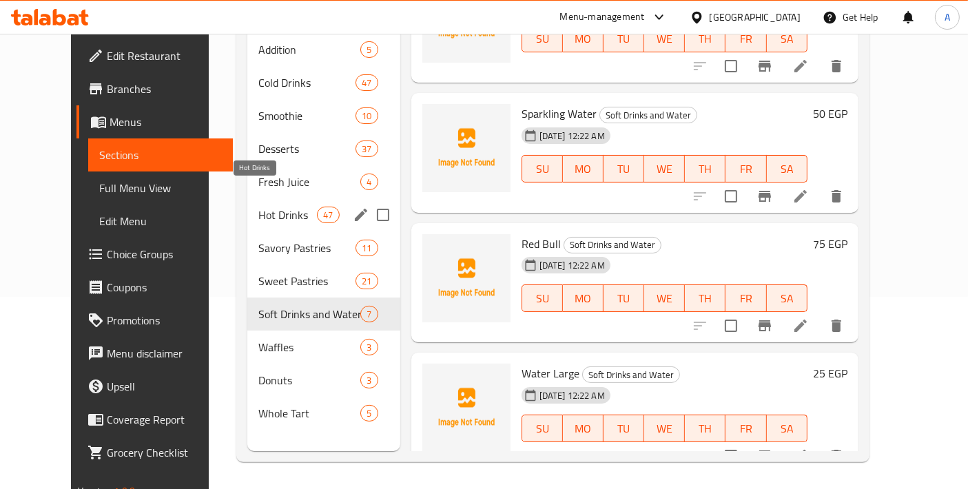
click at [262, 207] on span "Hot Drinks" at bounding box center [287, 215] width 59 height 17
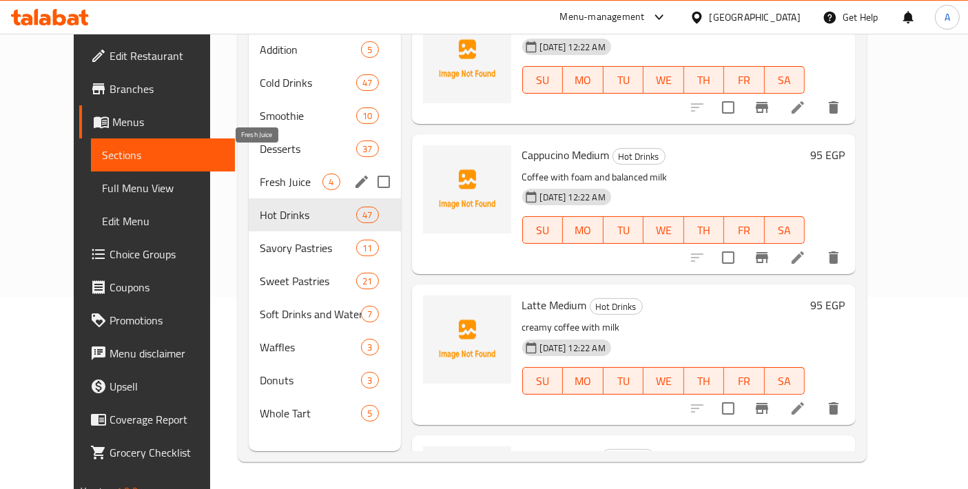
click at [262, 174] on span "Fresh Juice" at bounding box center [291, 182] width 63 height 17
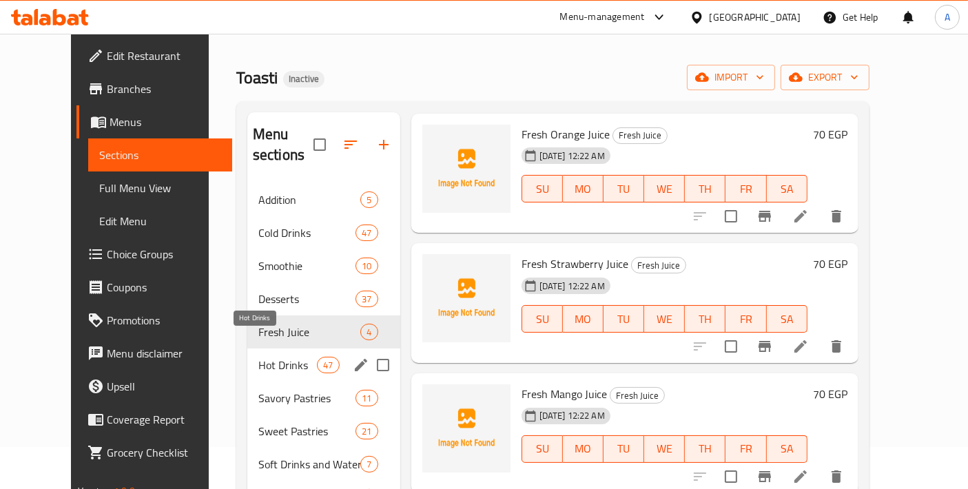
scroll to position [39, 0]
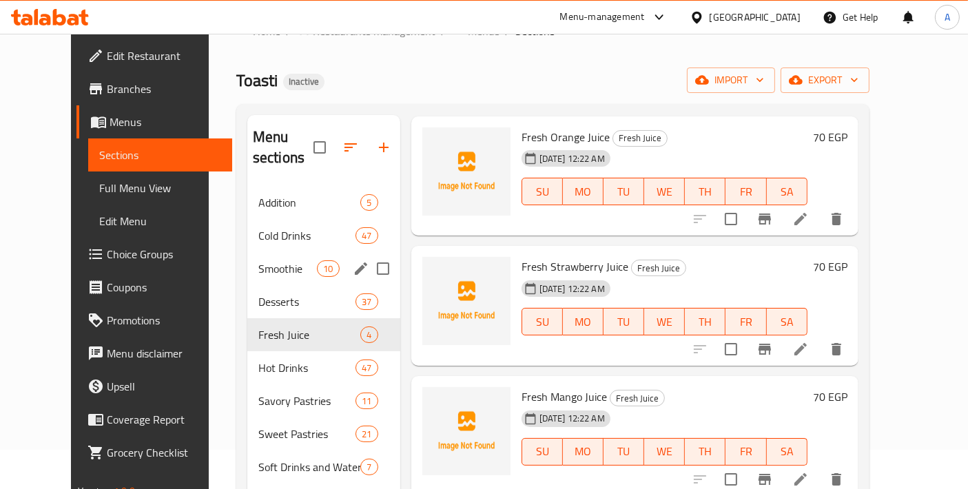
click at [258, 260] on span "Smoothie" at bounding box center [287, 268] width 59 height 17
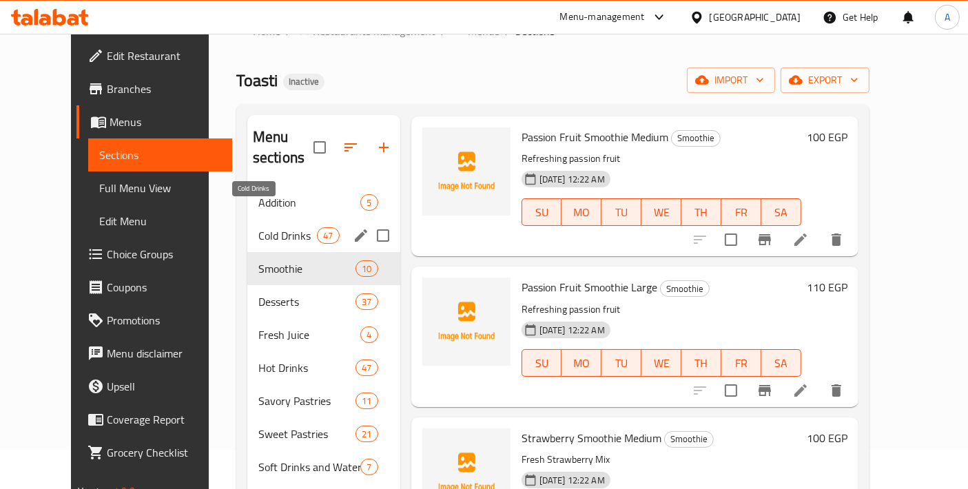
click at [258, 227] on span "Cold Drinks" at bounding box center [287, 235] width 59 height 17
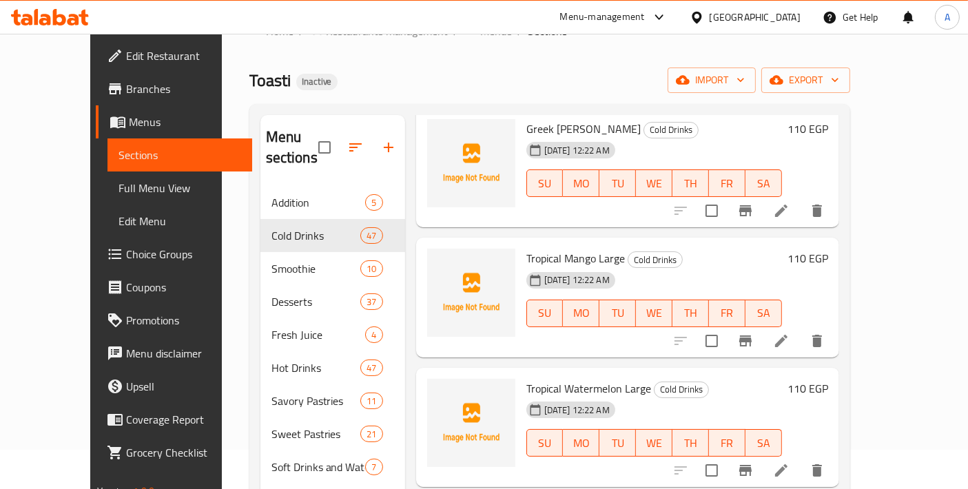
scroll to position [4744, 0]
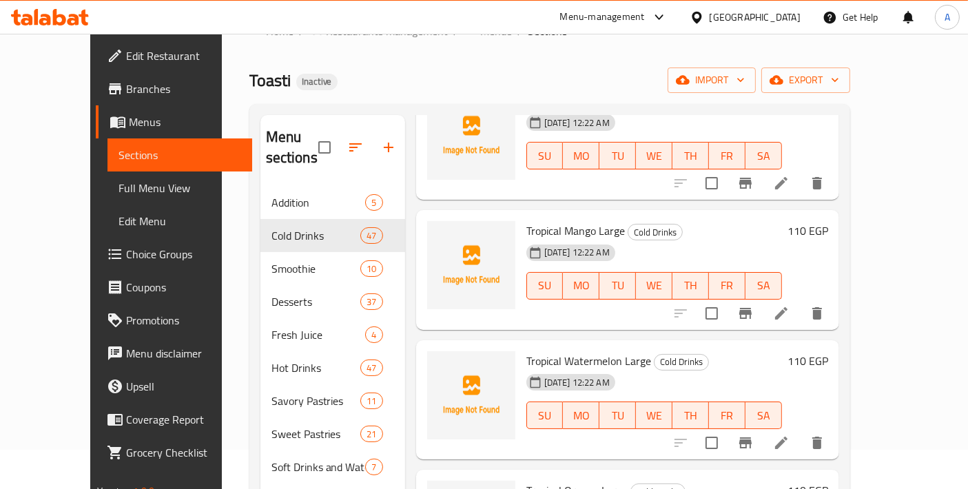
click at [603, 351] on span "Tropical Watermelon Large" at bounding box center [588, 361] width 125 height 21
copy h6 "Tropical Watermelon Large"
click at [590, 351] on span "Tropical Watermelon Large" at bounding box center [588, 361] width 125 height 21
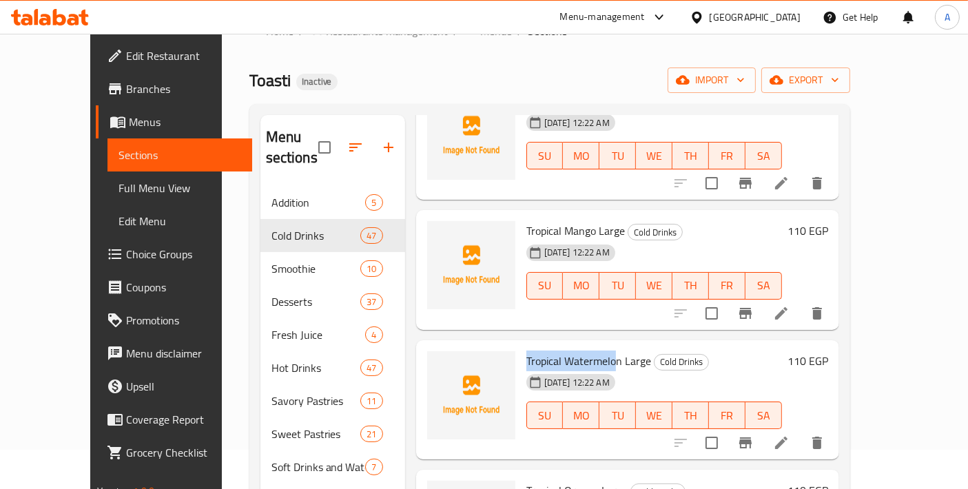
drag, startPoint x: 595, startPoint y: 337, endPoint x: 505, endPoint y: 337, distance: 90.2
click at [526, 351] on span "Tropical Watermelon Large" at bounding box center [588, 361] width 125 height 21
click at [521, 346] on div "Tropical Watermelon Large Cold Drinks [DATE] 12:22 AM SU MO TU WE TH FR SA" at bounding box center [654, 400] width 267 height 109
drag, startPoint x: 501, startPoint y: 337, endPoint x: 583, endPoint y: 335, distance: 82.7
click at [583, 346] on div "Tropical Watermelon Large Cold Drinks [DATE] 12:22 AM SU MO TU WE TH FR SA" at bounding box center [654, 400] width 267 height 109
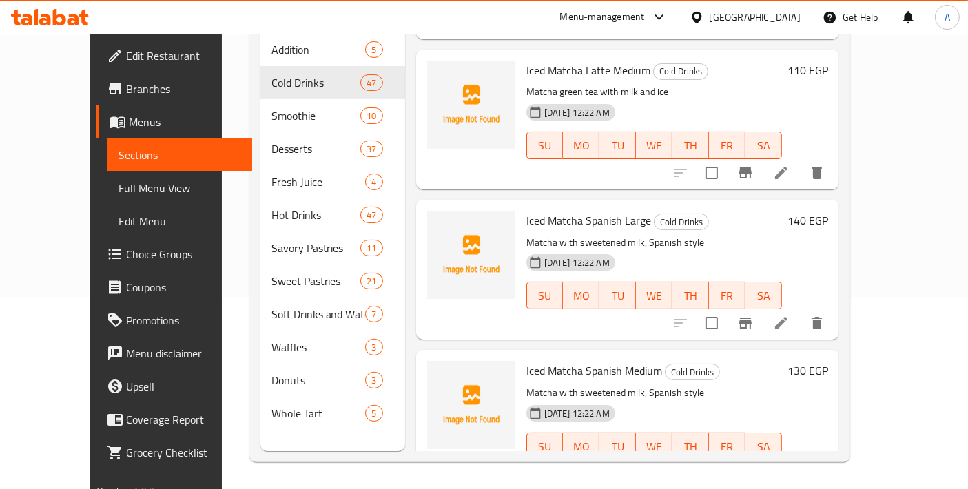
scroll to position [5246, 0]
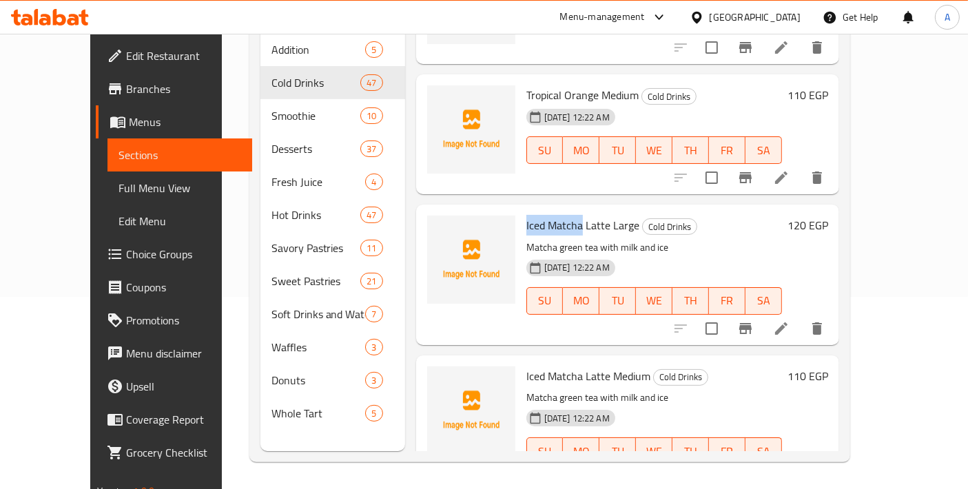
drag, startPoint x: 501, startPoint y: 203, endPoint x: 557, endPoint y: 198, distance: 56.0
click at [557, 210] on div "Iced Matcha Latte Large Cold Drinks Matcha green tea with milk and ice [DATE] 1…" at bounding box center [654, 274] width 267 height 129
copy span "Iced Matcha"
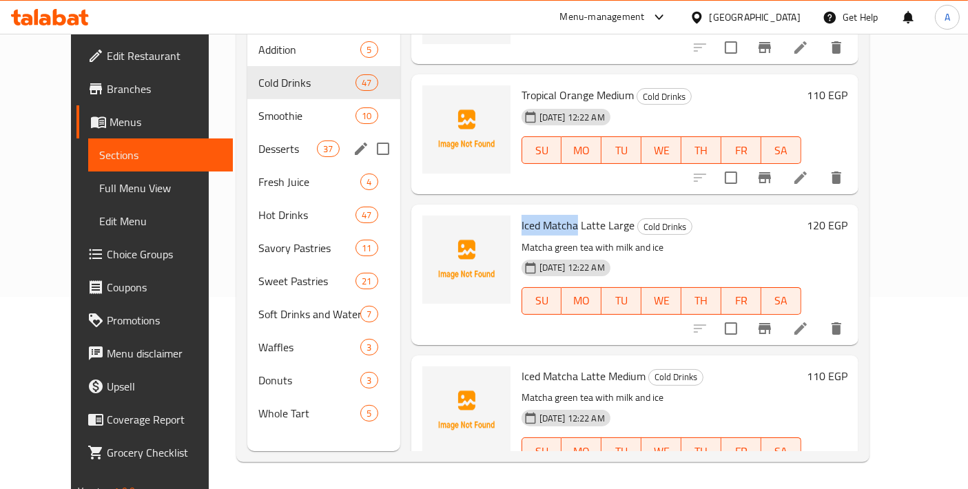
scroll to position [0, 0]
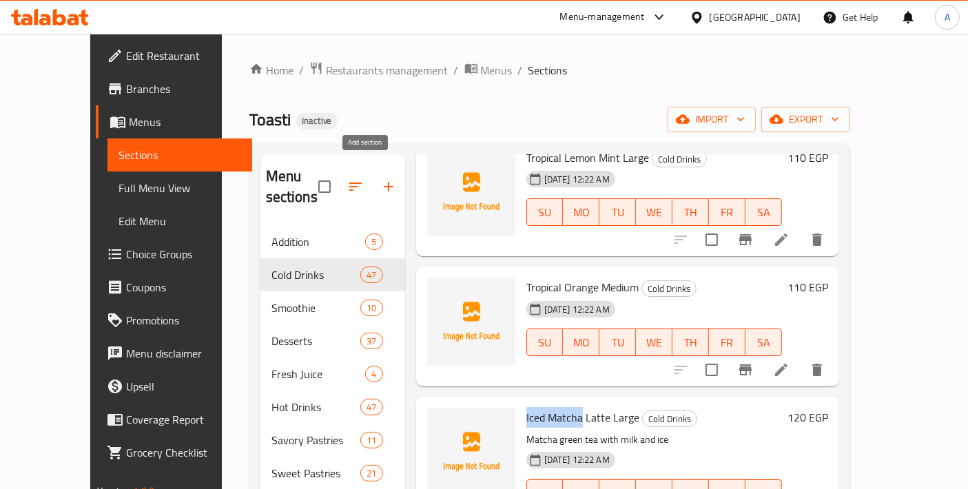
click at [380, 178] on icon "button" at bounding box center [388, 186] width 17 height 17
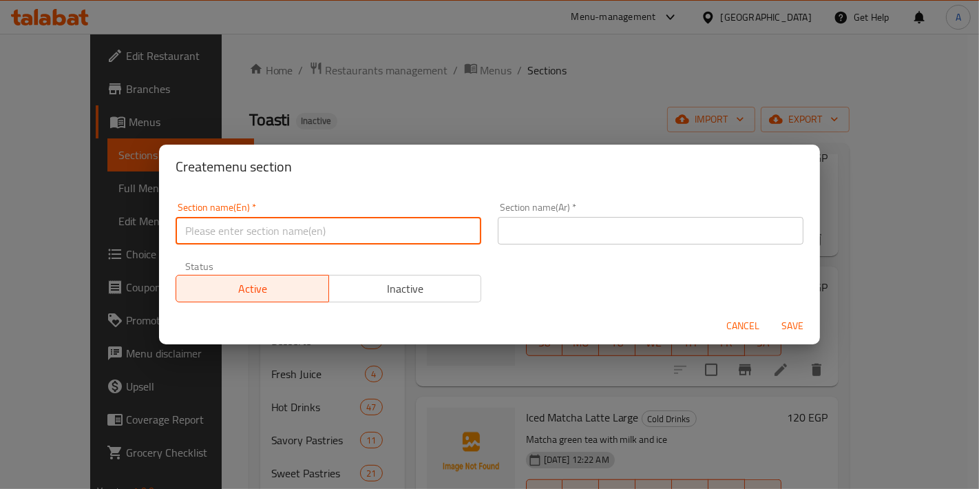
click at [345, 241] on input "text" at bounding box center [329, 231] width 306 height 28
paste input "Iced Matcha"
type input "Iced Matcha"
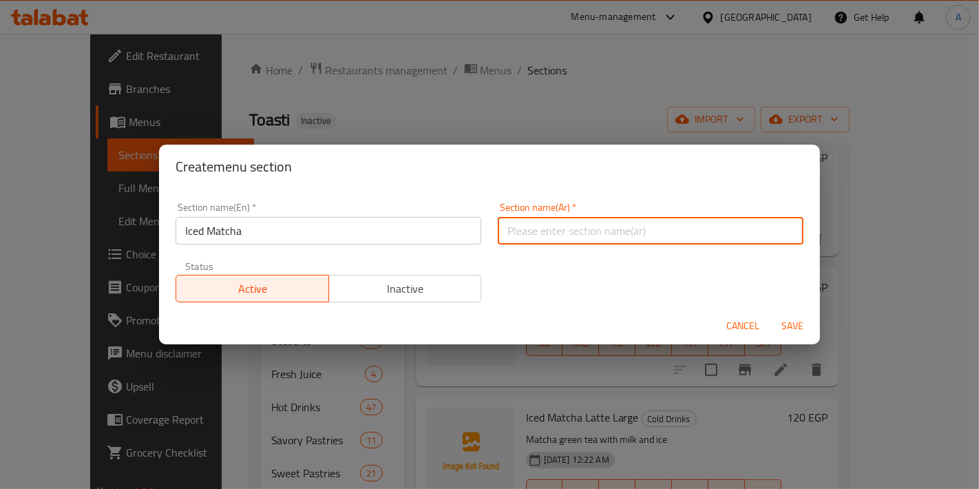
click at [537, 236] on input "text" at bounding box center [651, 231] width 306 height 28
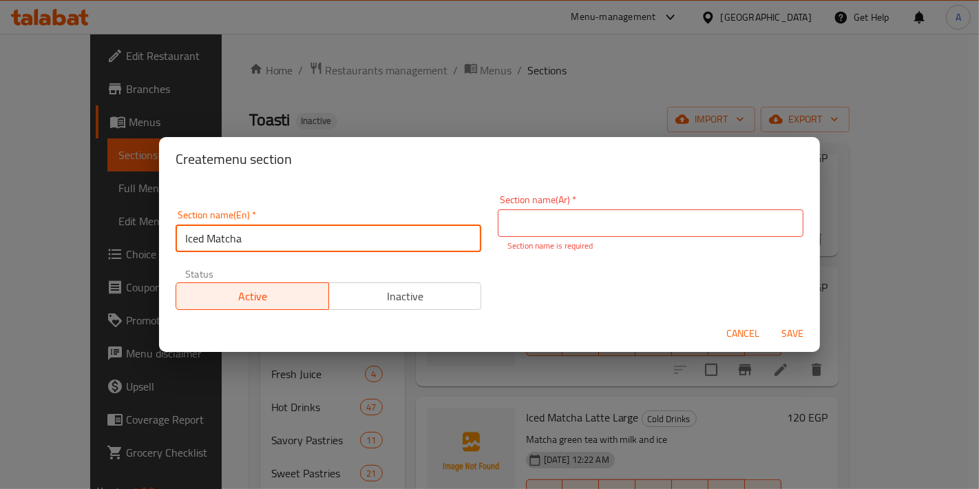
click at [413, 243] on input "Iced Matcha" at bounding box center [329, 239] width 306 height 28
click at [539, 241] on p "Section name is required" at bounding box center [651, 246] width 286 height 12
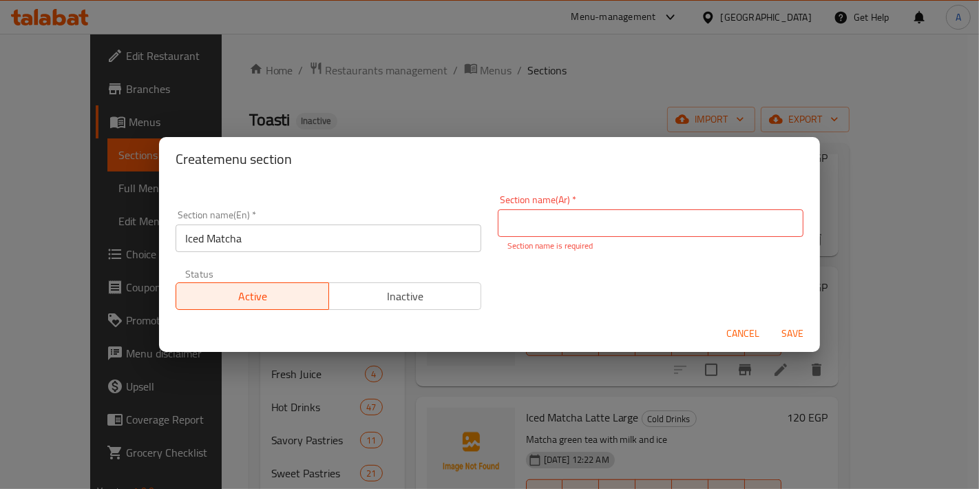
click at [539, 225] on input "text" at bounding box center [651, 223] width 306 height 28
type input "[PERSON_NAME]"
click at [771, 321] on button "Save" at bounding box center [793, 333] width 44 height 25
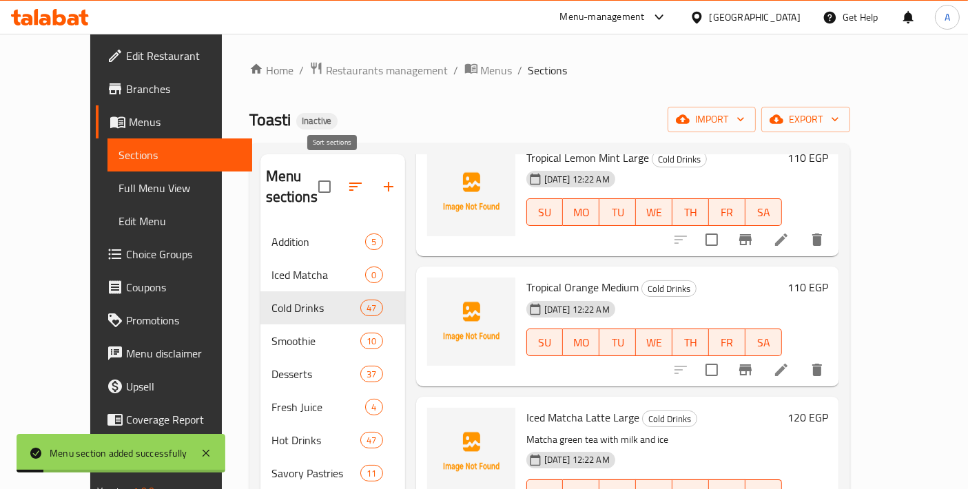
click at [347, 178] on icon "button" at bounding box center [355, 186] width 17 height 17
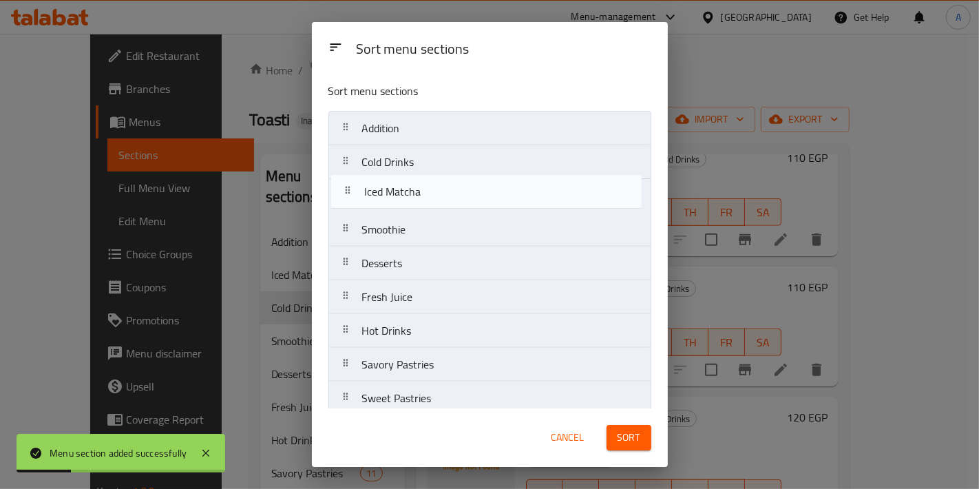
drag, startPoint x: 393, startPoint y: 169, endPoint x: 399, endPoint y: 200, distance: 31.6
click at [399, 200] on nav "Addition Iced Matcha Cold Drinks Smoothie Desserts Fresh Juice Hot Drinks Savor…" at bounding box center [490, 331] width 323 height 440
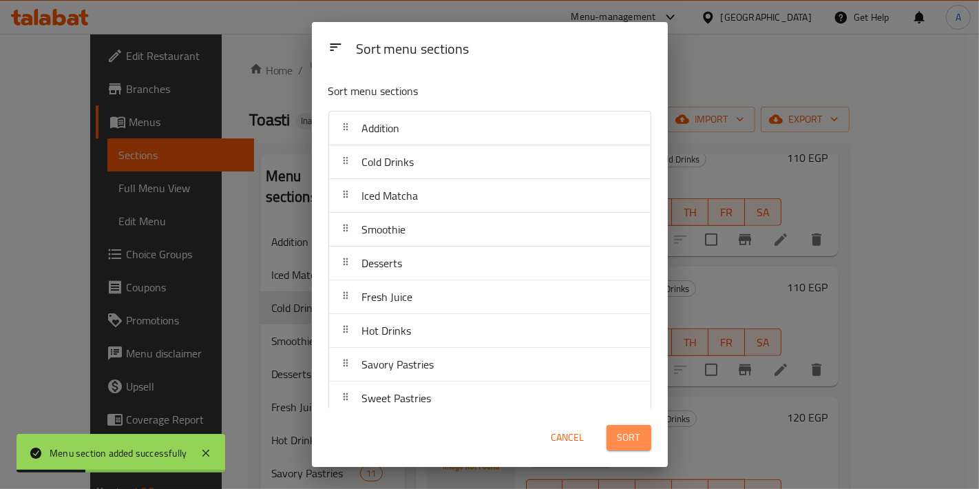
click at [621, 432] on span "Sort" at bounding box center [629, 437] width 23 height 17
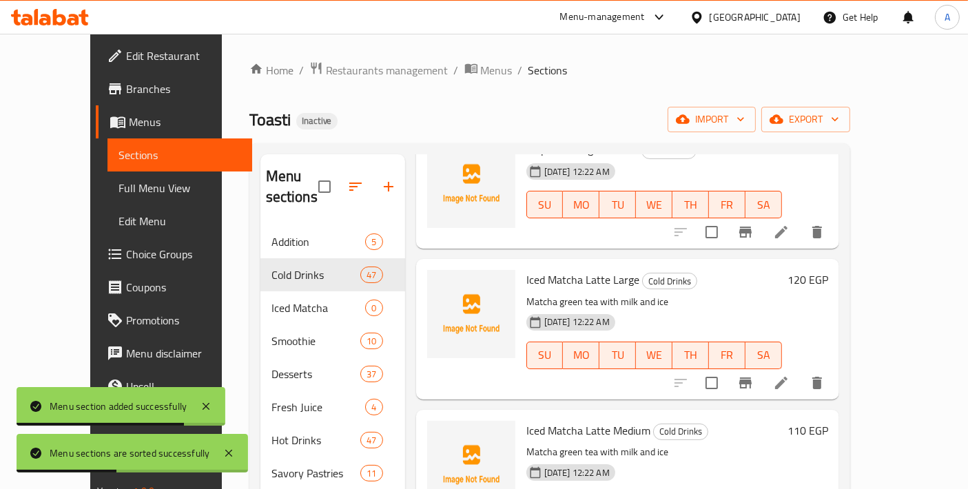
scroll to position [5399, 0]
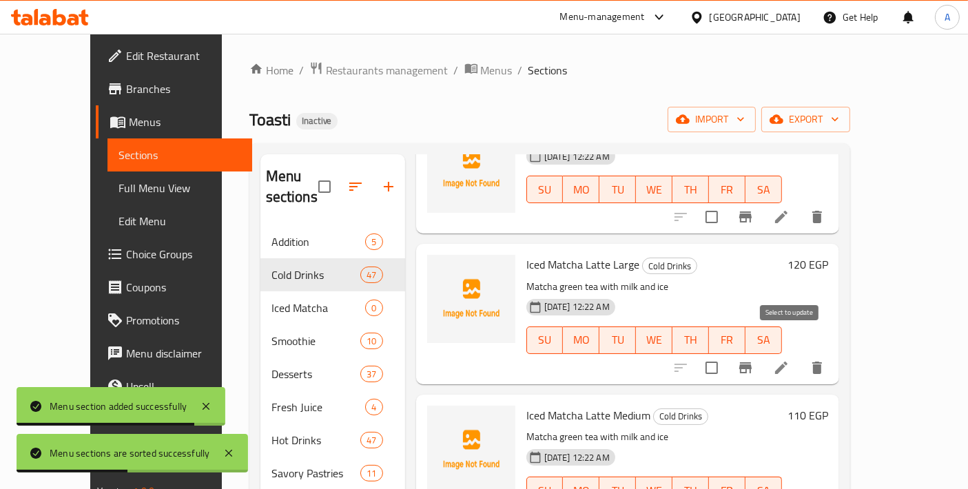
click at [726, 353] on input "checkbox" at bounding box center [711, 367] width 29 height 29
checkbox input "true"
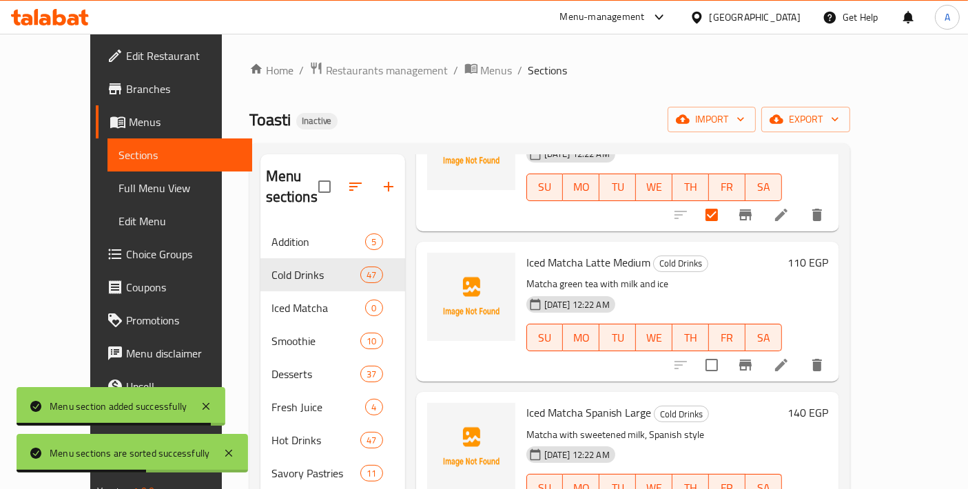
click at [790, 357] on div at bounding box center [748, 364] width 169 height 33
click at [726, 351] on input "checkbox" at bounding box center [711, 365] width 29 height 29
checkbox input "true"
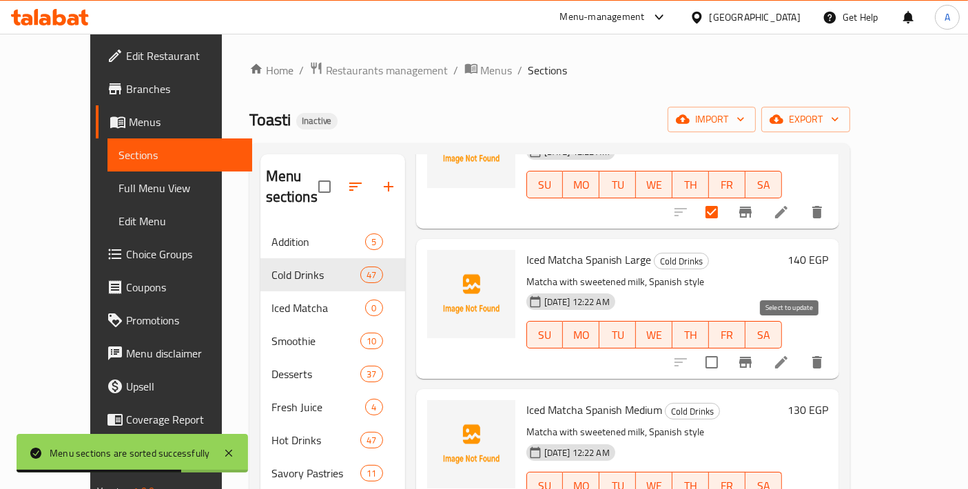
click at [726, 351] on input "checkbox" at bounding box center [711, 362] width 29 height 29
checkbox input "true"
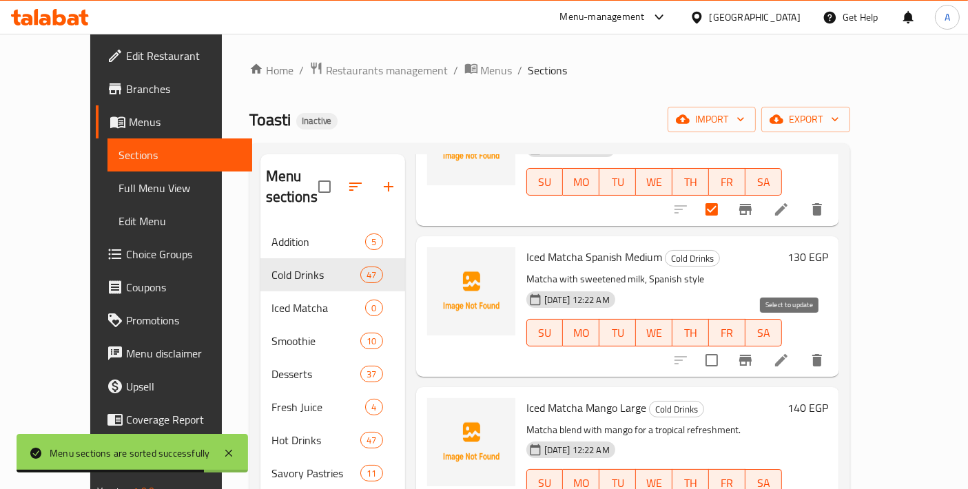
click at [726, 346] on input "checkbox" at bounding box center [711, 360] width 29 height 29
checkbox input "true"
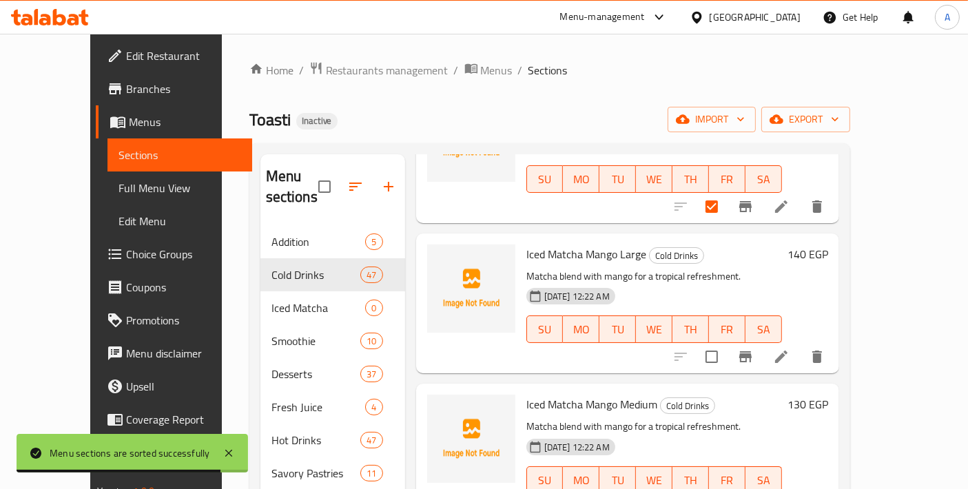
click at [726, 343] on input "checkbox" at bounding box center [711, 356] width 29 height 29
checkbox input "true"
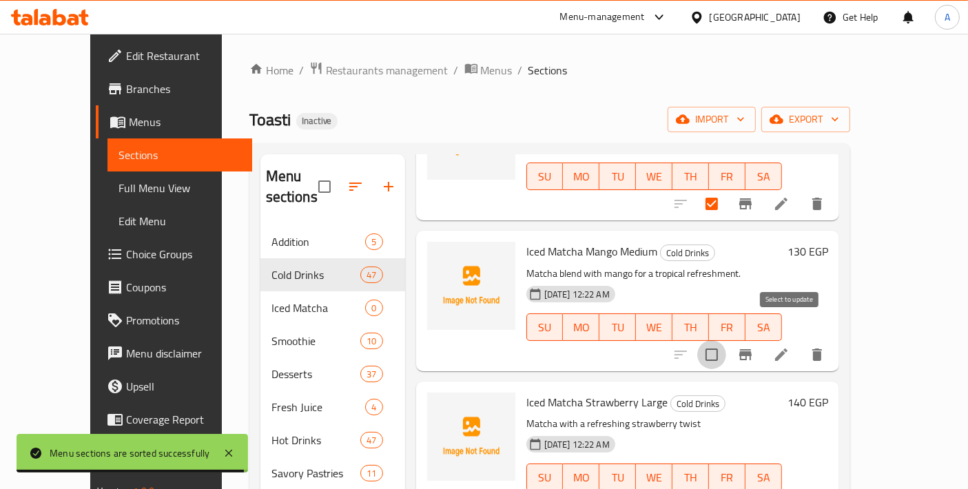
click at [726, 340] on input "checkbox" at bounding box center [711, 354] width 29 height 29
checkbox input "true"
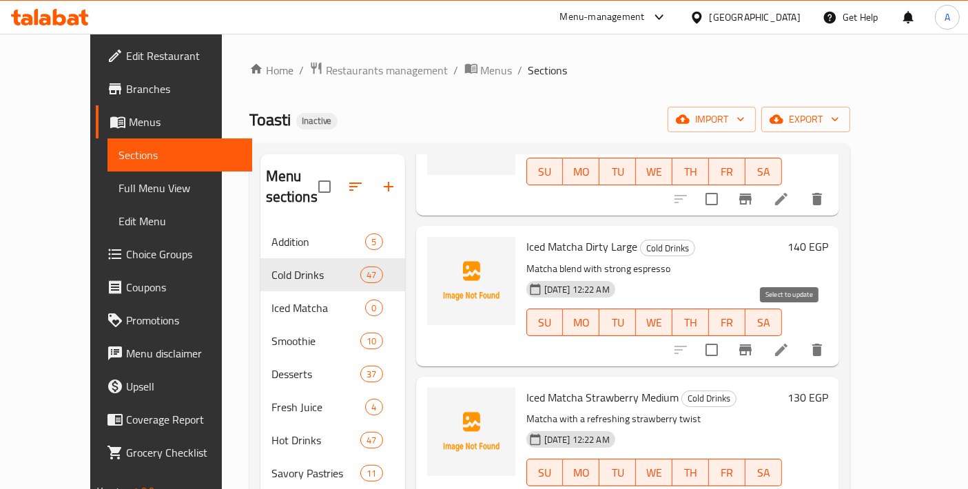
click at [726, 335] on input "checkbox" at bounding box center [711, 349] width 29 height 29
checkbox input "true"
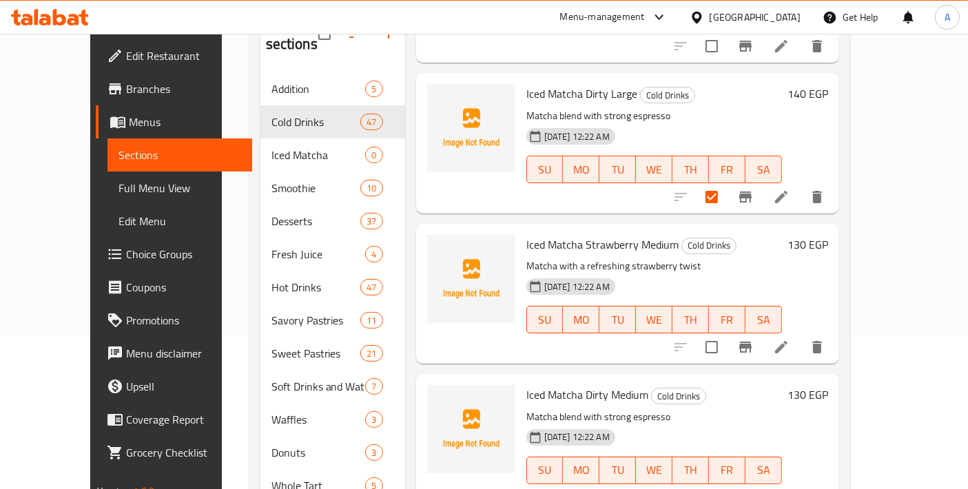
click at [726, 337] on input "checkbox" at bounding box center [711, 347] width 29 height 29
checkbox input "true"
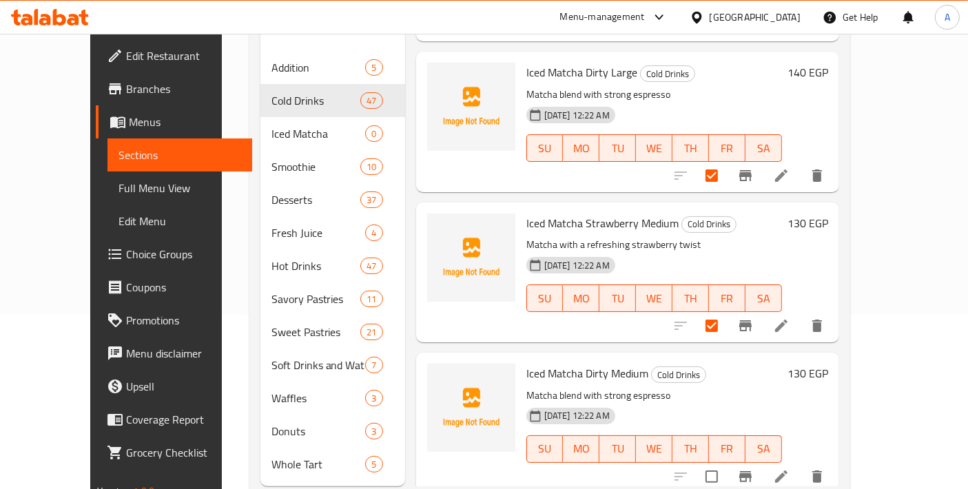
scroll to position [192, 0]
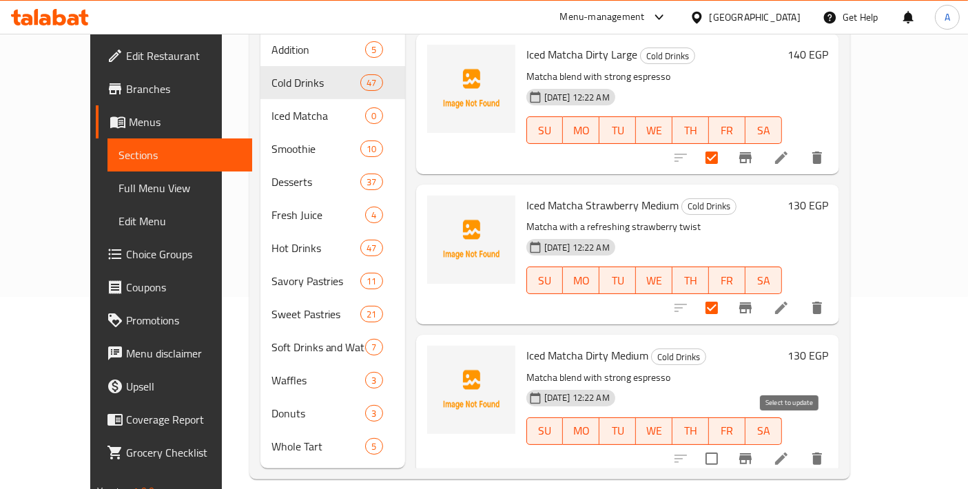
click at [726, 444] on input "checkbox" at bounding box center [711, 458] width 29 height 29
checkbox input "true"
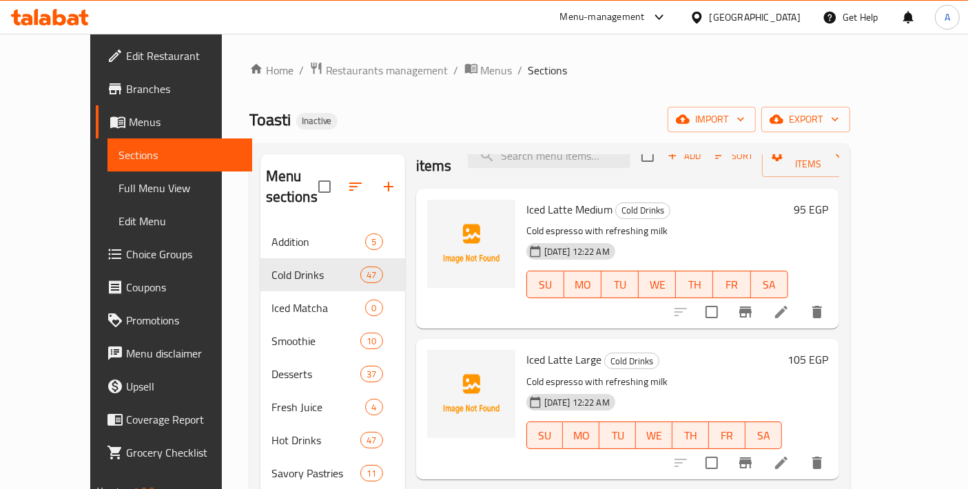
scroll to position [0, 0]
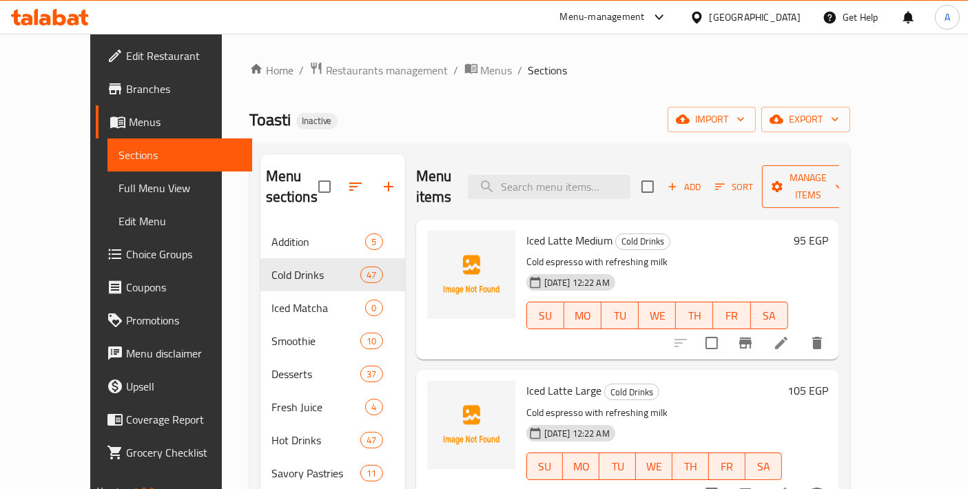
click at [843, 176] on span "Manage items" at bounding box center [808, 186] width 70 height 34
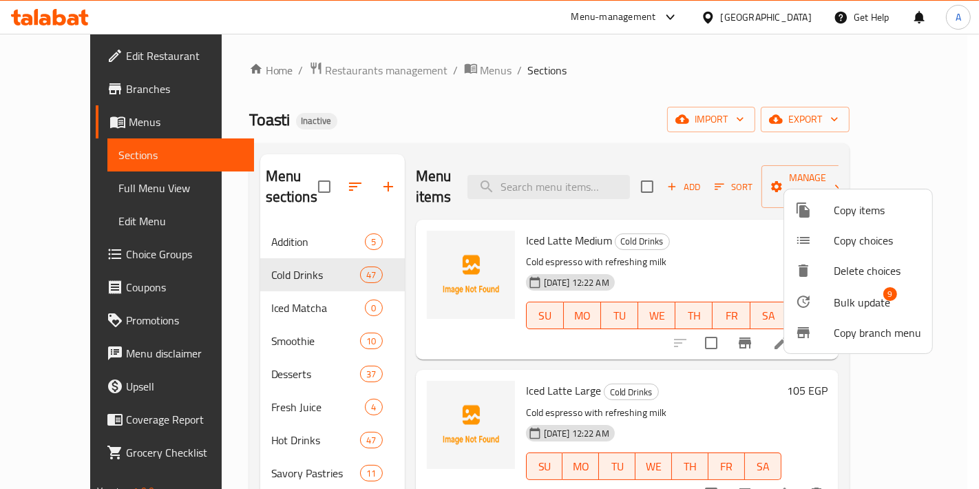
click at [848, 302] on span "Bulk update" at bounding box center [862, 302] width 56 height 17
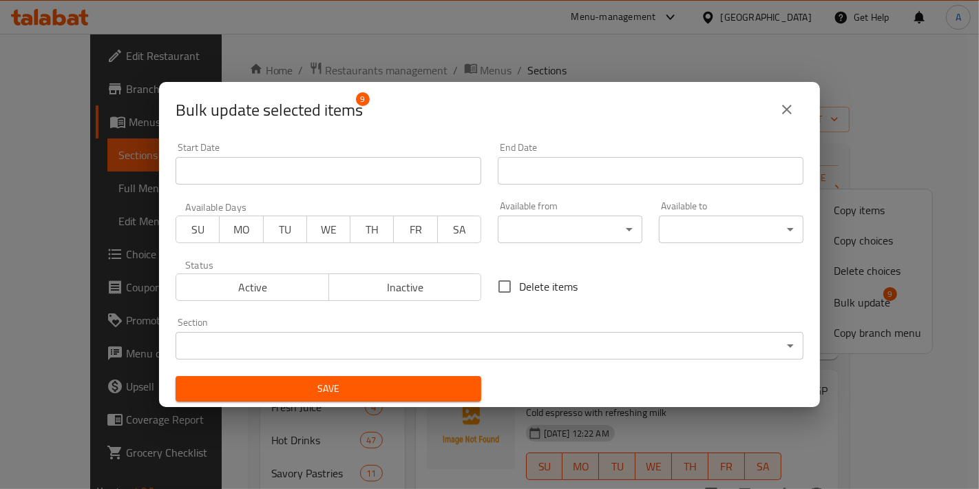
click at [694, 328] on div "Section ​ ​" at bounding box center [490, 338] width 628 height 42
click at [653, 348] on body "​ Menu-management [GEOGRAPHIC_DATA] Get Help A Edit Restaurant Branches Menus S…" at bounding box center [489, 261] width 979 height 455
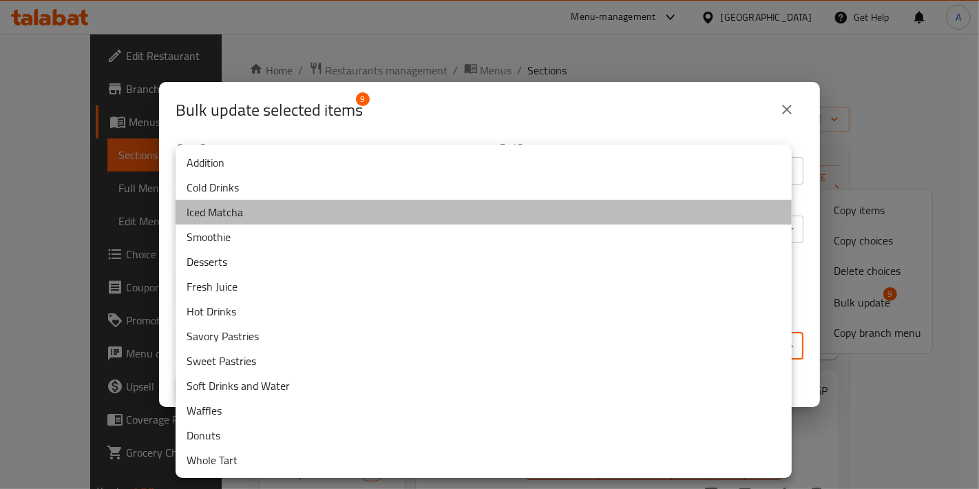
click at [249, 221] on li "Iced Matcha" at bounding box center [484, 212] width 616 height 25
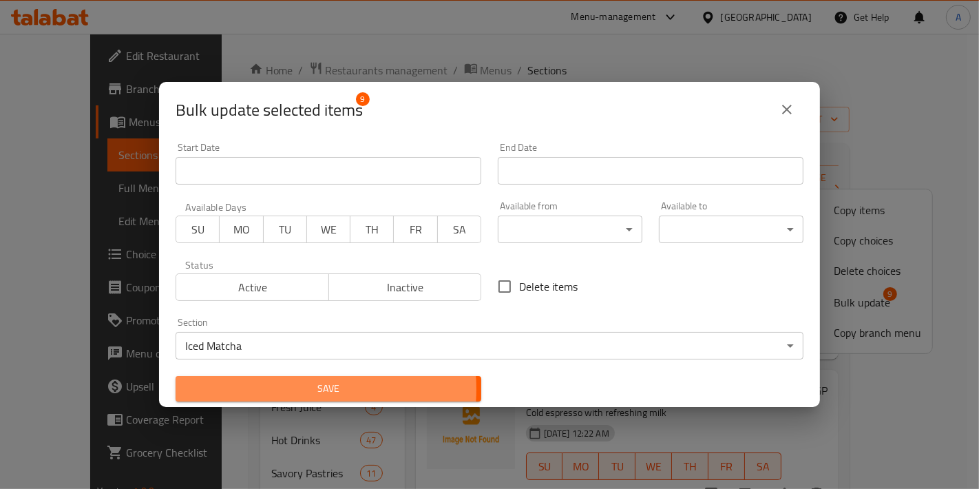
click at [298, 389] on span "Save" at bounding box center [329, 388] width 284 height 17
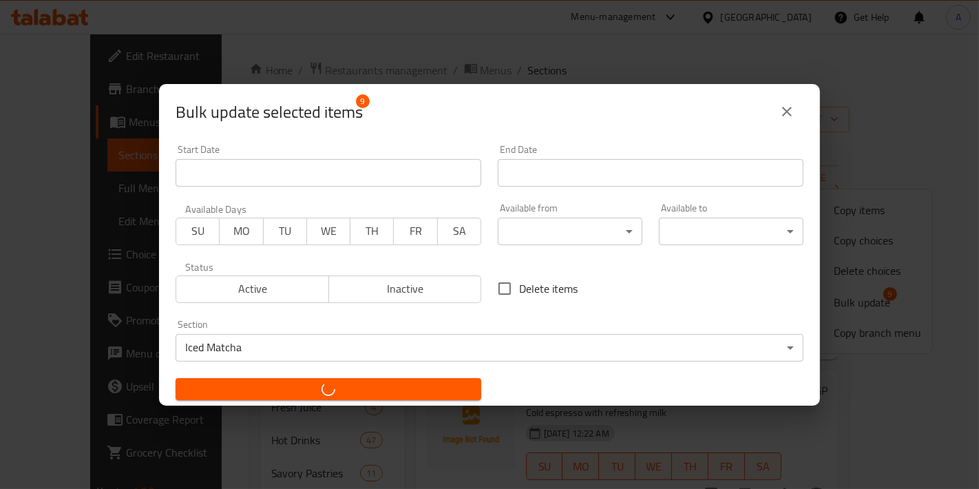
checkbox input "false"
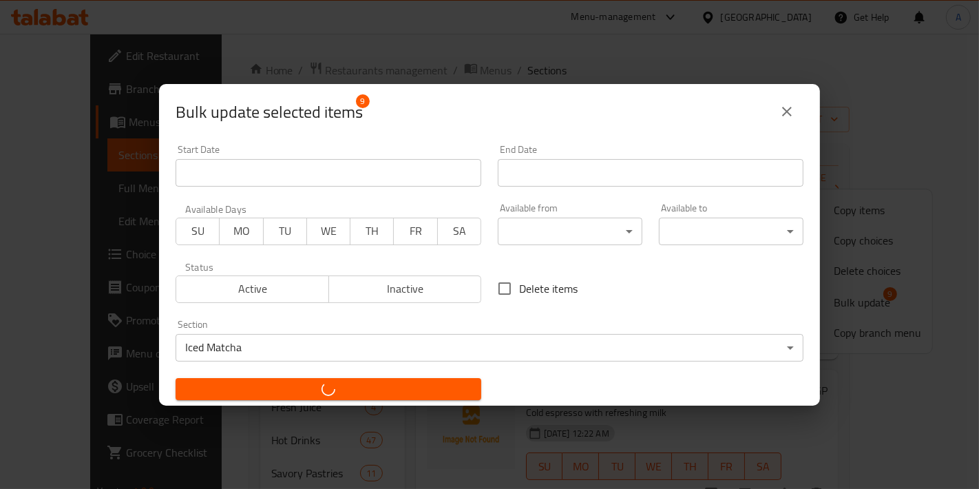
checkbox input "false"
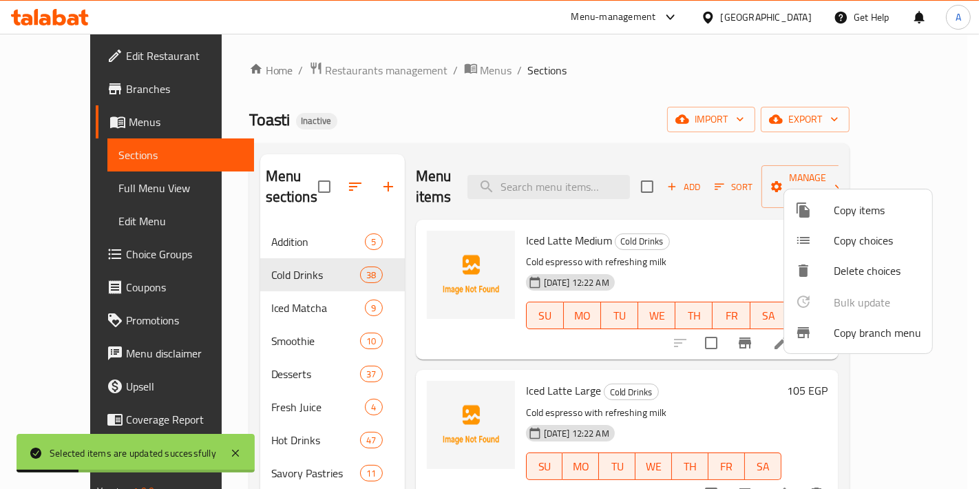
click at [663, 360] on div at bounding box center [489, 244] width 979 height 489
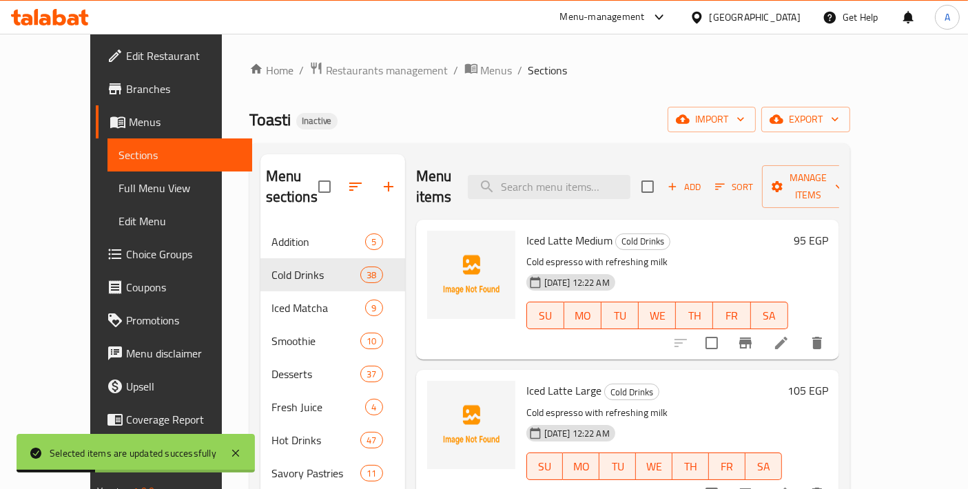
click at [542, 380] on span "Iced Latte Large" at bounding box center [563, 390] width 75 height 21
copy h6 "Iced Latte Large"
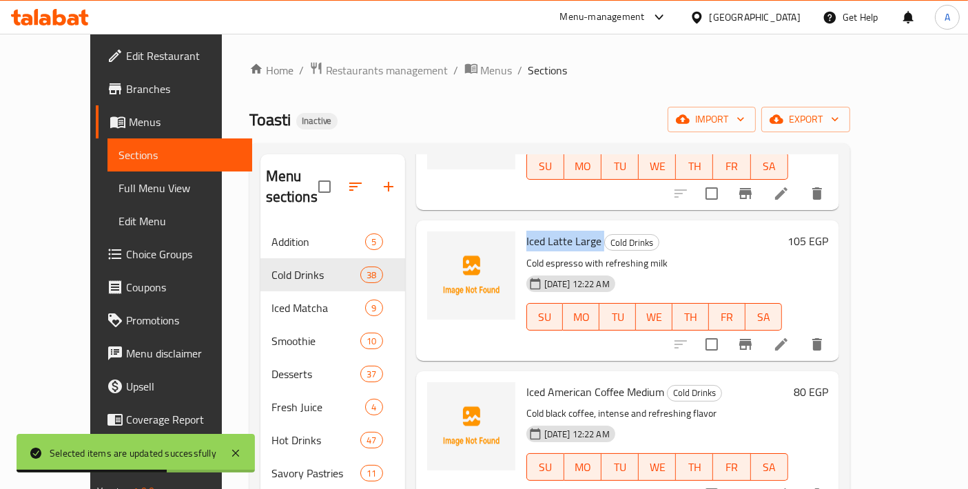
scroll to position [153, 0]
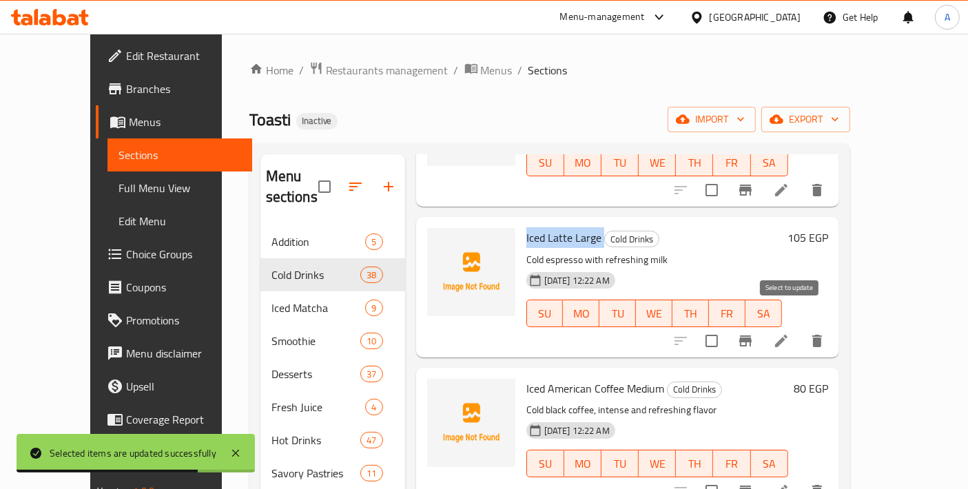
click at [726, 326] on input "checkbox" at bounding box center [711, 340] width 29 height 29
checkbox input "false"
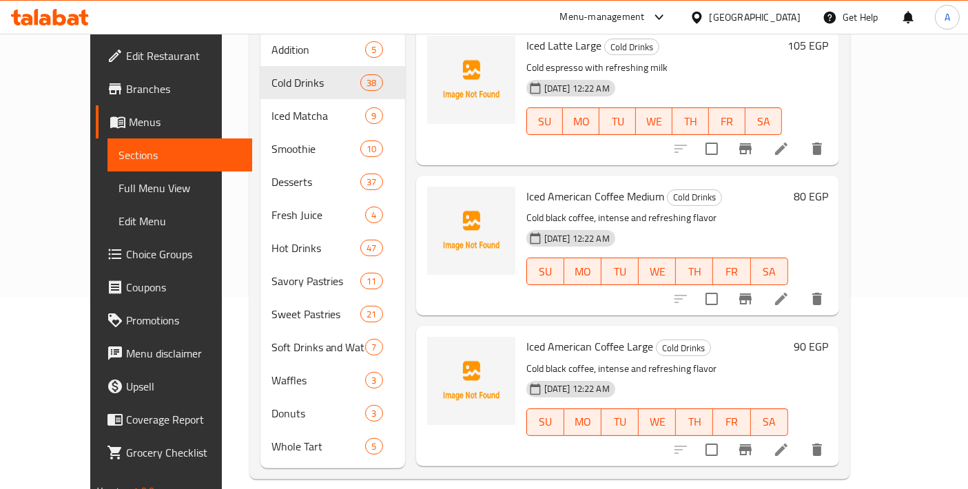
scroll to position [5116, 0]
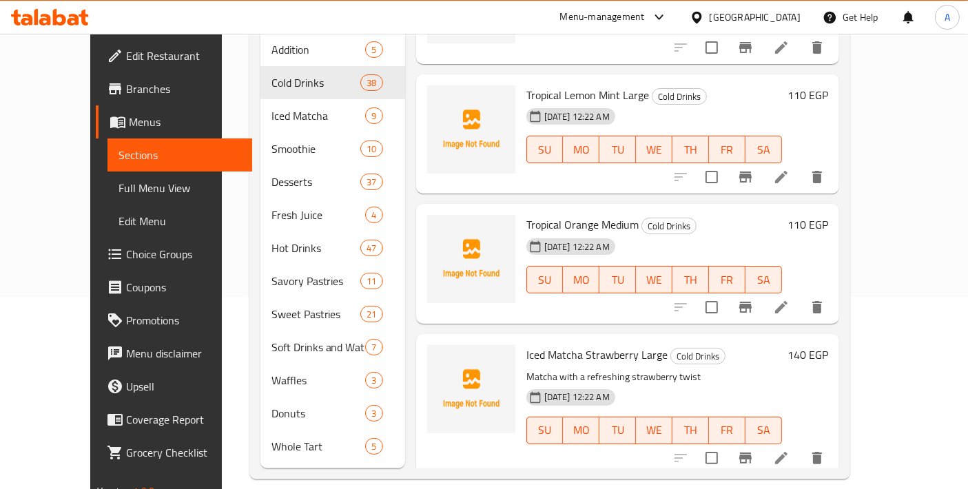
click at [726, 444] on input "checkbox" at bounding box center [711, 458] width 29 height 29
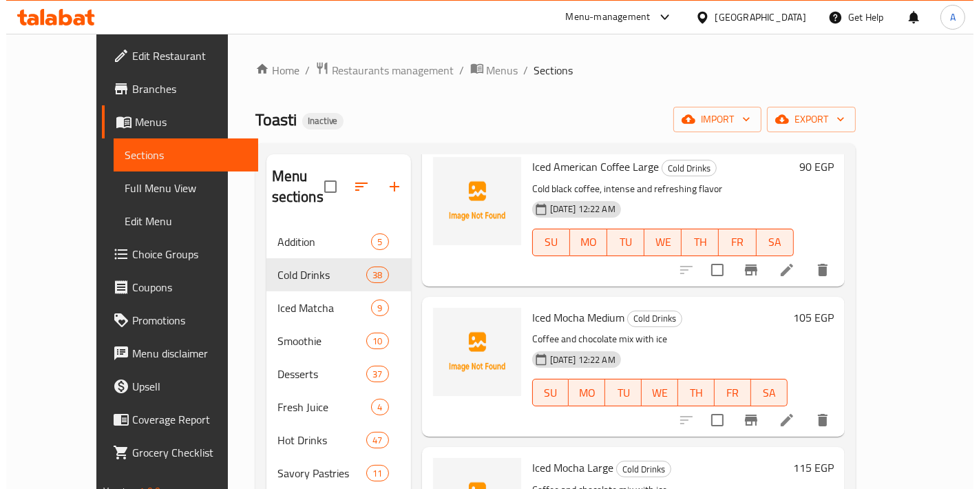
scroll to position [0, 0]
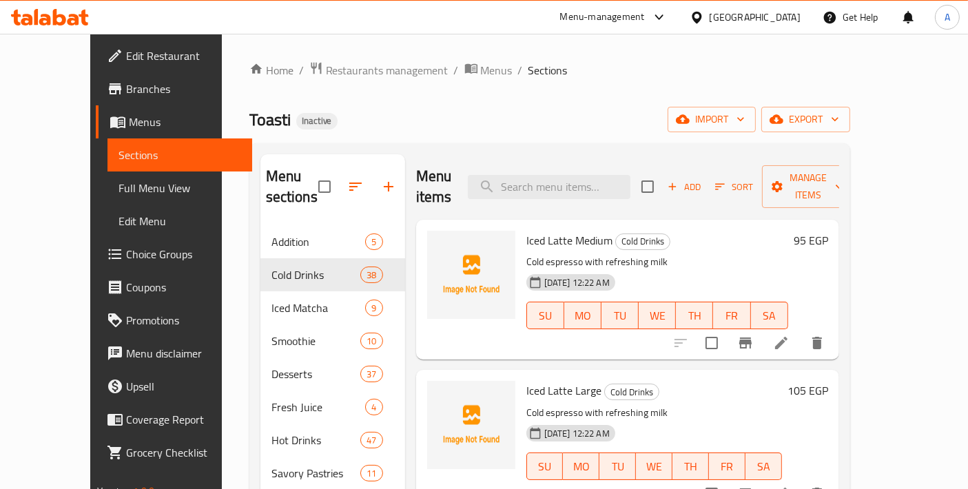
click at [839, 160] on div "Menu items Add Sort Manage items" at bounding box center [627, 186] width 423 height 65
click at [834, 174] on span "Manage items" at bounding box center [808, 186] width 70 height 34
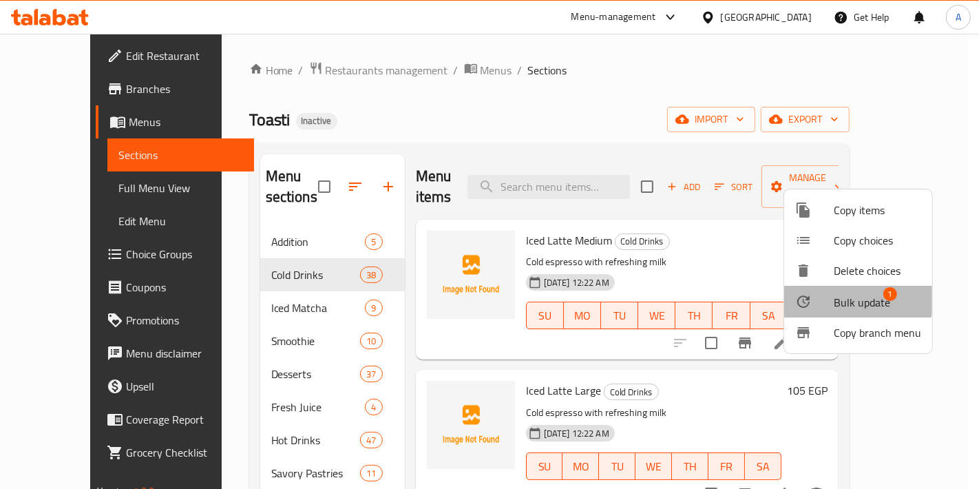
click at [828, 296] on div at bounding box center [814, 301] width 39 height 17
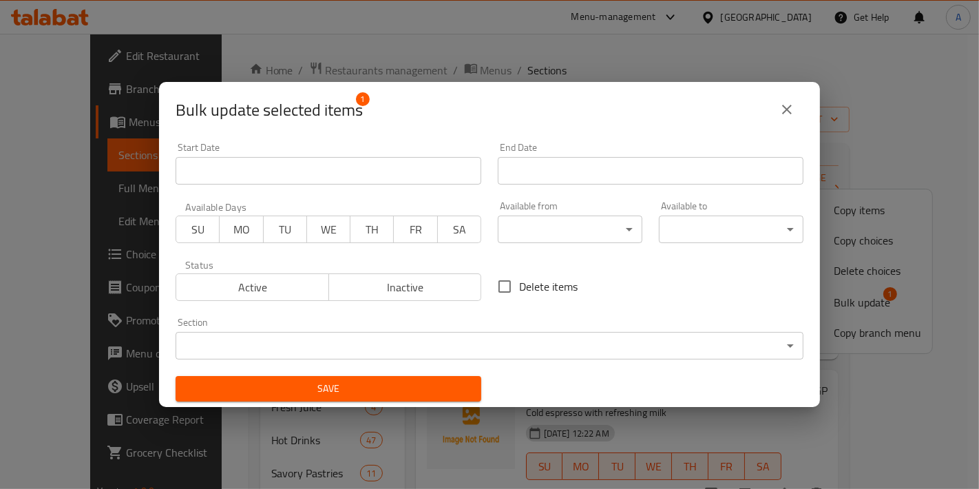
click at [532, 352] on body "​ Menu-management [GEOGRAPHIC_DATA] Get Help A Edit Restaurant Branches Menus S…" at bounding box center [489, 261] width 979 height 455
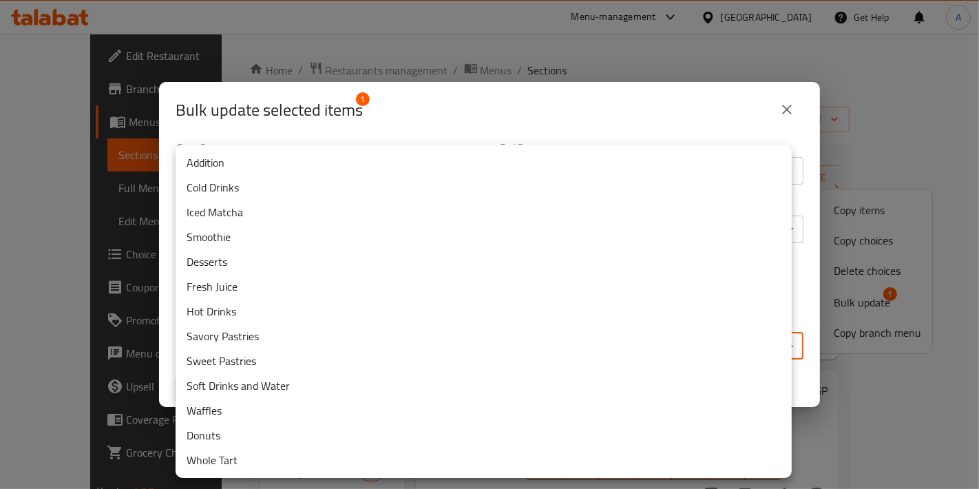
click at [247, 213] on li "Iced Matcha" at bounding box center [484, 212] width 616 height 25
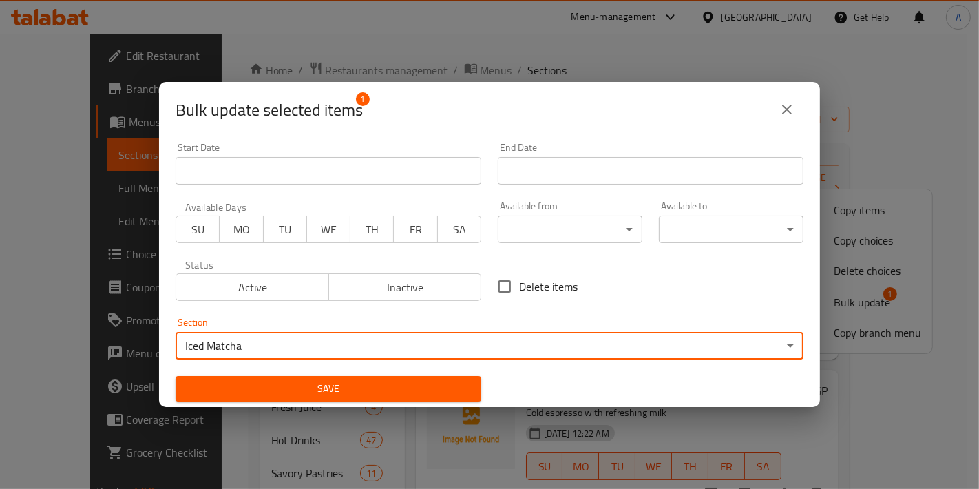
click at [315, 394] on span "Save" at bounding box center [329, 388] width 284 height 17
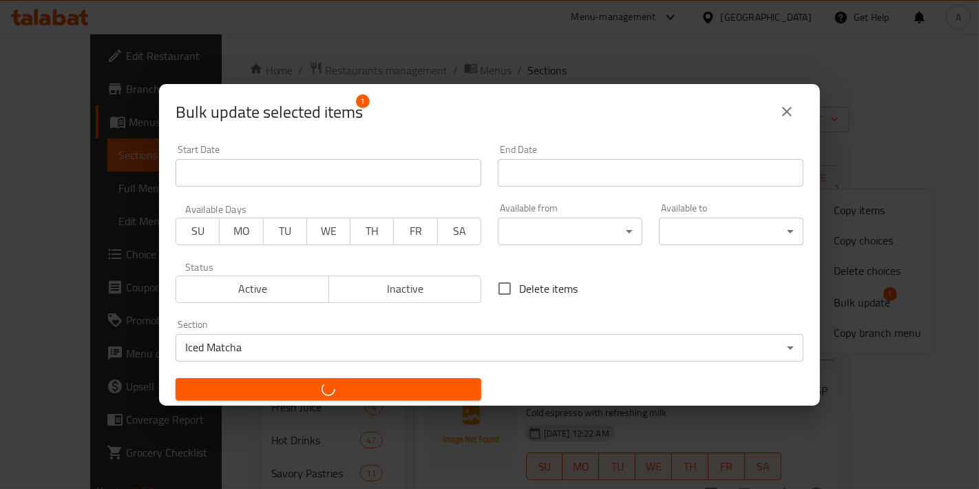
checkbox input "false"
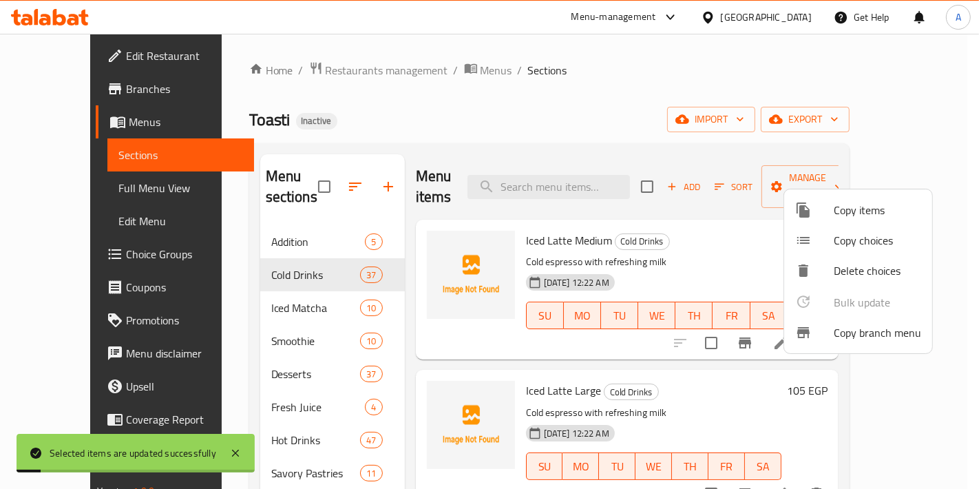
click at [242, 300] on div at bounding box center [489, 244] width 979 height 489
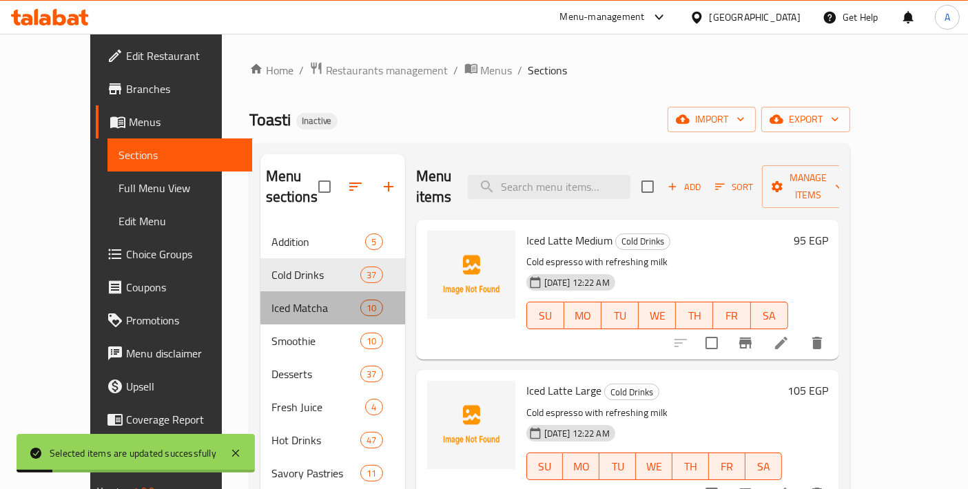
click at [260, 295] on div "Iced Matcha 10" at bounding box center [332, 307] width 145 height 33
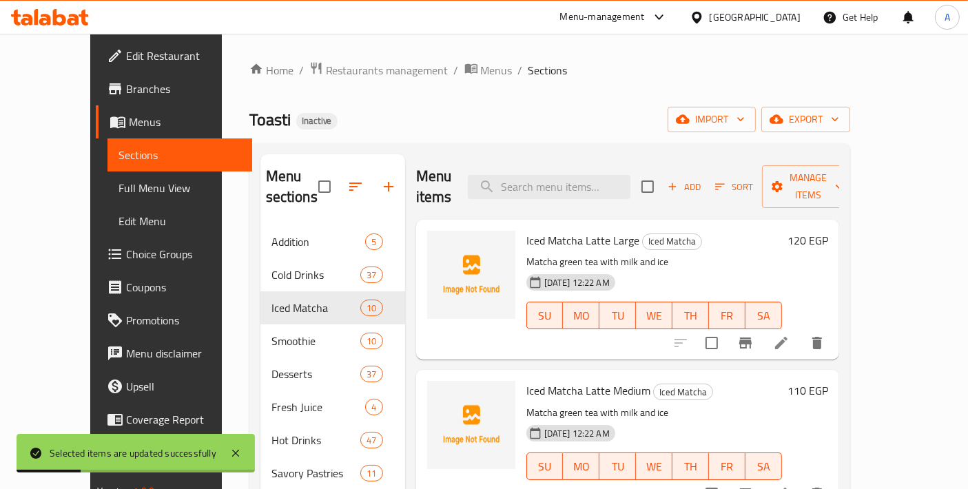
click at [756, 176] on button "Sort" at bounding box center [733, 186] width 45 height 21
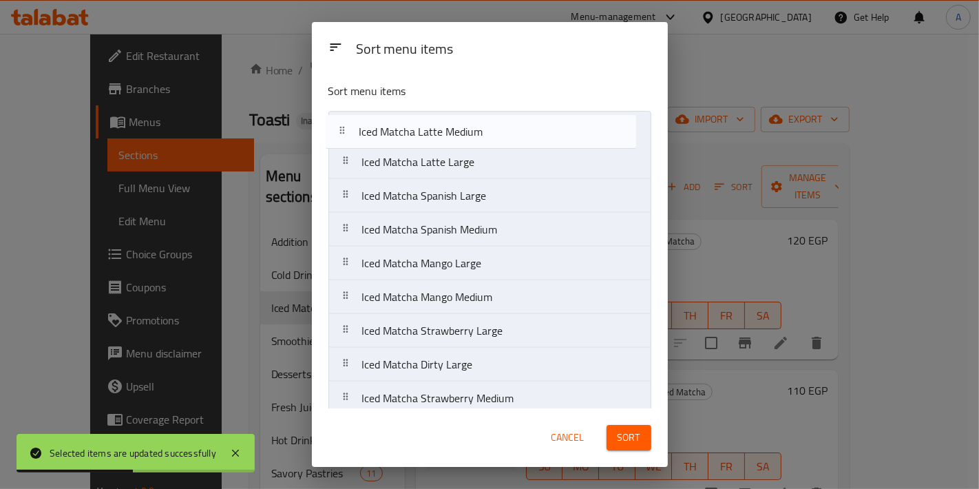
drag, startPoint x: 556, startPoint y: 162, endPoint x: 550, endPoint y: 128, distance: 34.2
click at [550, 128] on nav "Iced Matcha Latte Large Iced Matcha Latte Medium Iced Matcha Spanish Large Iced…" at bounding box center [490, 280] width 323 height 339
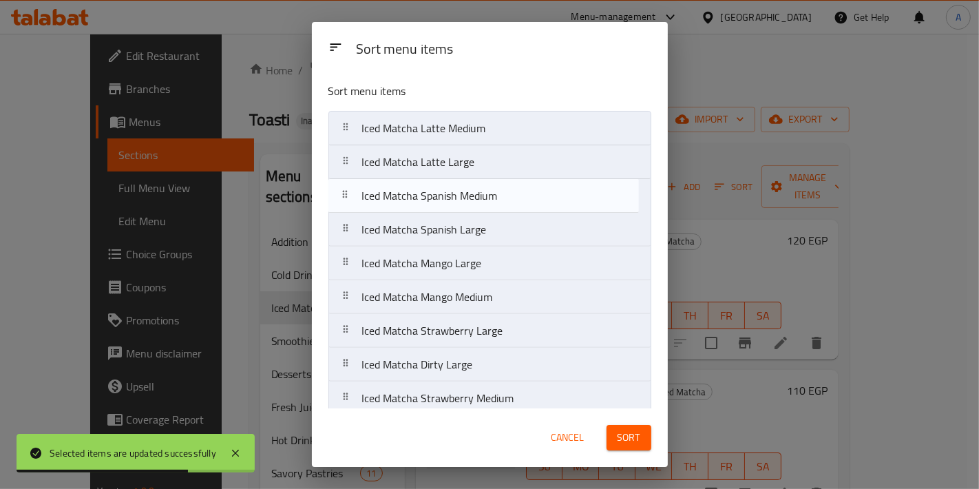
drag, startPoint x: 517, startPoint y: 227, endPoint x: 517, endPoint y: 190, distance: 37.2
click at [517, 190] on nav "Iced Matcha Latte Medium Iced Matcha Latte Large Iced Matcha Spanish Large Iced…" at bounding box center [490, 280] width 323 height 339
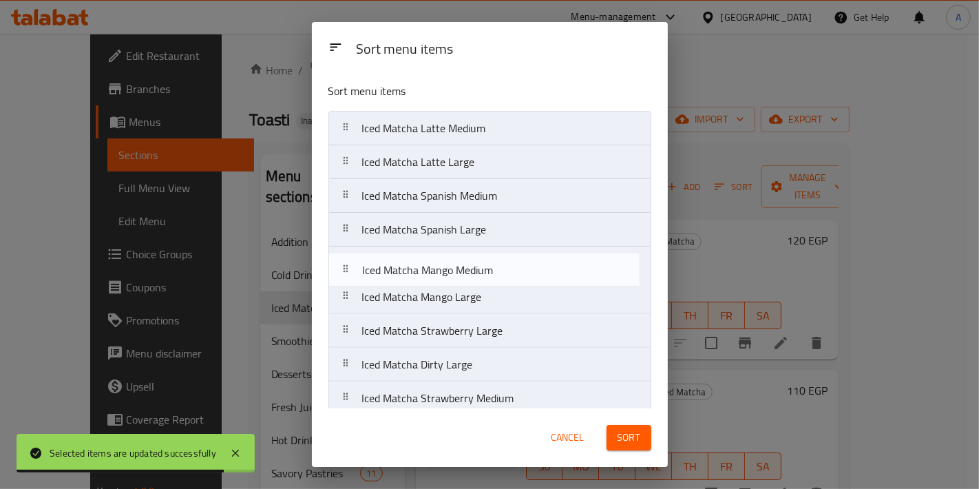
drag, startPoint x: 492, startPoint y: 294, endPoint x: 492, endPoint y: 264, distance: 29.6
click at [492, 264] on nav "Iced Matcha Latte Medium Iced Matcha Latte Large Iced Matcha Spanish Medium Ice…" at bounding box center [490, 280] width 323 height 339
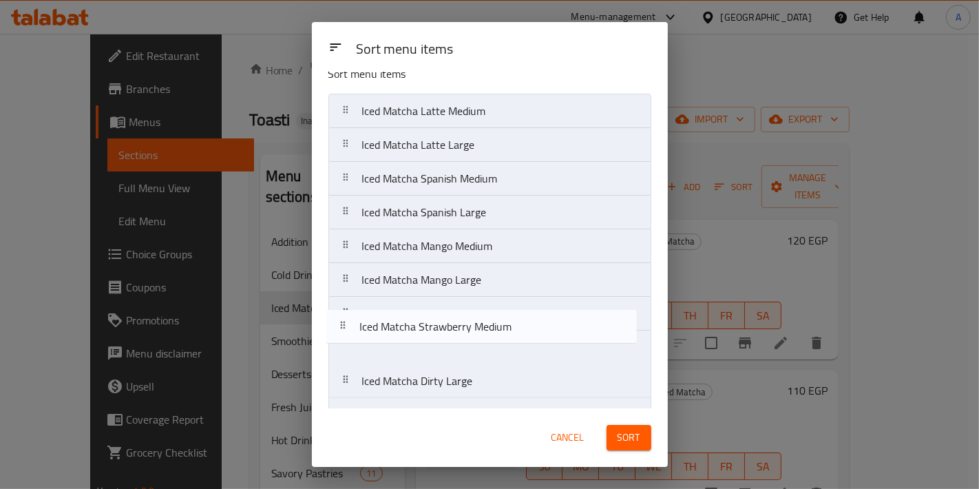
scroll to position [20, 0]
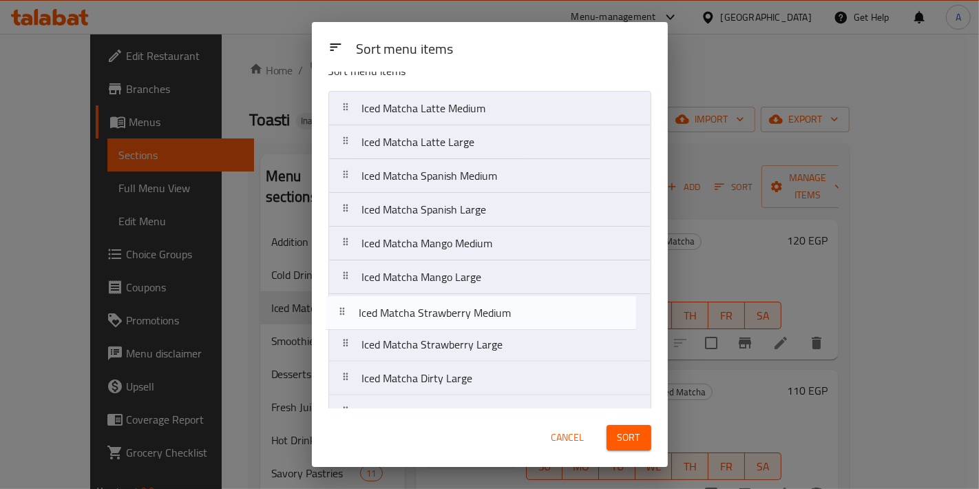
drag, startPoint x: 501, startPoint y: 393, endPoint x: 497, endPoint y: 304, distance: 89.0
click at [497, 304] on nav "Iced Matcha Latte Medium Iced Matcha Latte Large Iced Matcha Spanish Medium Ice…" at bounding box center [490, 260] width 323 height 339
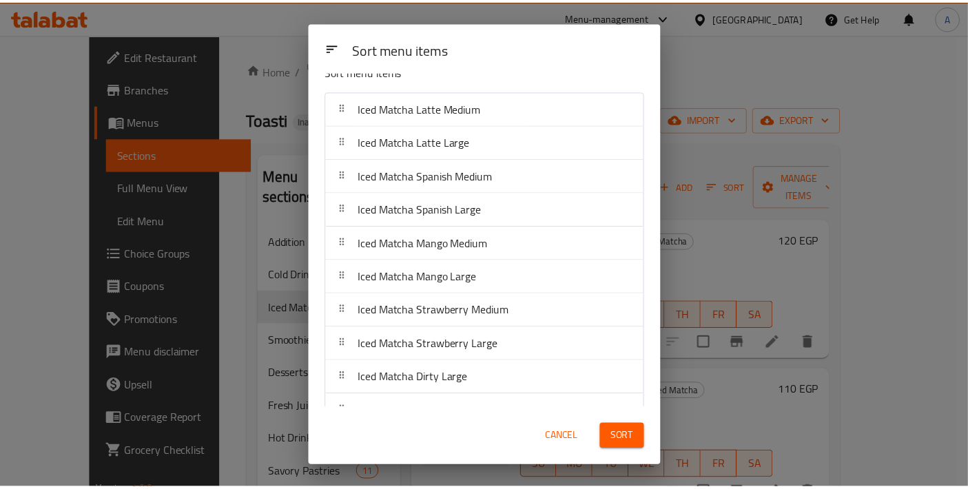
scroll to position [43, 0]
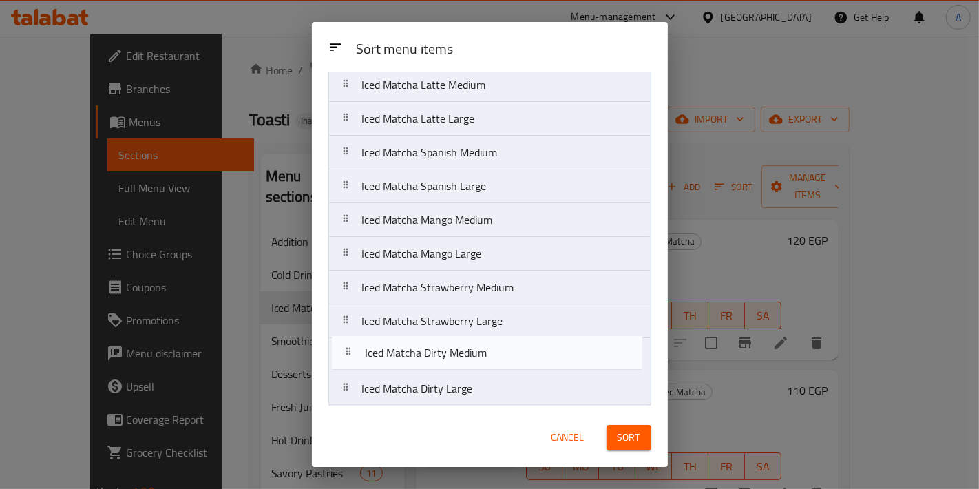
drag, startPoint x: 494, startPoint y: 386, endPoint x: 499, endPoint y: 349, distance: 36.9
click at [499, 349] on nav "Iced Matcha Latte Medium Iced Matcha Latte Large Iced Matcha Spanish Medium Ice…" at bounding box center [490, 236] width 323 height 339
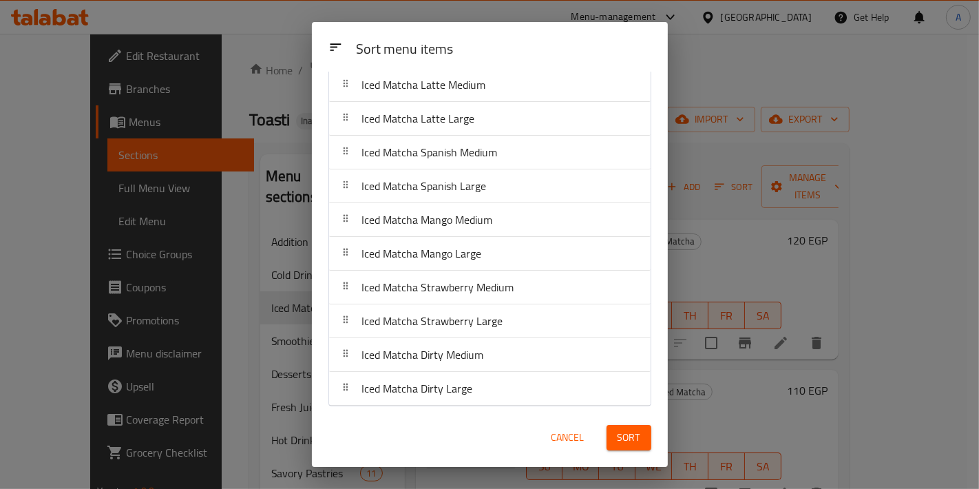
click at [619, 446] on span "Sort" at bounding box center [629, 437] width 23 height 17
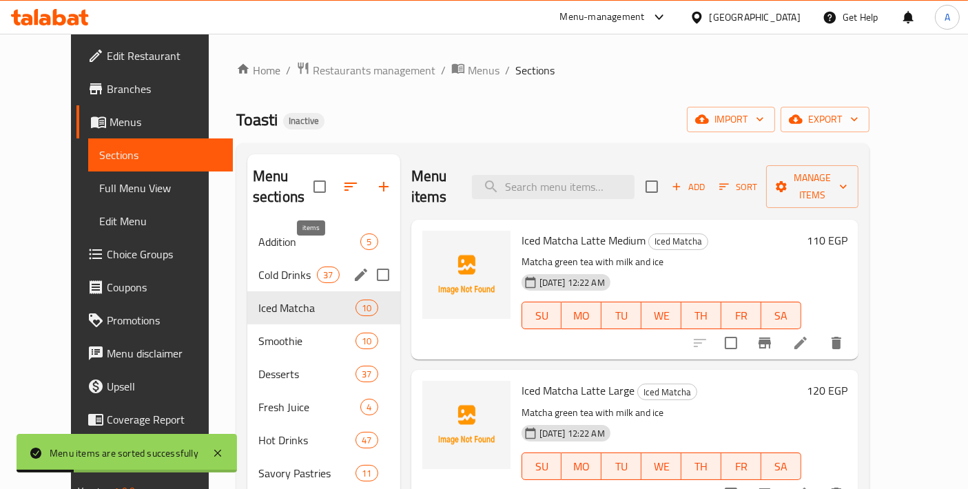
click at [281, 267] on span "Cold Drinks" at bounding box center [287, 275] width 59 height 17
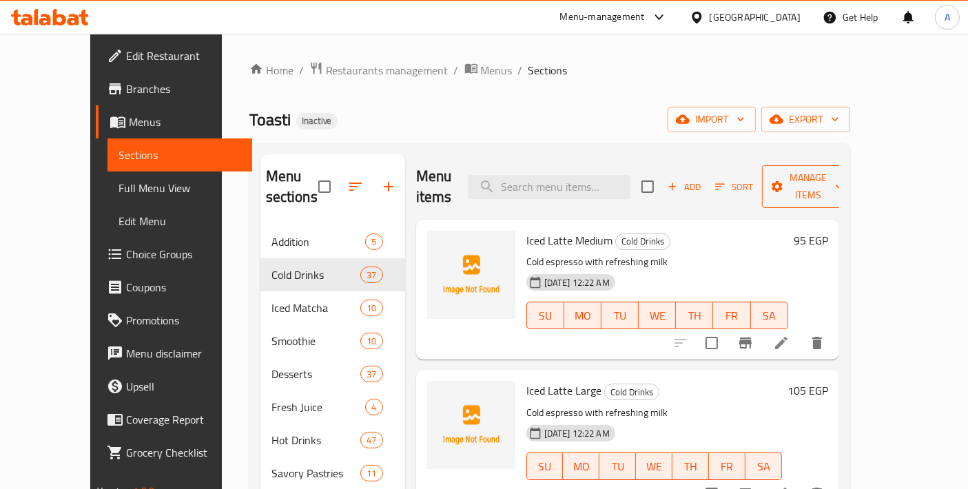
click at [843, 184] on span "Manage items" at bounding box center [808, 186] width 70 height 34
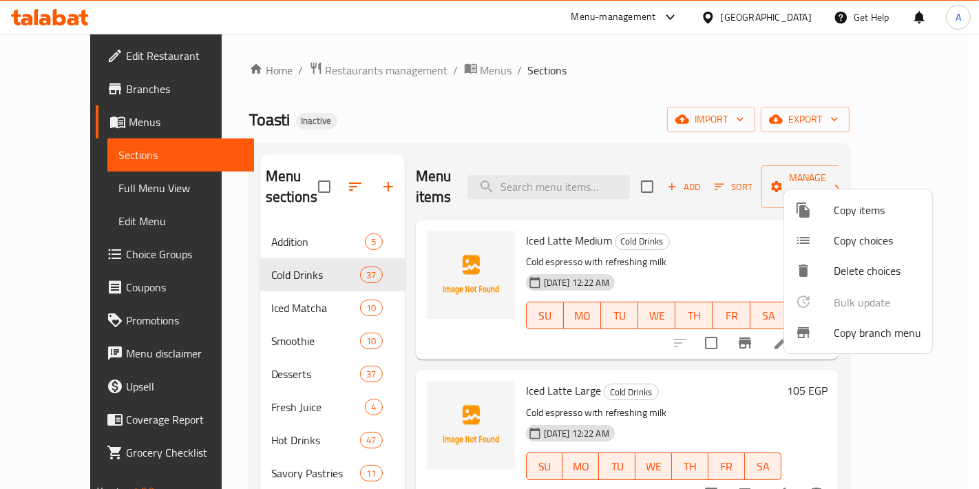
click at [772, 189] on div at bounding box center [489, 244] width 979 height 489
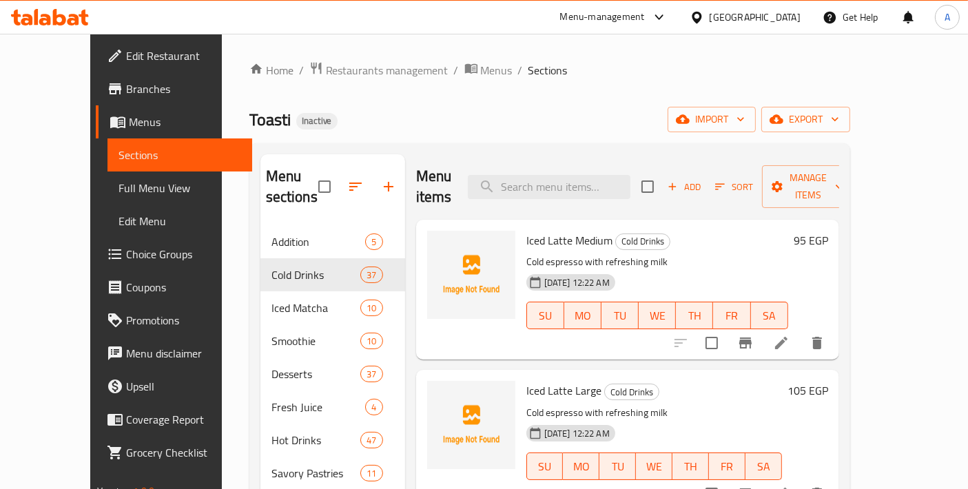
click at [753, 179] on span "Sort" at bounding box center [734, 187] width 38 height 16
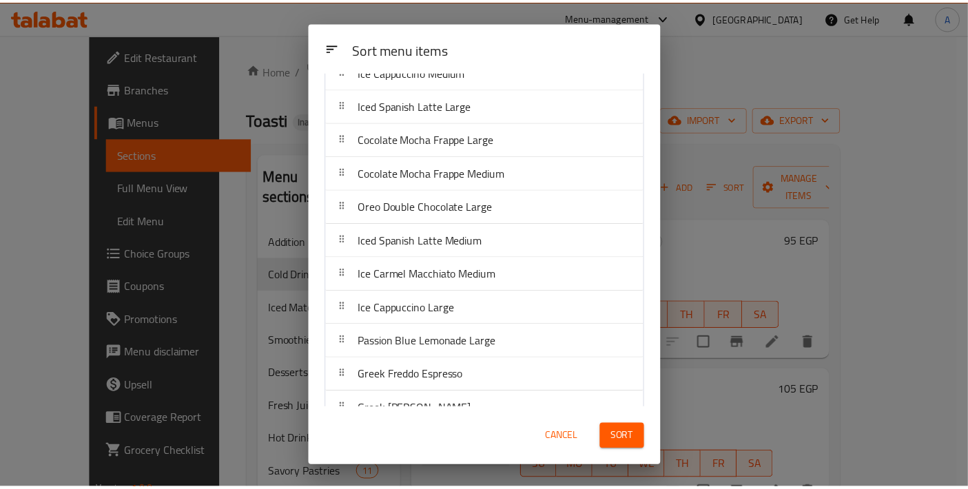
scroll to position [950, 0]
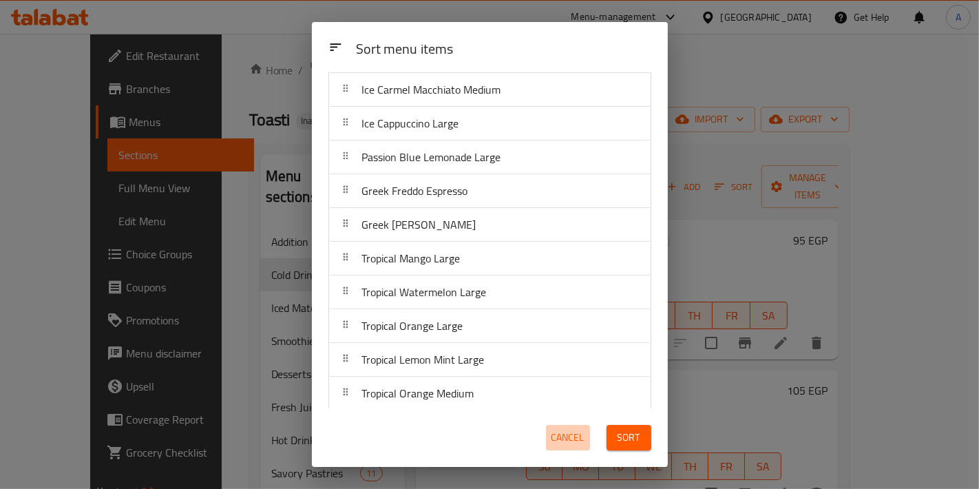
click at [565, 444] on span "Cancel" at bounding box center [568, 437] width 33 height 17
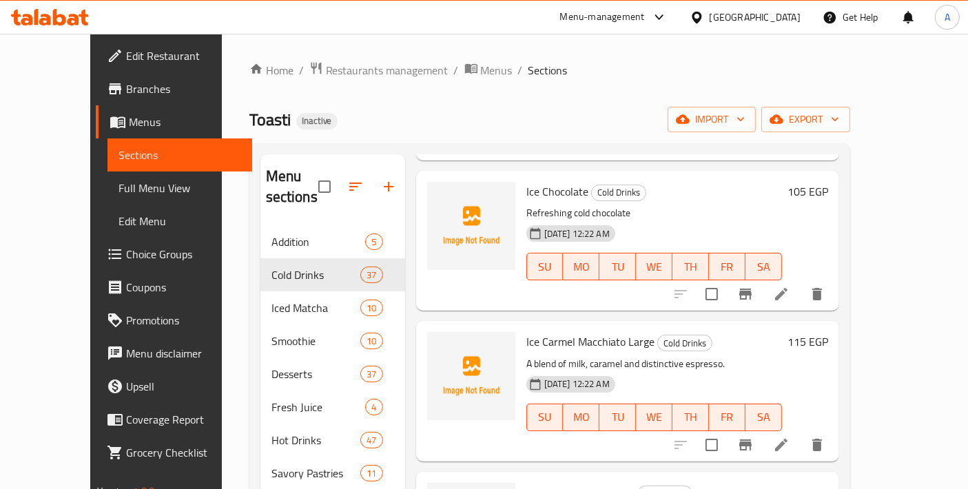
scroll to position [3061, 0]
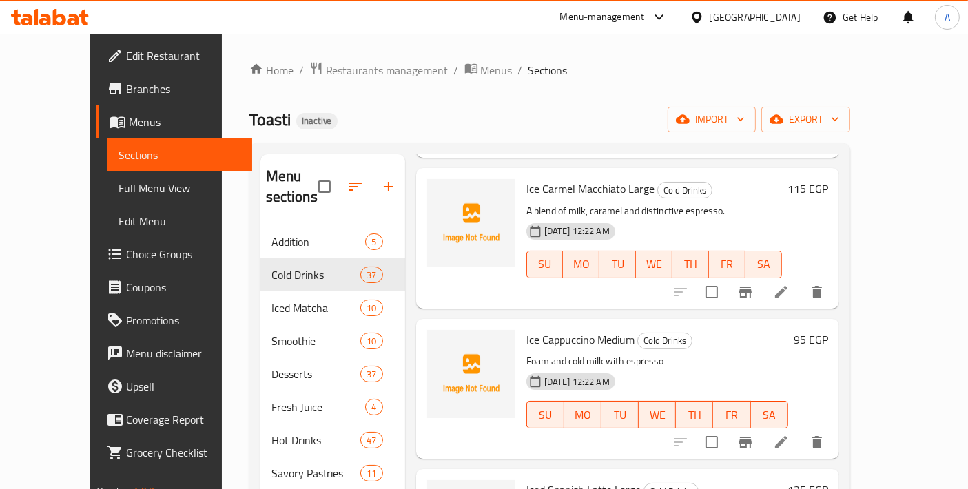
click at [800, 280] on li at bounding box center [781, 292] width 39 height 25
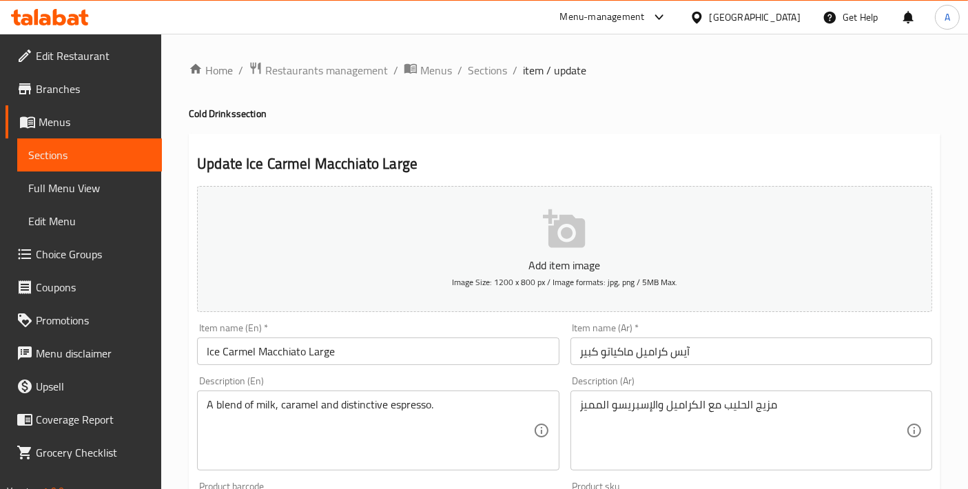
click at [298, 346] on input "Ice Carmel Macchiato Large" at bounding box center [378, 351] width 362 height 28
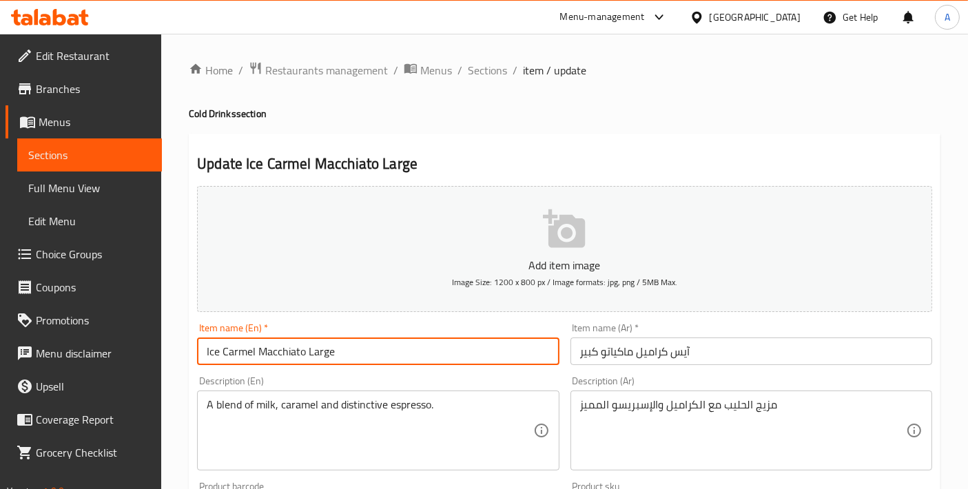
click at [247, 351] on input "Ice Carmel Macchiato Large" at bounding box center [378, 351] width 362 height 28
paste input "caramel"
click at [223, 354] on input "Ice caramel Macchiato Large" at bounding box center [378, 351] width 362 height 28
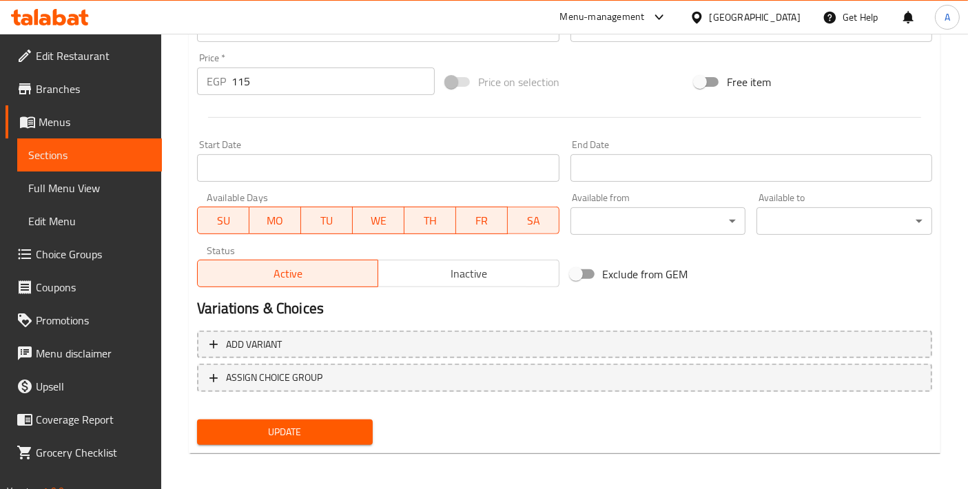
type input "Ice Caramel Macchiato Large"
click at [309, 424] on span "Update" at bounding box center [285, 432] width 154 height 17
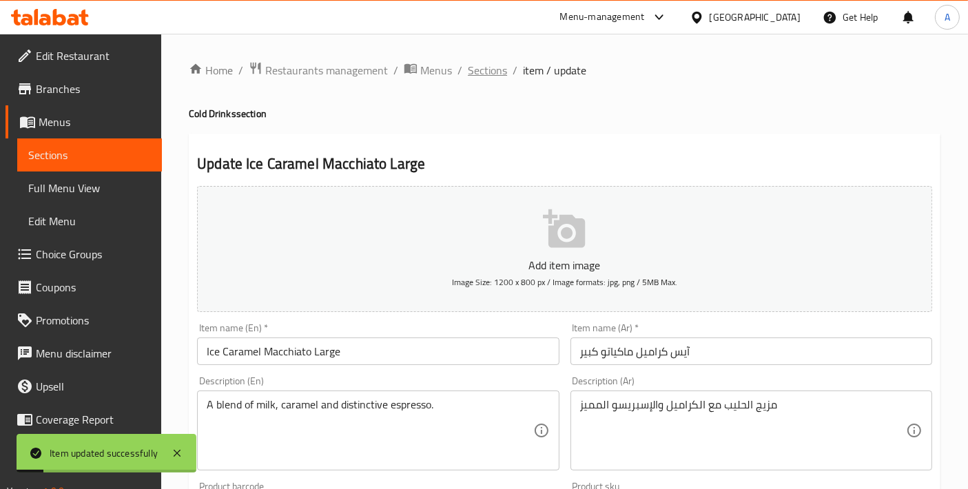
click at [490, 74] on span "Sections" at bounding box center [487, 70] width 39 height 17
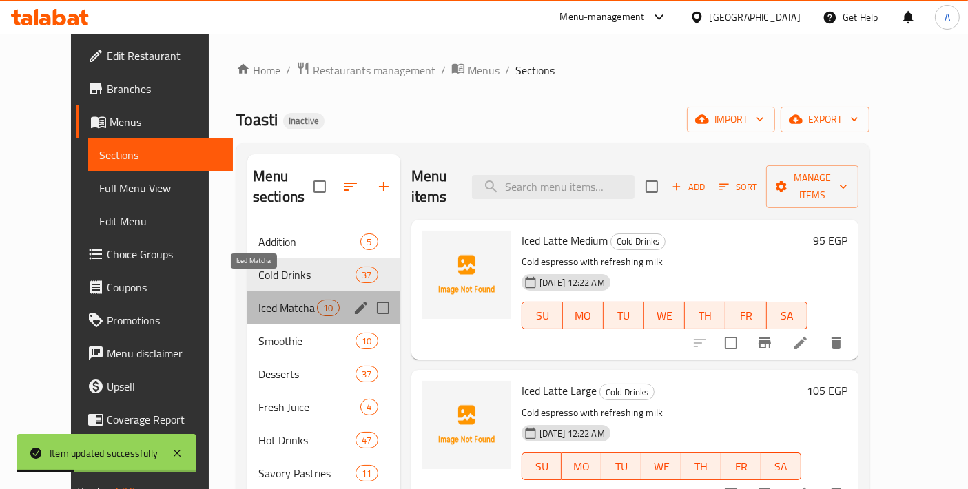
click at [280, 300] on span "Iced Matcha" at bounding box center [287, 308] width 59 height 17
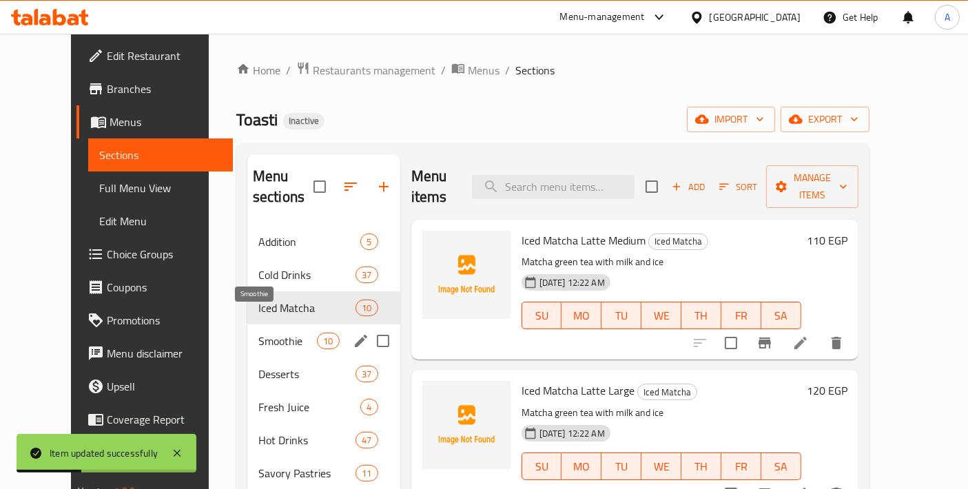
click at [267, 333] on span "Smoothie" at bounding box center [287, 341] width 59 height 17
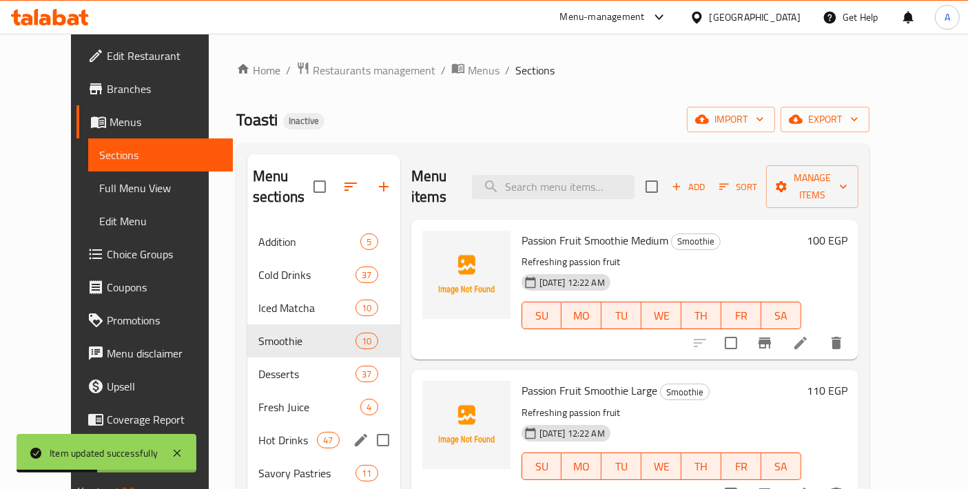
click at [261, 432] on div "Hot Drinks 47" at bounding box center [323, 440] width 153 height 33
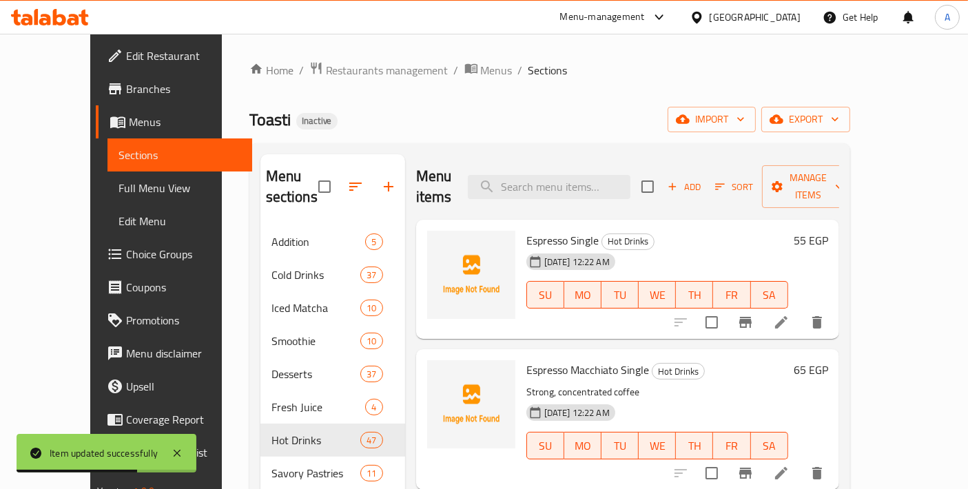
click at [726, 180] on icon "button" at bounding box center [719, 186] width 12 height 12
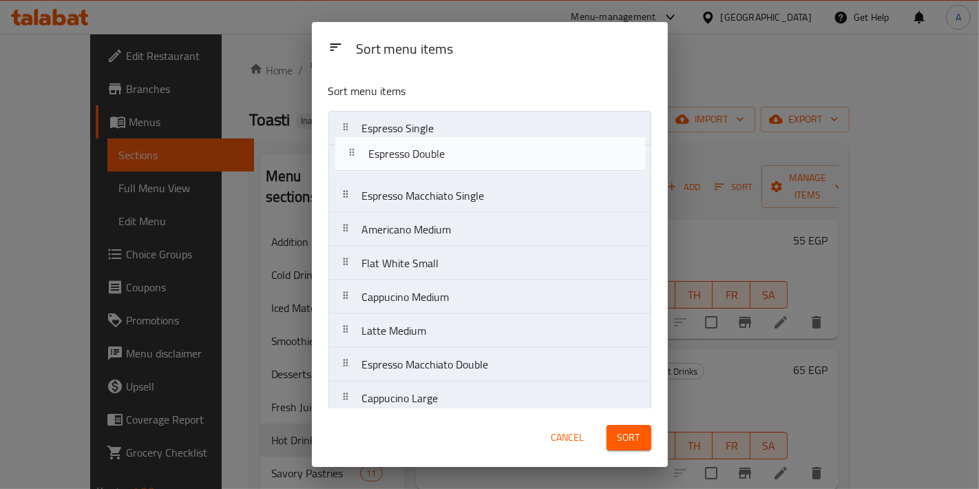
drag, startPoint x: 446, startPoint y: 325, endPoint x: 452, endPoint y: 145, distance: 179.9
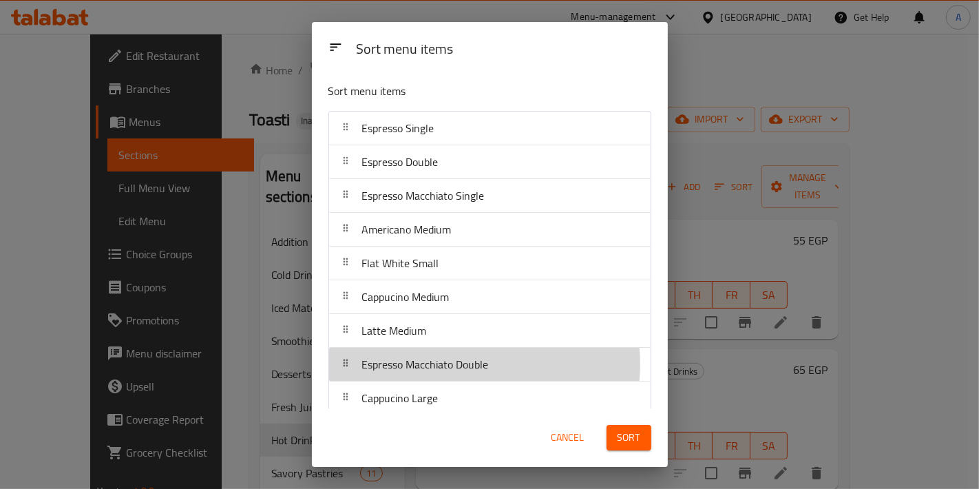
scroll to position [1, 0]
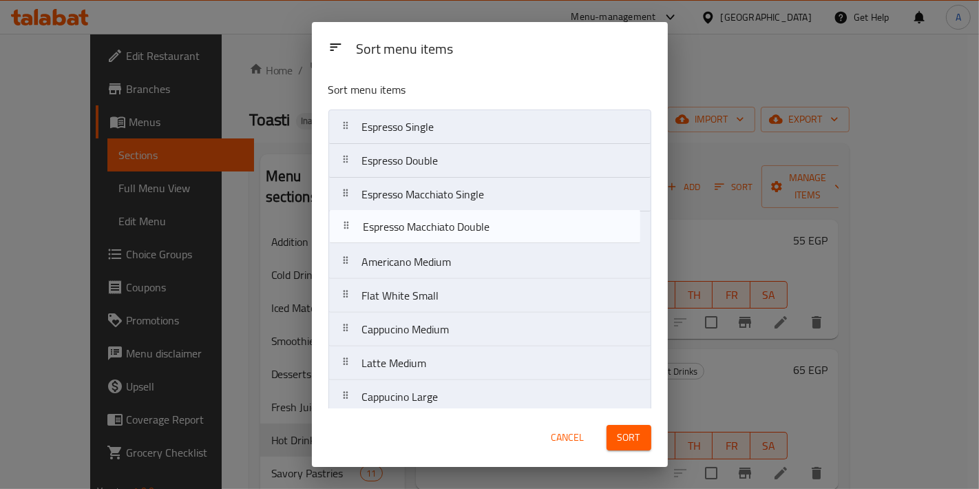
drag, startPoint x: 462, startPoint y: 363, endPoint x: 463, endPoint y: 220, distance: 143.3
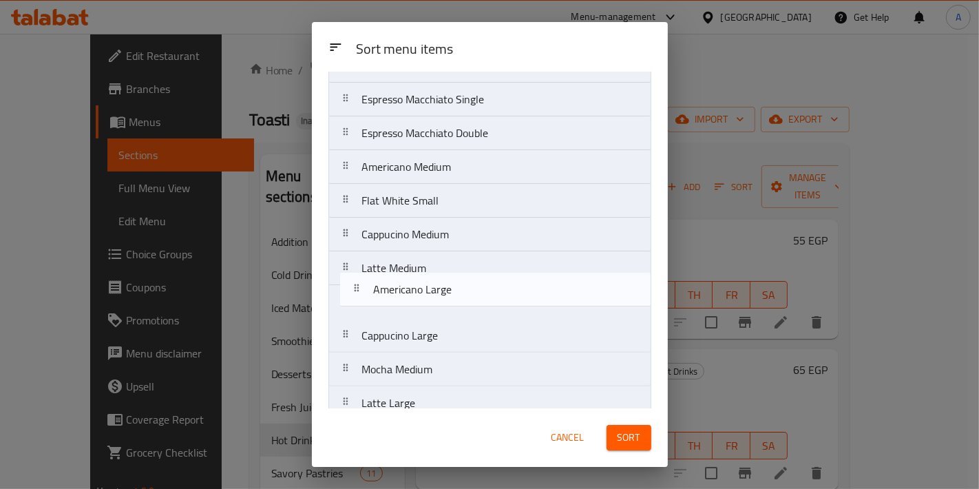
scroll to position [97, 0]
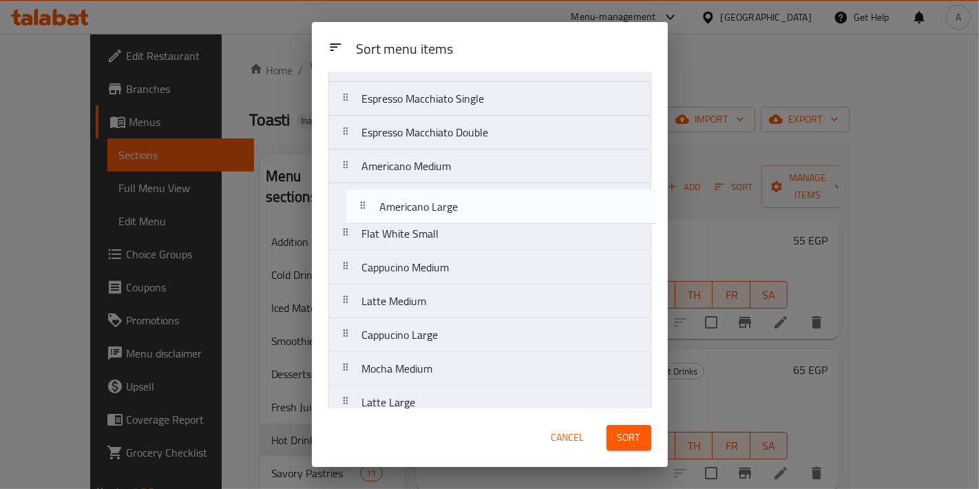
drag, startPoint x: 494, startPoint y: 361, endPoint x: 512, endPoint y: 196, distance: 166.3
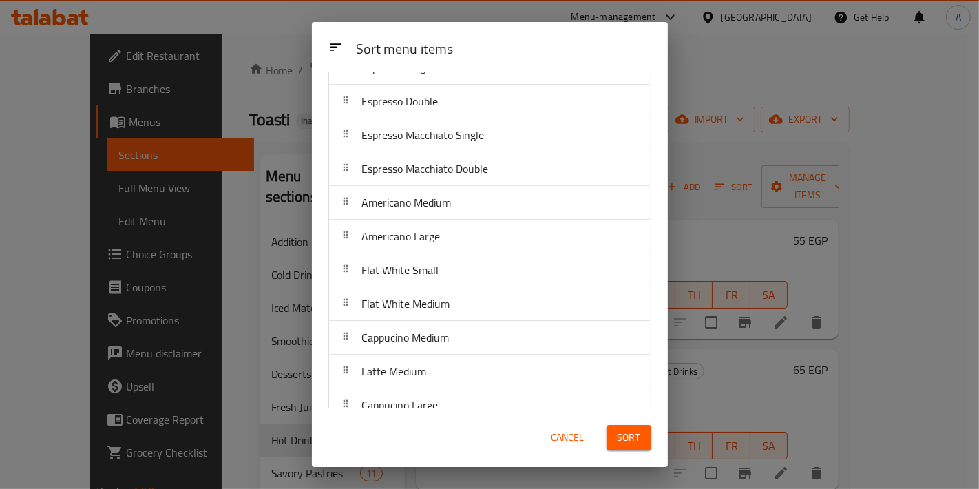
scroll to position [214, 0]
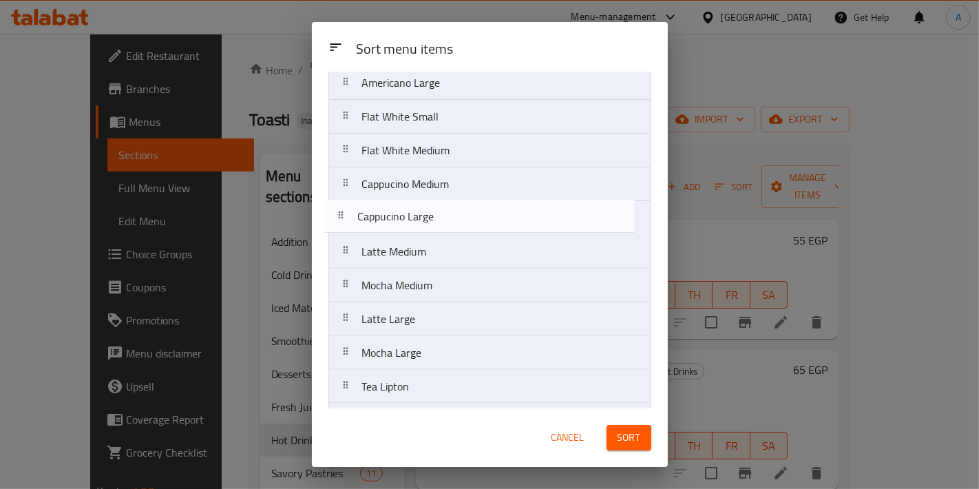
drag, startPoint x: 487, startPoint y: 250, endPoint x: 483, endPoint y: 213, distance: 36.7
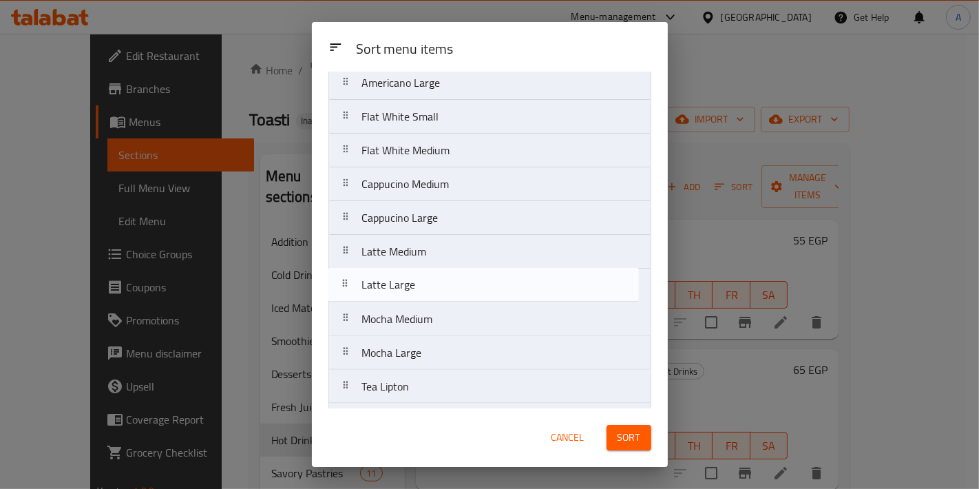
drag, startPoint x: 463, startPoint y: 315, endPoint x: 463, endPoint y: 275, distance: 39.9
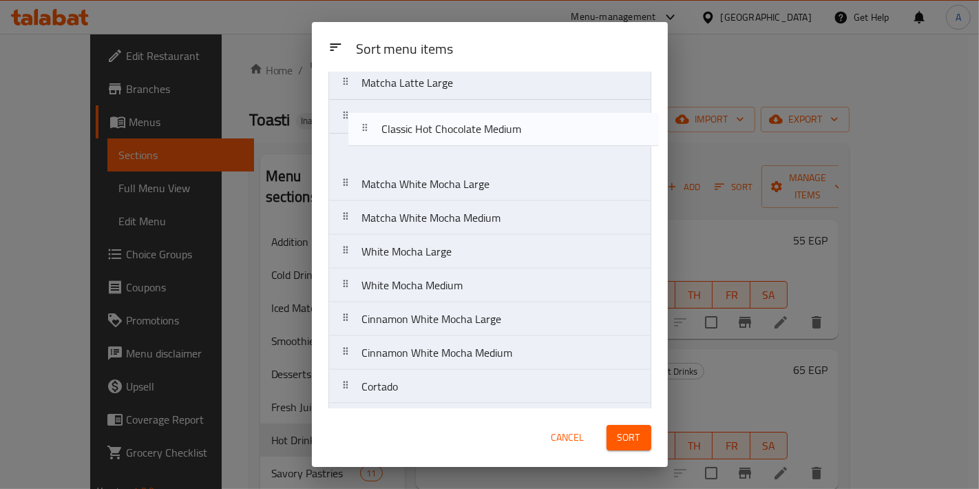
scroll to position [1057, 0]
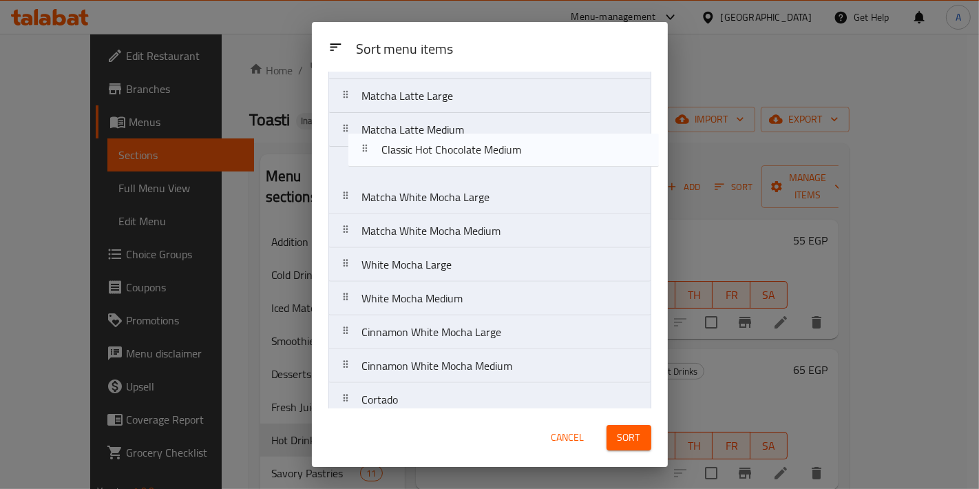
drag, startPoint x: 499, startPoint y: 326, endPoint x: 519, endPoint y: 153, distance: 174.0
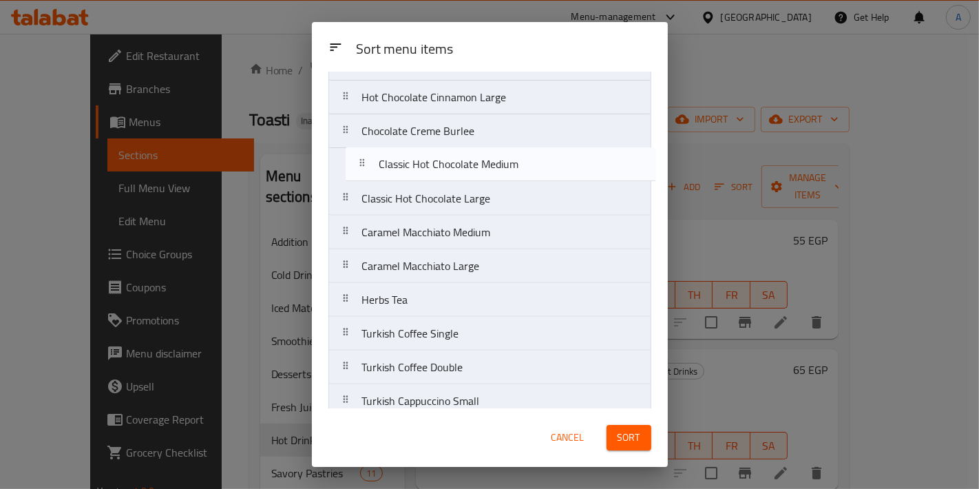
scroll to position [537, 0]
drag, startPoint x: 521, startPoint y: 234, endPoint x: 539, endPoint y: 175, distance: 61.7
click at [539, 175] on nav "Espresso Single Espresso Double Espresso Macchiato Single Espresso Macchiato Do…" at bounding box center [490, 367] width 323 height 1587
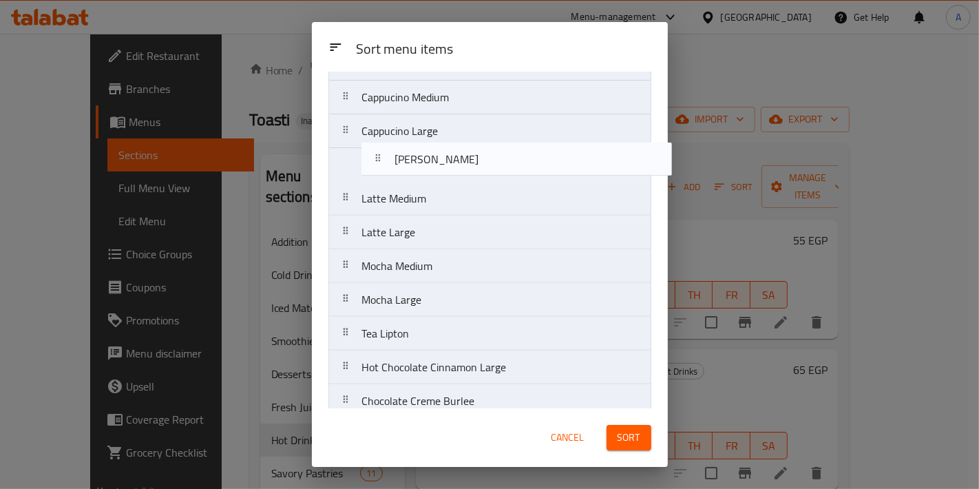
scroll to position [301, 0]
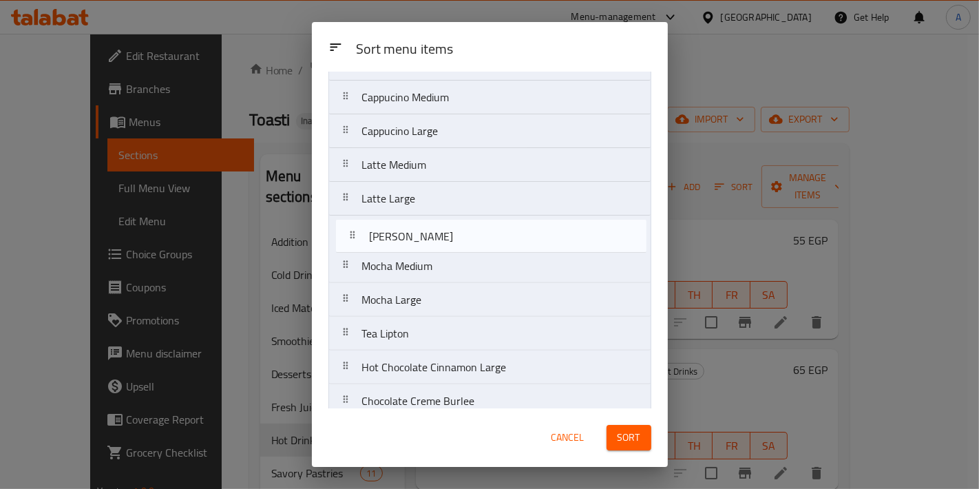
drag, startPoint x: 496, startPoint y: 294, endPoint x: 503, endPoint y: 241, distance: 53.6
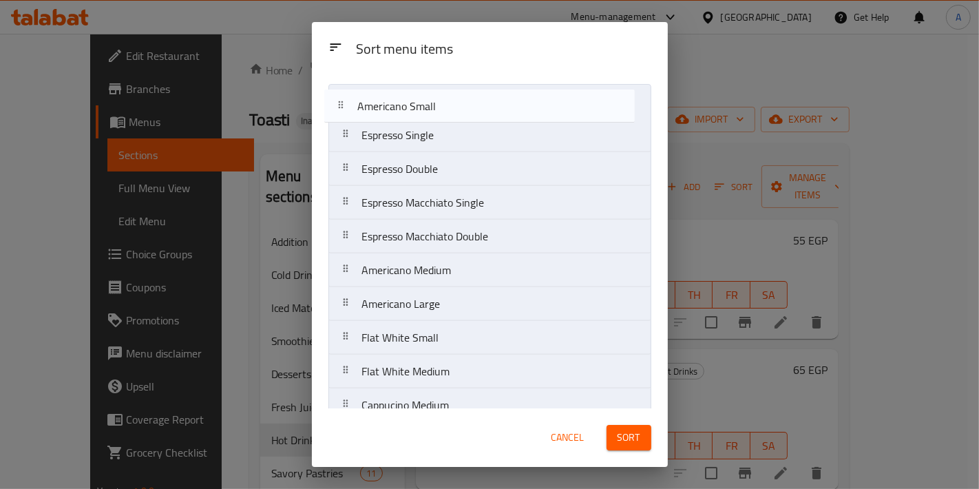
scroll to position [0, 0]
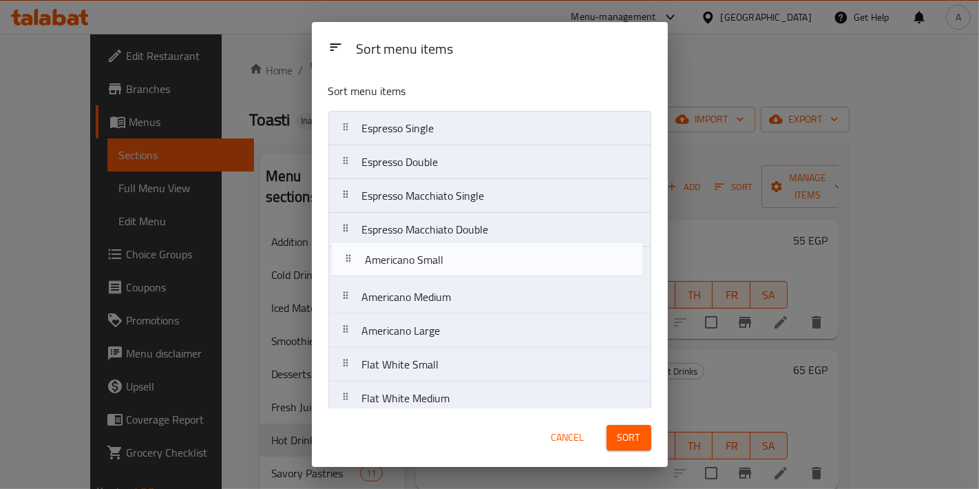
drag, startPoint x: 477, startPoint y: 285, endPoint x: 480, endPoint y: 253, distance: 32.6
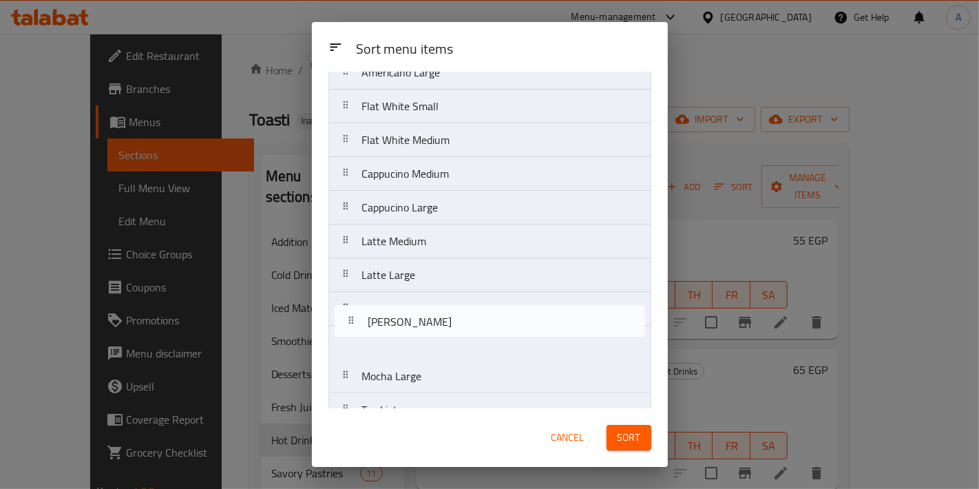
scroll to position [262, 0]
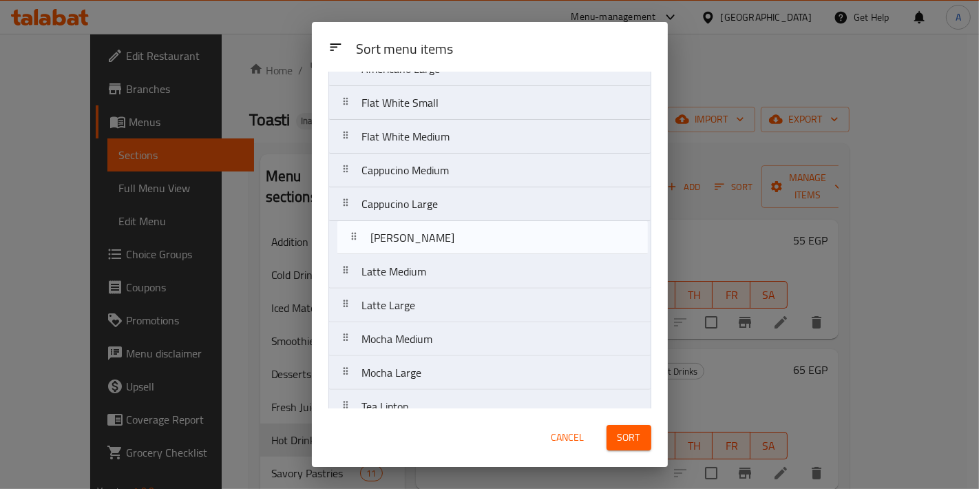
drag, startPoint x: 492, startPoint y: 209, endPoint x: 501, endPoint y: 244, distance: 36.2
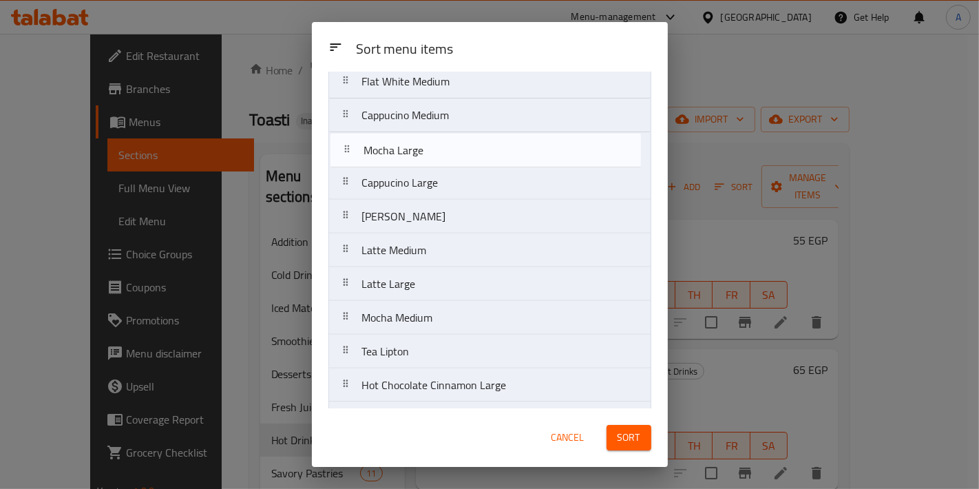
scroll to position [301, 0]
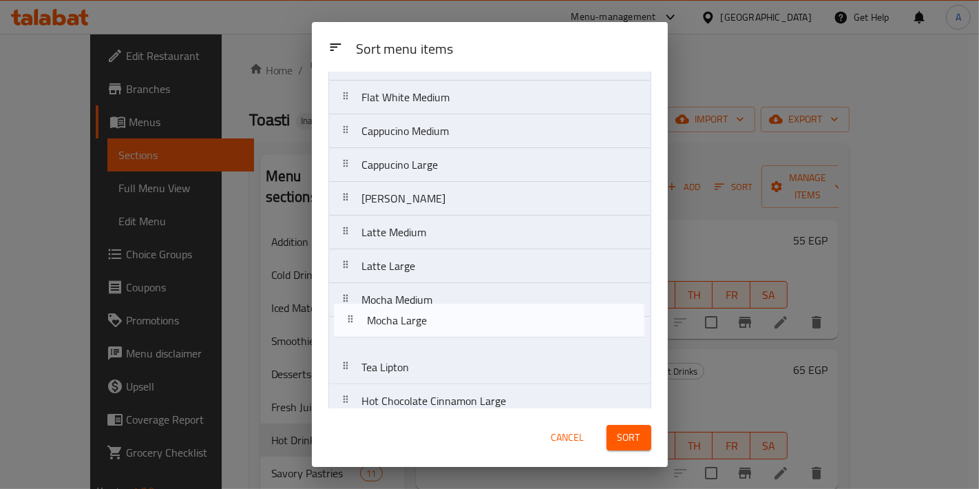
drag, startPoint x: 486, startPoint y: 225, endPoint x: 492, endPoint y: 325, distance: 100.7
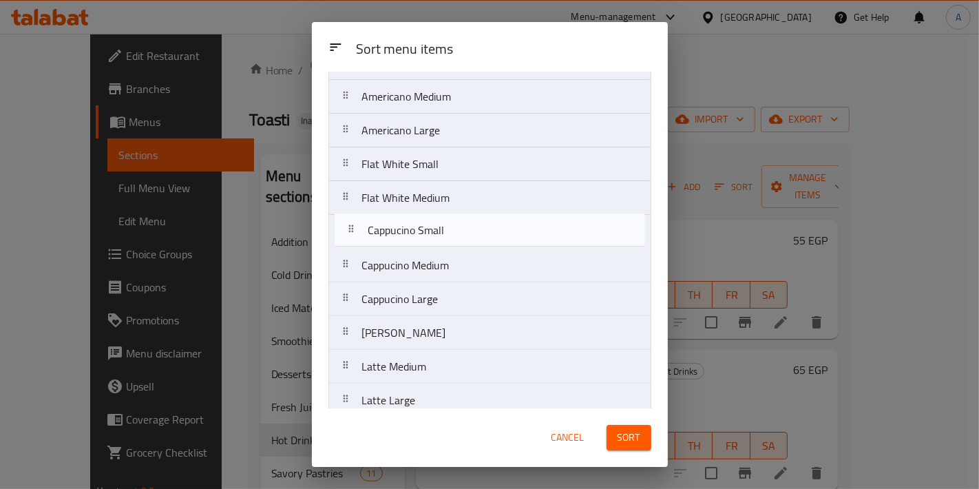
drag, startPoint x: 483, startPoint y: 296, endPoint x: 490, endPoint y: 235, distance: 61.6
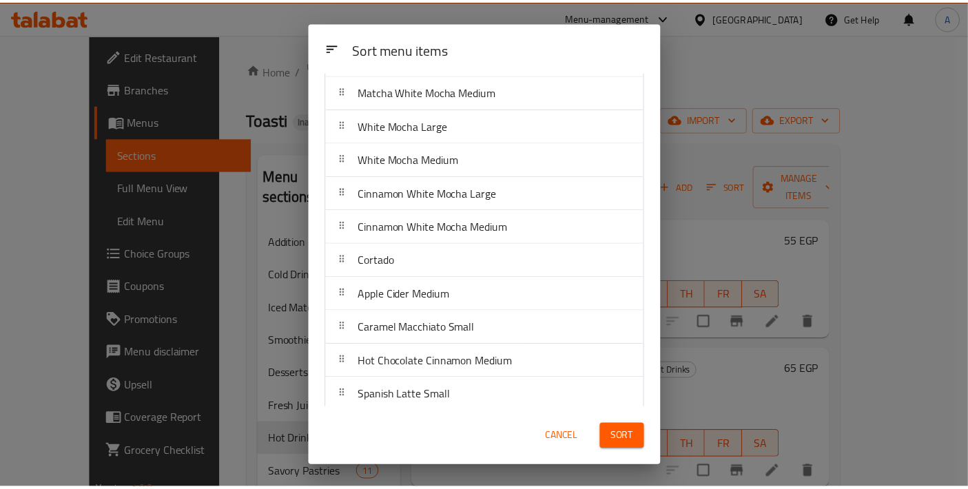
scroll to position [1132, 0]
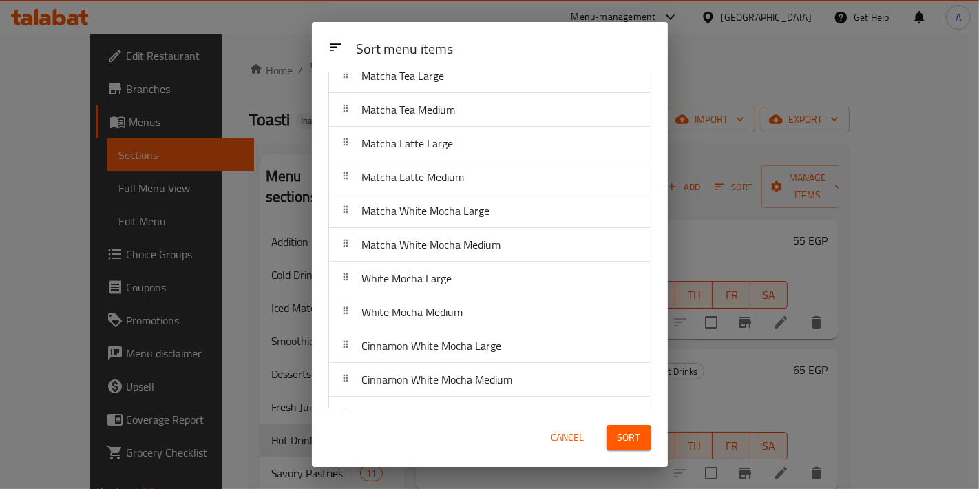
click at [627, 437] on span "Sort" at bounding box center [629, 437] width 23 height 17
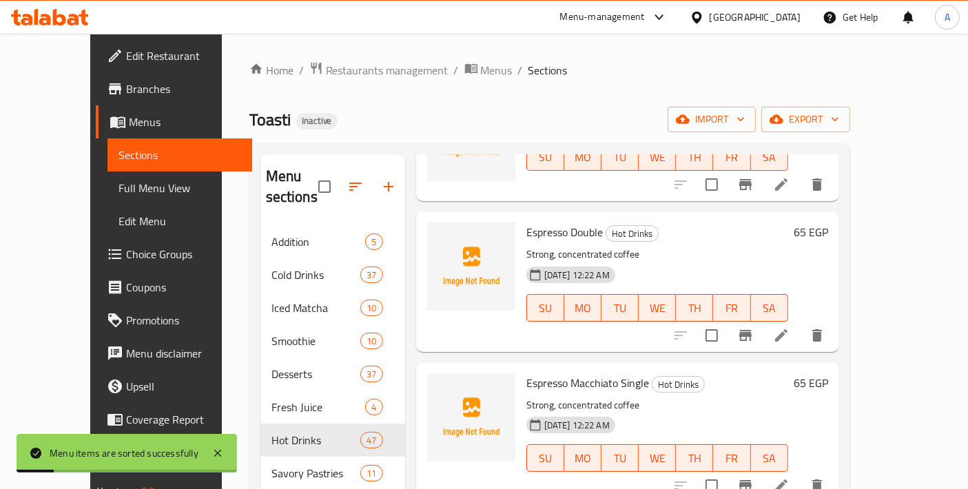
scroll to position [153, 0]
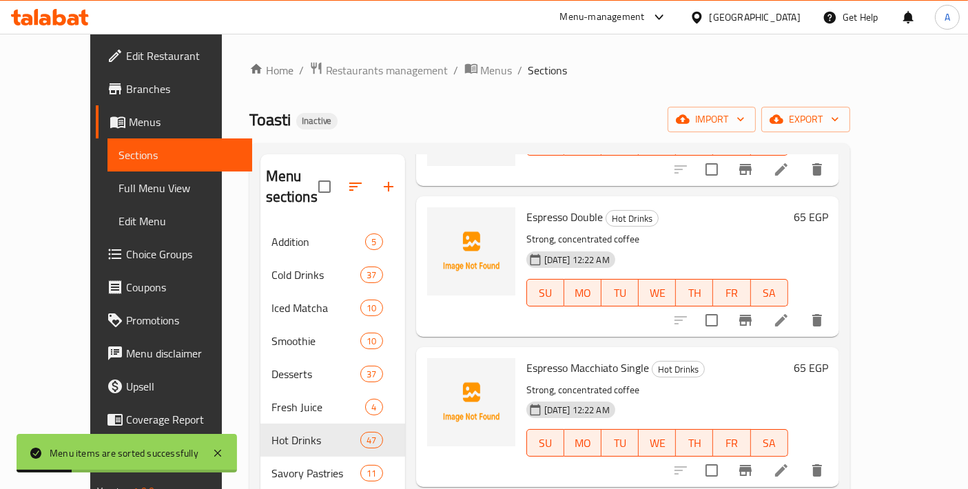
click at [762, 358] on h6 "Espresso Macchiato Single Hot Drinks" at bounding box center [657, 367] width 262 height 19
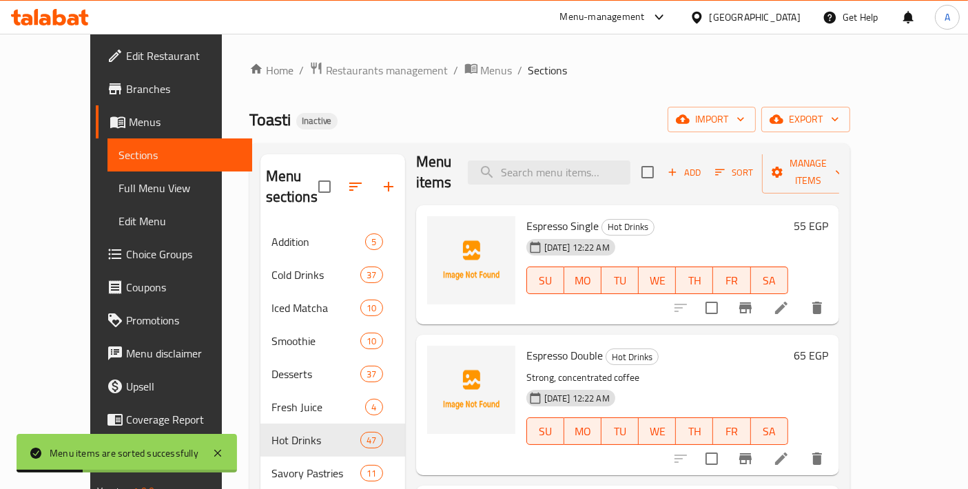
scroll to position [0, 0]
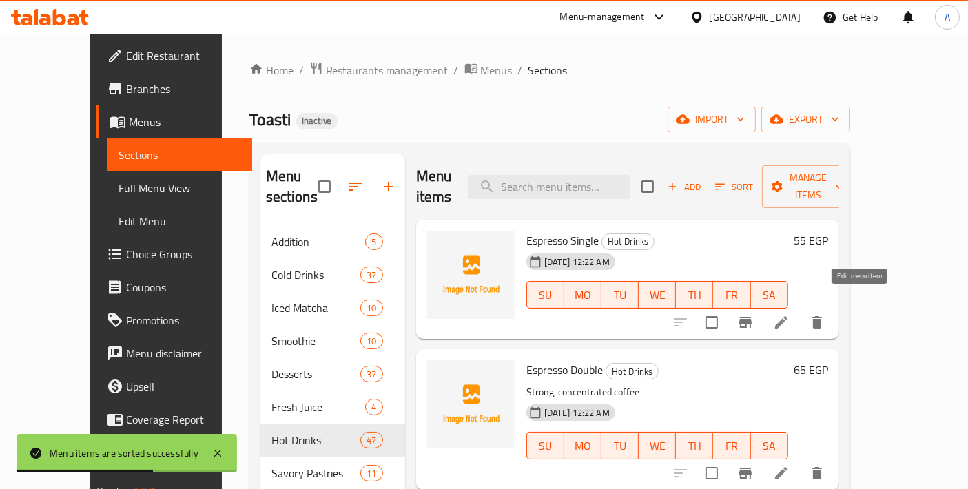
click at [787, 316] on icon at bounding box center [781, 322] width 12 height 12
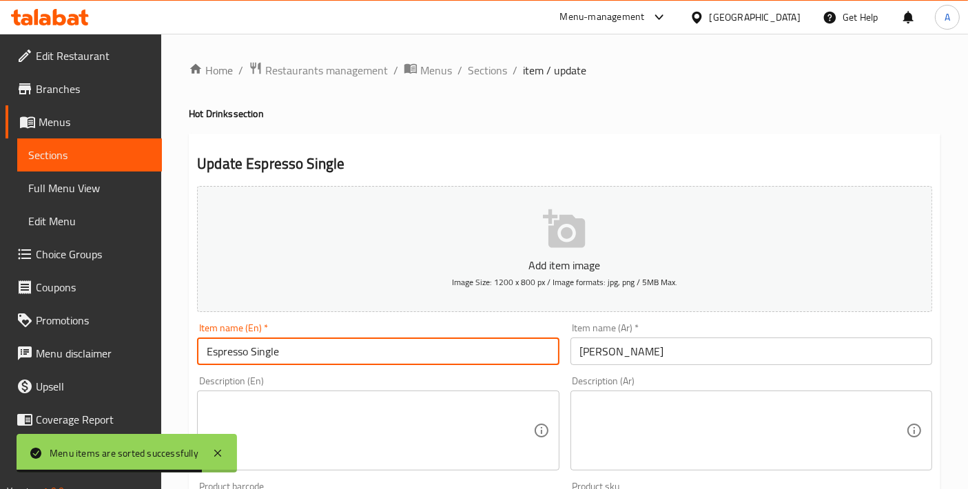
click at [232, 359] on input "Espresso Single" at bounding box center [378, 351] width 362 height 28
click at [632, 346] on input "[PERSON_NAME]" at bounding box center [751, 351] width 362 height 28
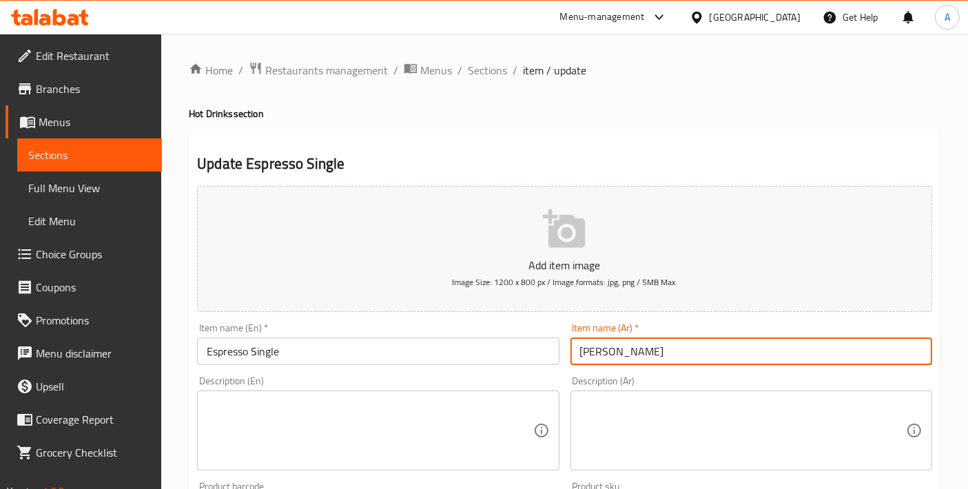
click at [618, 406] on textarea at bounding box center [743, 430] width 326 height 65
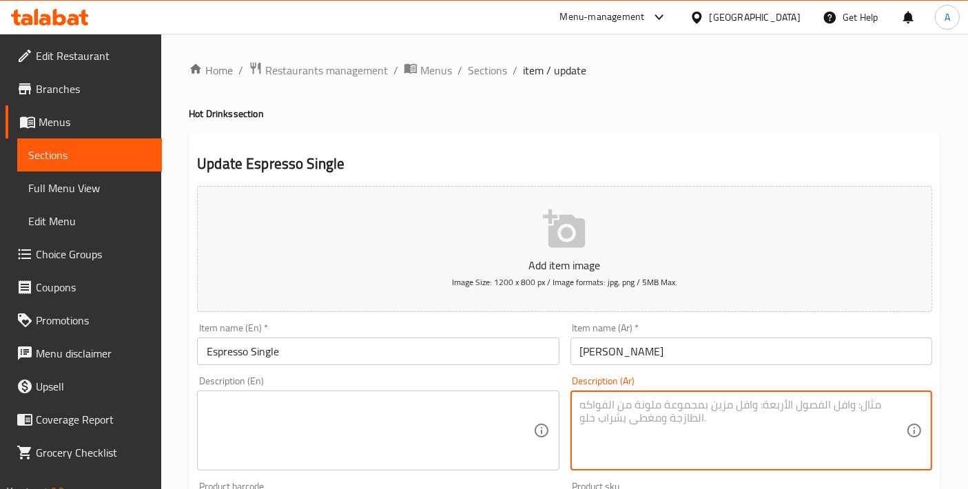
paste textarea "قهوة مركزة بطعم قوي"
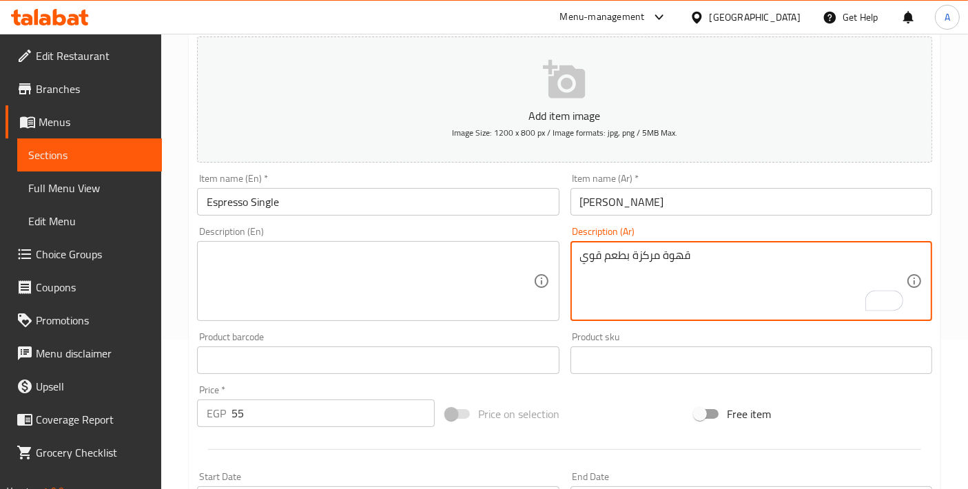
scroll to position [153, 0]
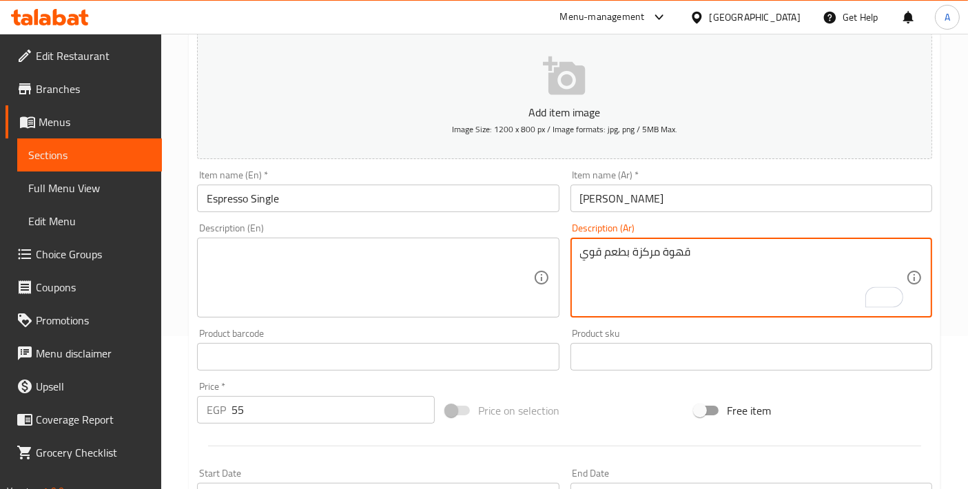
type textarea "قهوة مركزة بطعم قوي"
click at [372, 259] on textarea at bounding box center [370, 277] width 326 height 65
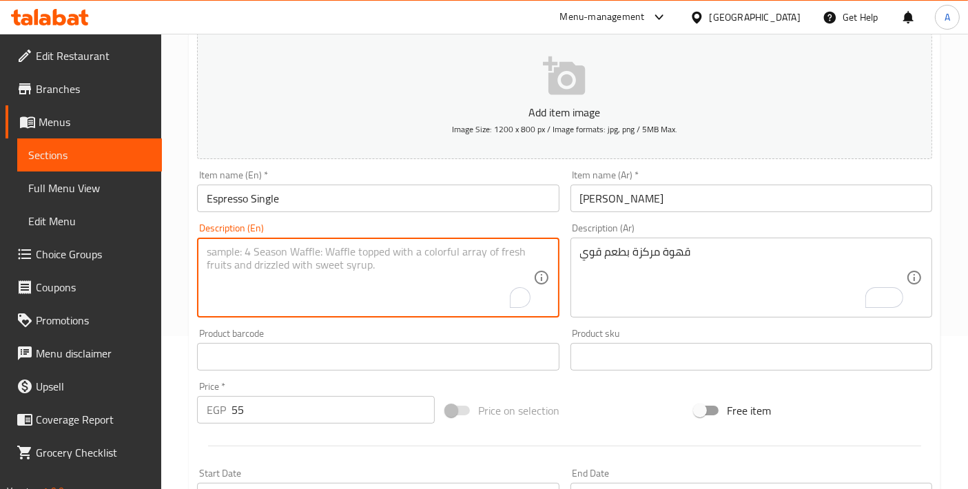
paste textarea "Strong, concentrated coffee"
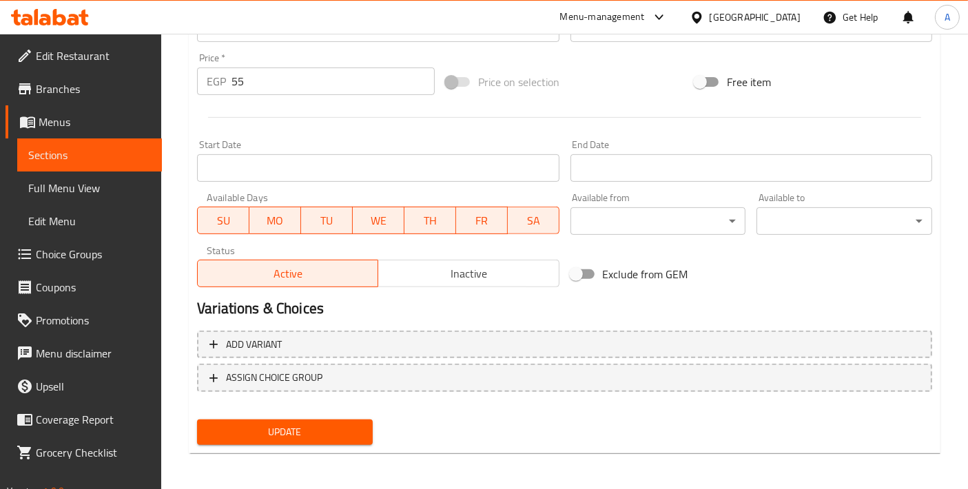
type textarea "Strong, concentrated coffee"
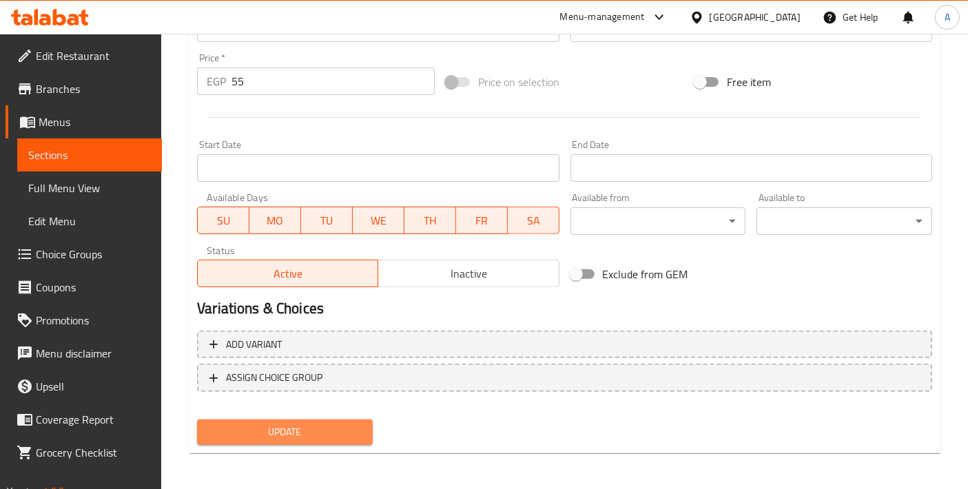
click at [270, 435] on span "Update" at bounding box center [285, 432] width 154 height 17
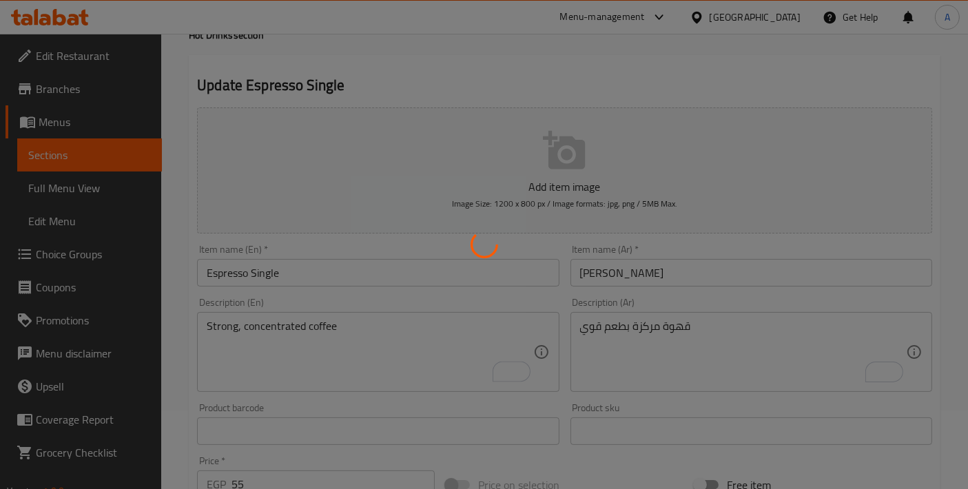
scroll to position [0, 0]
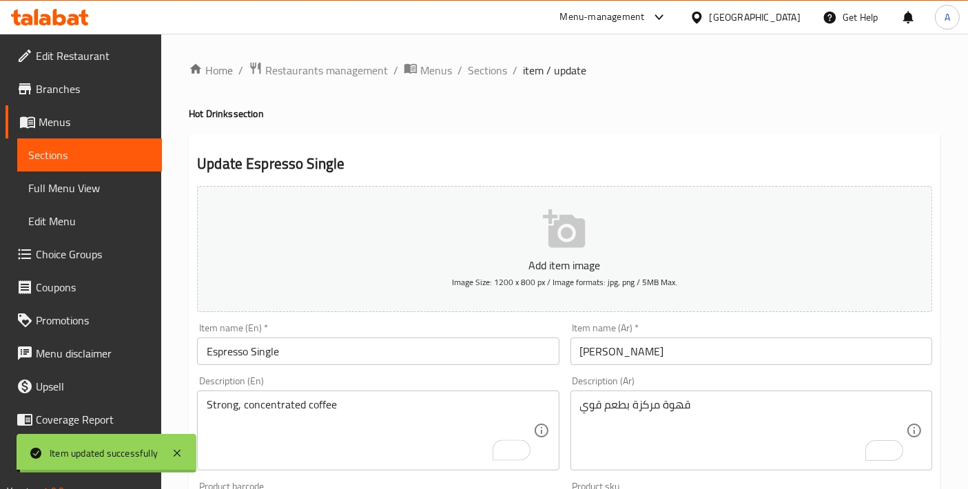
click at [494, 67] on span "Sections" at bounding box center [487, 70] width 39 height 17
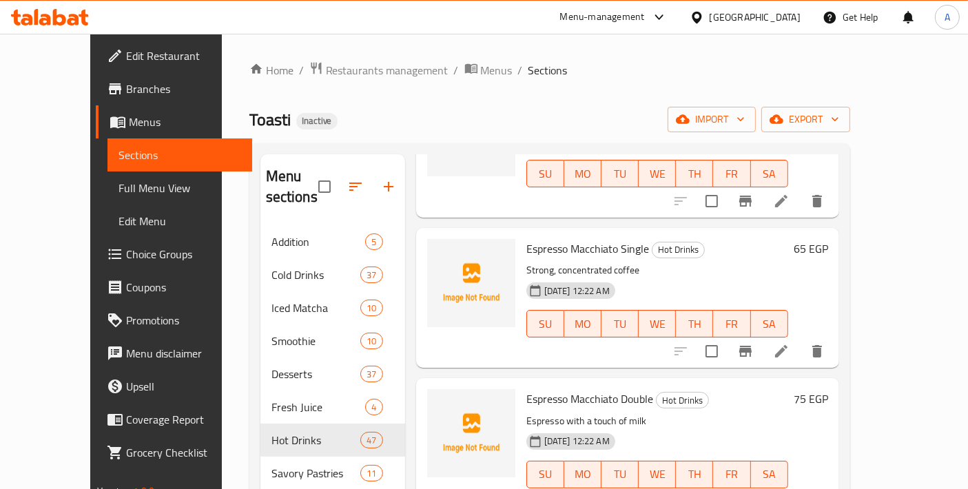
scroll to position [306, 0]
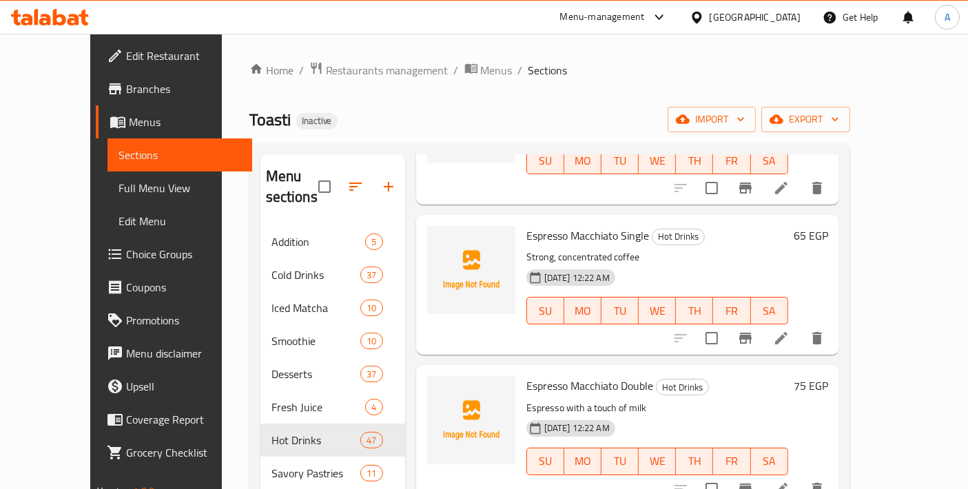
click at [594, 399] on p "Espresso with a touch of milk" at bounding box center [657, 407] width 262 height 17
copy div "Espresso with a touch of milk"
click at [789, 330] on icon at bounding box center [781, 338] width 17 height 17
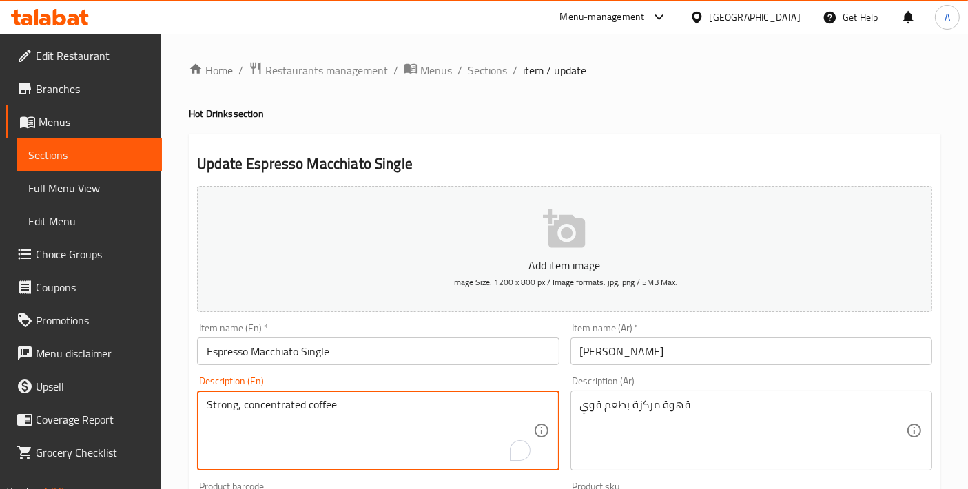
click at [376, 442] on textarea "Strong, concentrated coffee" at bounding box center [370, 430] width 326 height 65
paste textarea "Espresso with a touch of milk"
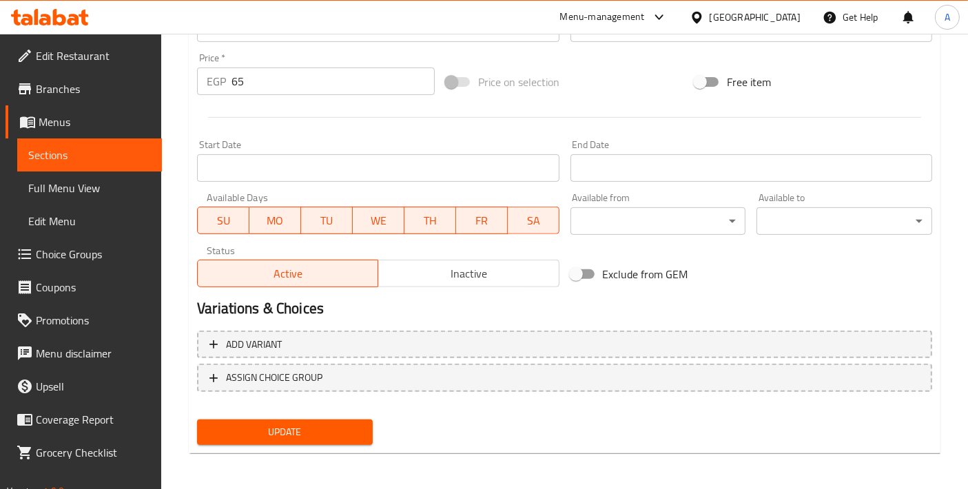
type textarea "Espresso with a touch of milk"
click at [322, 424] on span "Update" at bounding box center [285, 432] width 154 height 17
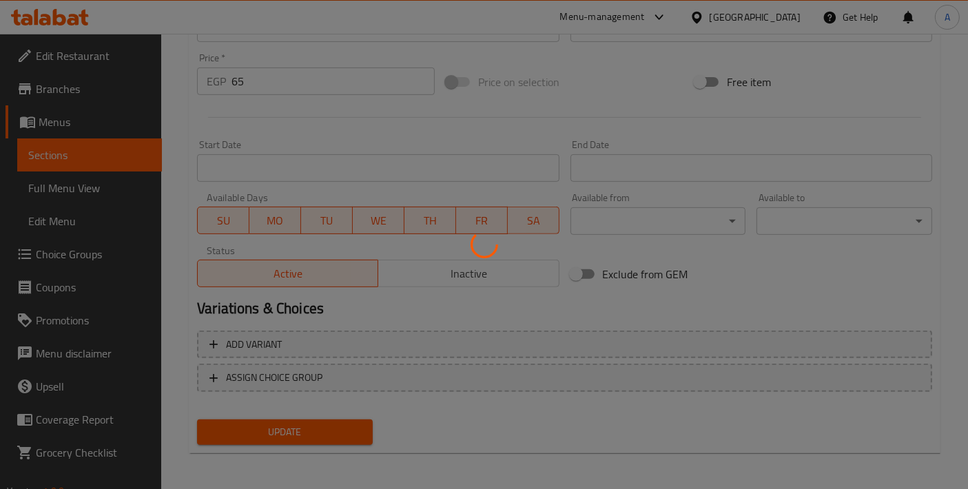
scroll to position [22, 0]
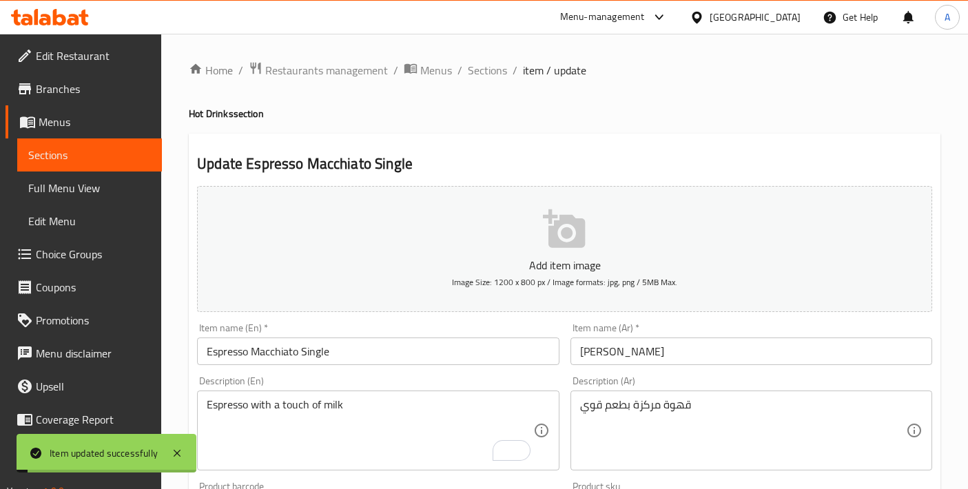
scroll to position [22, 0]
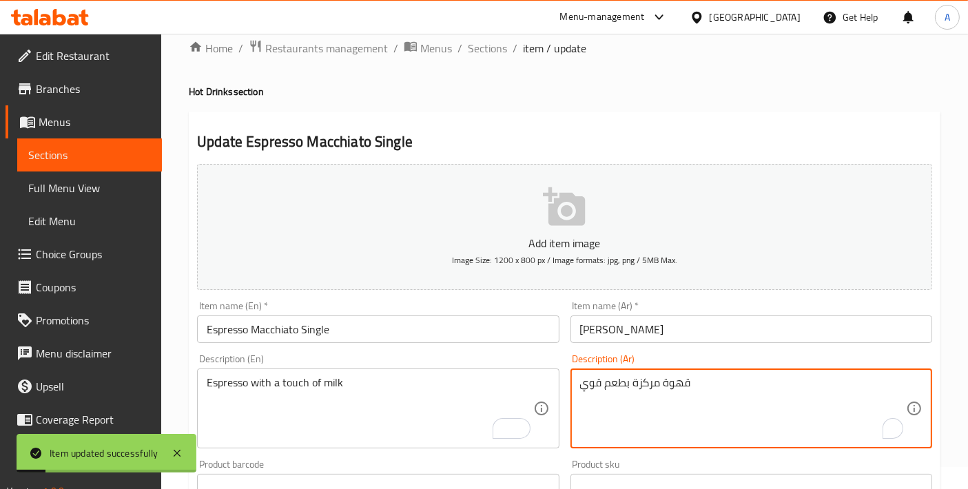
click at [669, 406] on textarea "قهوة مركزة بطعم قوي" at bounding box center [743, 408] width 326 height 65
paste textarea "إسبرسو مع لمسة من الحليب"
click at [690, 378] on textarea "إسبرسو مع لمسة من الحليب" at bounding box center [743, 408] width 326 height 65
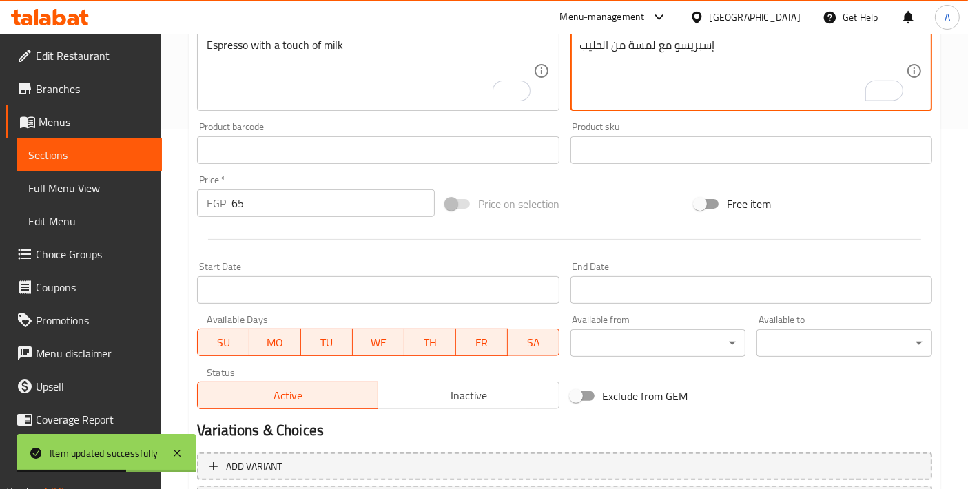
scroll to position [481, 0]
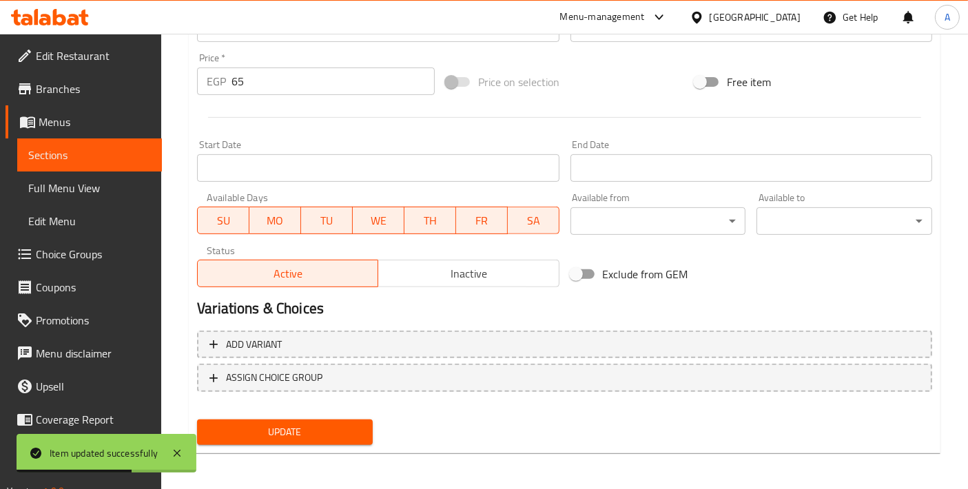
type textarea "إسبريسو مع لمسة من الحليب"
click at [354, 443] on div "Update" at bounding box center [284, 432] width 187 height 37
click at [346, 435] on span "Update" at bounding box center [285, 432] width 154 height 17
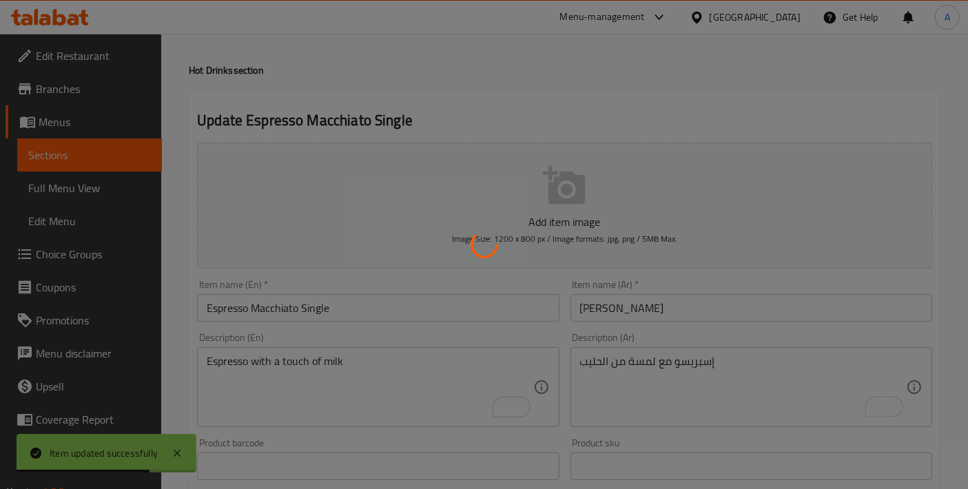
scroll to position [0, 0]
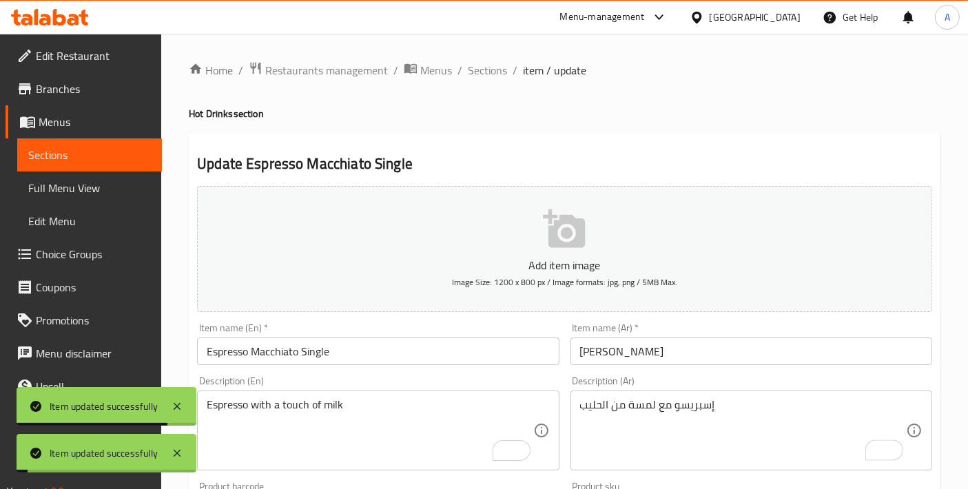
click at [488, 74] on span "Sections" at bounding box center [487, 70] width 39 height 17
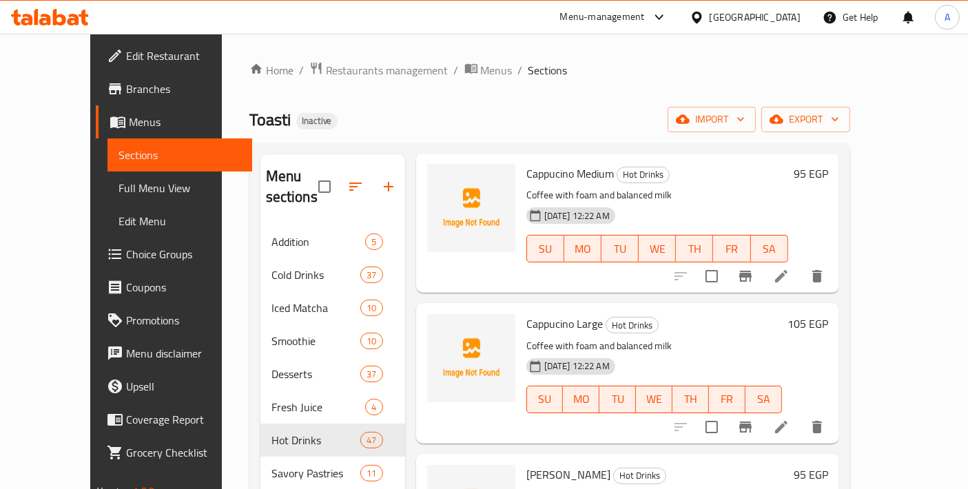
scroll to position [1683, 0]
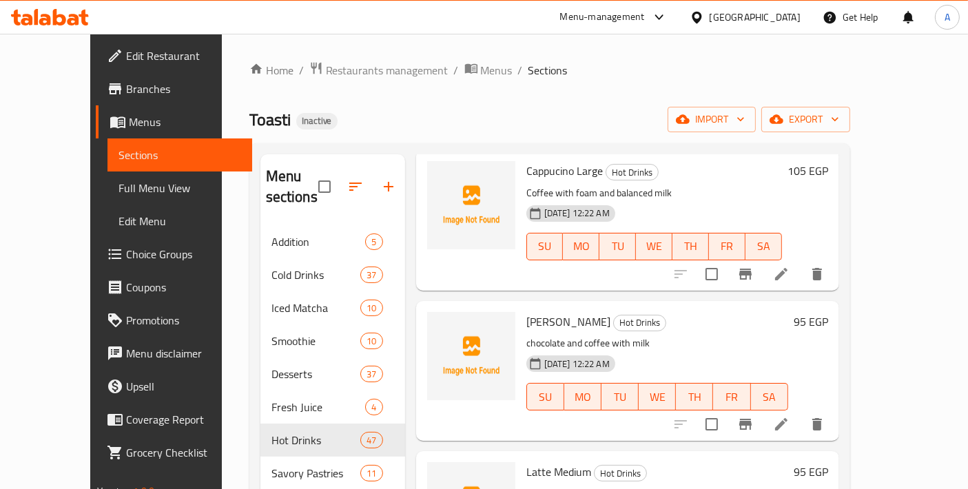
click at [554, 311] on span "[PERSON_NAME]" at bounding box center [568, 321] width 84 height 21
copy h6 "[PERSON_NAME]"
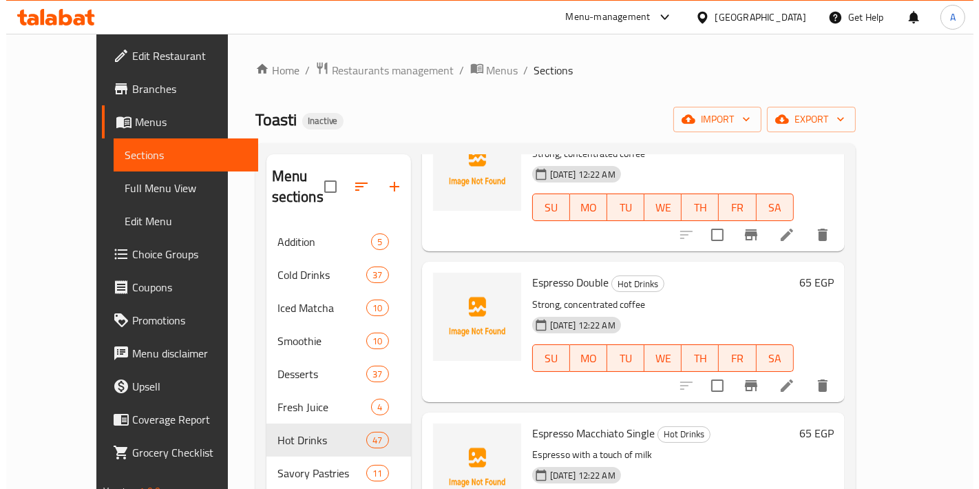
scroll to position [0, 0]
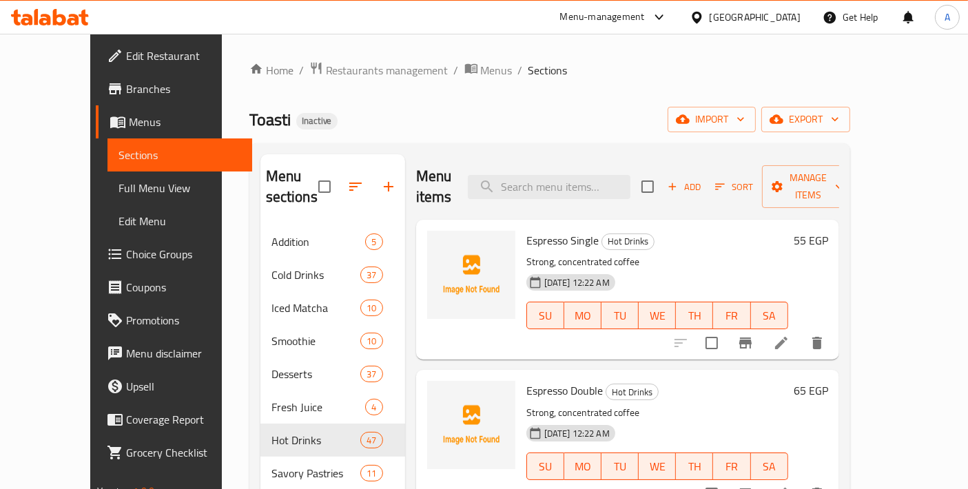
click at [726, 180] on icon "button" at bounding box center [719, 186] width 12 height 12
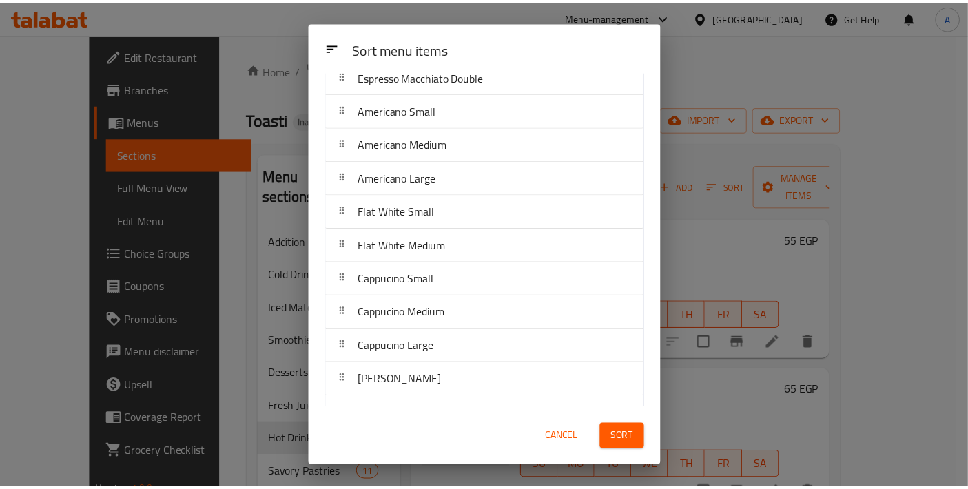
scroll to position [306, 0]
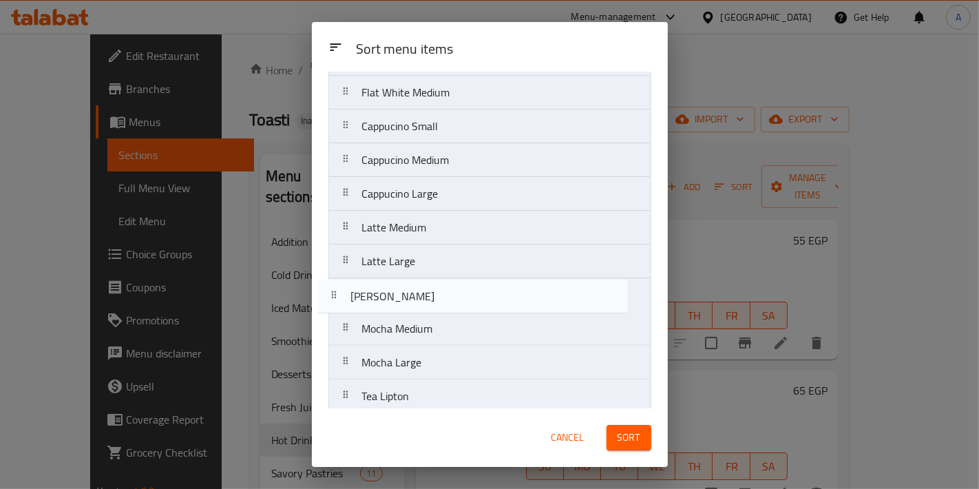
drag, startPoint x: 486, startPoint y: 233, endPoint x: 475, endPoint y: 308, distance: 75.9
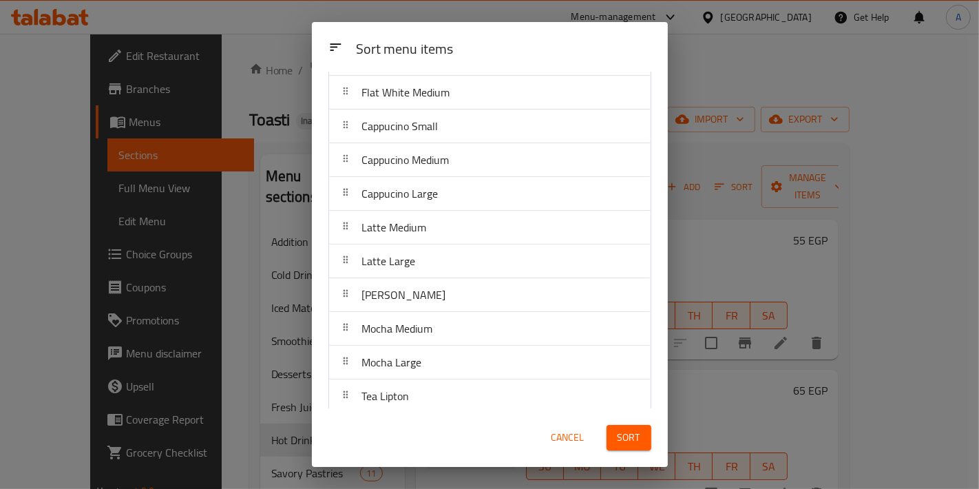
click at [614, 439] on button "Sort" at bounding box center [629, 437] width 45 height 25
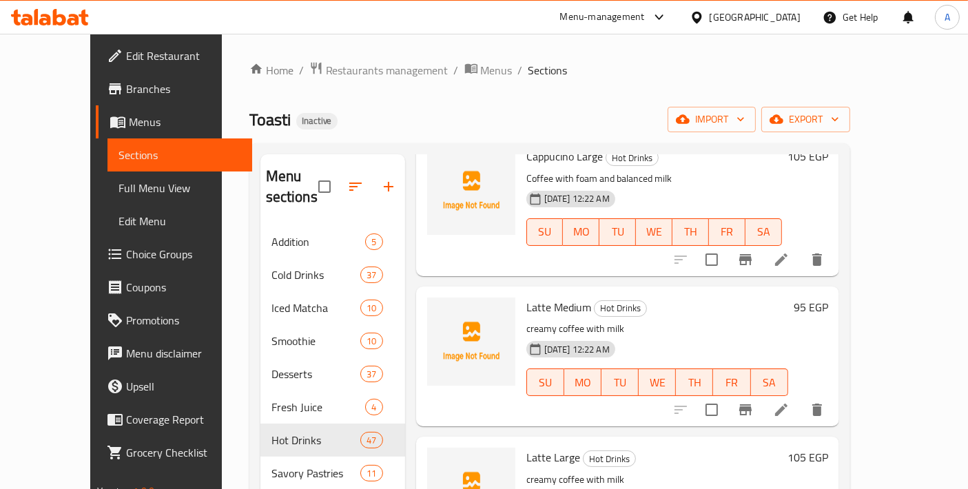
scroll to position [1683, 0]
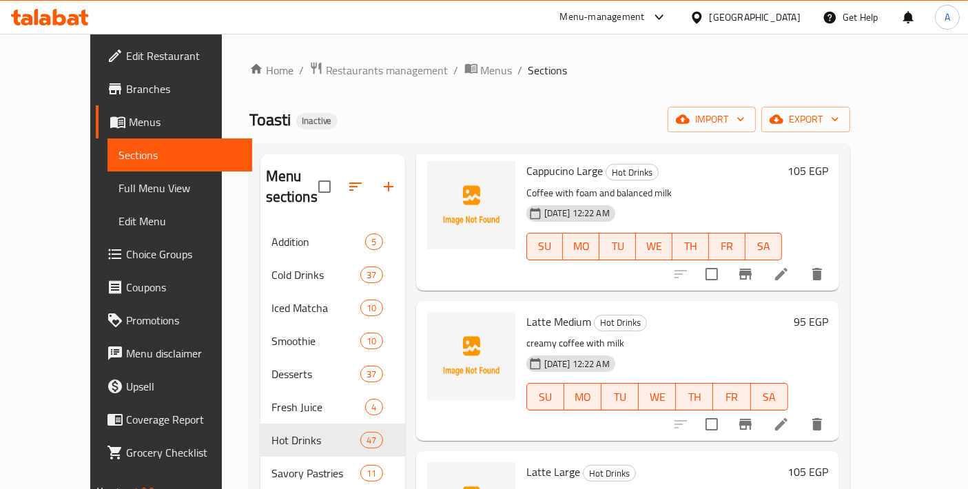
click at [526, 311] on span "Latte Medium" at bounding box center [558, 321] width 65 height 21
copy span "Latte"
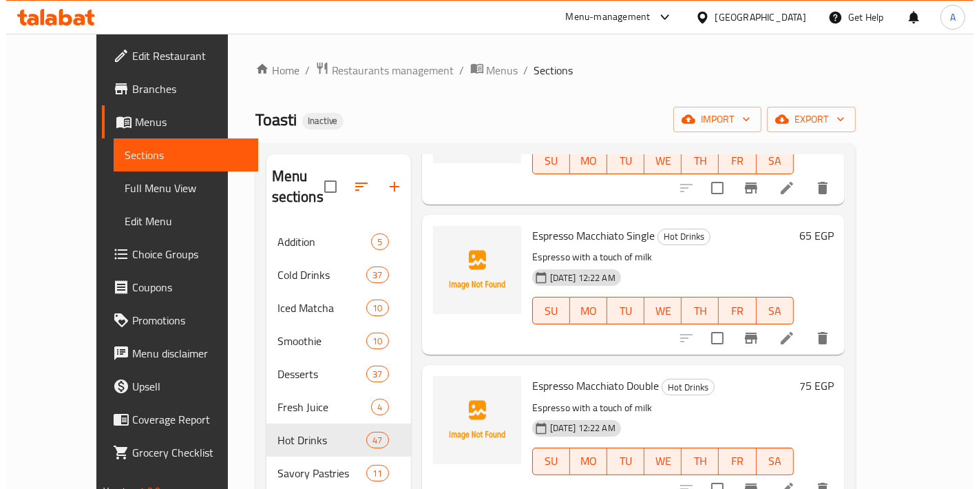
scroll to position [0, 0]
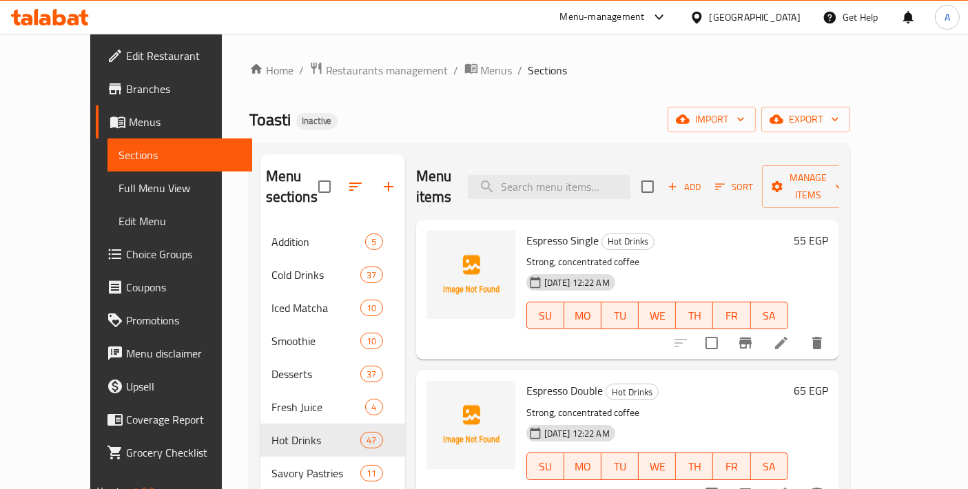
click at [753, 182] on span "Sort" at bounding box center [734, 187] width 38 height 16
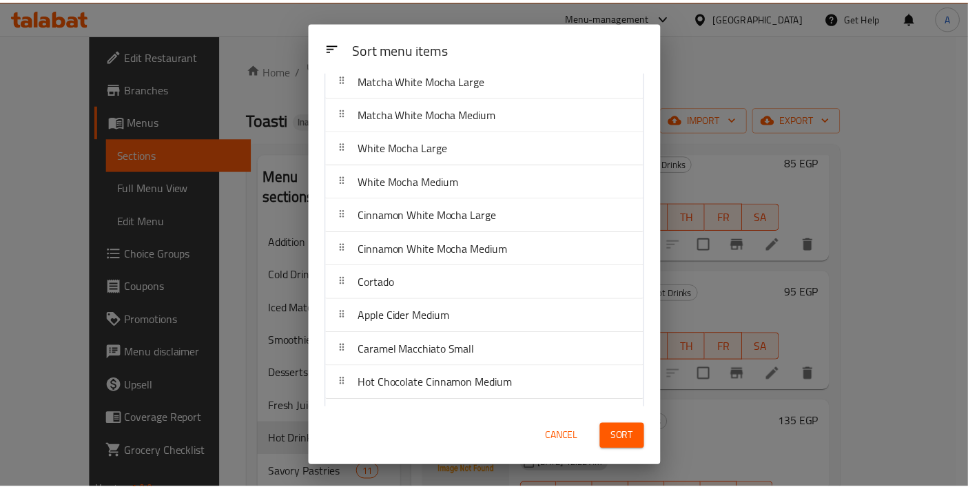
scroll to position [1285, 0]
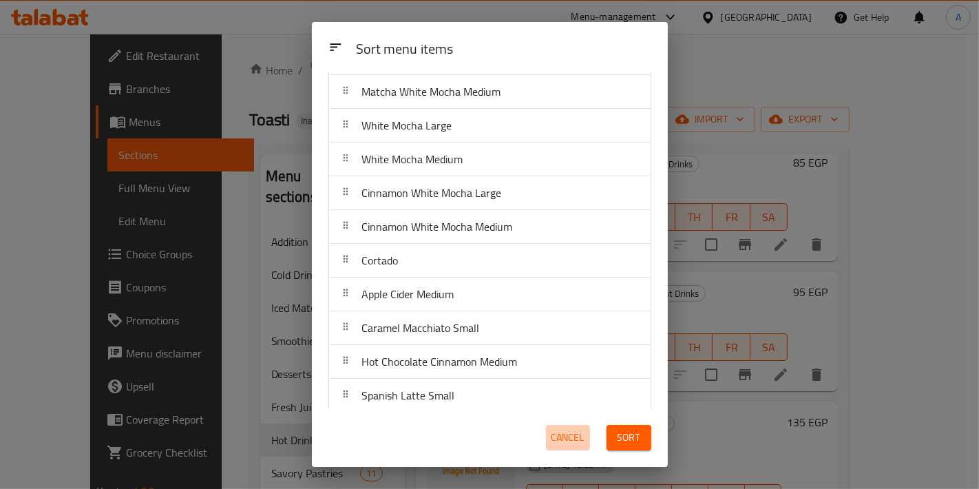
click at [563, 448] on button "Cancel" at bounding box center [568, 437] width 44 height 25
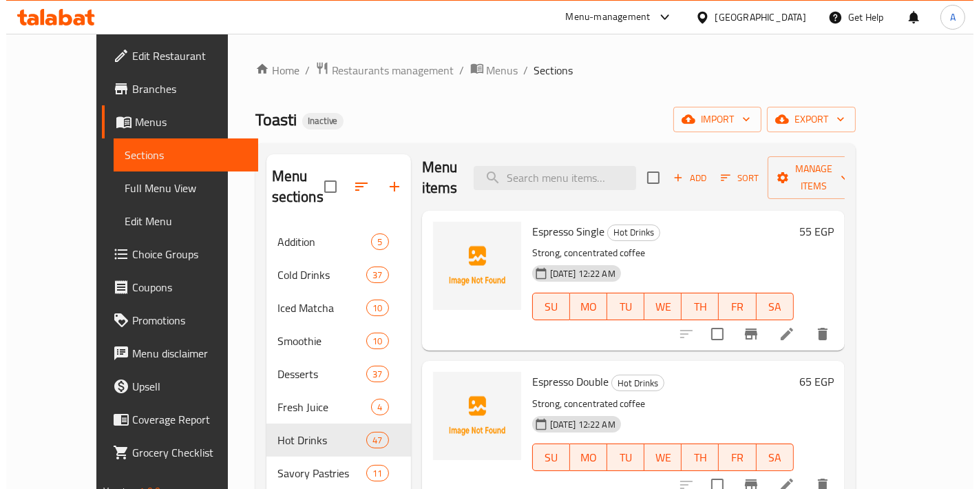
scroll to position [0, 0]
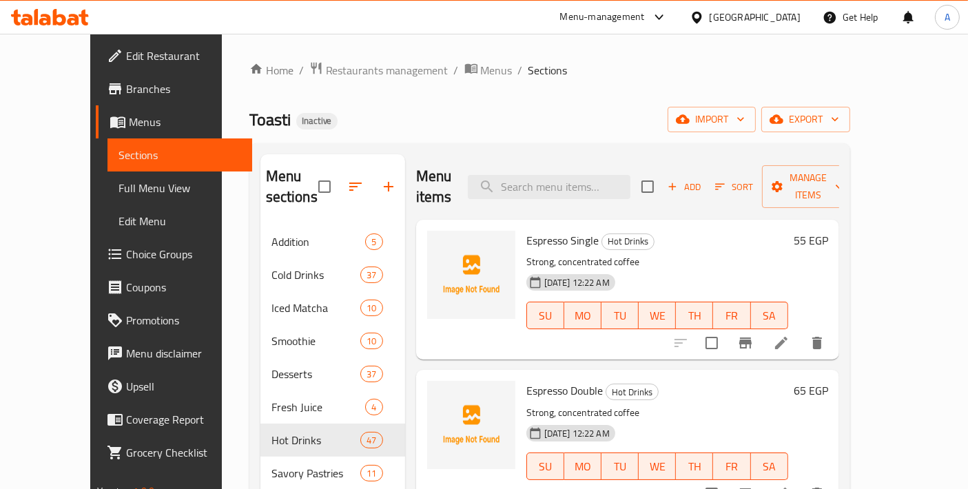
click at [770, 189] on div "Add Sort Manage items" at bounding box center [747, 186] width 213 height 43
click at [753, 179] on span "Sort" at bounding box center [734, 187] width 38 height 16
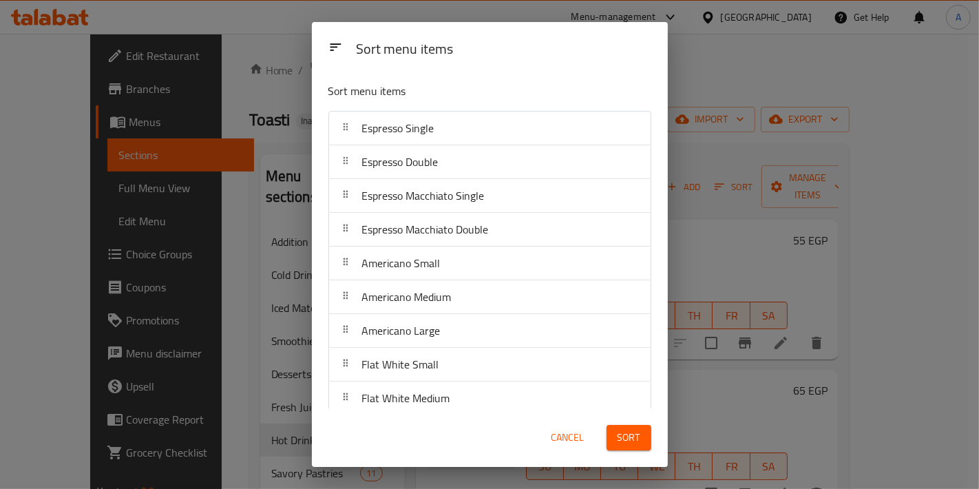
click at [552, 448] on button "Cancel" at bounding box center [568, 437] width 44 height 25
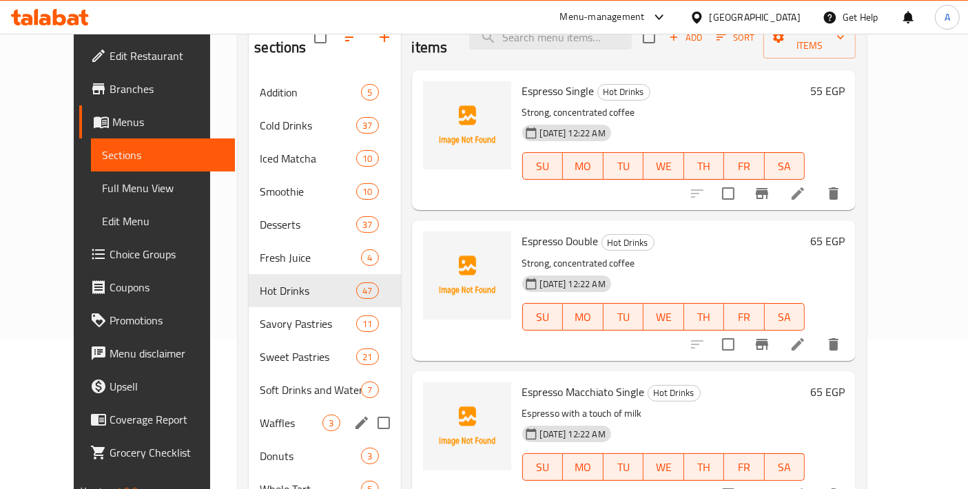
scroll to position [153, 0]
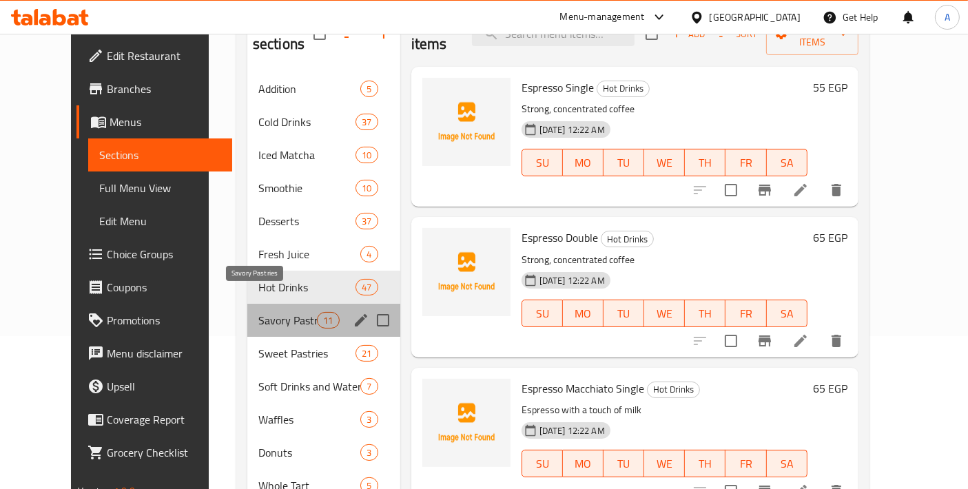
click at [275, 312] on span "Savory Pastries" at bounding box center [287, 320] width 59 height 17
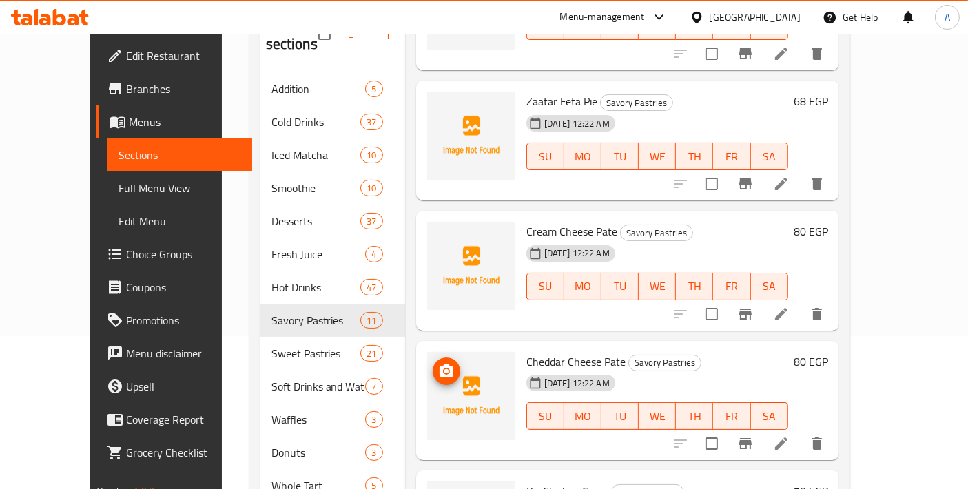
scroll to position [973, 0]
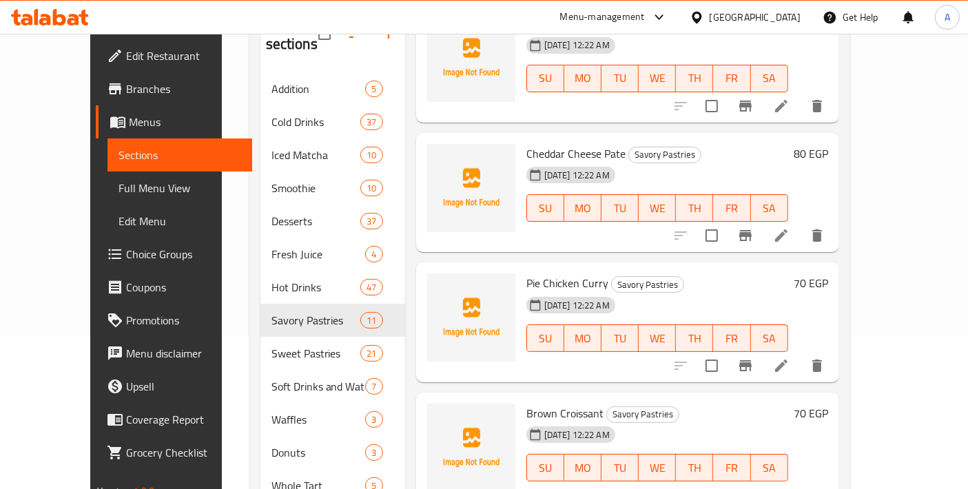
click at [789, 227] on icon at bounding box center [781, 235] width 17 height 17
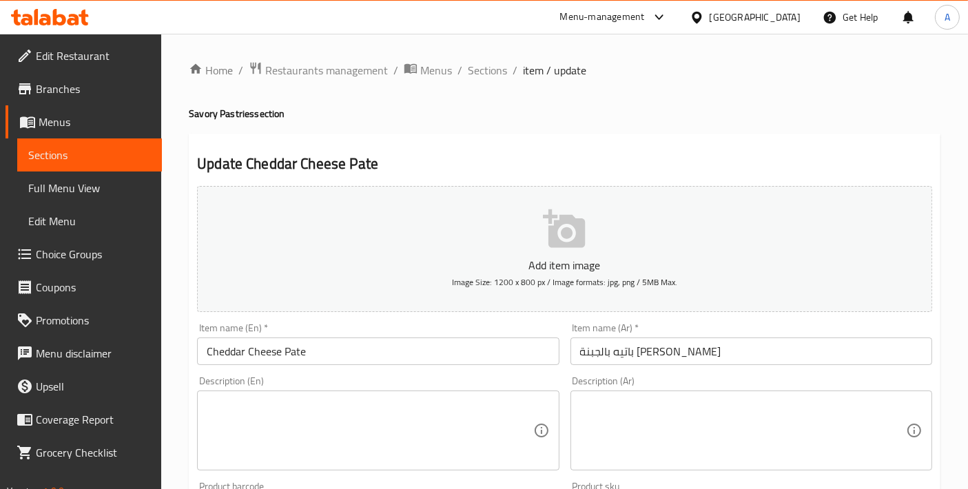
click at [657, 346] on input "باتيه بالجبنة الشيدر" at bounding box center [751, 351] width 362 height 28
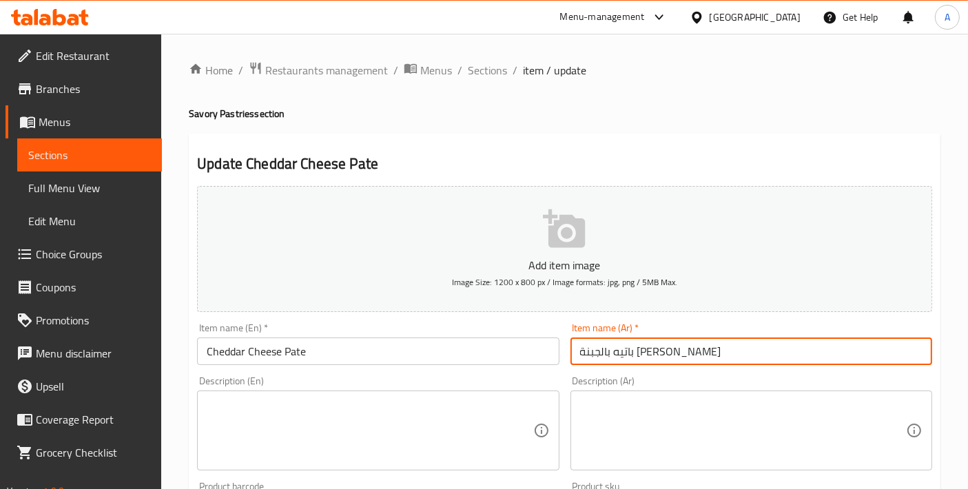
click at [657, 346] on input "باتيه بالجبنة الشيدر" at bounding box center [751, 351] width 362 height 28
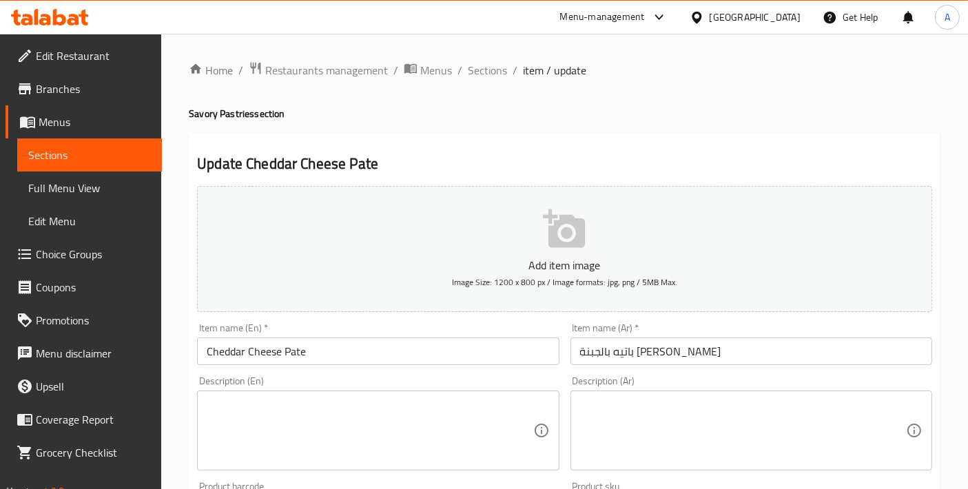
click at [481, 77] on span "Sections" at bounding box center [487, 70] width 39 height 17
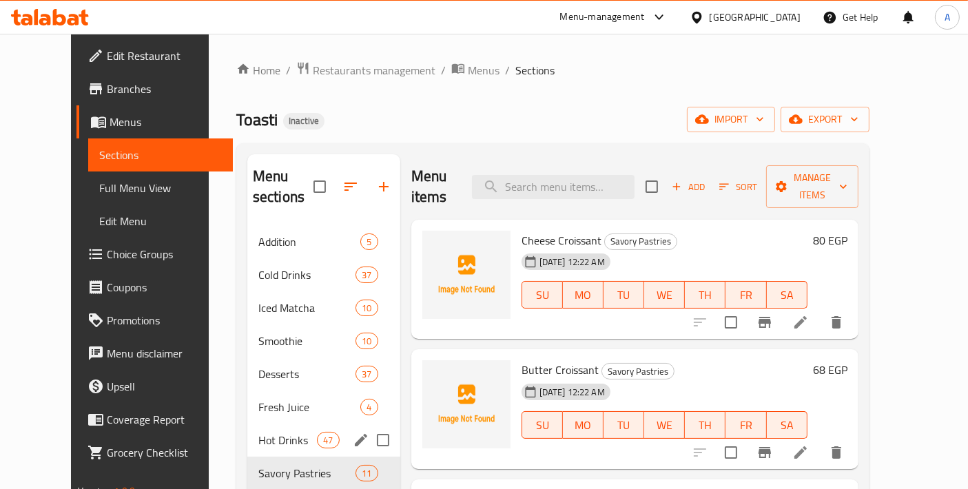
scroll to position [153, 0]
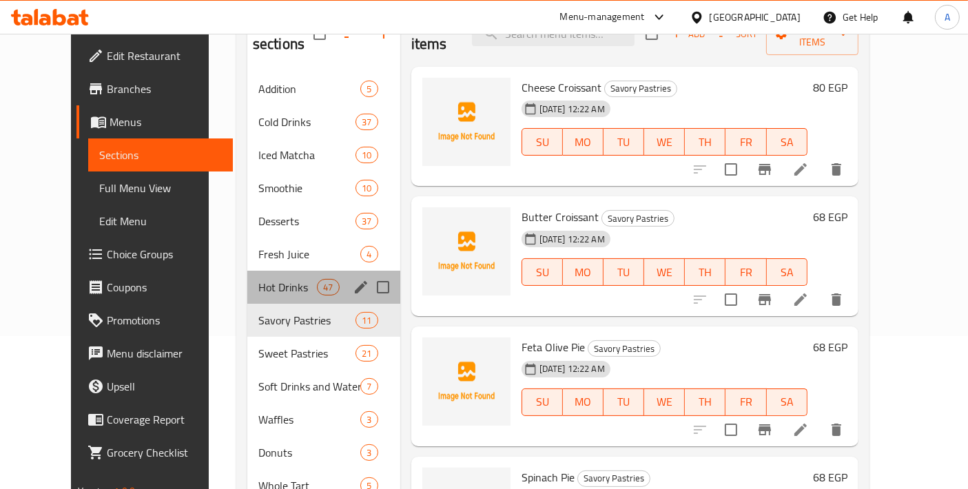
click at [247, 278] on div "Hot Drinks 47" at bounding box center [323, 287] width 153 height 33
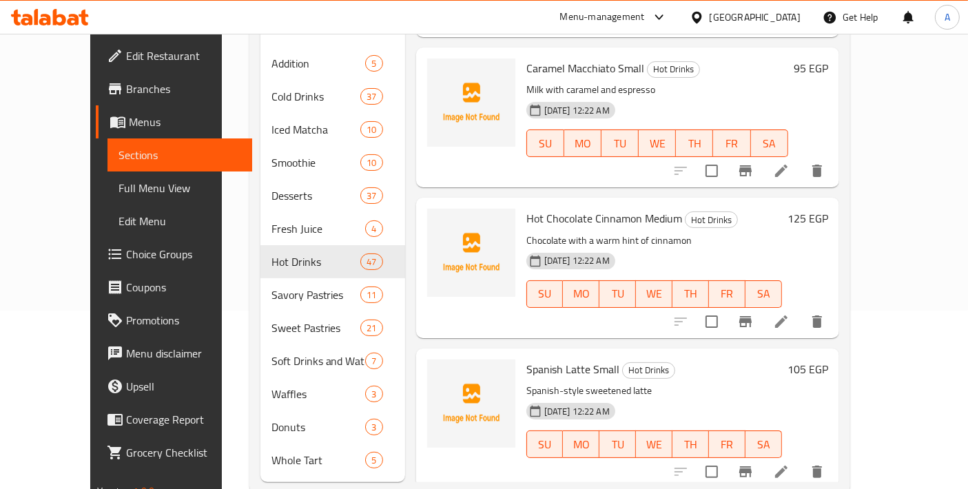
scroll to position [192, 0]
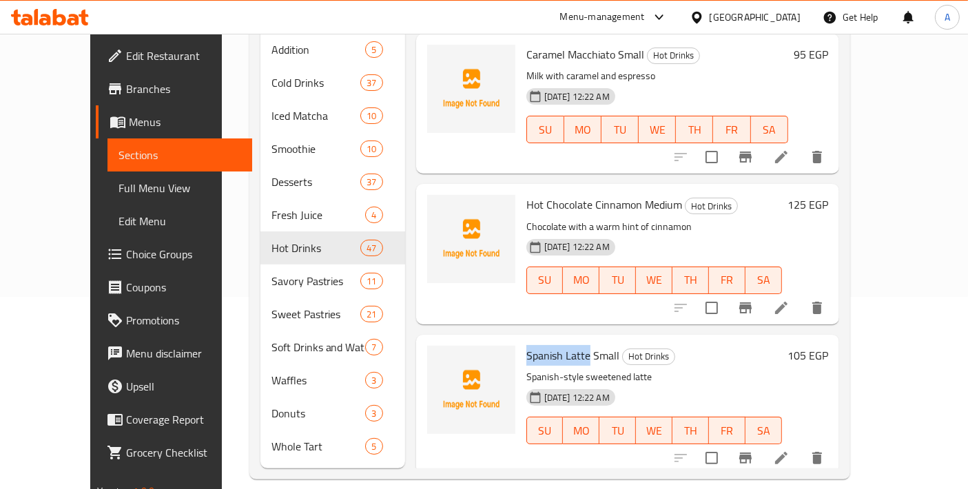
drag, startPoint x: 565, startPoint y: 333, endPoint x: 500, endPoint y: 335, distance: 64.8
click at [521, 340] on div "Spanish Latte Small Hot Drinks Spanish-style sweetened latte 15-08-2025 12:22 A…" at bounding box center [654, 404] width 267 height 129
copy span "Spanish Latte"
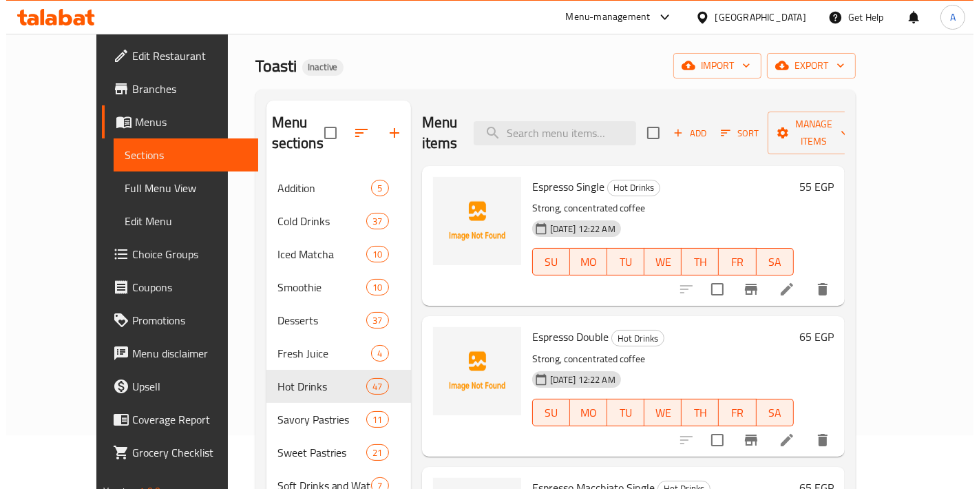
scroll to position [39, 0]
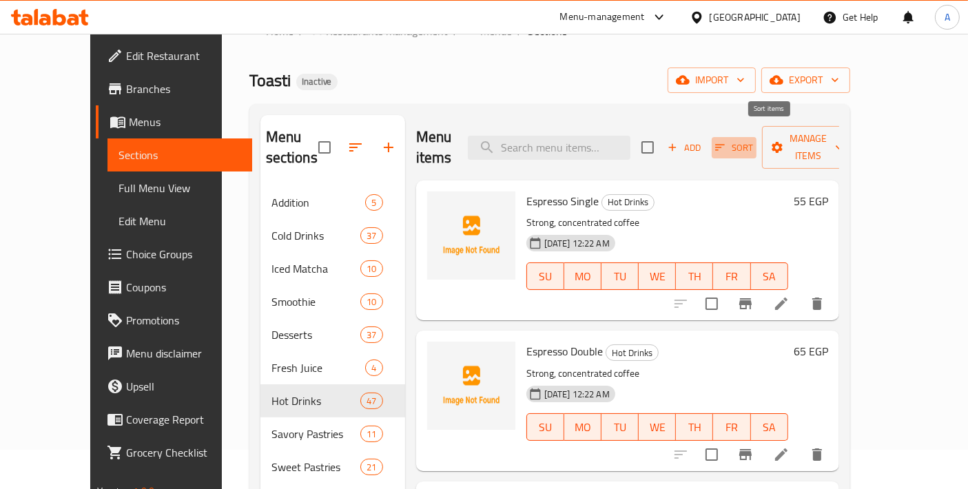
click at [726, 143] on icon "button" at bounding box center [719, 147] width 12 height 12
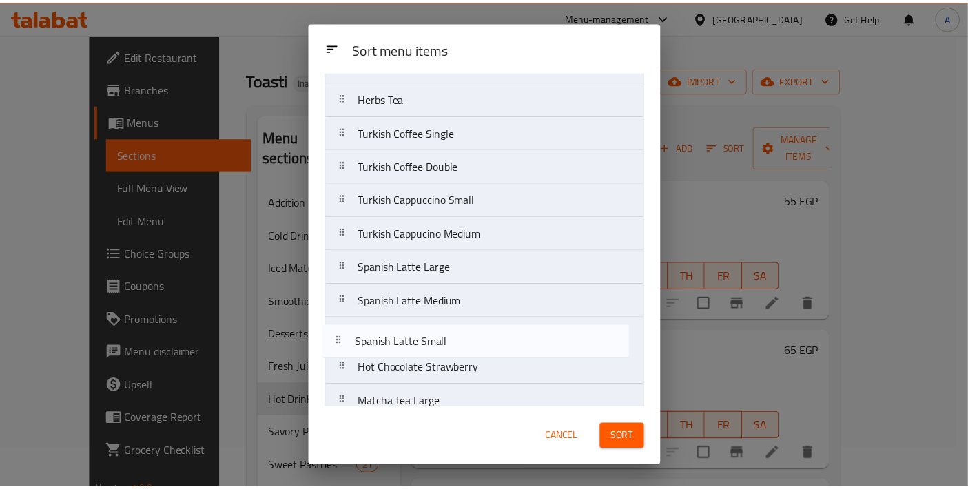
scroll to position [840, 0]
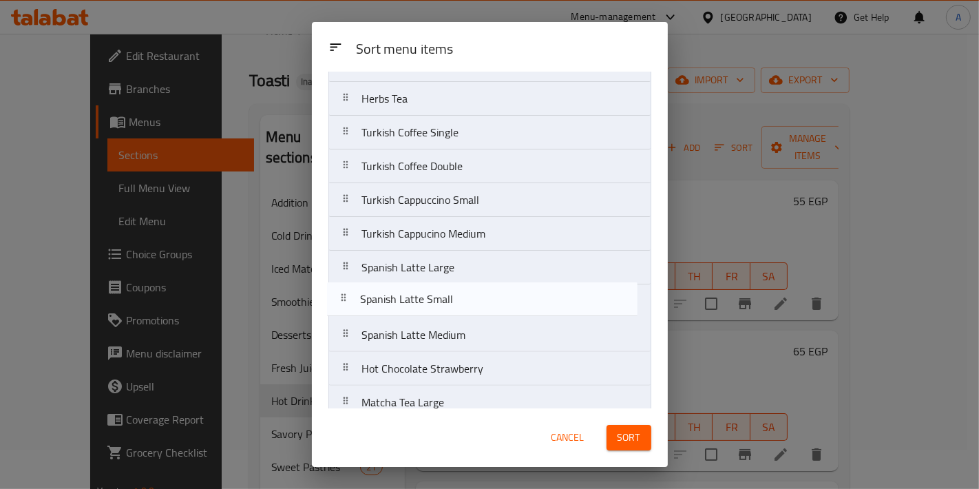
drag, startPoint x: 590, startPoint y: 388, endPoint x: 587, endPoint y: 298, distance: 90.2
click at [587, 298] on nav "Espresso Single Espresso Double Espresso Macchiato Single Espresso Macchiato Do…" at bounding box center [490, 64] width 323 height 1587
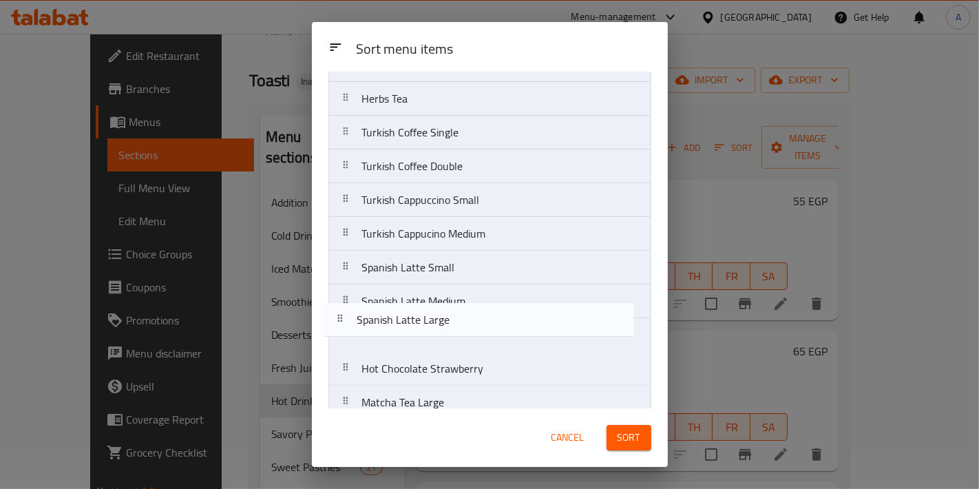
drag, startPoint x: 535, startPoint y: 265, endPoint x: 530, endPoint y: 330, distance: 64.9
click at [530, 330] on nav "Espresso Single Espresso Double Espresso Macchiato Single Espresso Macchiato Do…" at bounding box center [490, 64] width 323 height 1587
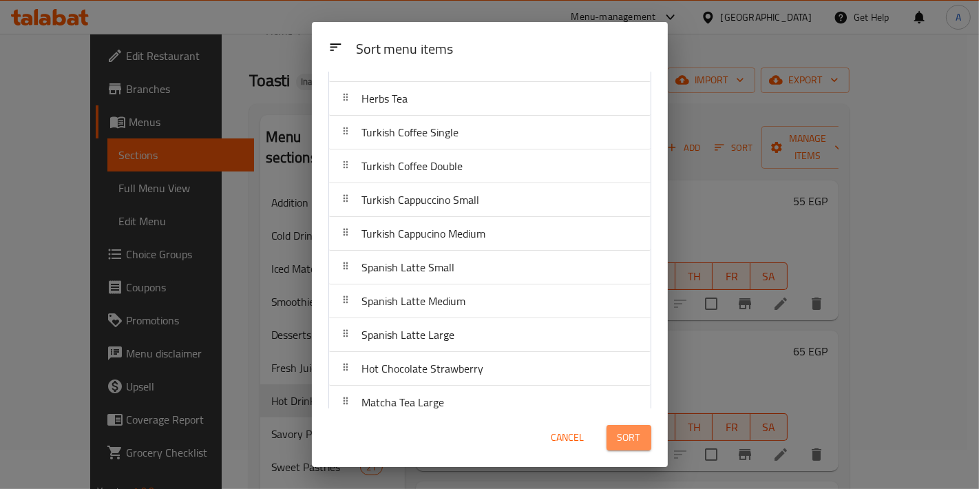
click at [629, 437] on span "Sort" at bounding box center [629, 437] width 23 height 17
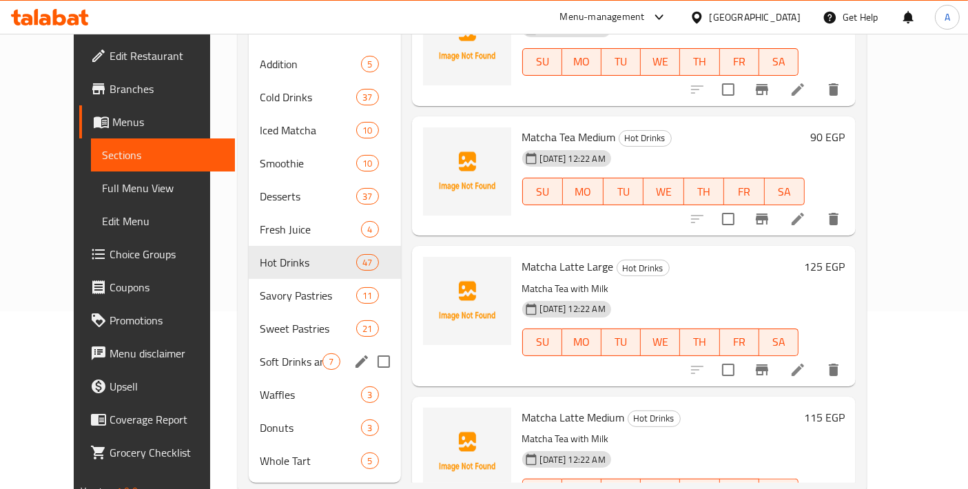
scroll to position [192, 0]
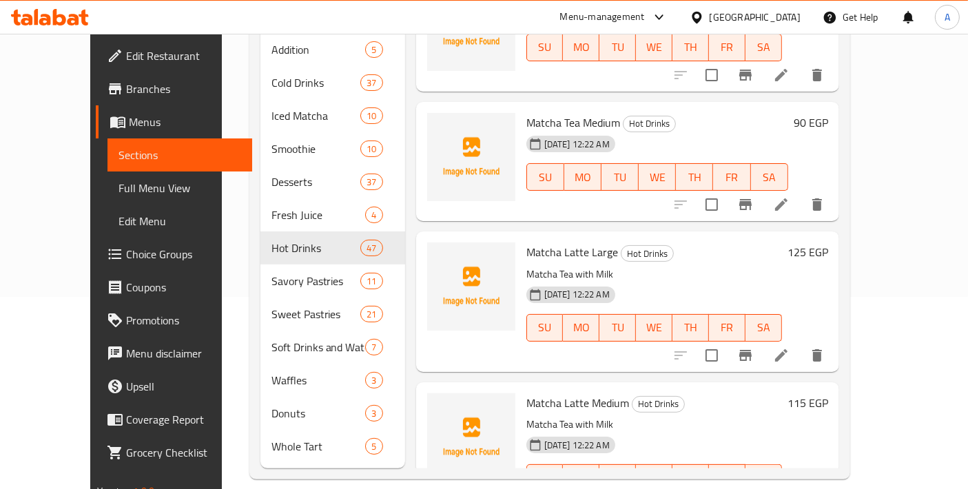
click at [129, 129] on span "Menus" at bounding box center [185, 122] width 112 height 17
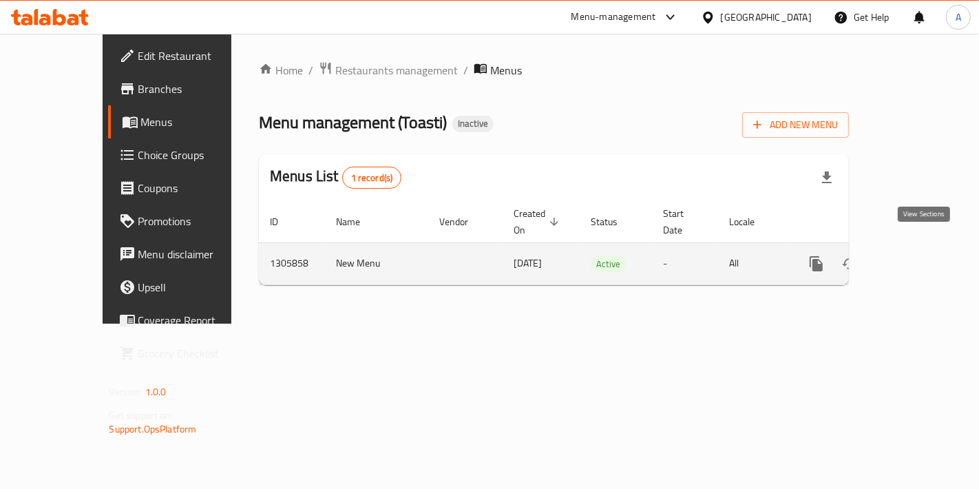
click at [919, 256] on icon "enhanced table" at bounding box center [916, 264] width 17 height 17
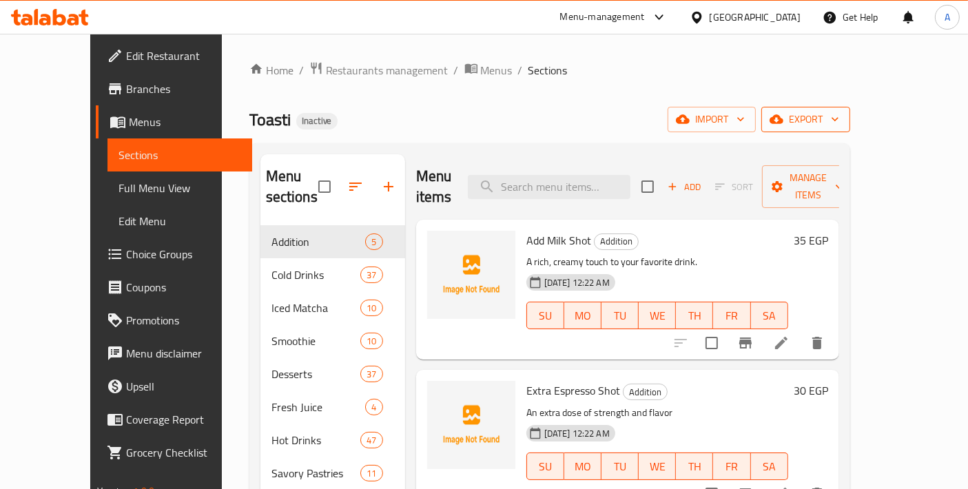
click at [783, 116] on icon "button" at bounding box center [776, 119] width 14 height 9
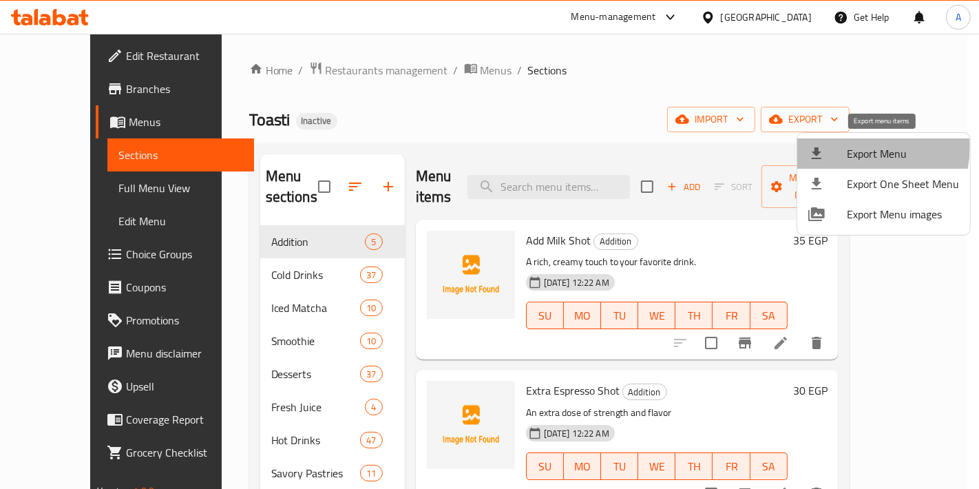
click at [845, 146] on div at bounding box center [828, 153] width 39 height 17
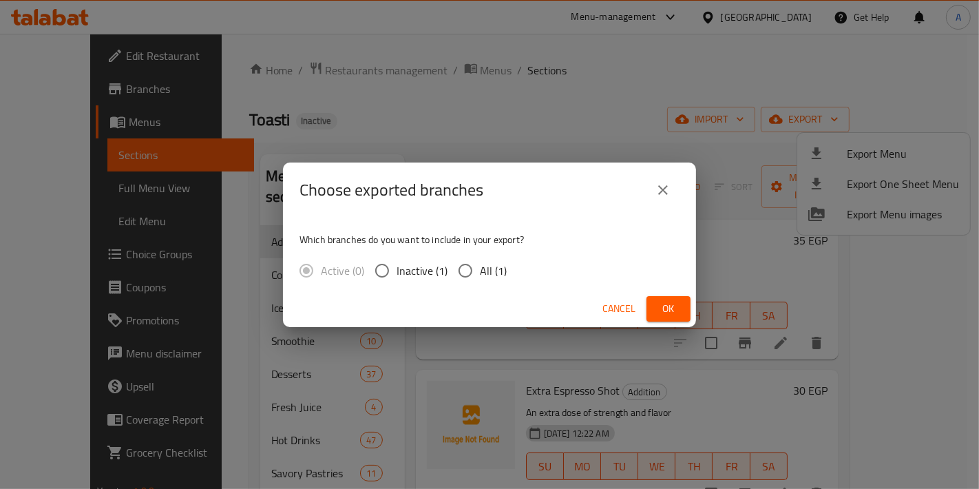
click at [496, 272] on span "All (1)" at bounding box center [493, 270] width 27 height 17
click at [480, 272] on input "All (1)" at bounding box center [465, 270] width 29 height 29
radio input "true"
click at [693, 313] on div "Cancel Ok" at bounding box center [489, 309] width 413 height 37
click at [676, 317] on span "Ok" at bounding box center [669, 308] width 22 height 17
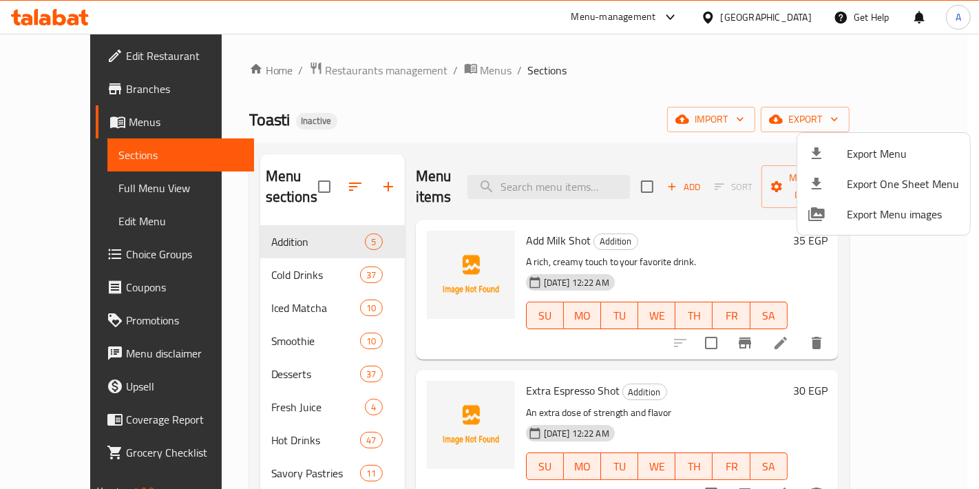
click at [446, 129] on div at bounding box center [489, 244] width 979 height 489
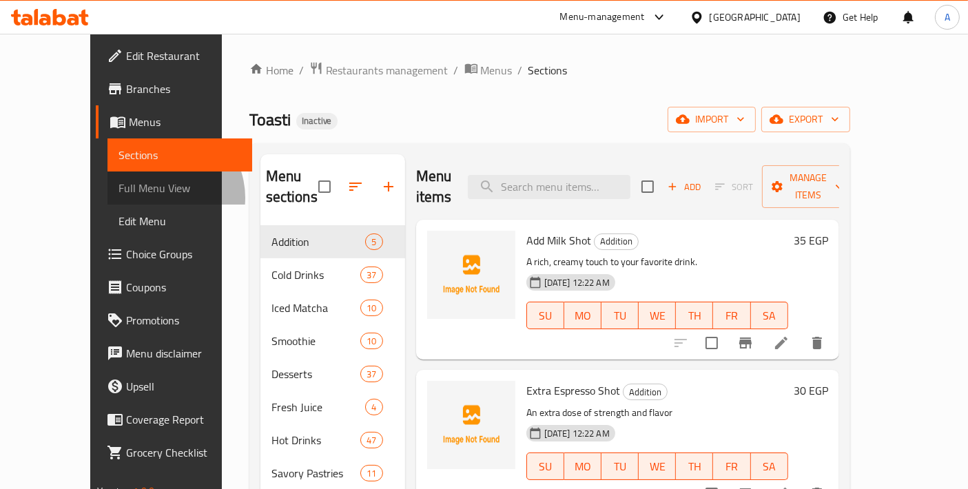
click at [118, 196] on span "Full Menu View" at bounding box center [179, 188] width 123 height 17
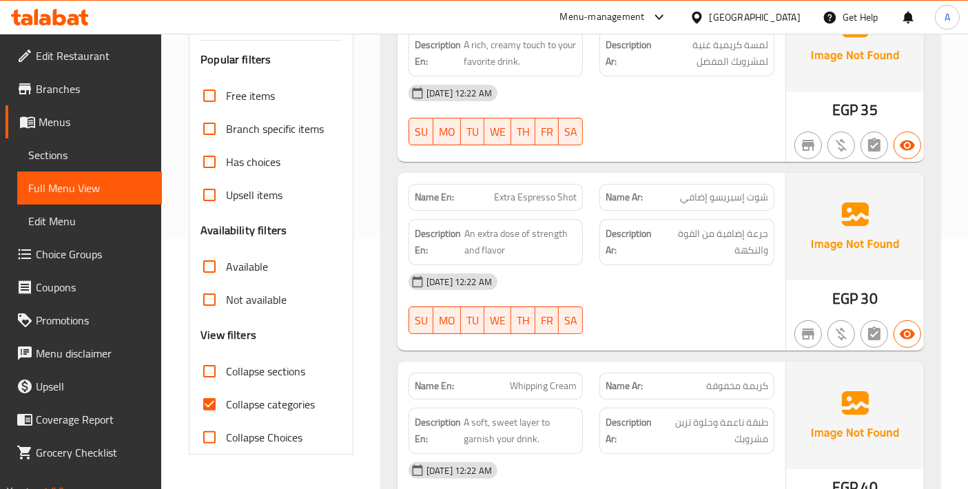
scroll to position [306, 0]
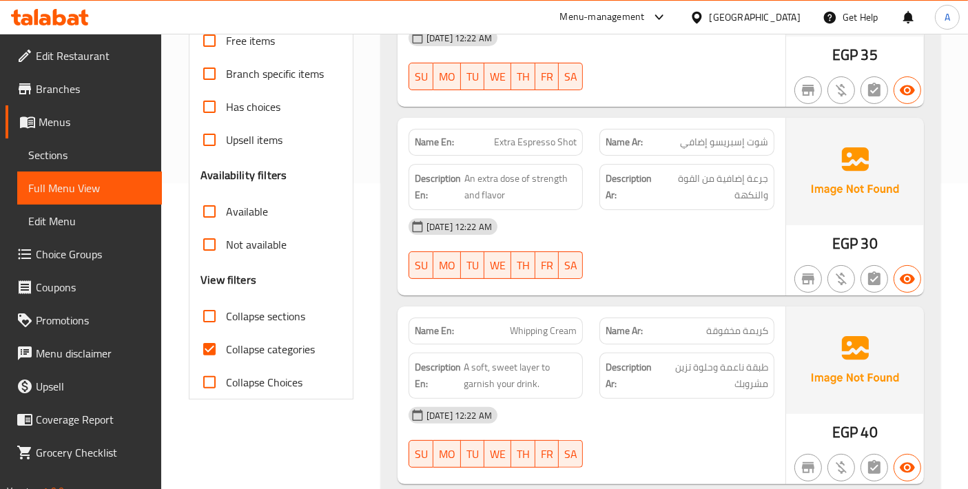
click at [211, 348] on input "Collapse categories" at bounding box center [209, 349] width 33 height 33
checkbox input "false"
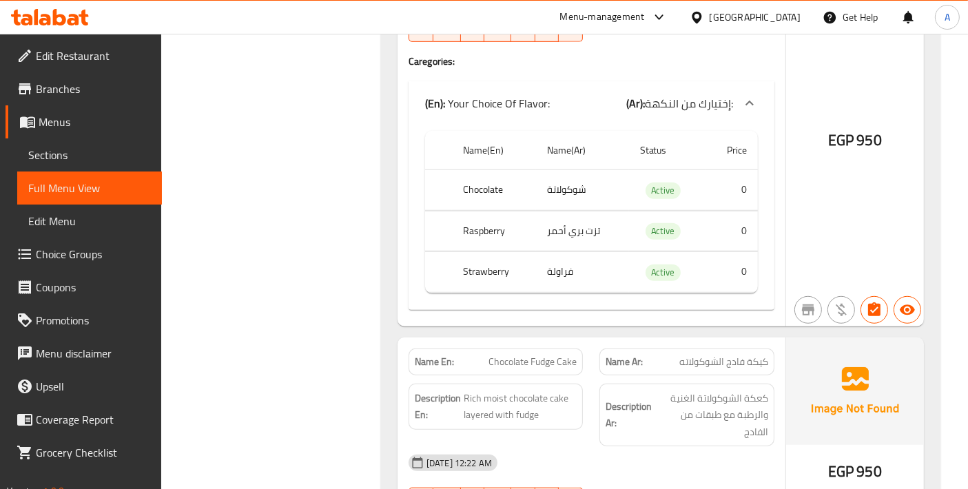
scroll to position [37325, 0]
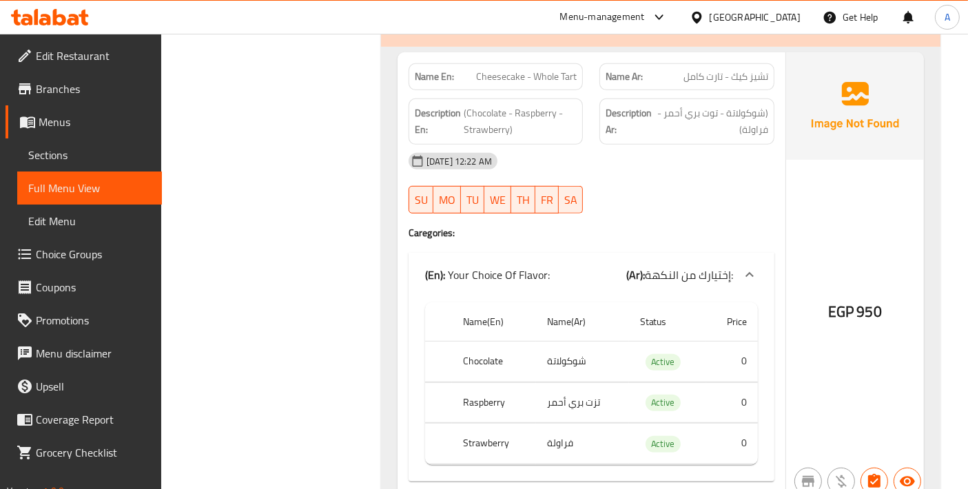
click at [102, 160] on span "Sections" at bounding box center [89, 155] width 123 height 17
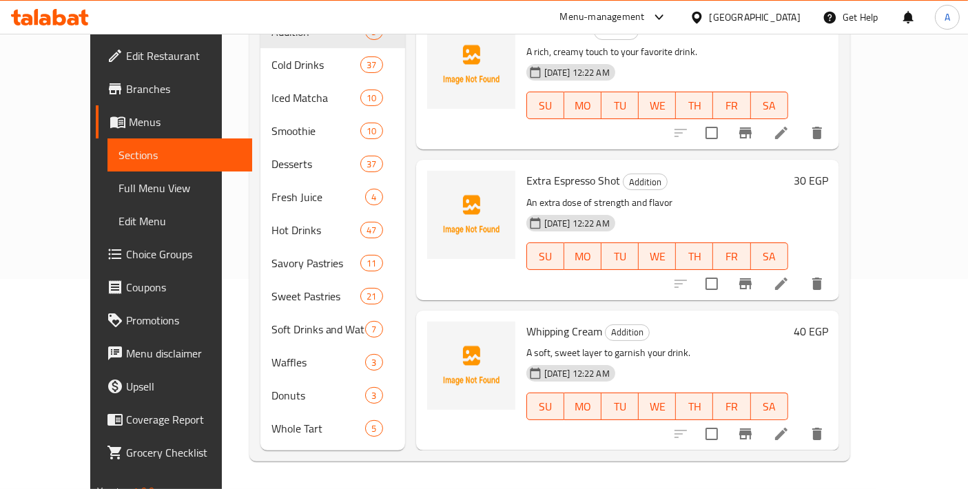
scroll to position [192, 0]
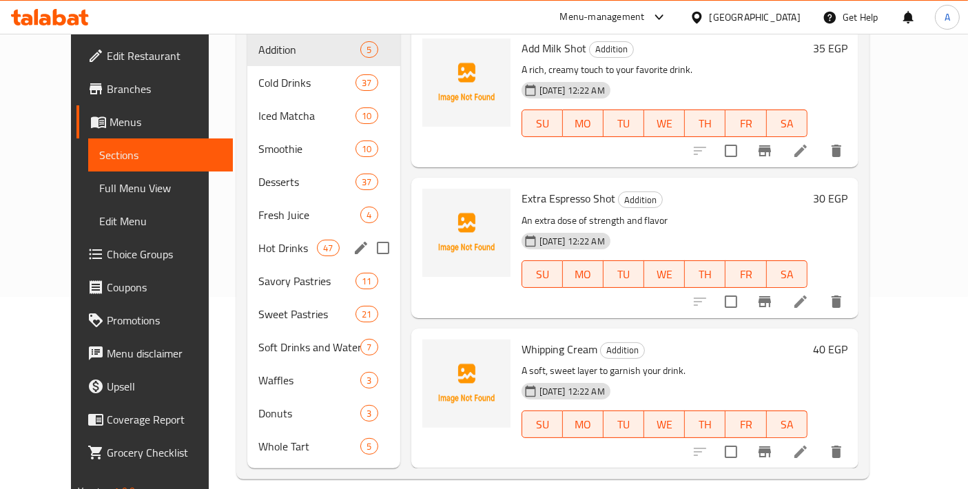
click at [272, 231] on div "Hot Drinks 47" at bounding box center [323, 247] width 153 height 33
